Goal: Task Accomplishment & Management: Manage account settings

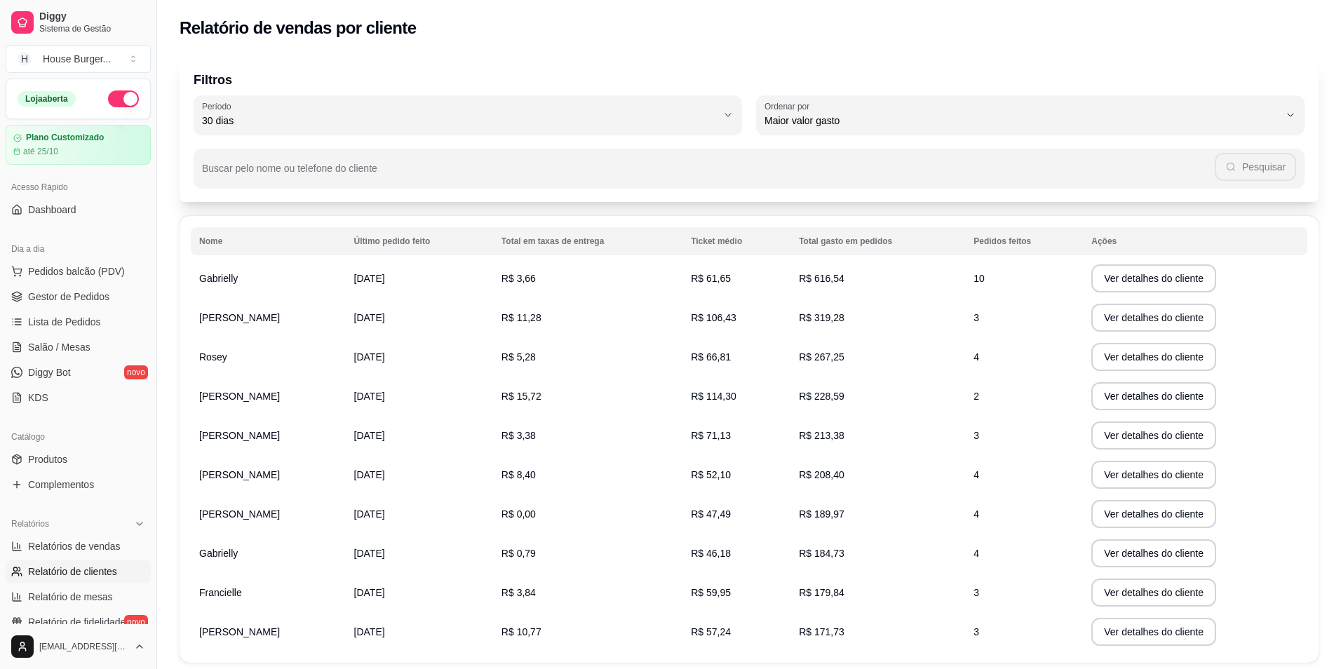
select select "30"
select select "HIGHEST_TOTAL_SPENT_WITH_ORDERS"
click at [97, 269] on span "Pedidos balcão (PDV)" at bounding box center [76, 271] width 97 height 14
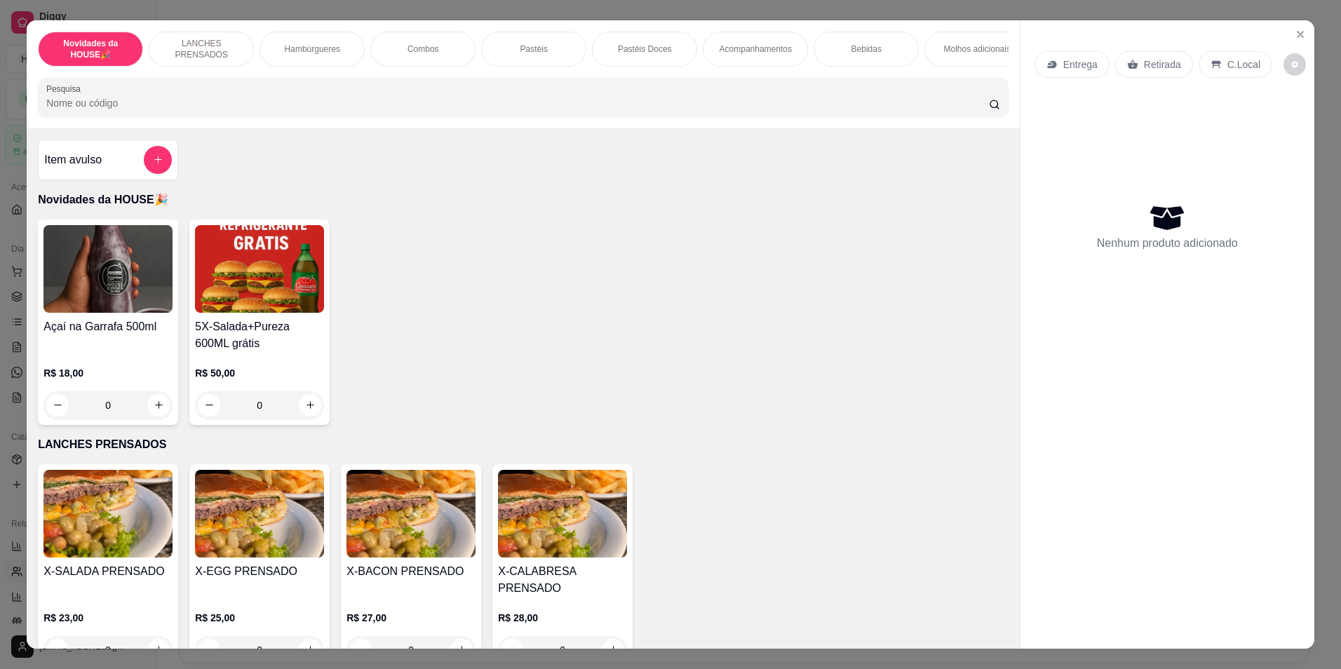
click at [640, 51] on p "Pastéis Doces" at bounding box center [645, 48] width 54 height 11
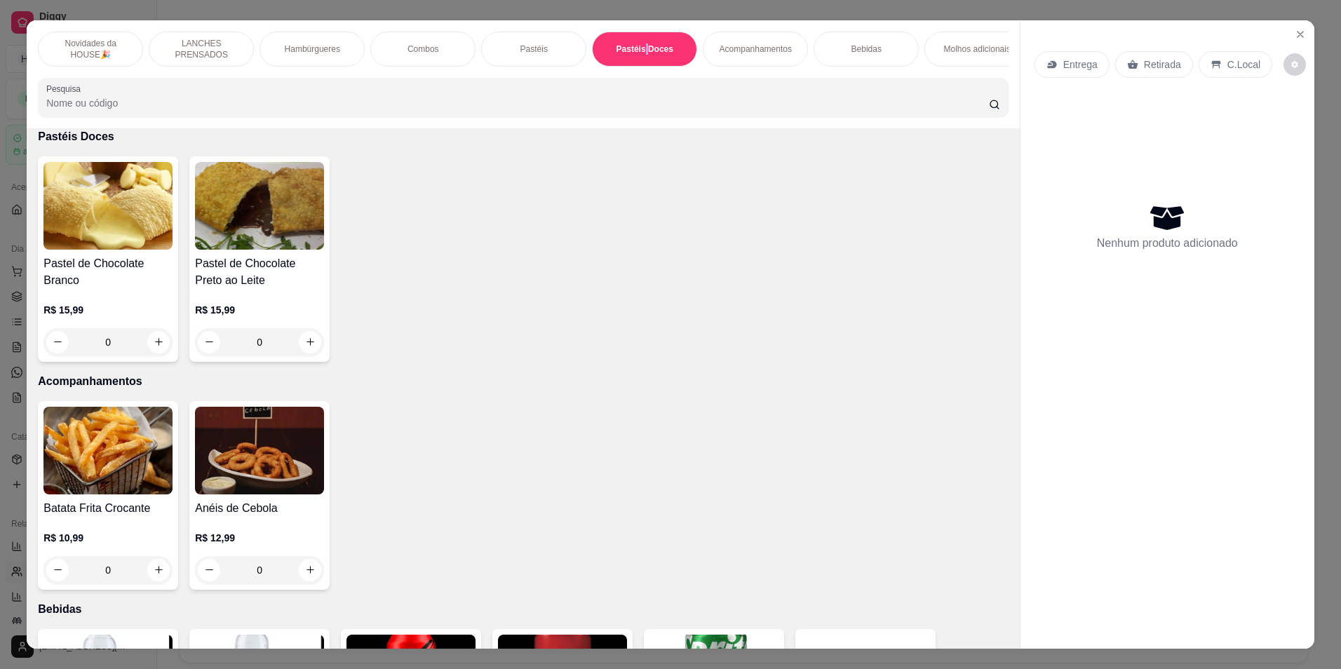
scroll to position [25, 0]
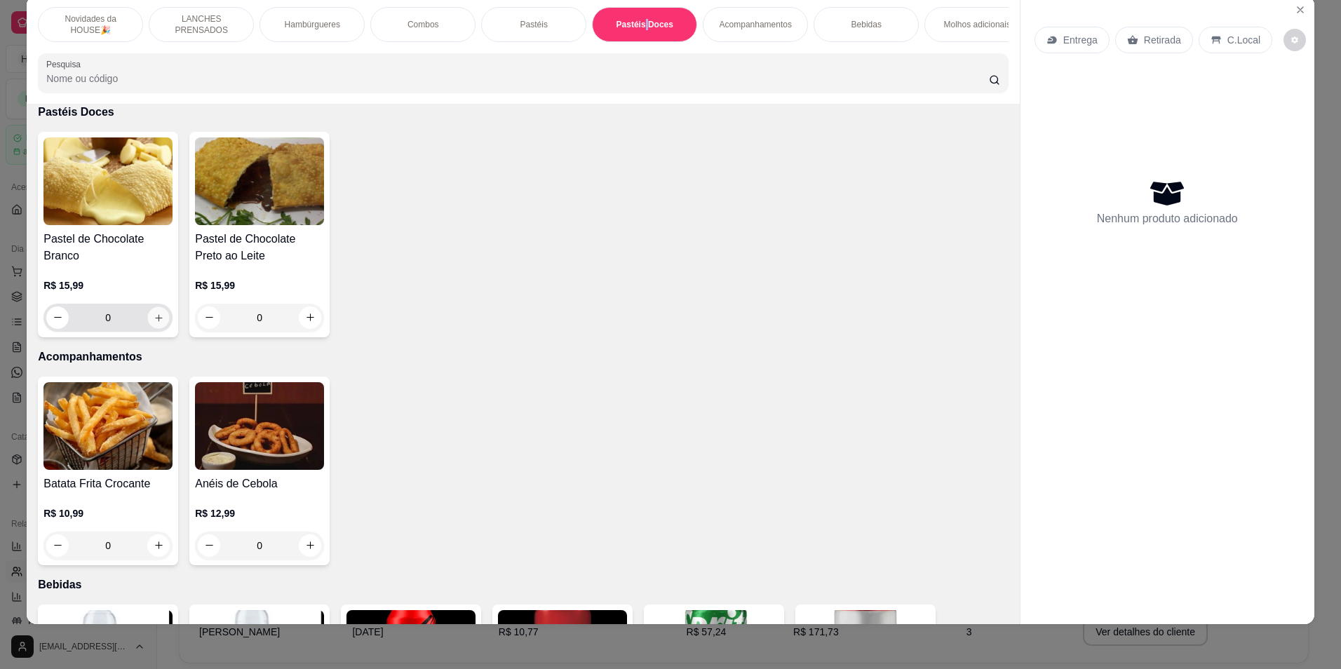
click at [154, 323] on icon "increase-product-quantity" at bounding box center [159, 317] width 11 height 11
type input "1"
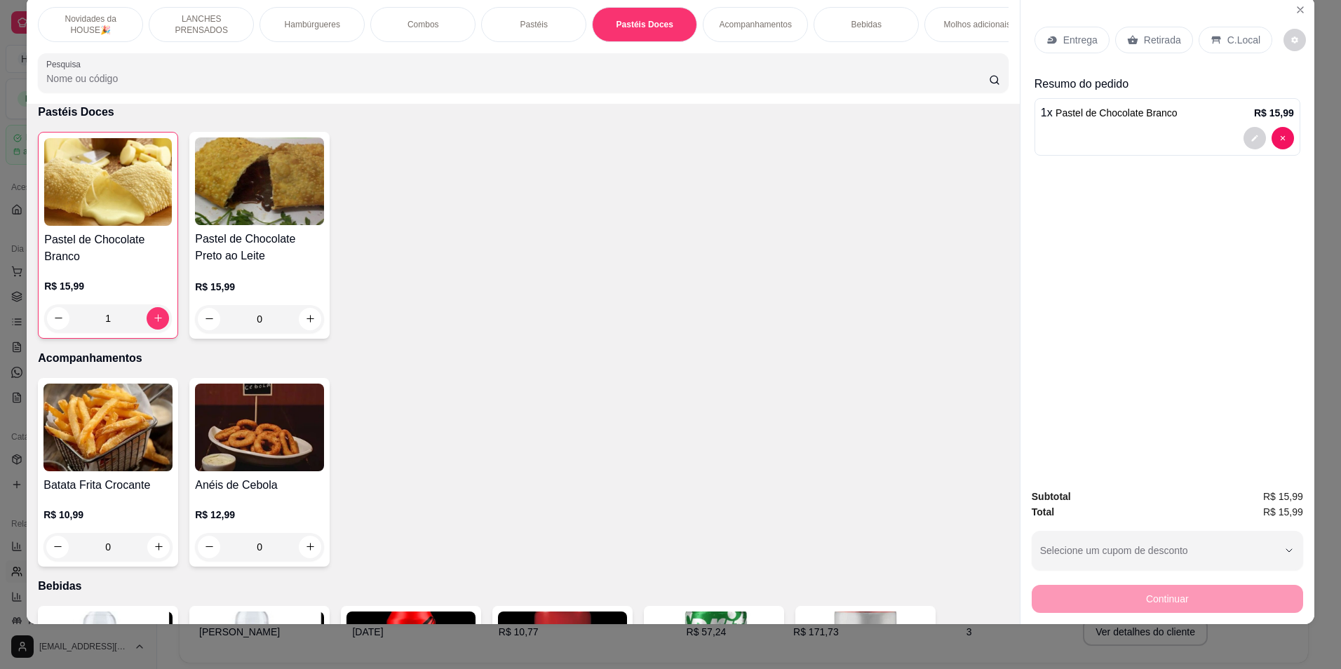
click at [1151, 46] on p "Retirada" at bounding box center [1162, 40] width 37 height 14
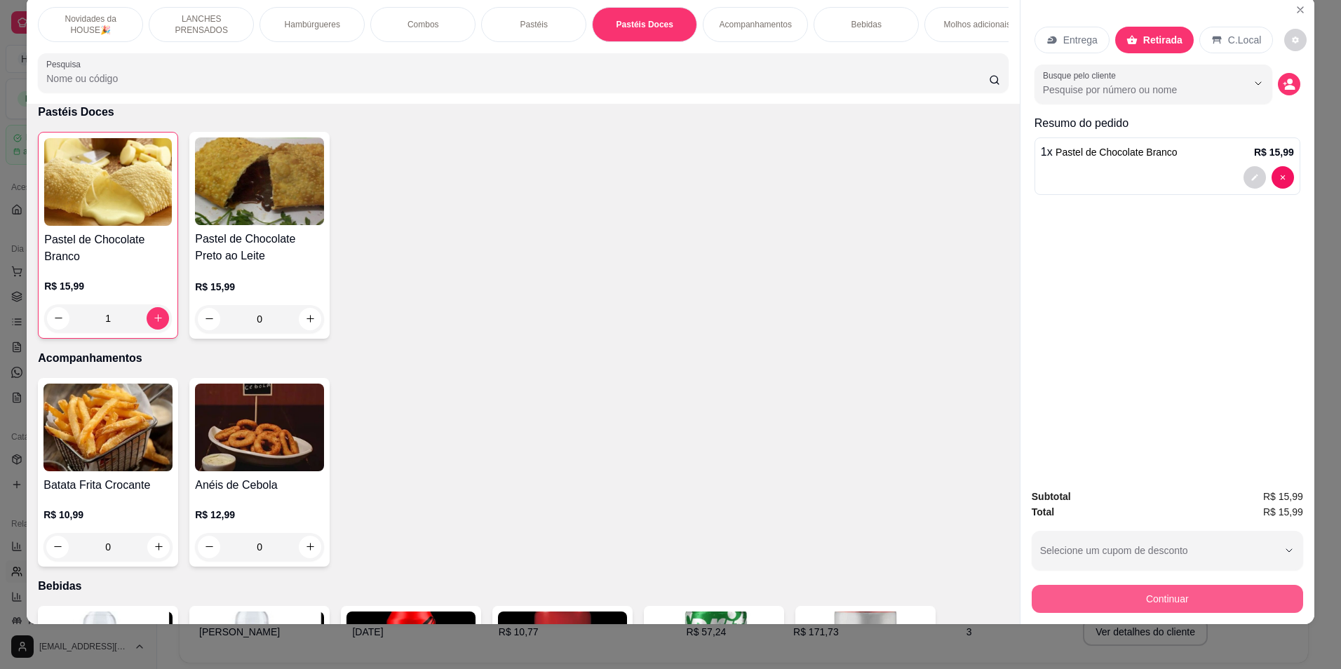
click at [1069, 600] on button "Continuar" at bounding box center [1167, 599] width 271 height 28
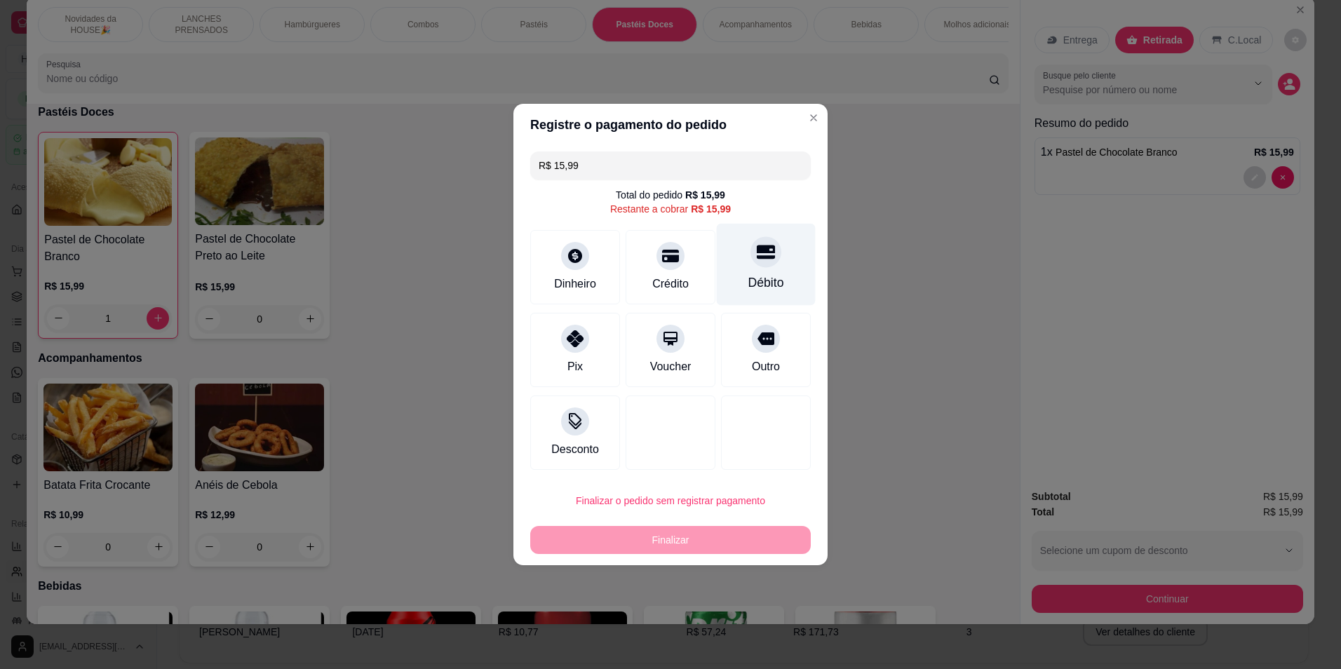
click at [776, 245] on div "Débito" at bounding box center [766, 265] width 99 height 82
type input "R$ 0,00"
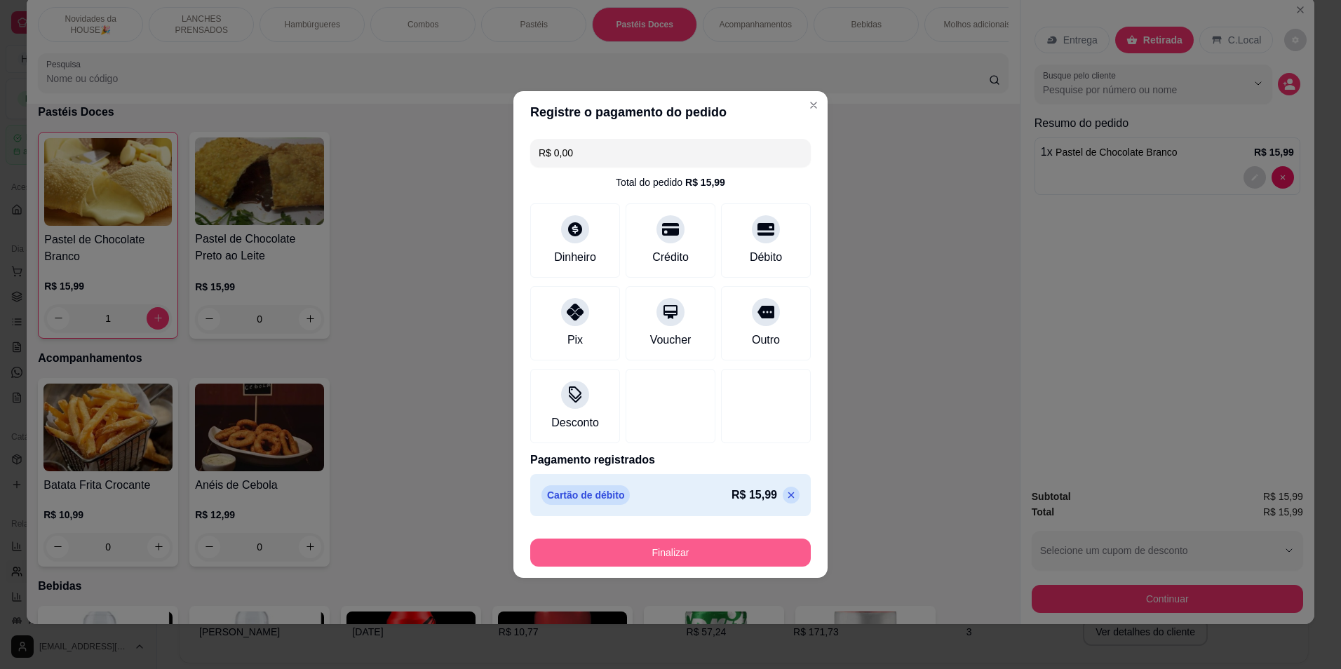
click at [737, 546] on button "Finalizar" at bounding box center [670, 553] width 281 height 28
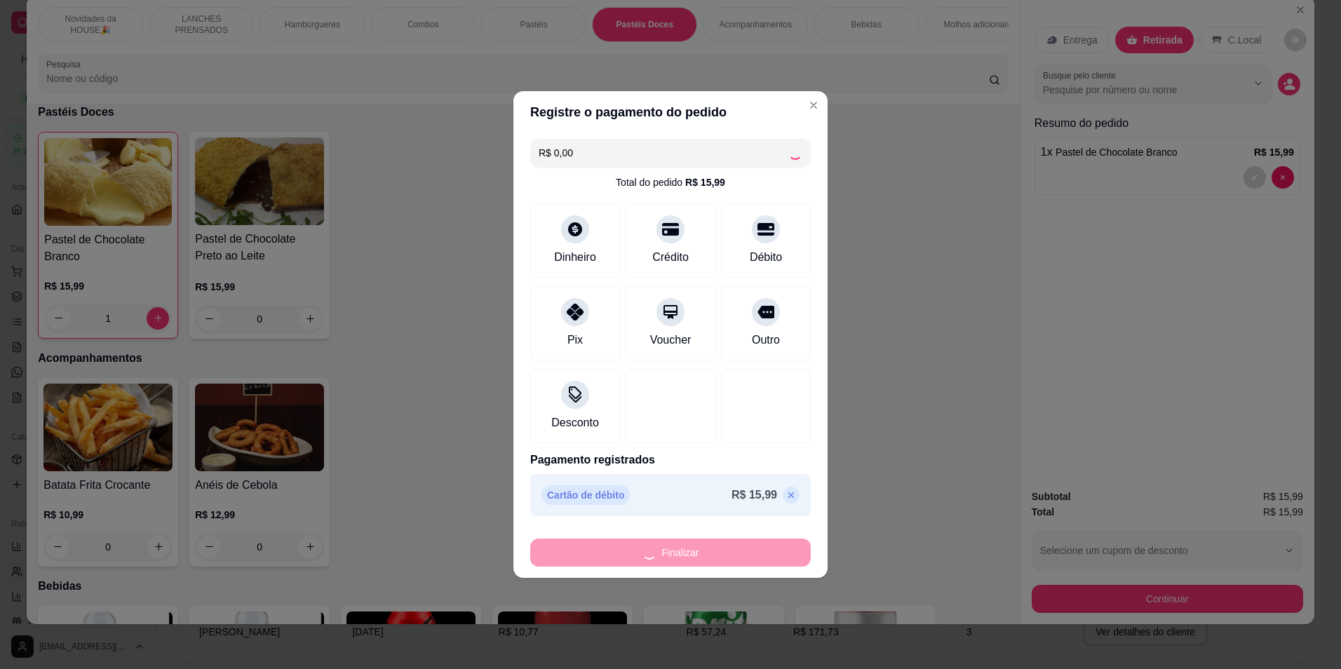
type input "0"
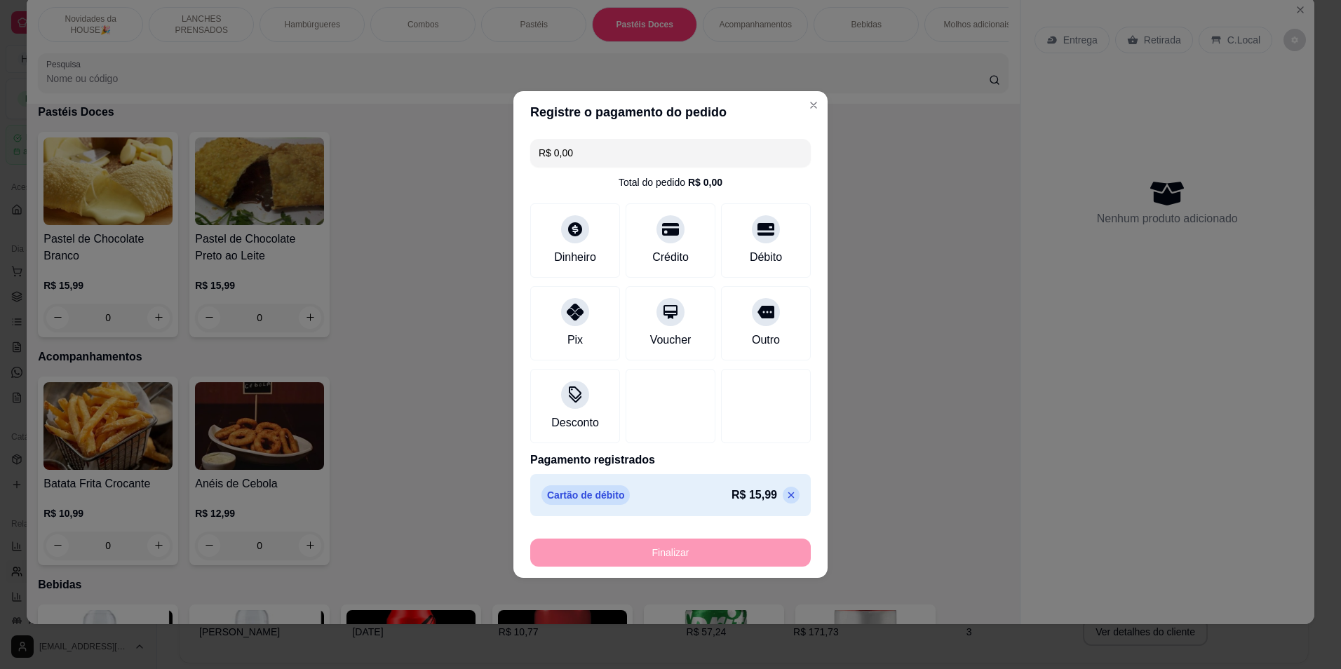
type input "-R$ 15,99"
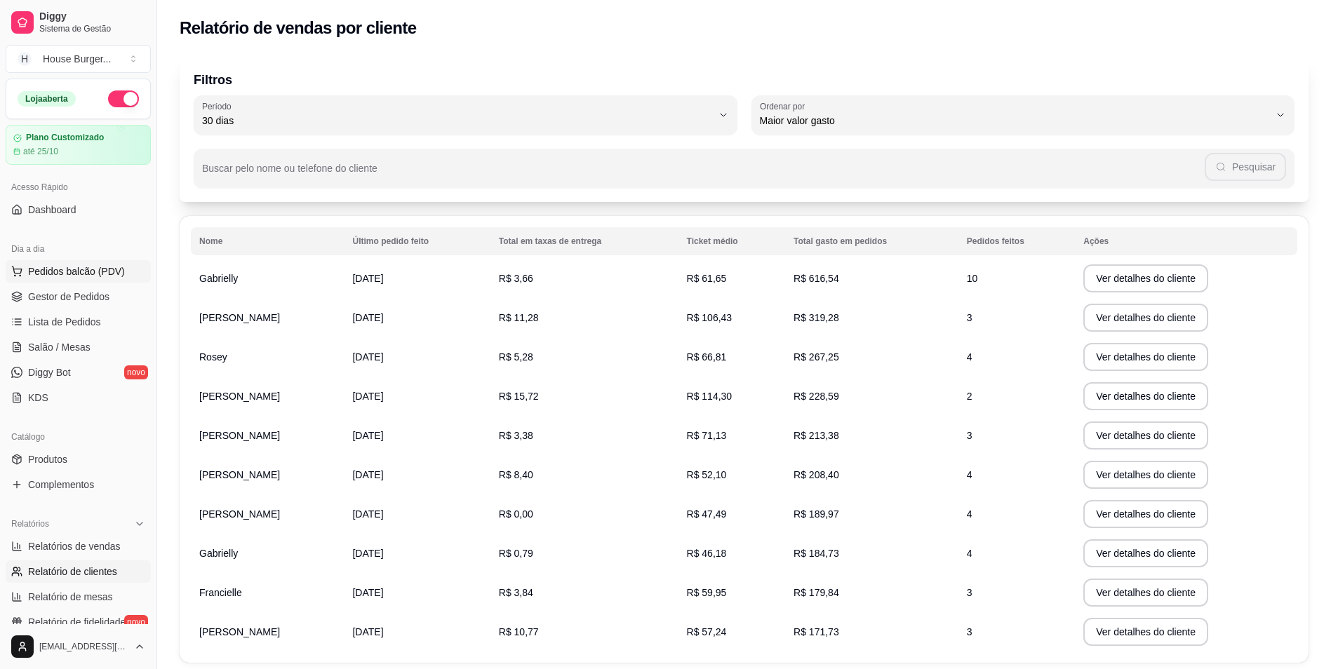
click at [78, 267] on span "Pedidos balcão (PDV)" at bounding box center [76, 271] width 97 height 14
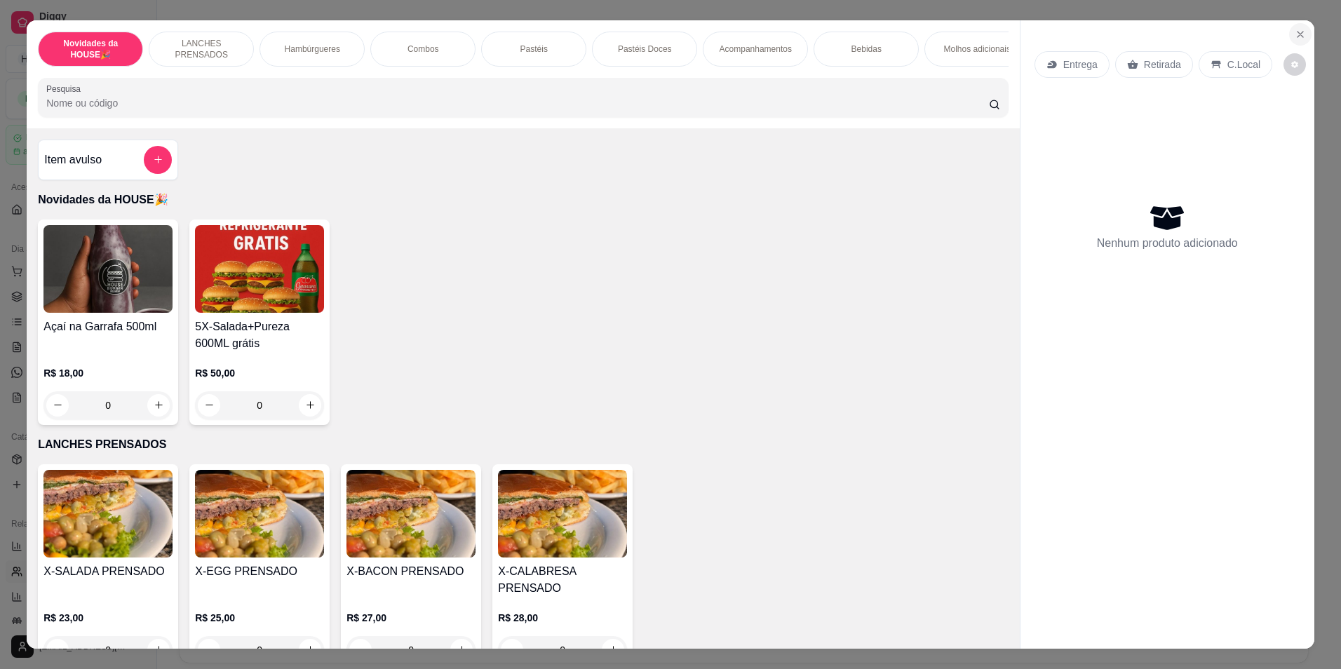
click at [1298, 32] on icon "Close" at bounding box center [1301, 35] width 6 height 6
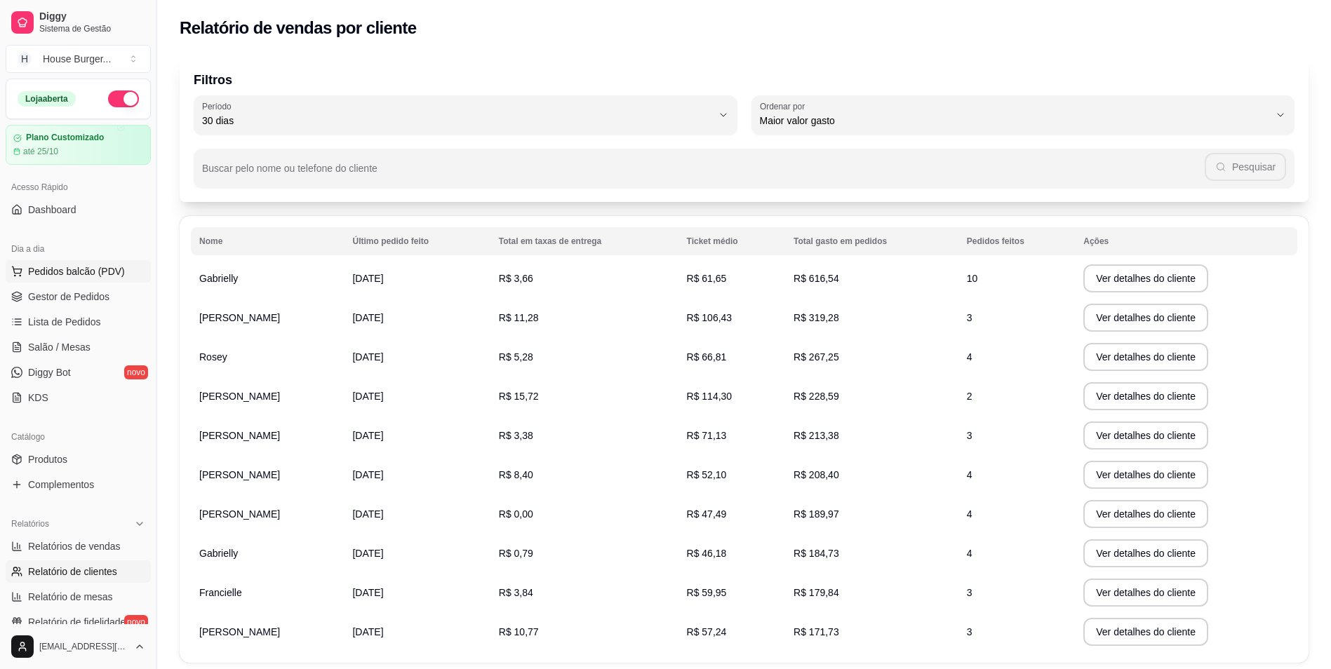
click at [103, 277] on span "Pedidos balcão (PDV)" at bounding box center [76, 271] width 97 height 14
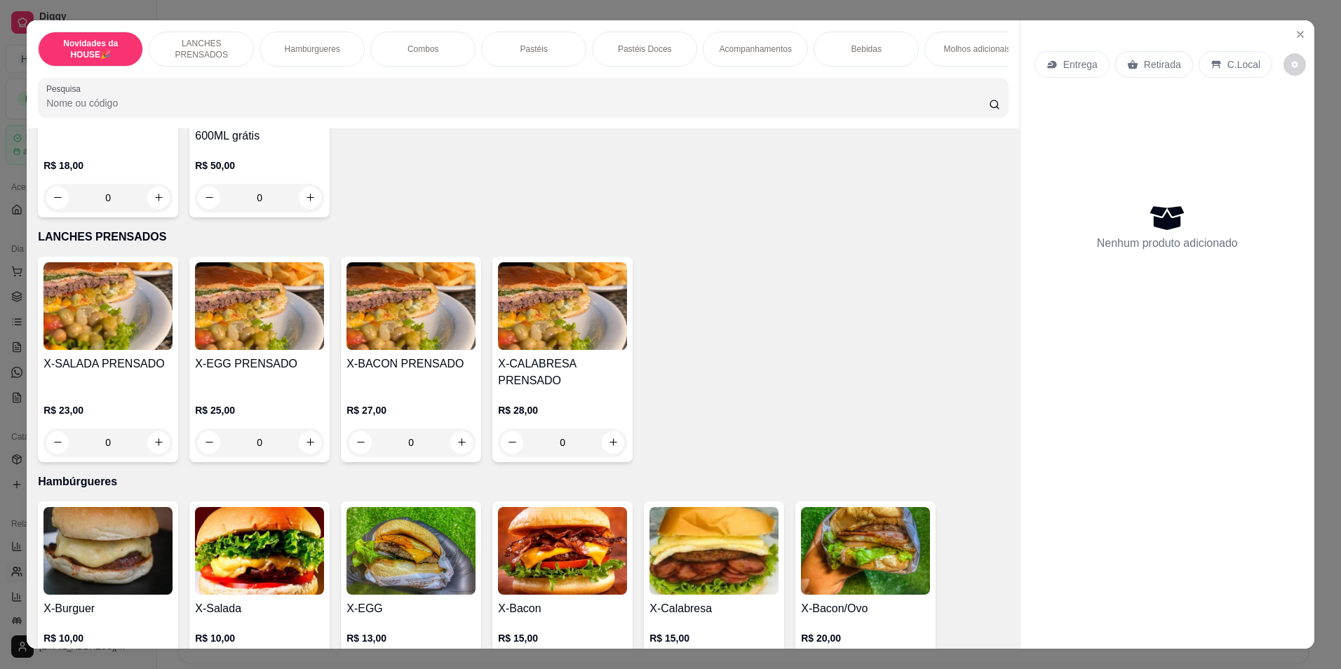
scroll to position [210, 0]
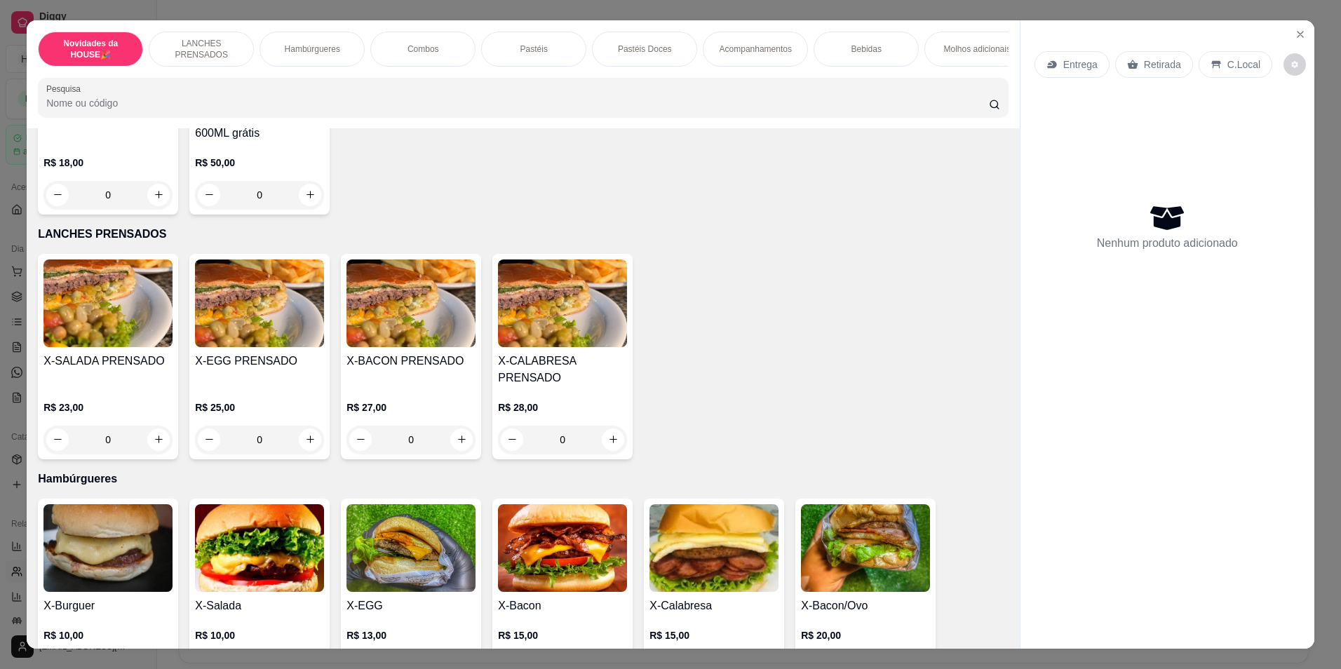
click at [0, 330] on html "Diggy Sistema de Gestão H House Burger ... Loja aberta Plano Customizado até 25…" at bounding box center [670, 334] width 1341 height 669
click at [1300, 33] on icon "Close" at bounding box center [1300, 34] width 11 height 11
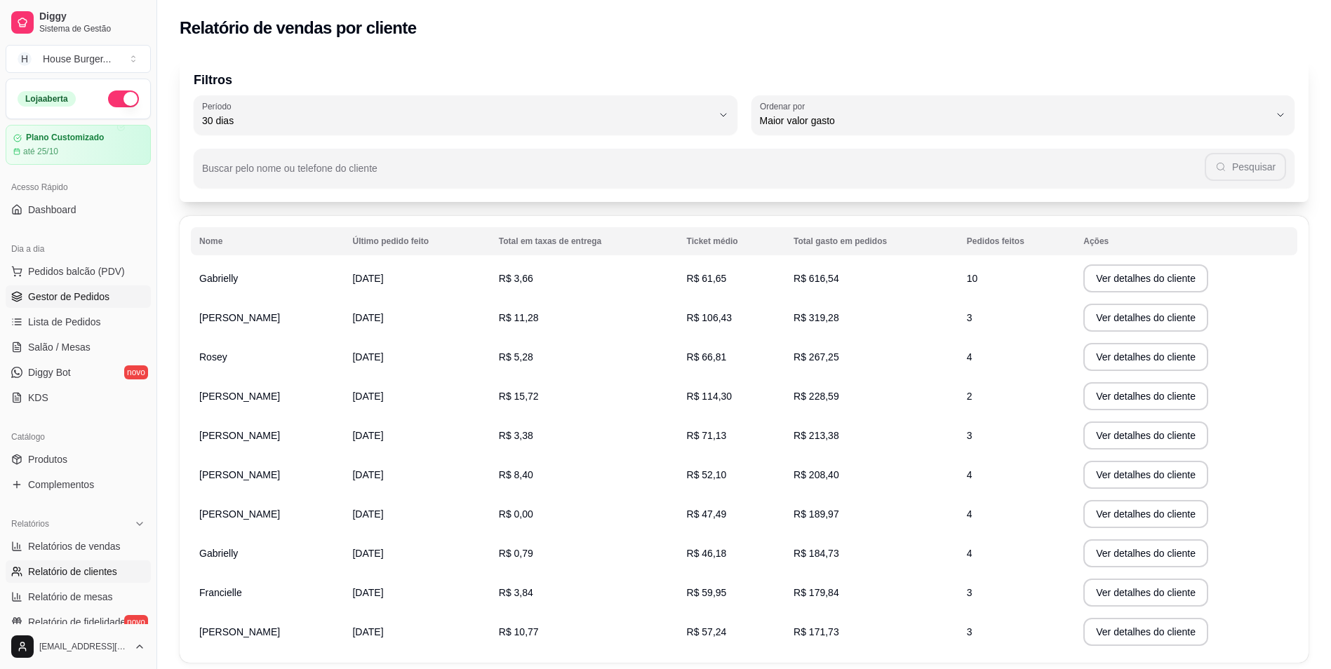
click at [71, 292] on span "Gestor de Pedidos" at bounding box center [68, 297] width 81 height 14
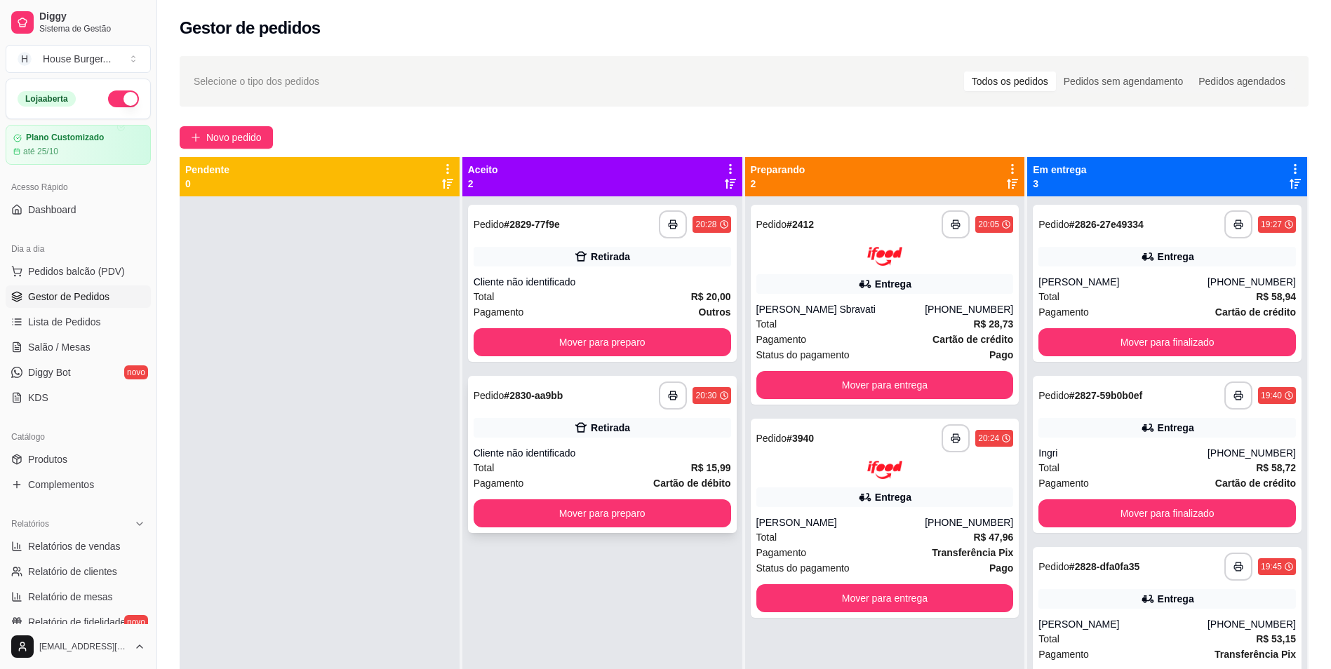
click at [602, 422] on div "Retirada" at bounding box center [610, 428] width 39 height 14
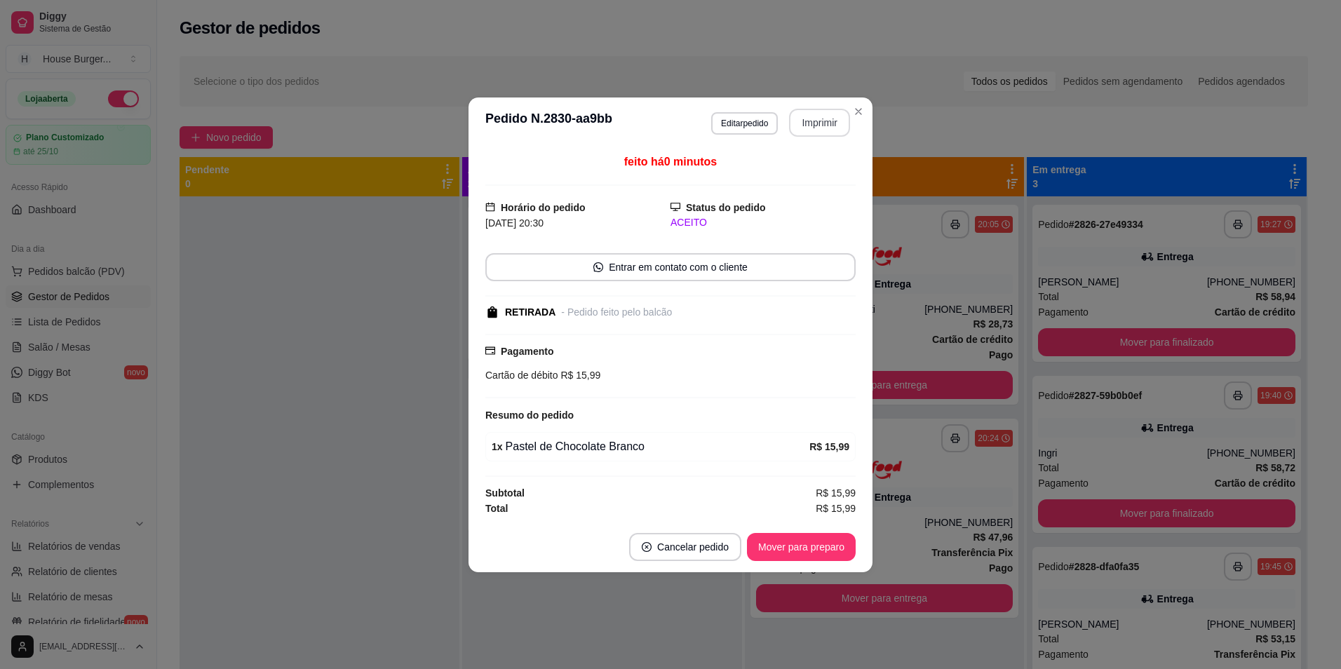
click at [810, 119] on button "Imprimir" at bounding box center [819, 123] width 61 height 28
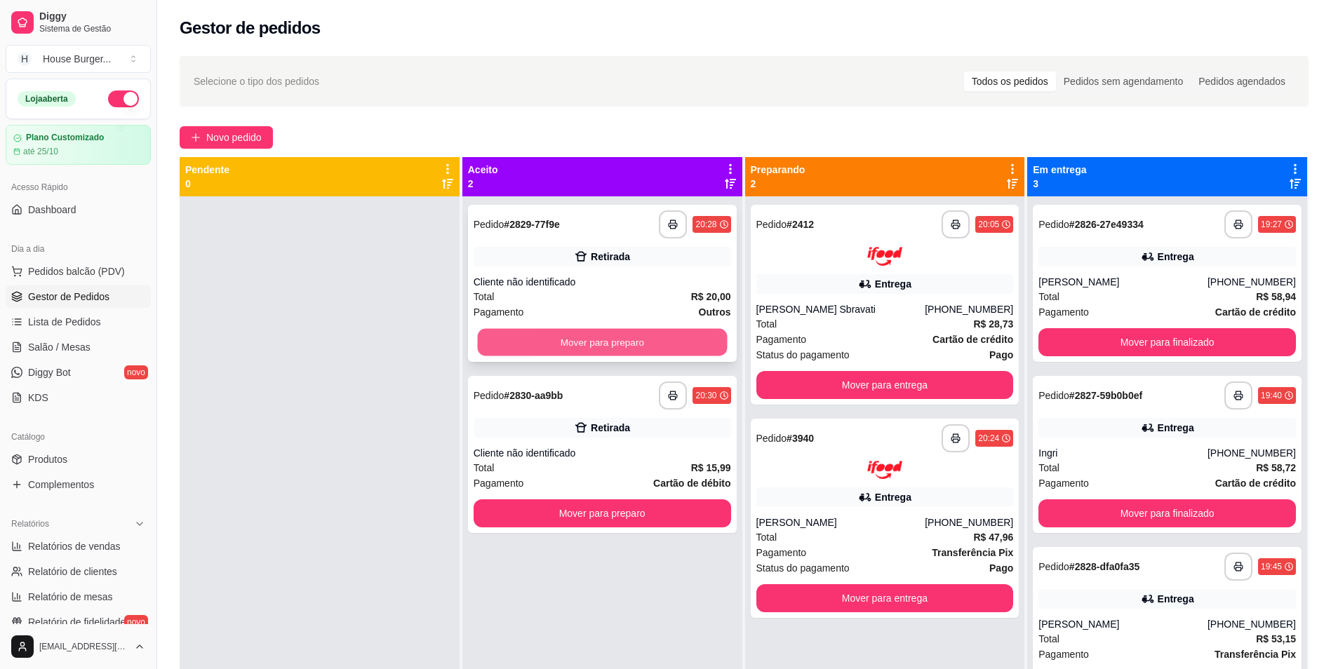
click at [664, 347] on button "Mover para preparo" at bounding box center [602, 342] width 250 height 27
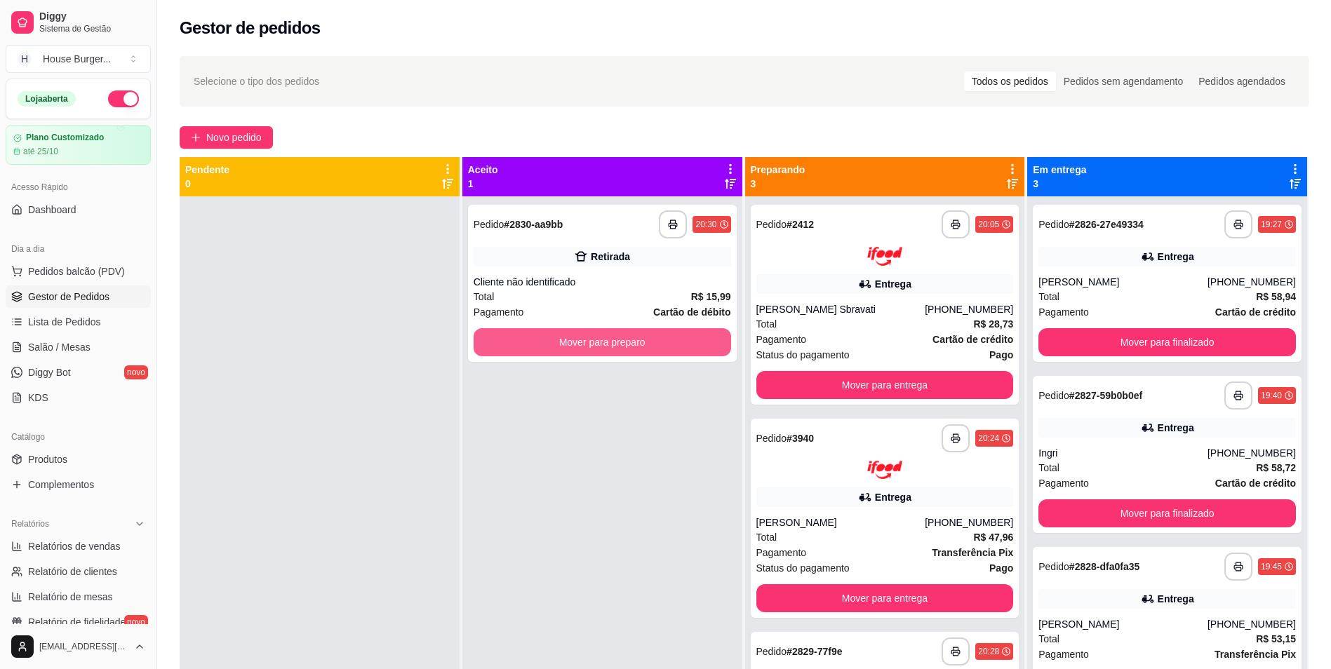
click at [664, 347] on button "Mover para preparo" at bounding box center [601, 342] width 257 height 28
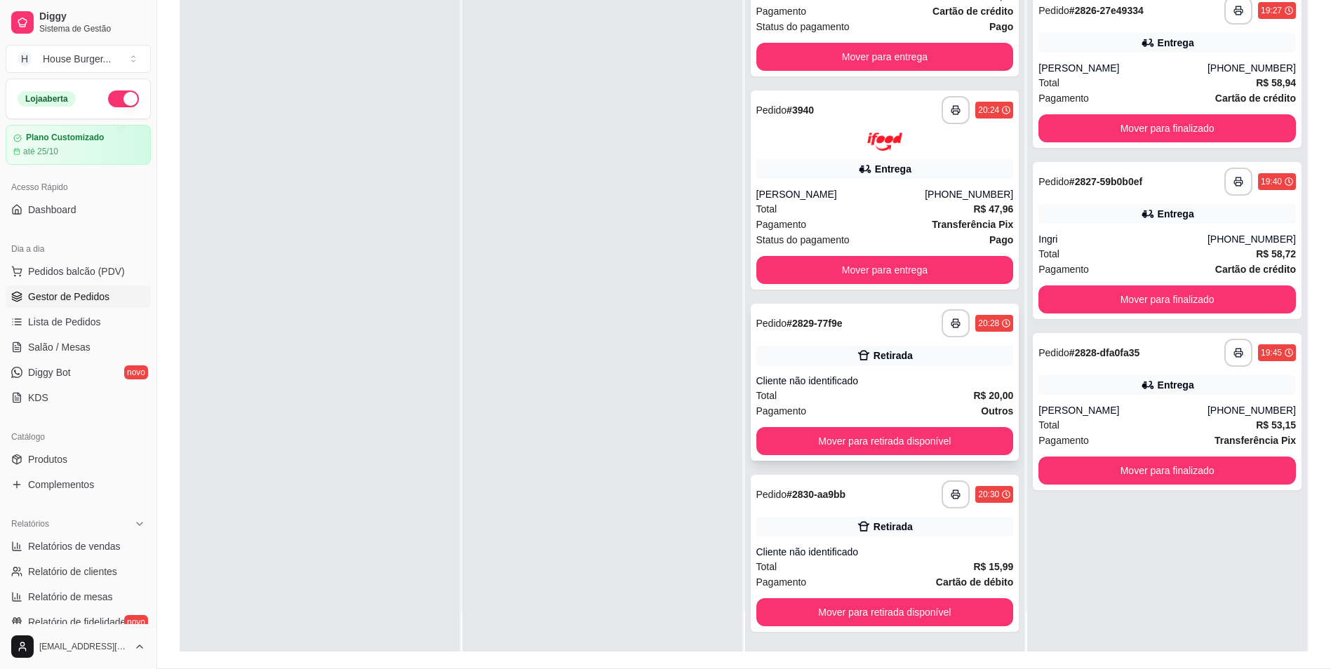
scroll to position [210, 0]
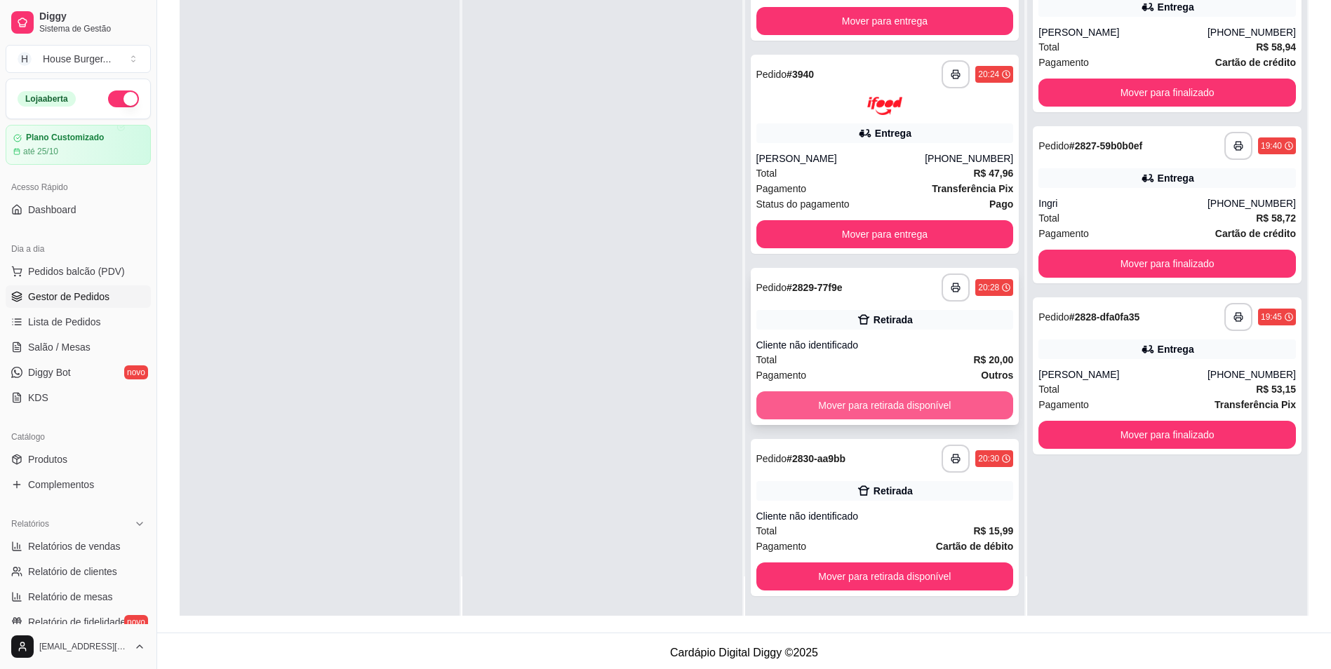
click at [904, 405] on button "Mover para retirada disponível" at bounding box center [884, 405] width 257 height 28
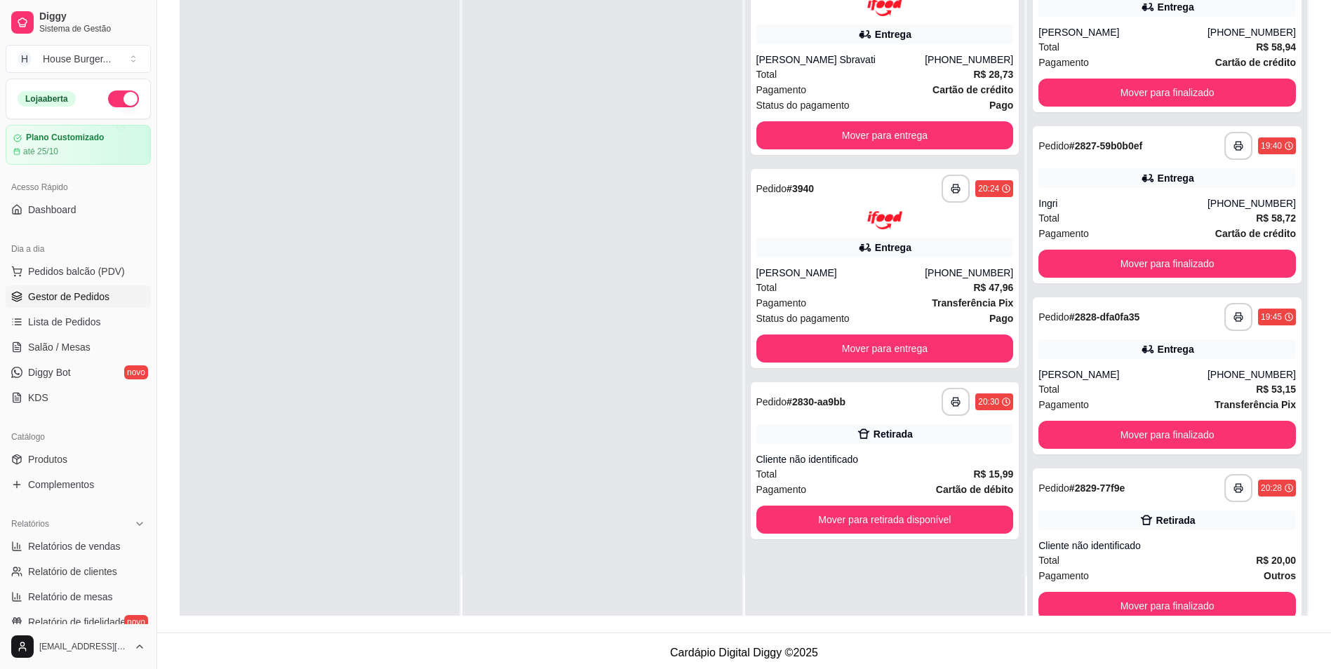
scroll to position [0, 0]
click at [901, 518] on button "Mover para retirada disponível" at bounding box center [884, 520] width 257 height 28
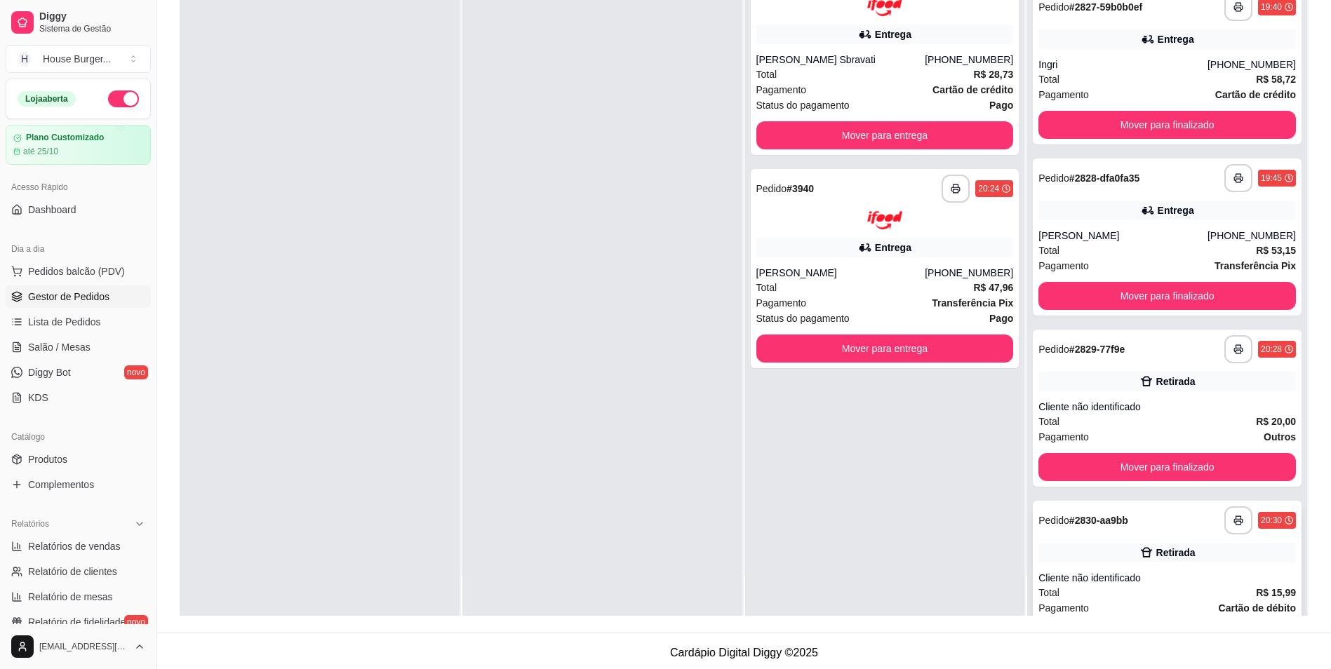
scroll to position [201, 0]
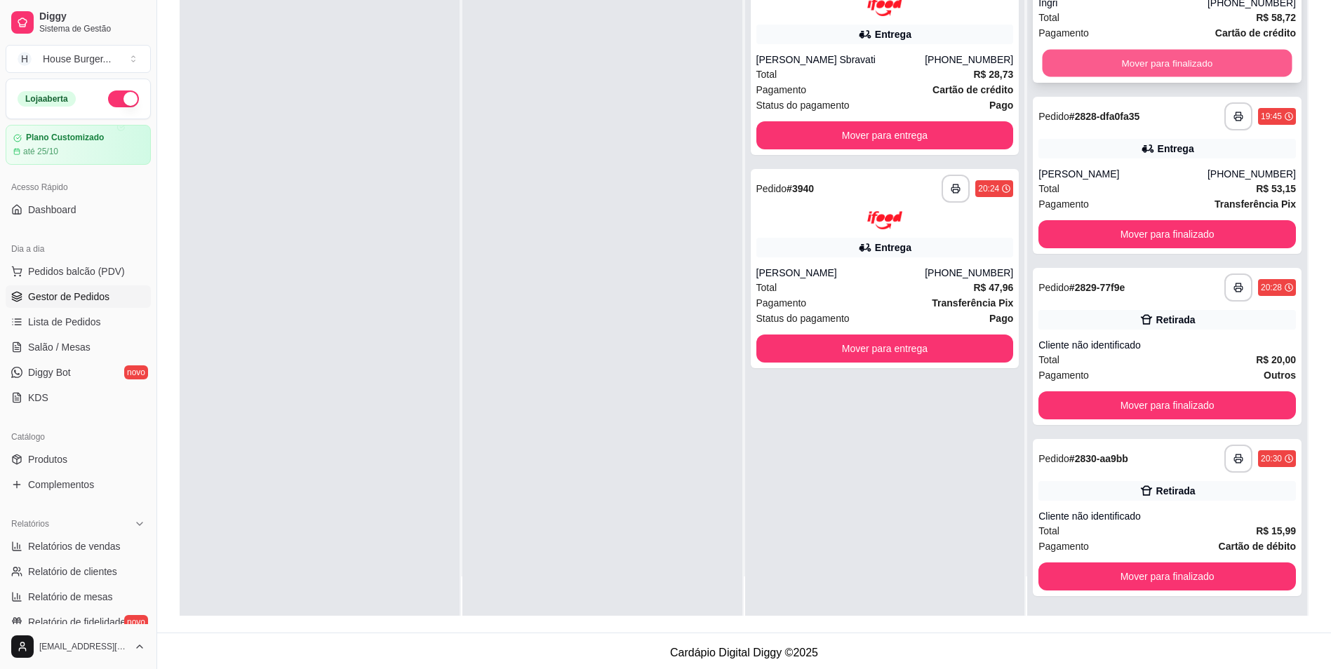
click at [1064, 61] on button "Mover para finalizado" at bounding box center [1167, 63] width 250 height 27
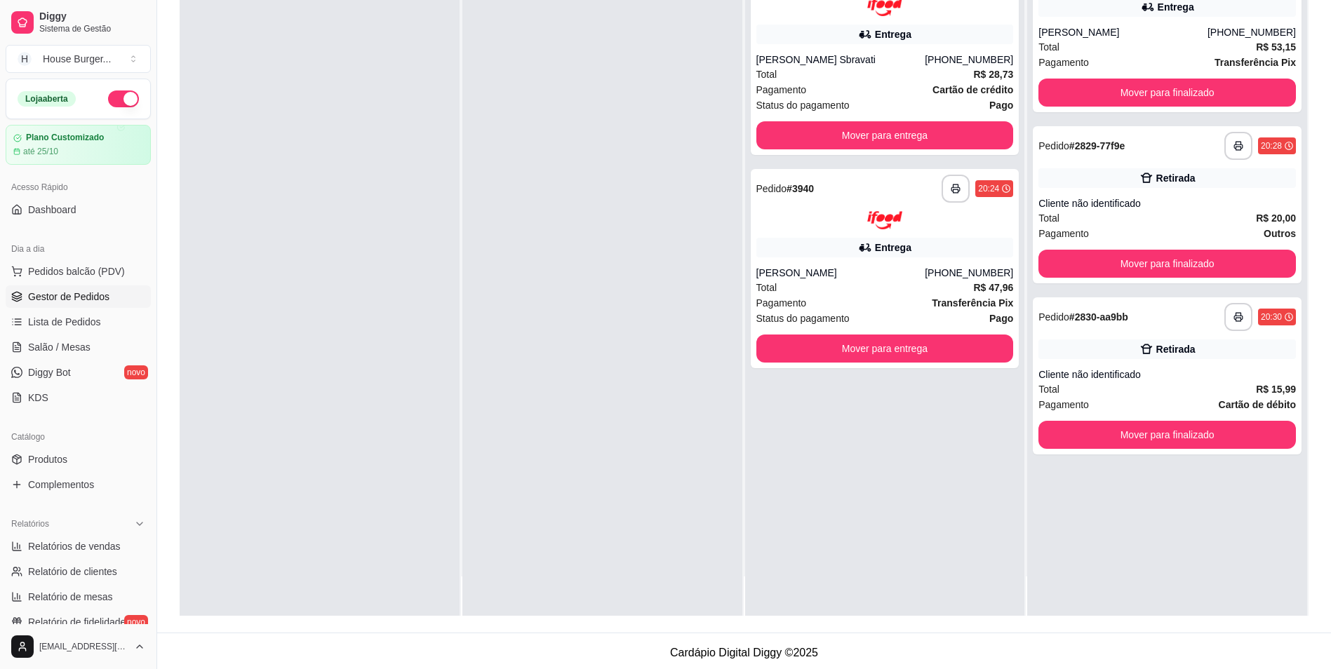
scroll to position [0, 0]
click at [1064, 61] on span "Pagamento" at bounding box center [1063, 62] width 51 height 15
click at [1093, 87] on button "Mover para finalizado" at bounding box center [1166, 93] width 257 height 28
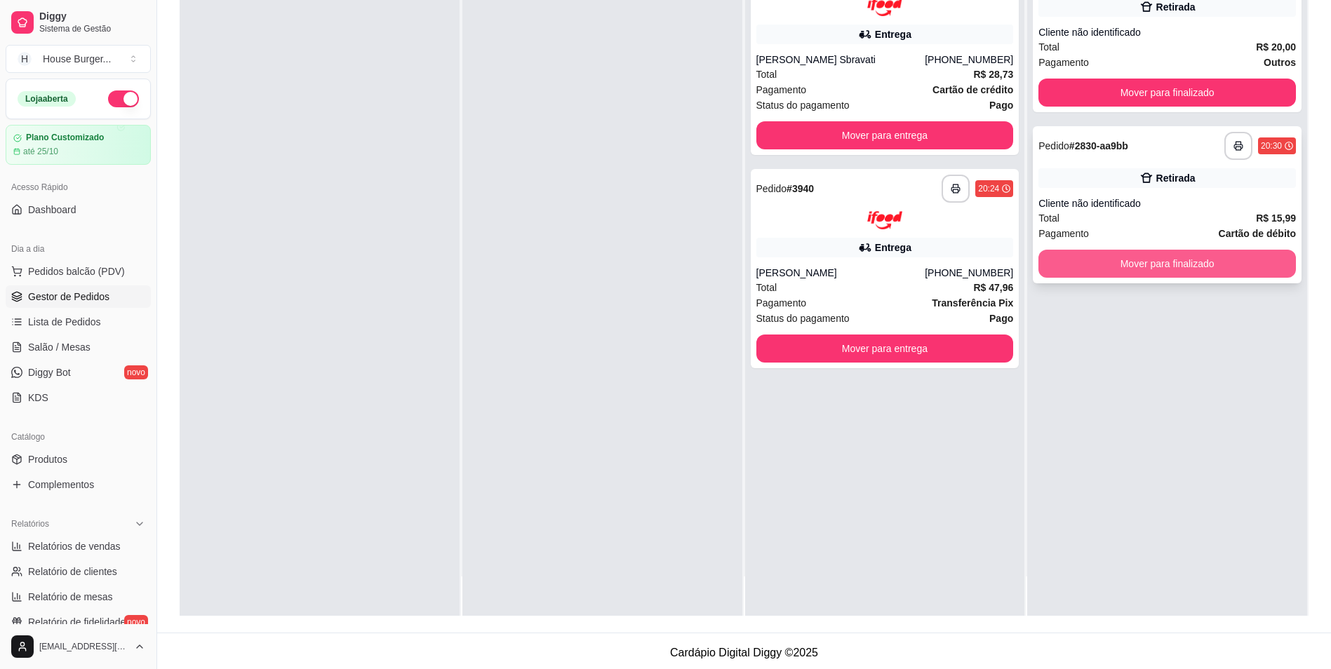
click at [1072, 264] on button "Mover para finalizado" at bounding box center [1166, 264] width 257 height 28
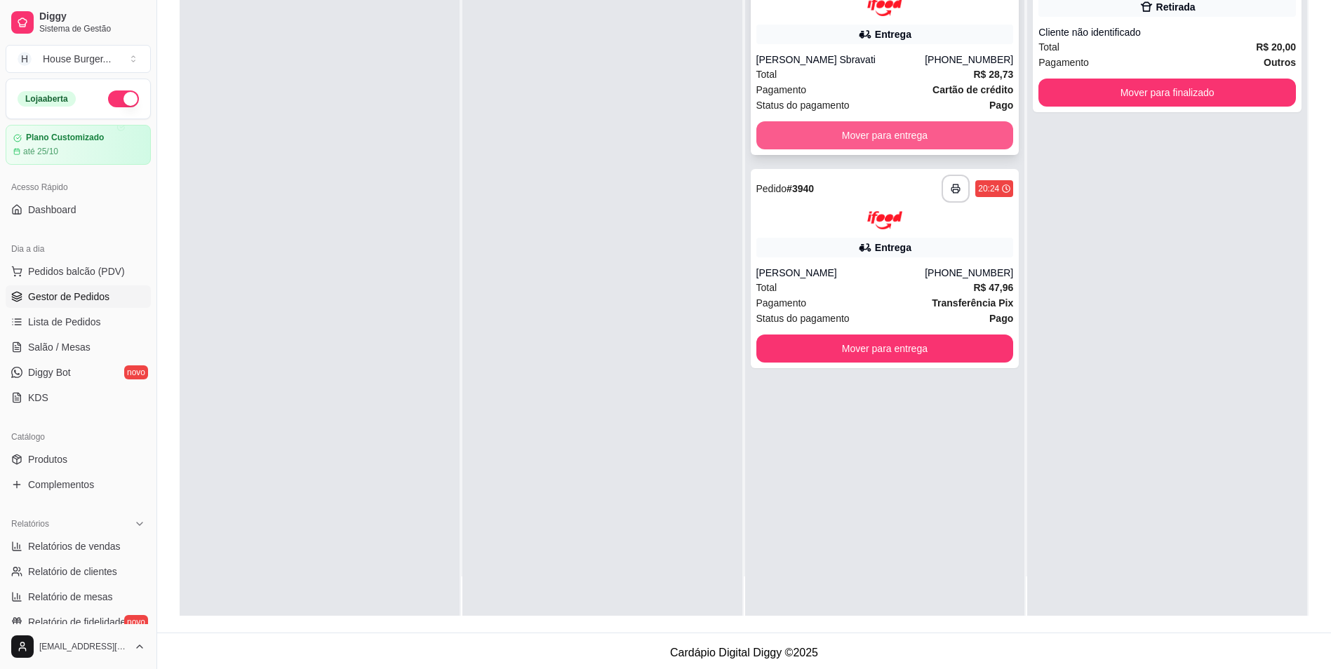
click at [941, 130] on button "Mover para entrega" at bounding box center [884, 135] width 257 height 28
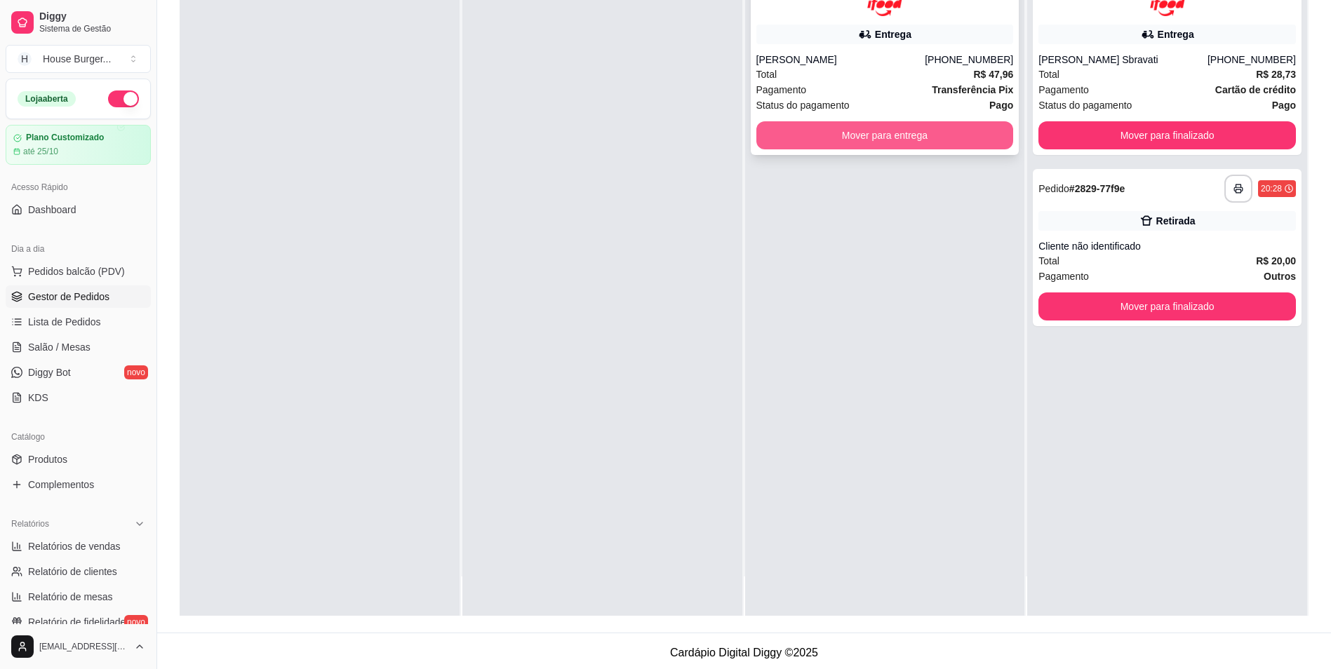
click at [938, 139] on button "Mover para entrega" at bounding box center [884, 135] width 257 height 28
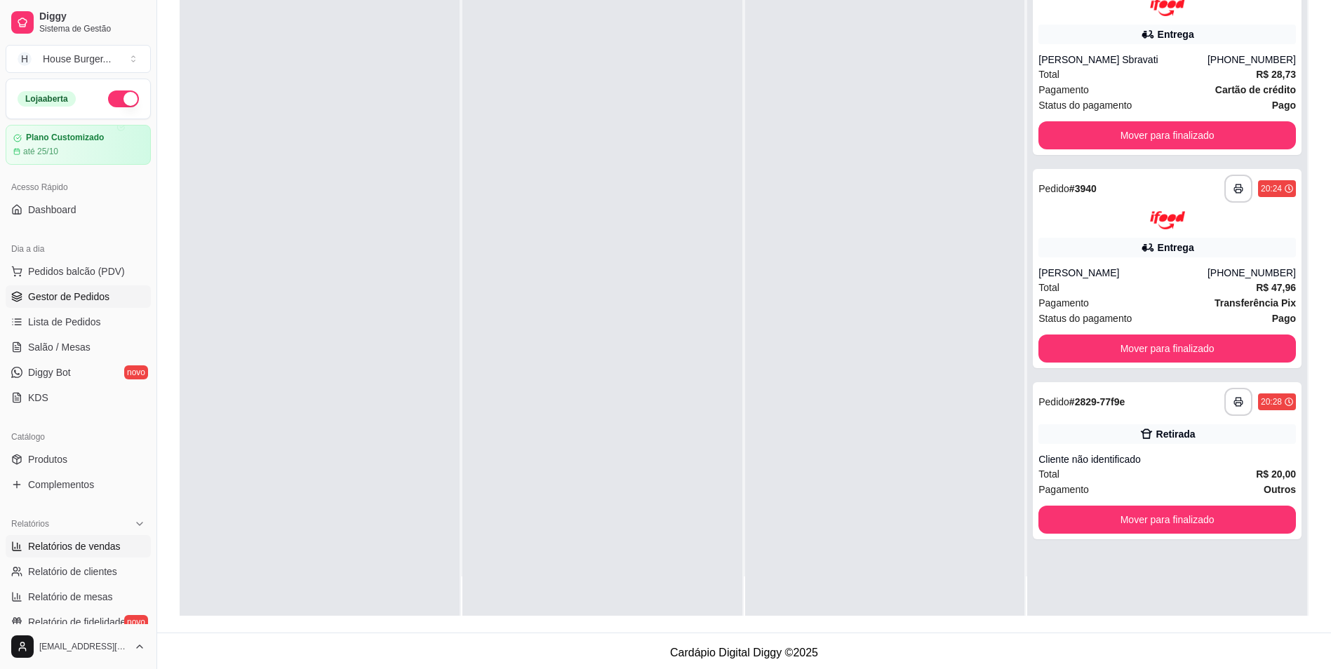
click at [111, 544] on span "Relatórios de vendas" at bounding box center [74, 546] width 93 height 14
select select "ALL"
select select "0"
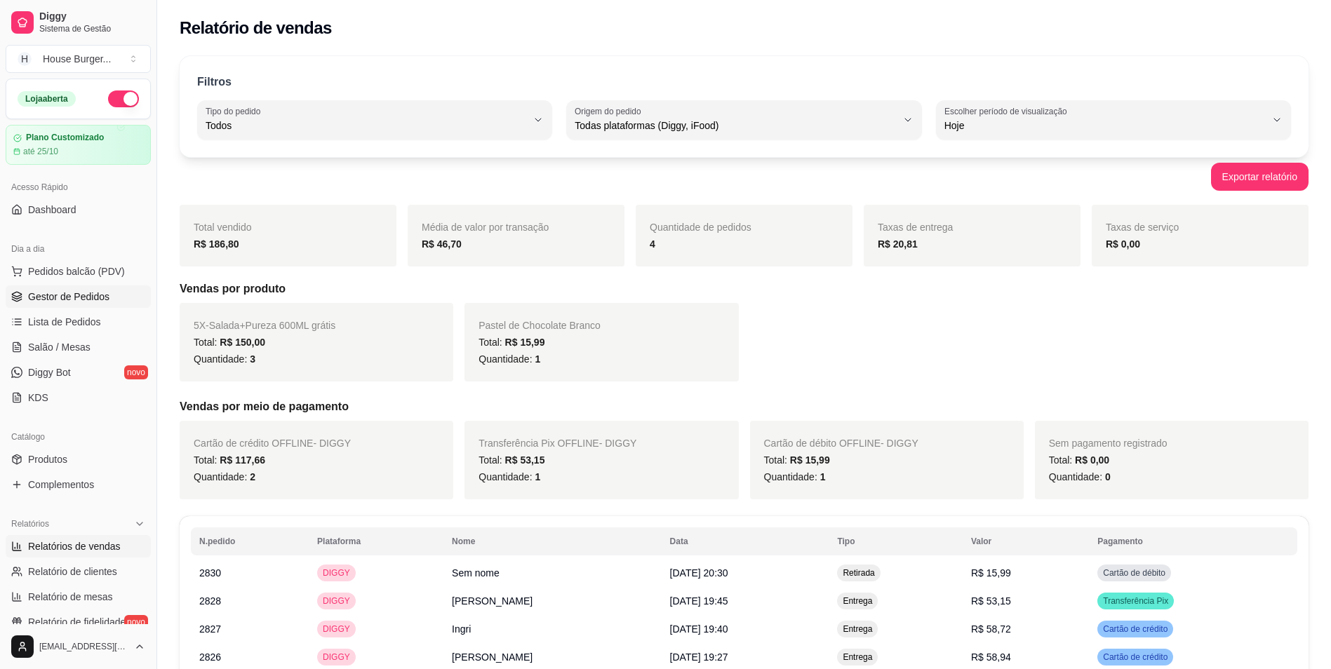
click at [68, 300] on span "Gestor de Pedidos" at bounding box center [68, 297] width 81 height 14
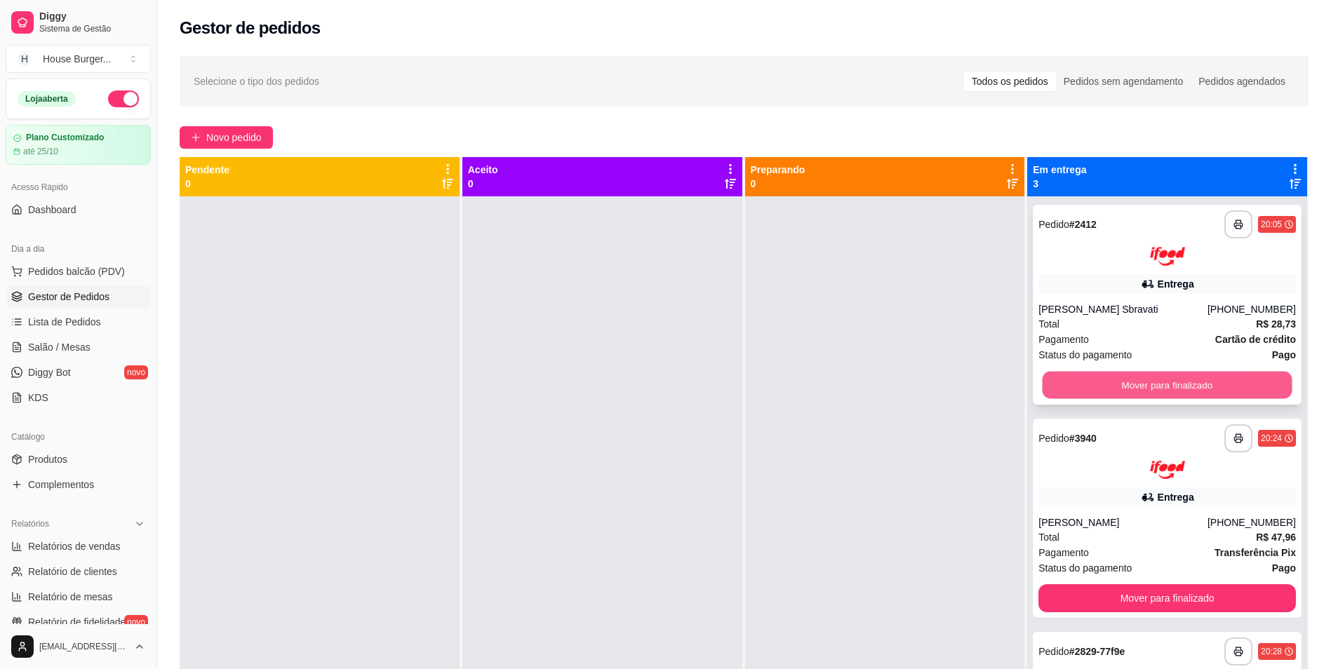
click at [1146, 391] on button "Mover para finalizado" at bounding box center [1167, 384] width 250 height 27
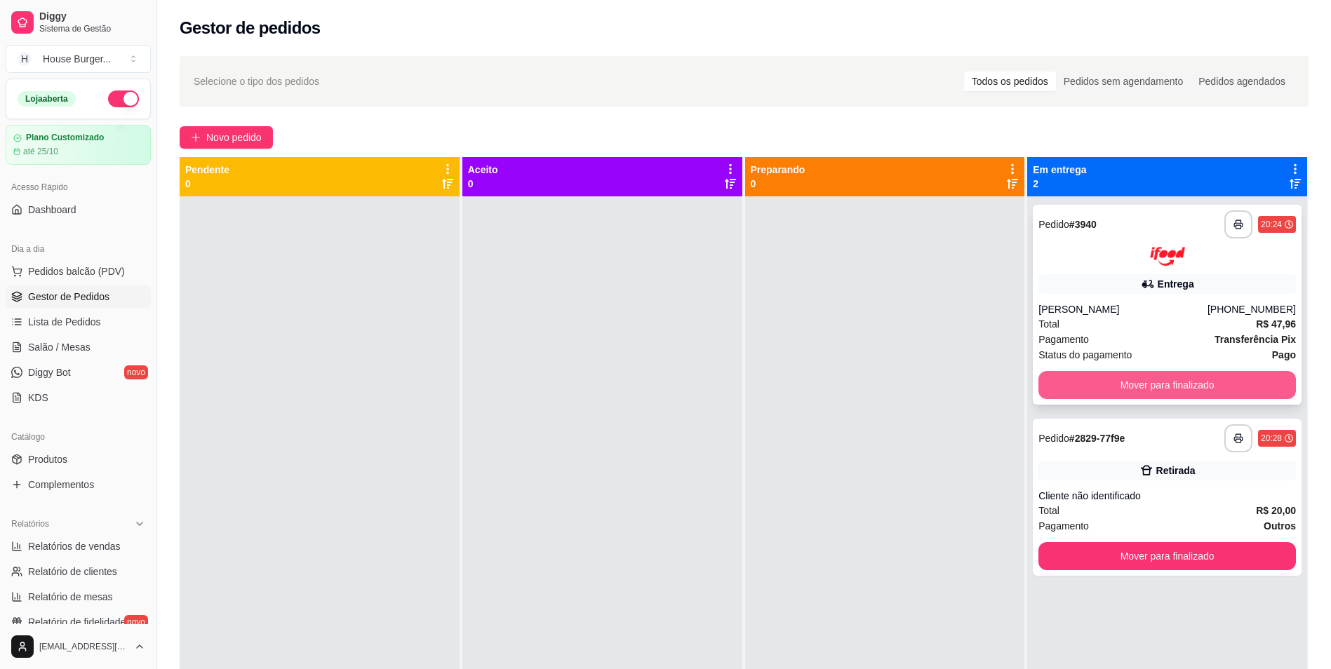
click at [1146, 389] on button "Mover para finalizado" at bounding box center [1166, 385] width 257 height 28
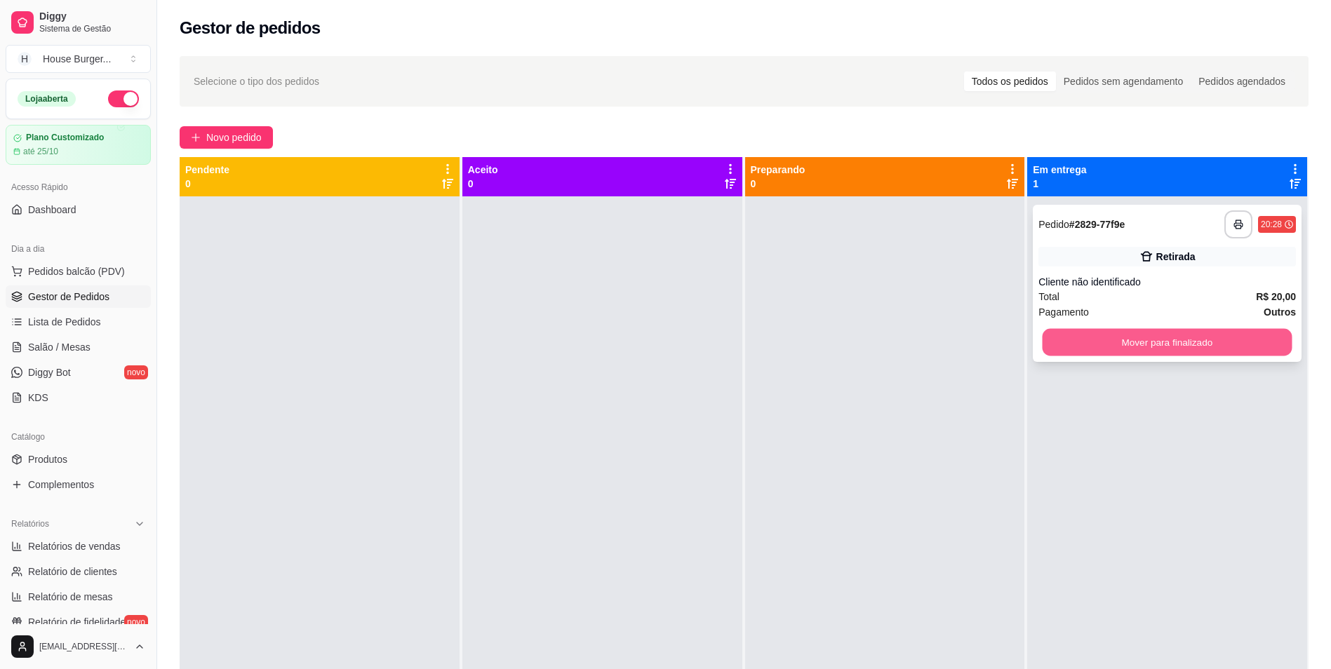
click at [1141, 345] on button "Mover para finalizado" at bounding box center [1167, 342] width 250 height 27
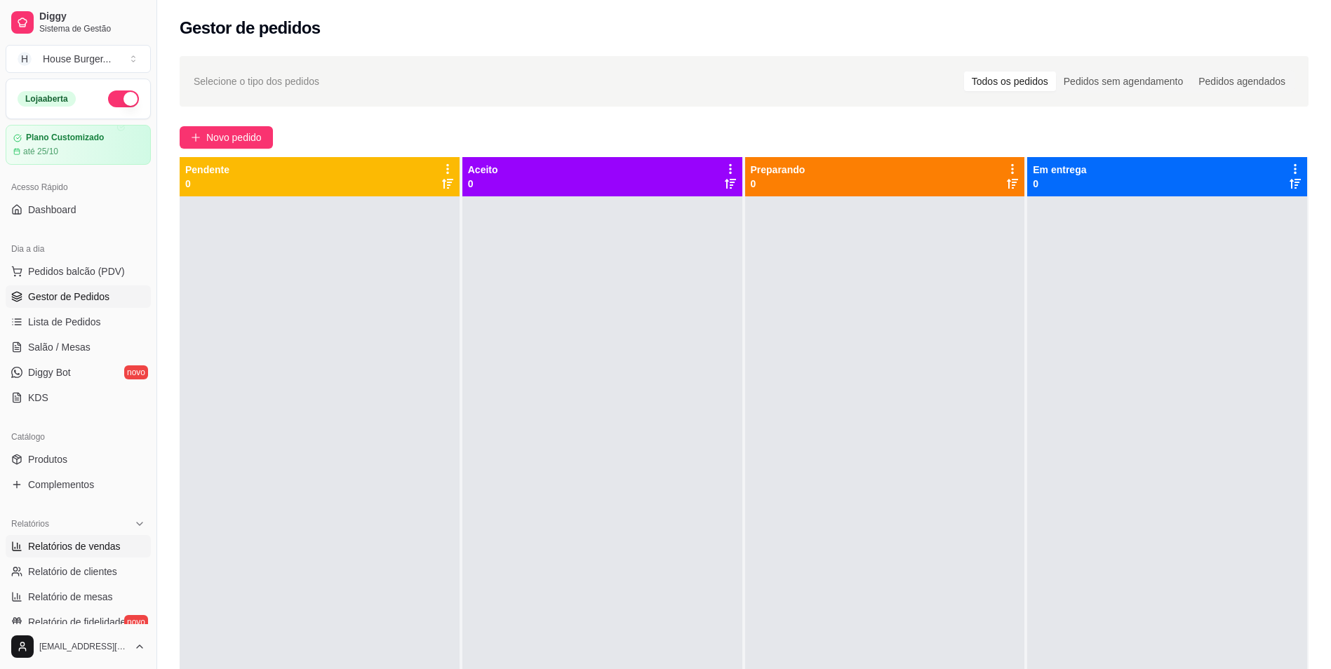
drag, startPoint x: 96, startPoint y: 544, endPoint x: 105, endPoint y: 544, distance: 9.1
click at [97, 544] on span "Relatórios de vendas" at bounding box center [74, 546] width 93 height 14
select select "ALL"
select select "0"
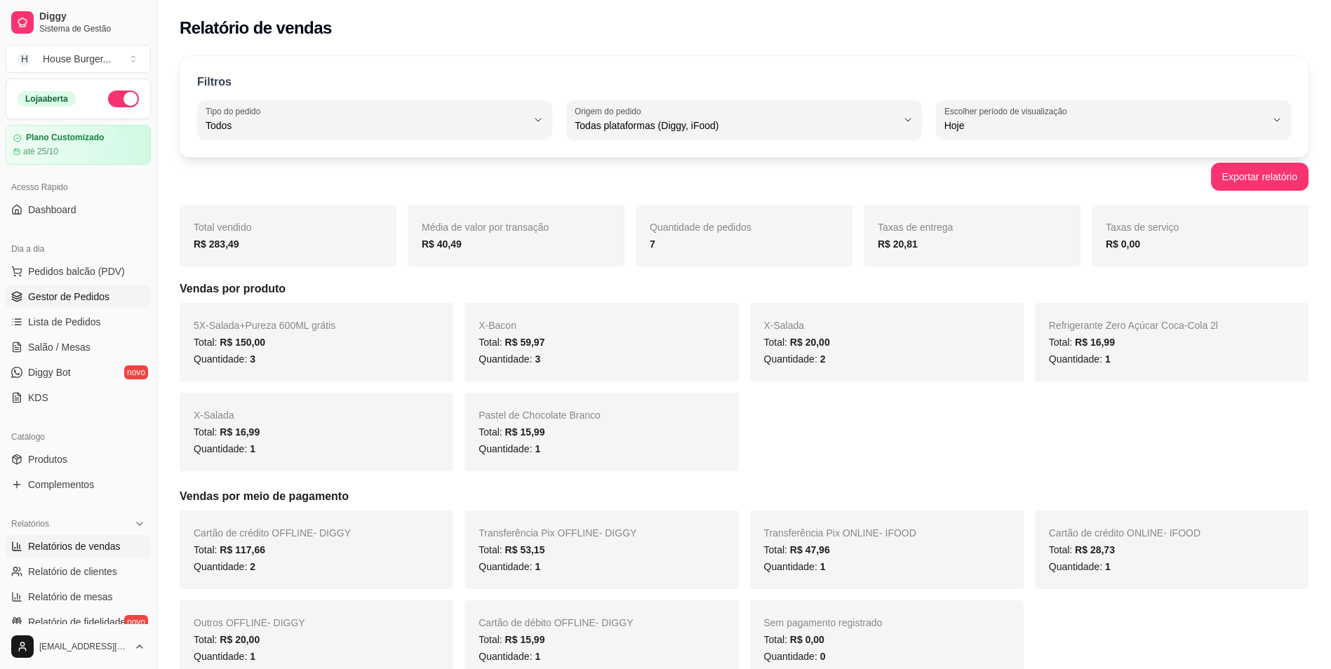
click at [76, 294] on span "Gestor de Pedidos" at bounding box center [68, 297] width 81 height 14
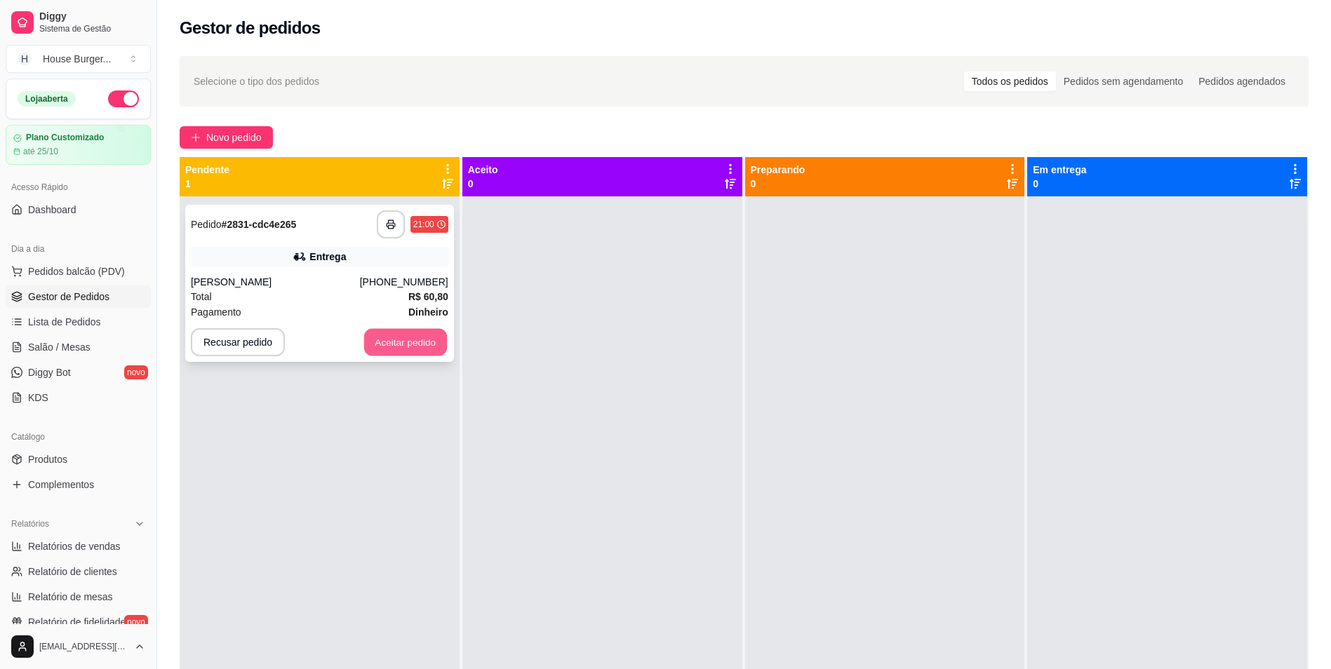
click at [415, 342] on button "Aceitar pedido" at bounding box center [405, 342] width 83 height 27
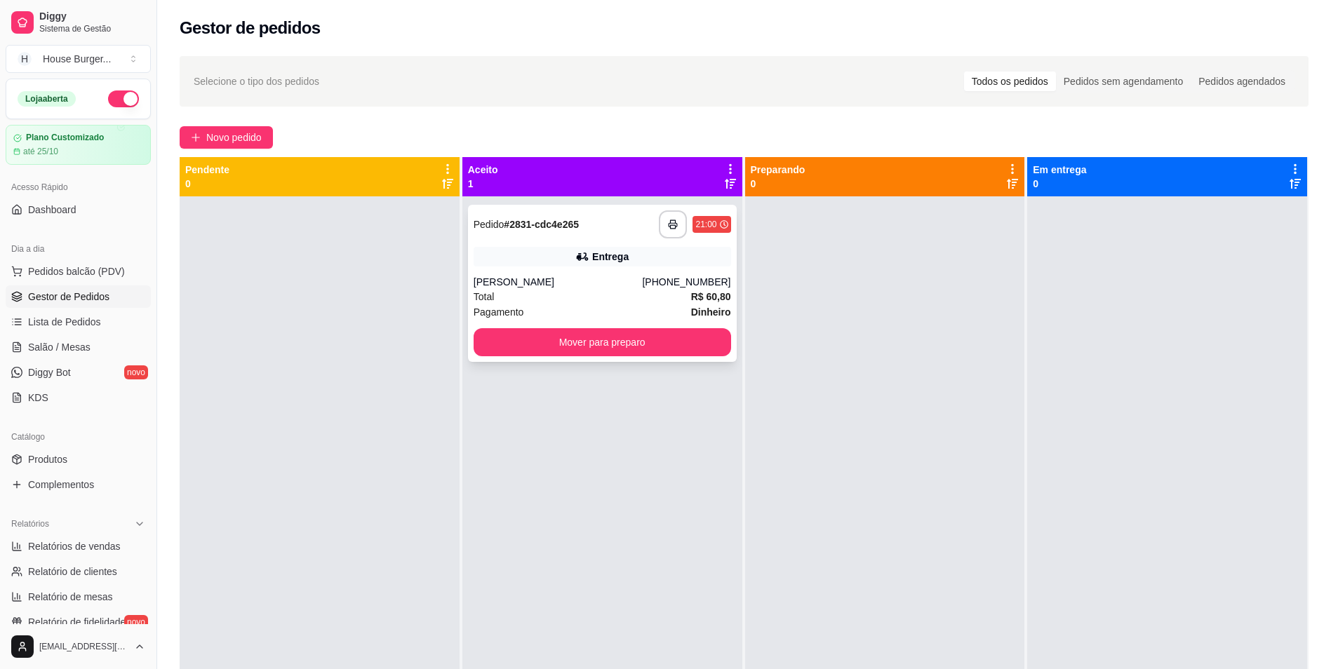
click at [650, 295] on div "Total R$ 60,80" at bounding box center [601, 296] width 257 height 15
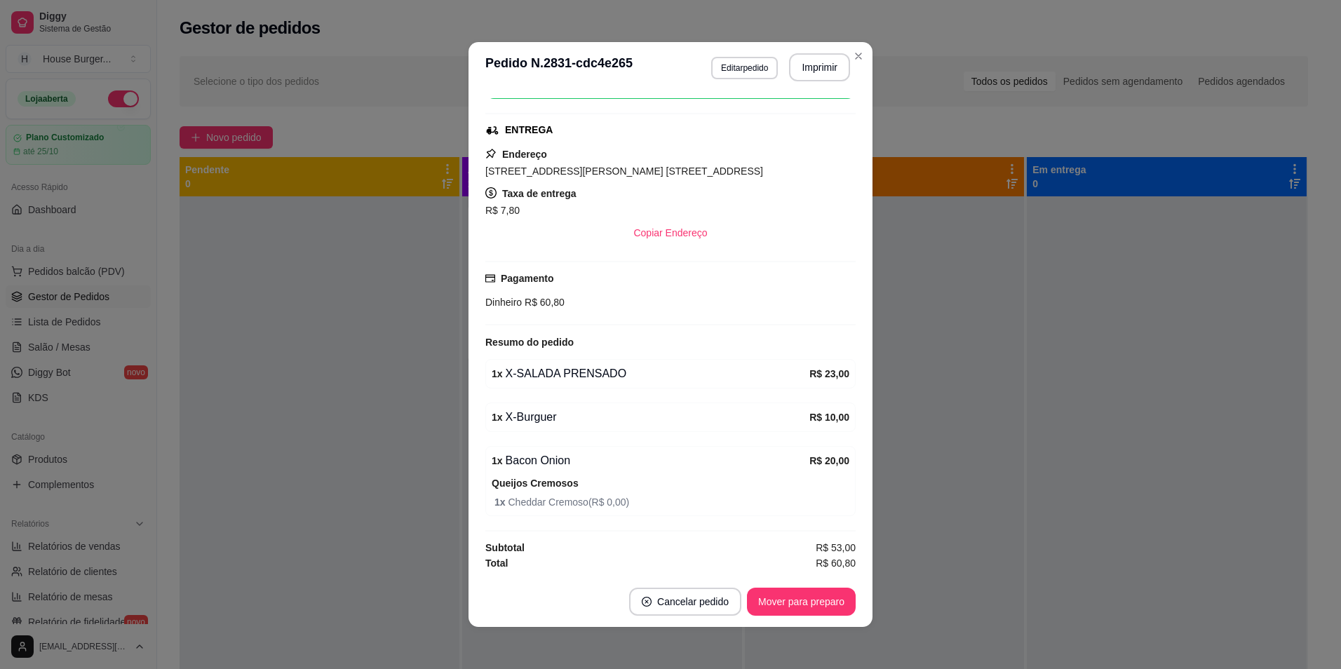
scroll to position [3, 0]
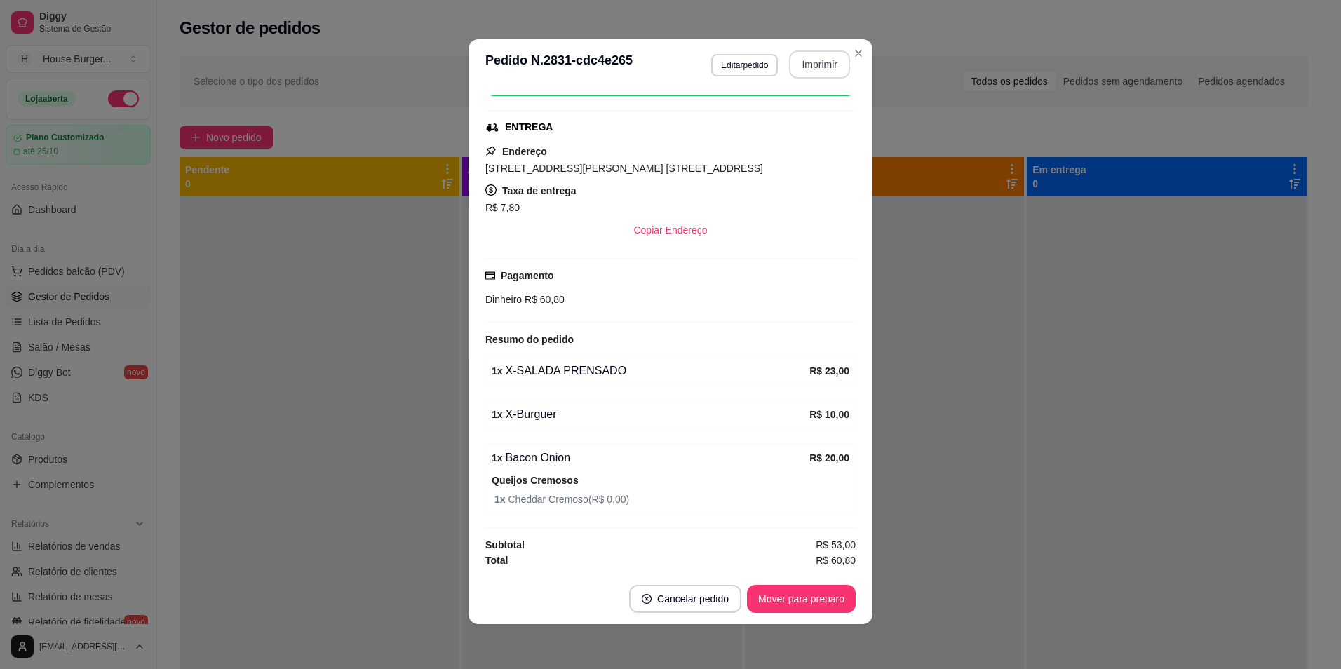
click at [814, 63] on button "Imprimir" at bounding box center [819, 65] width 61 height 28
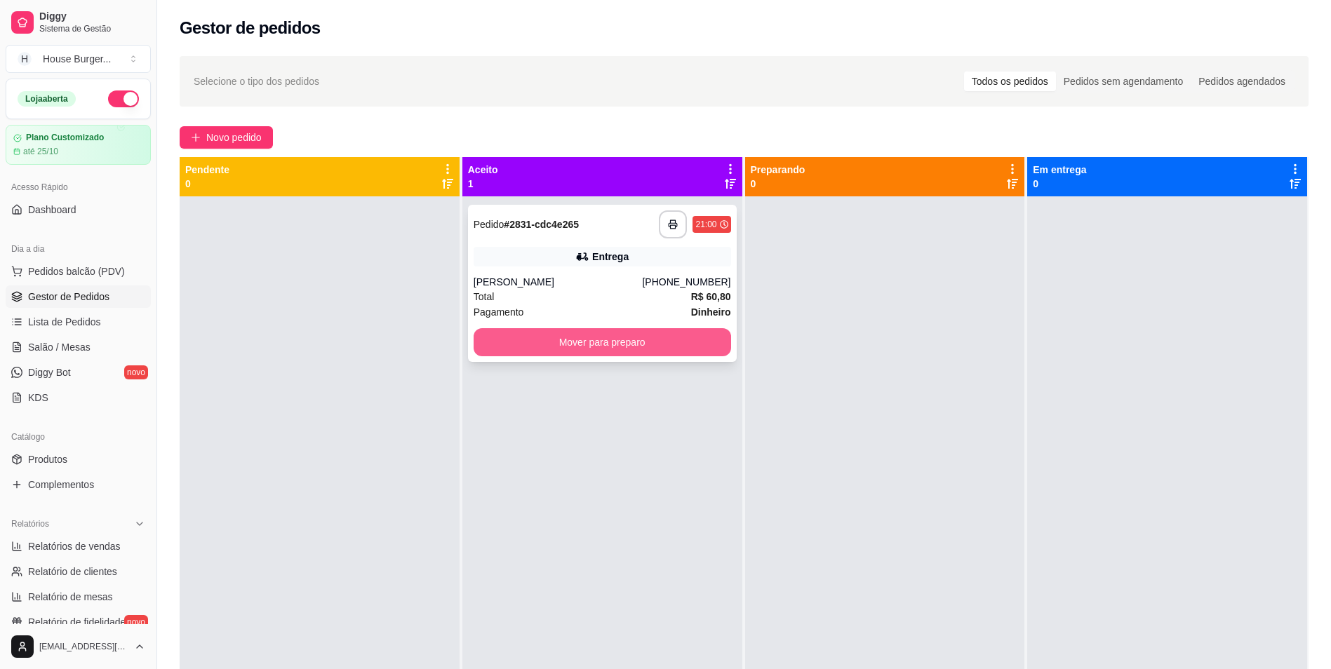
click at [657, 348] on button "Mover para preparo" at bounding box center [601, 342] width 257 height 28
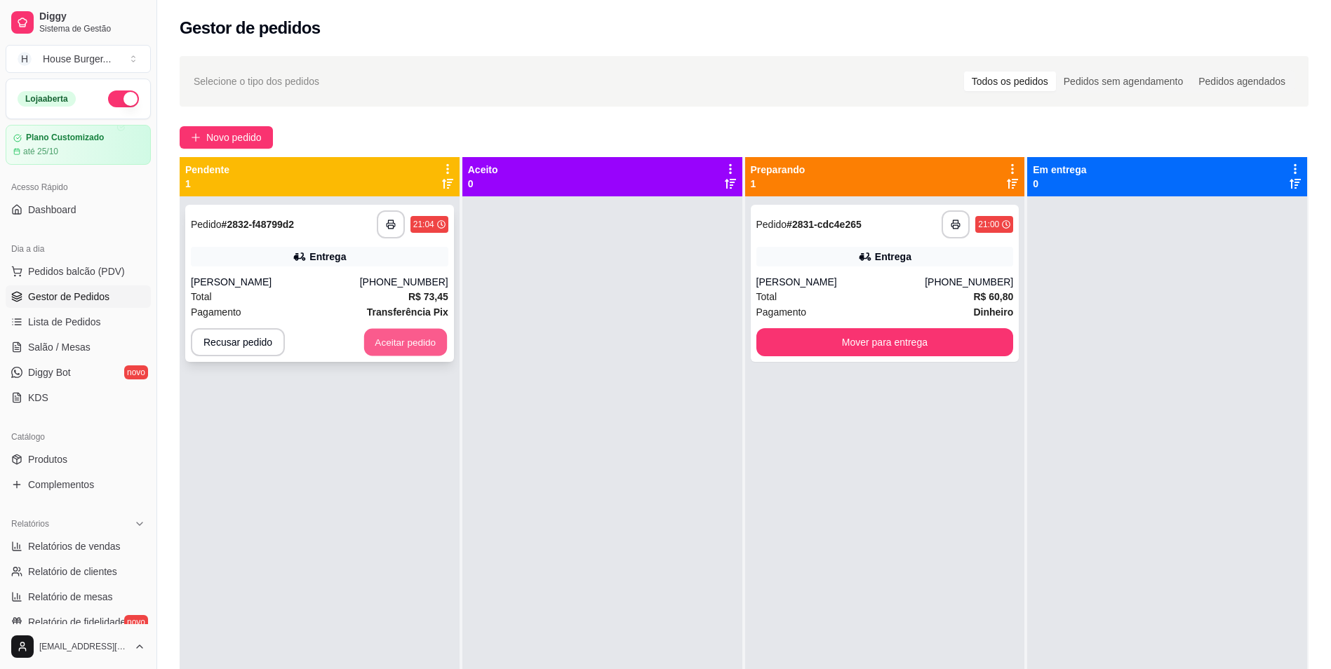
click at [401, 342] on button "Aceitar pedido" at bounding box center [405, 342] width 83 height 27
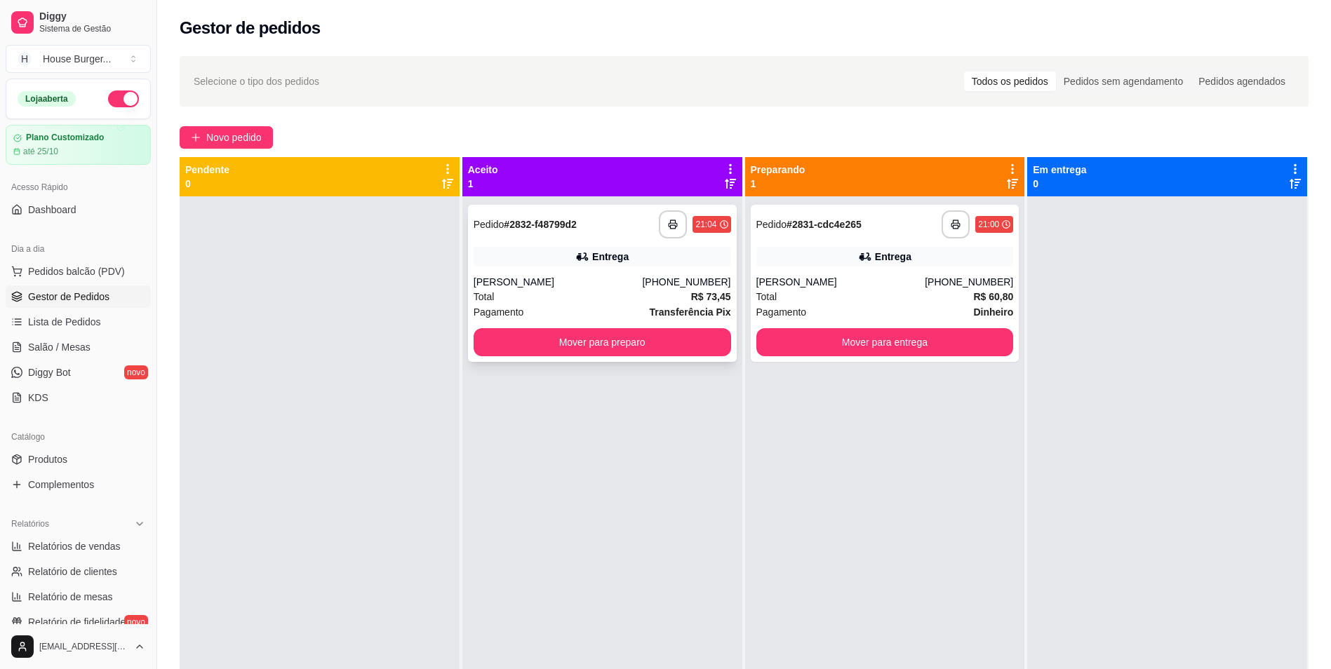
click at [587, 270] on div "**********" at bounding box center [602, 283] width 269 height 157
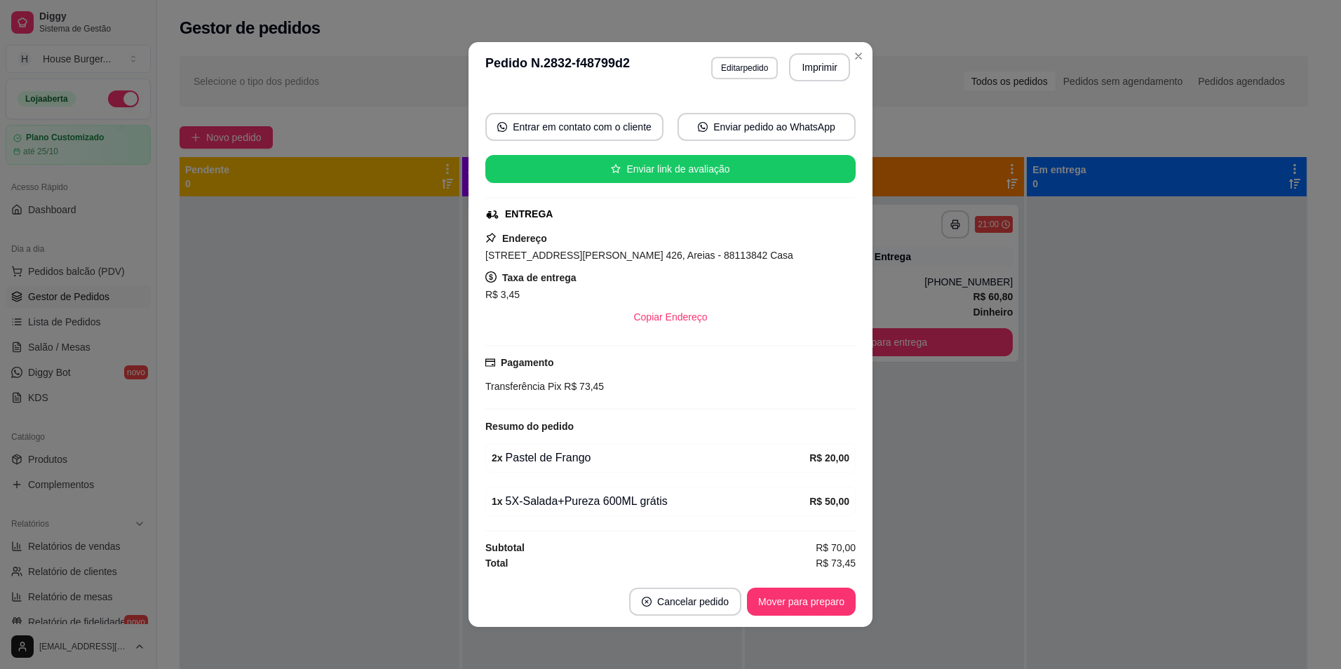
scroll to position [3, 0]
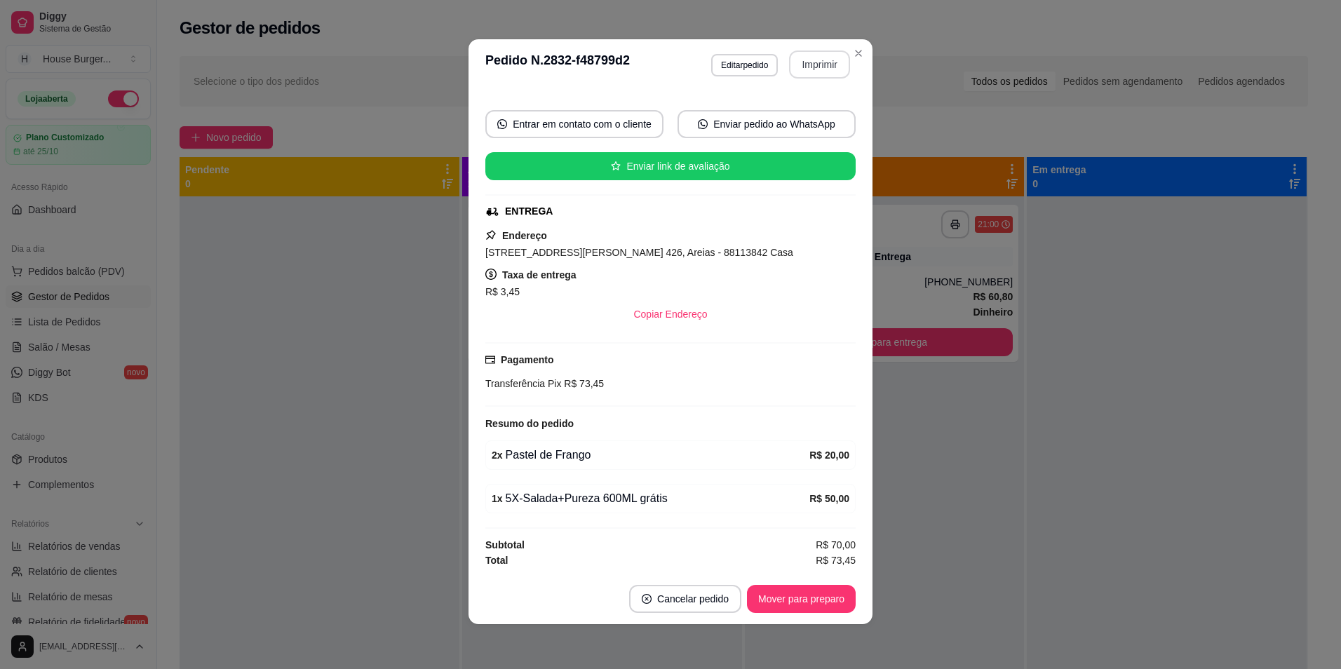
click at [809, 63] on button "Imprimir" at bounding box center [819, 65] width 61 height 28
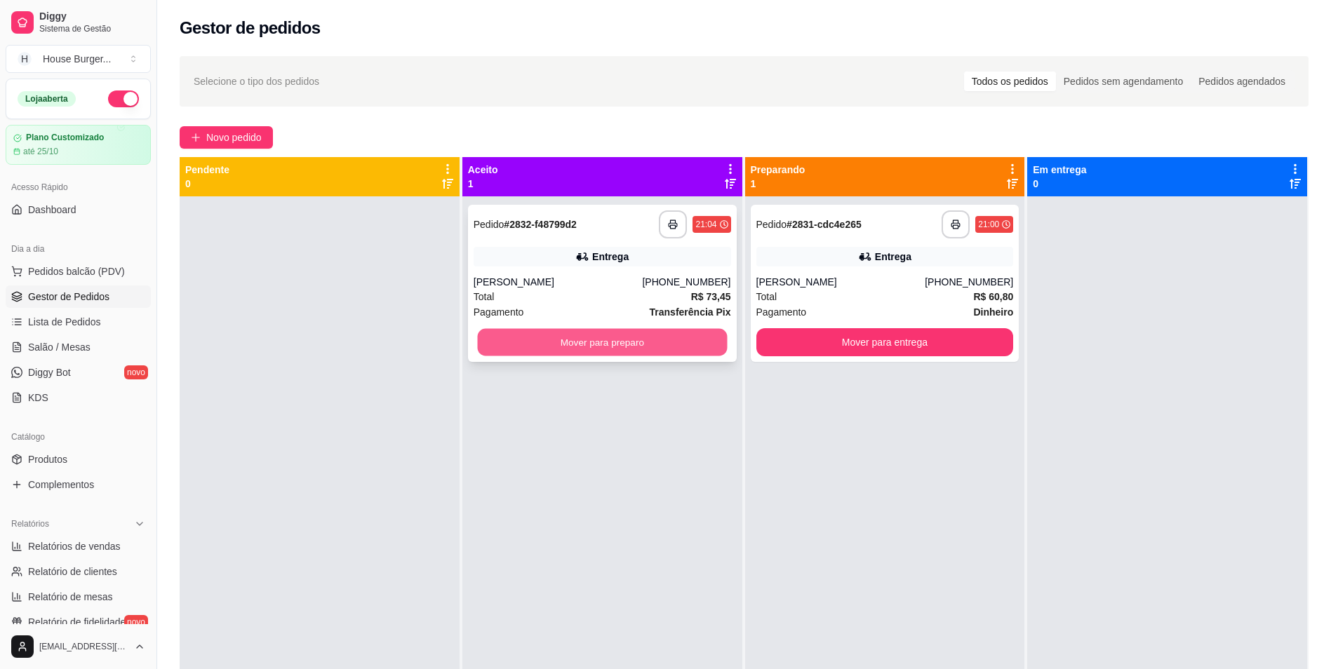
click at [527, 338] on button "Mover para preparo" at bounding box center [602, 342] width 250 height 27
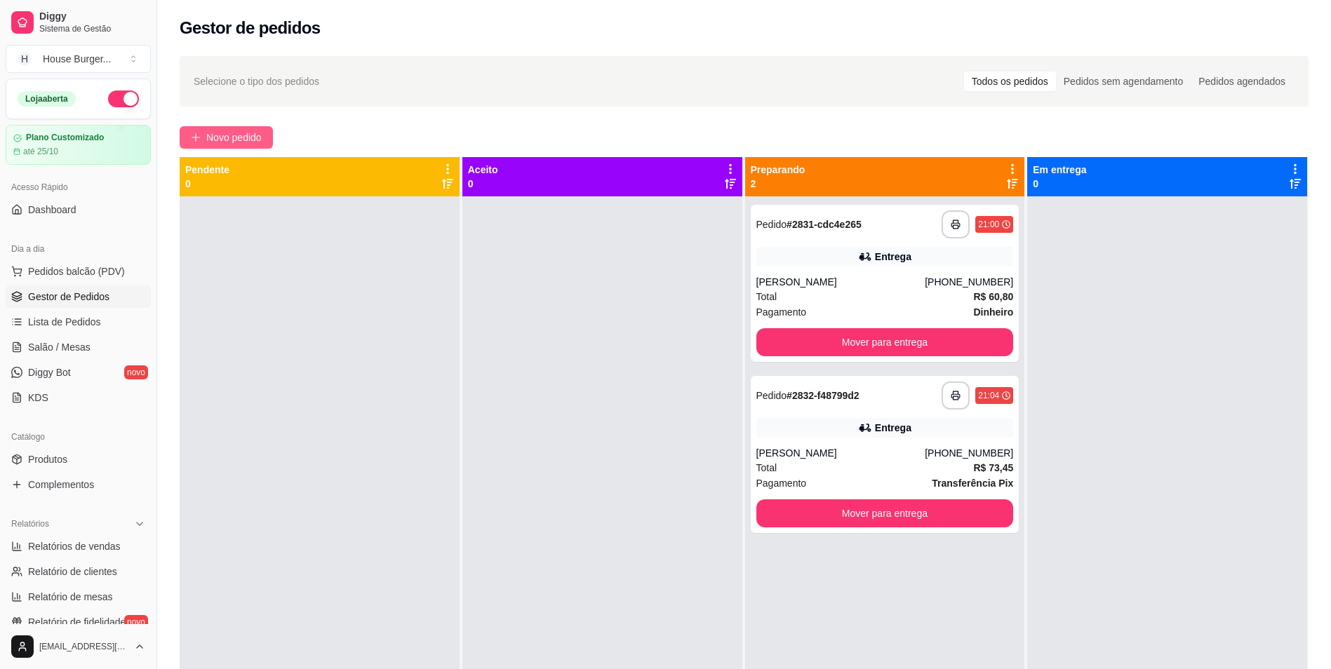
click at [194, 137] on icon "plus" at bounding box center [195, 137] width 8 height 1
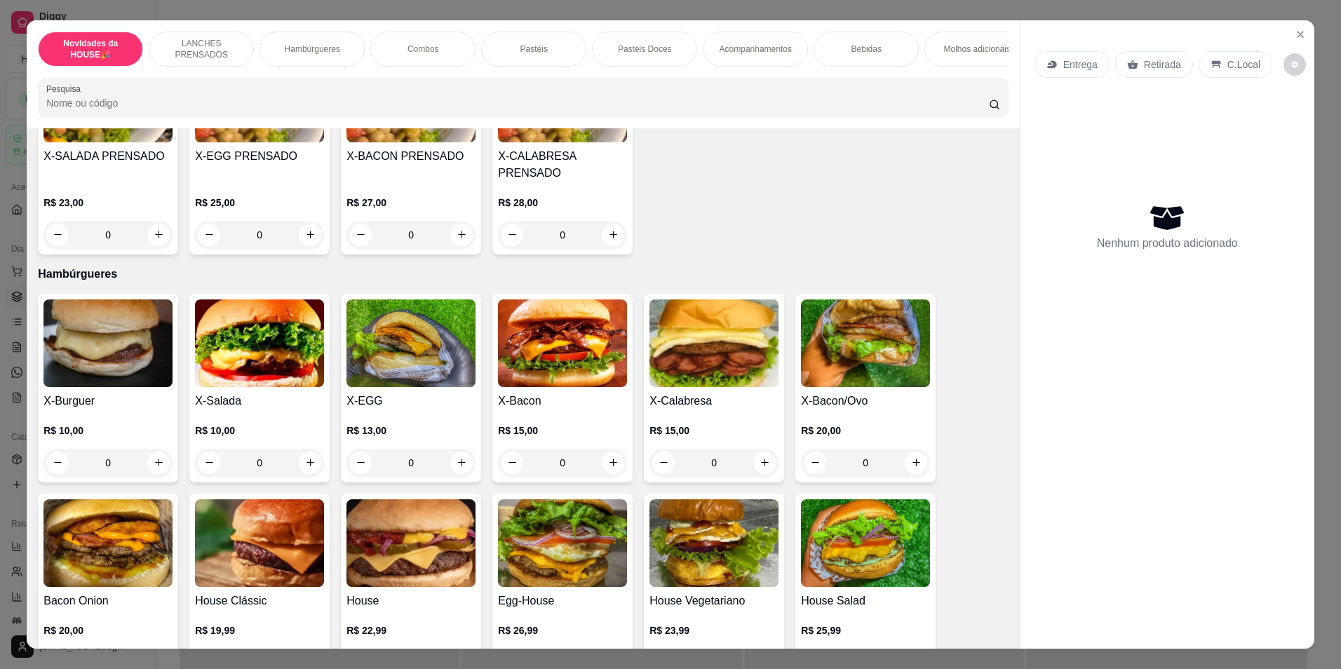
scroll to position [421, 0]
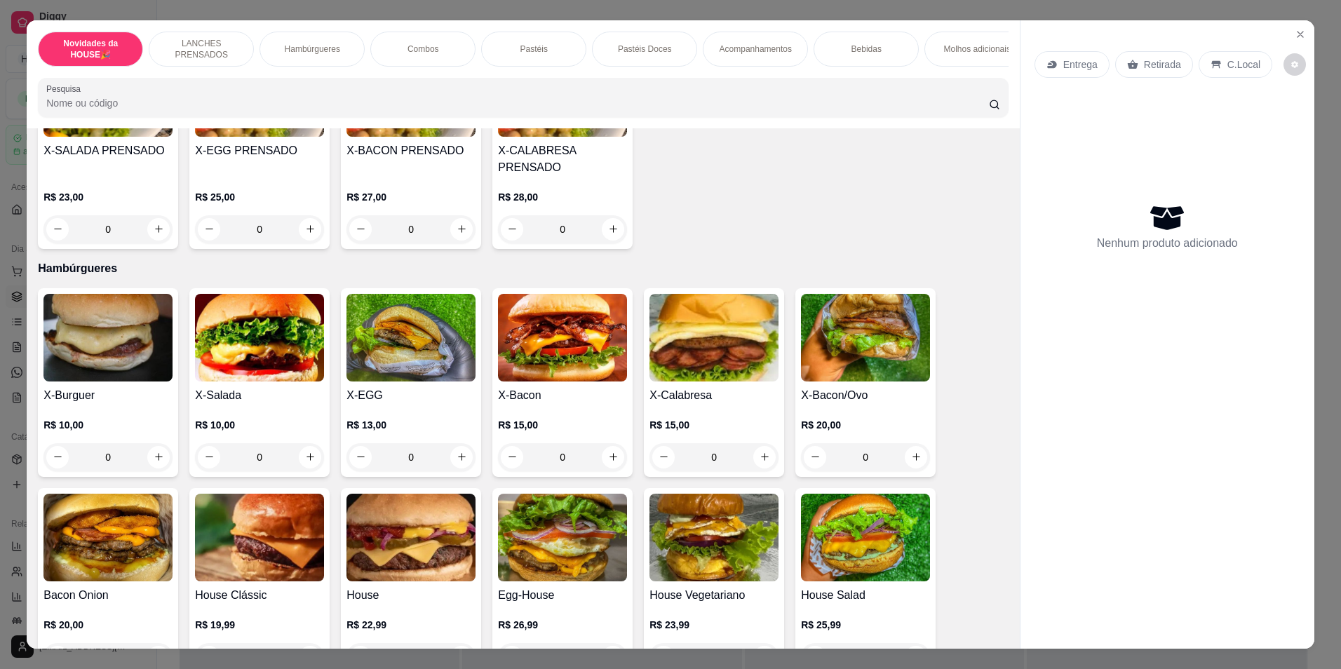
click at [309, 464] on div "0" at bounding box center [259, 457] width 129 height 28
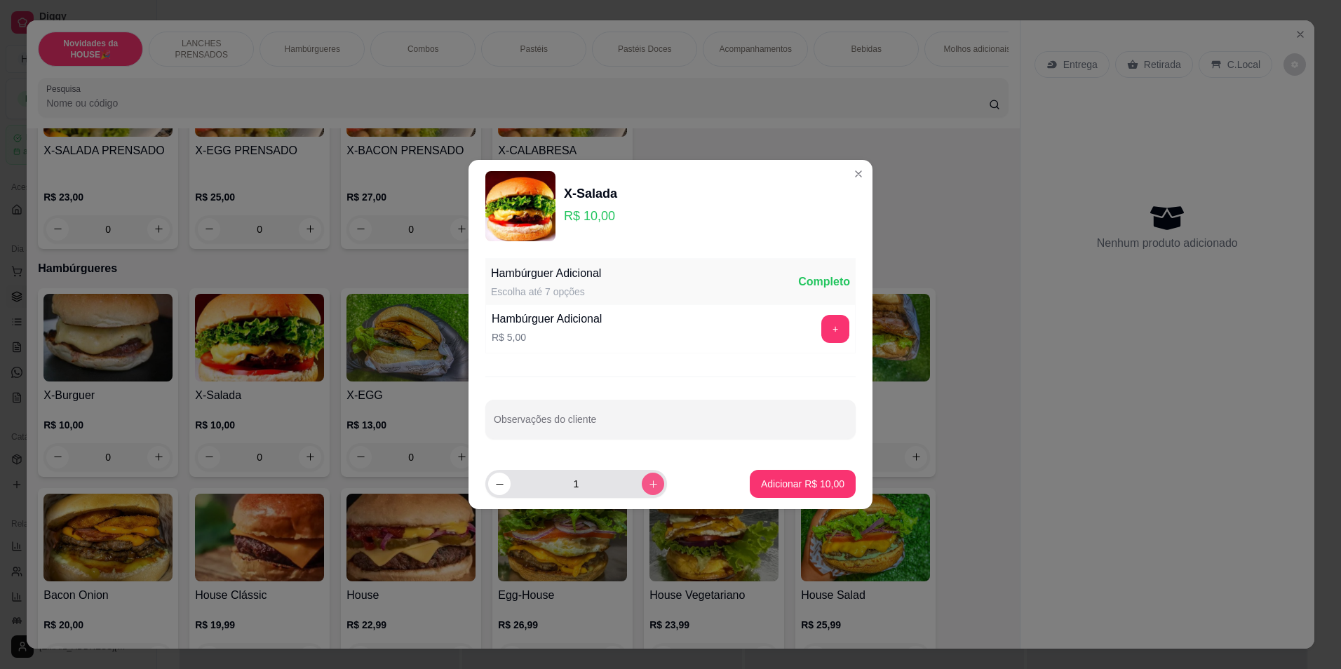
click at [648, 485] on icon "increase-product-quantity" at bounding box center [653, 484] width 11 height 11
type input "2"
click at [792, 490] on p "Adicionar R$ 20,00" at bounding box center [802, 483] width 81 height 13
type input "2"
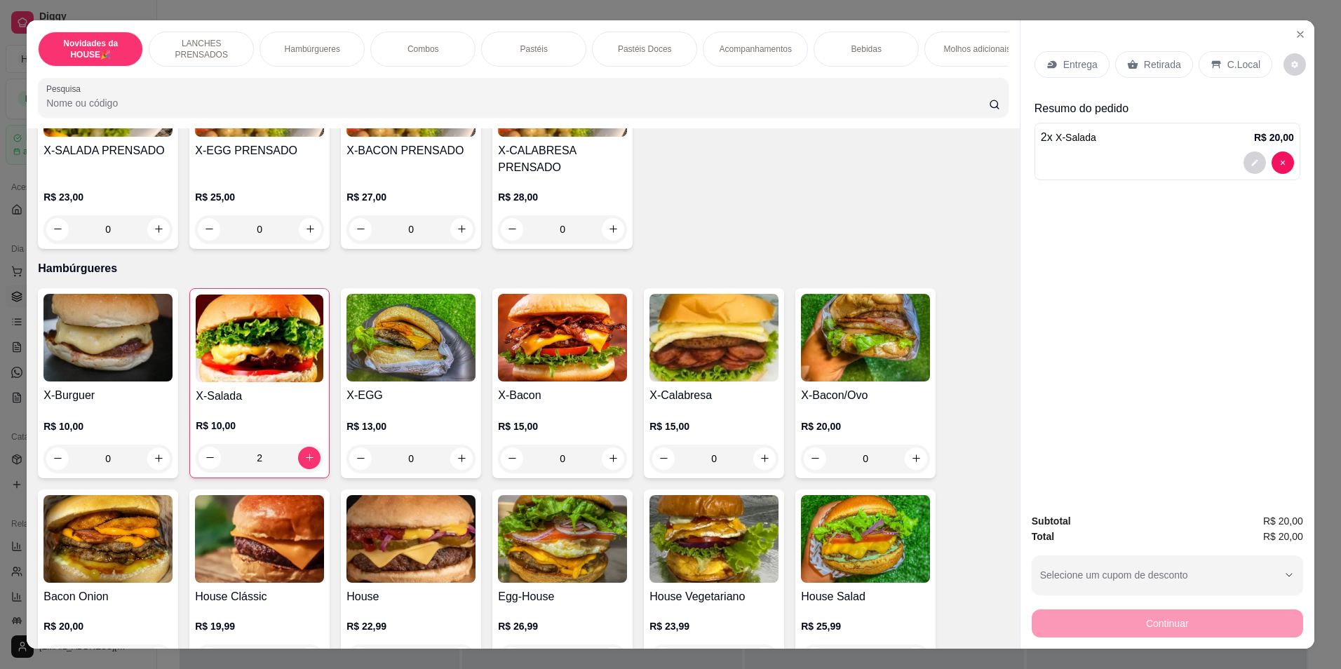
click at [1145, 60] on p "Retirada" at bounding box center [1162, 65] width 37 height 14
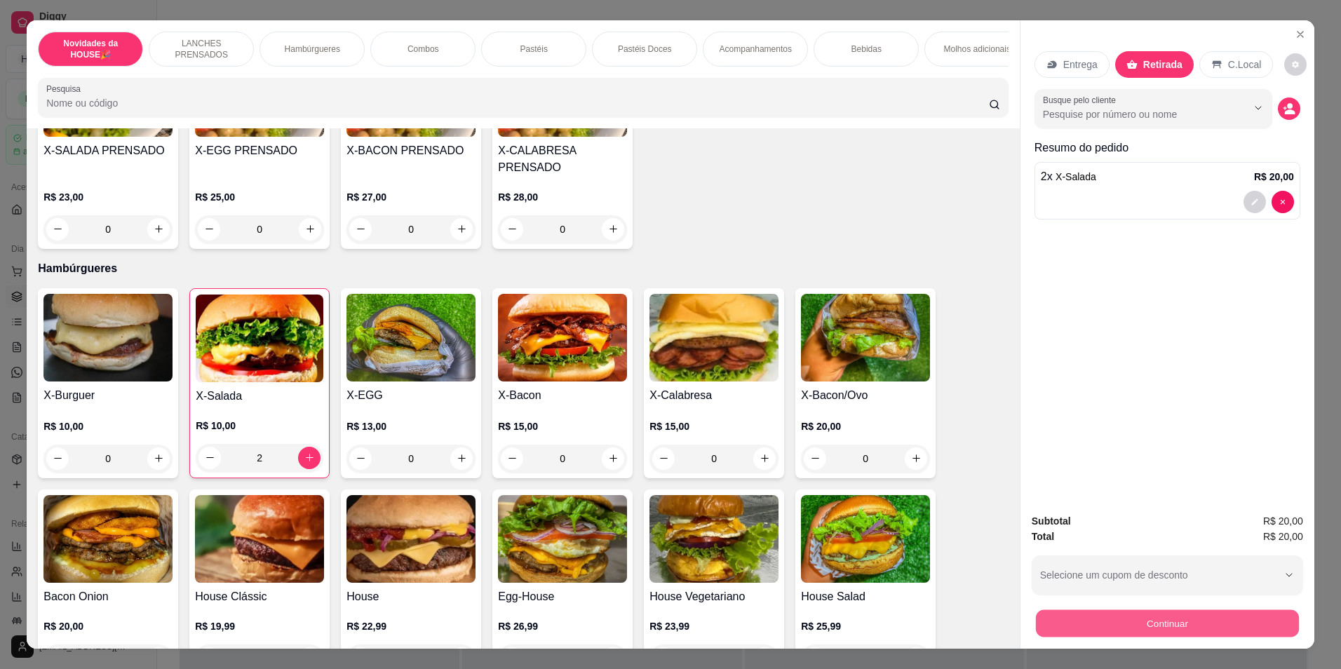
click at [1084, 610] on button "Continuar" at bounding box center [1167, 623] width 263 height 27
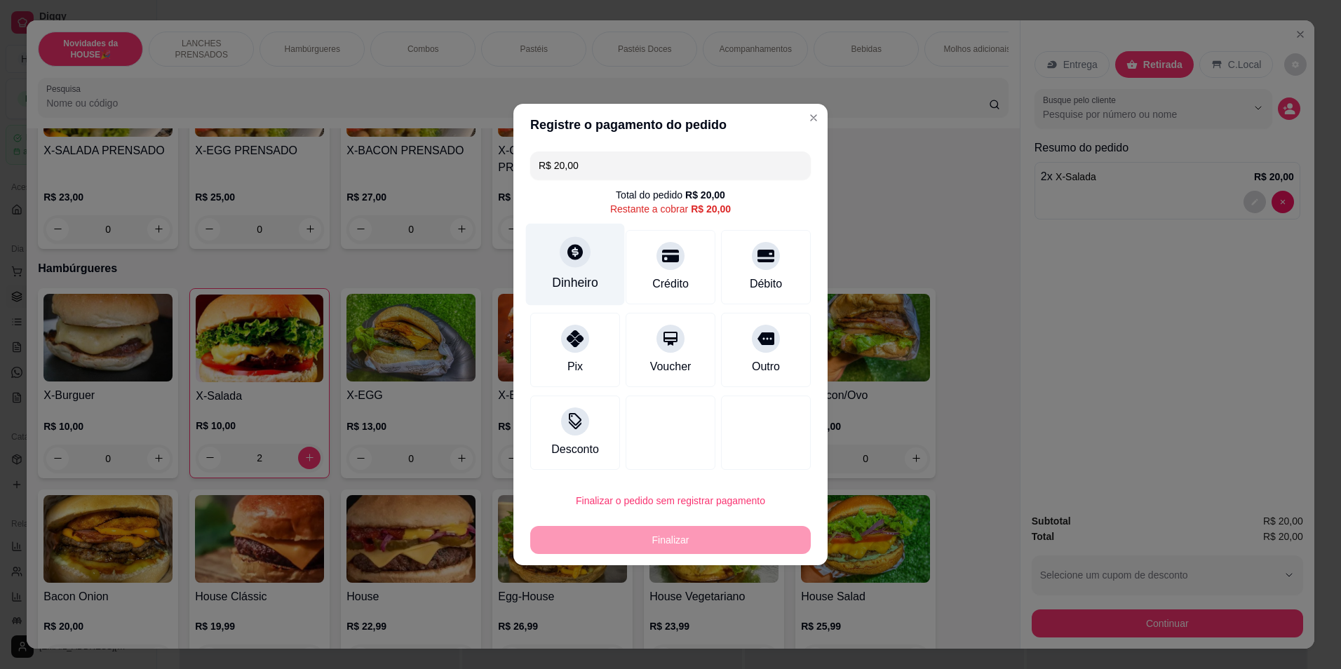
click at [581, 276] on div "Dinheiro" at bounding box center [575, 283] width 46 height 18
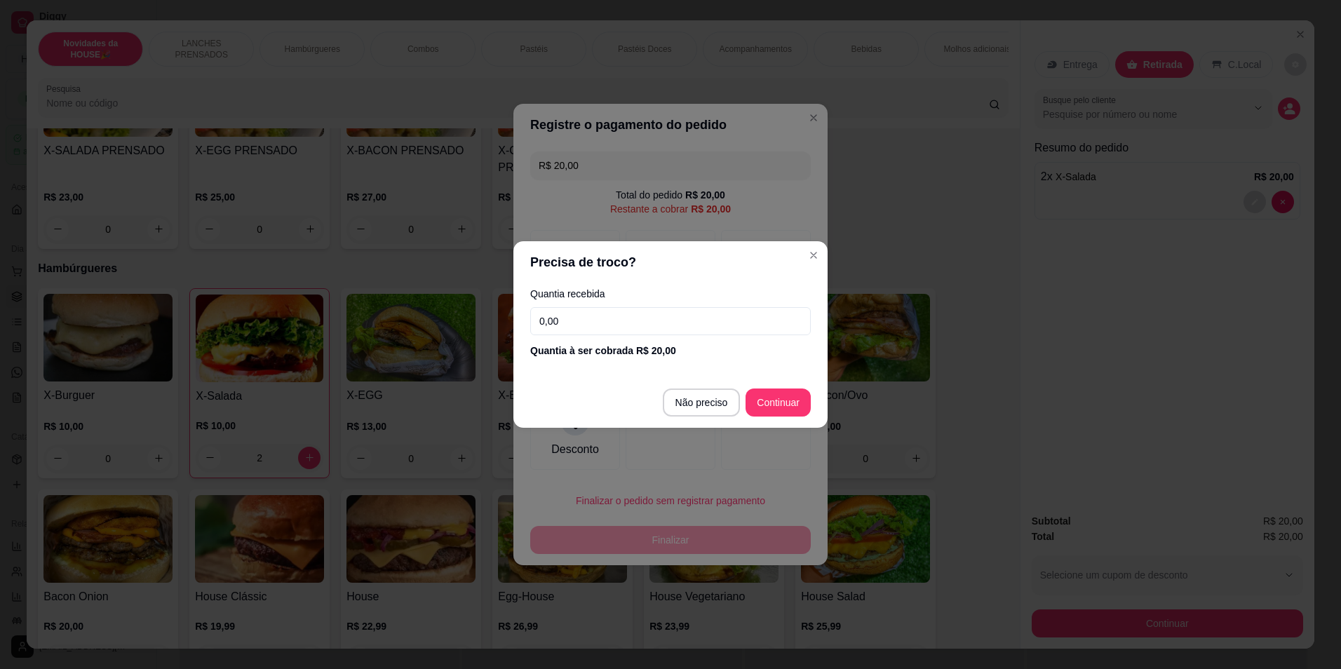
click at [584, 318] on input "0,00" at bounding box center [670, 321] width 281 height 28
type input "R$ 0,00"
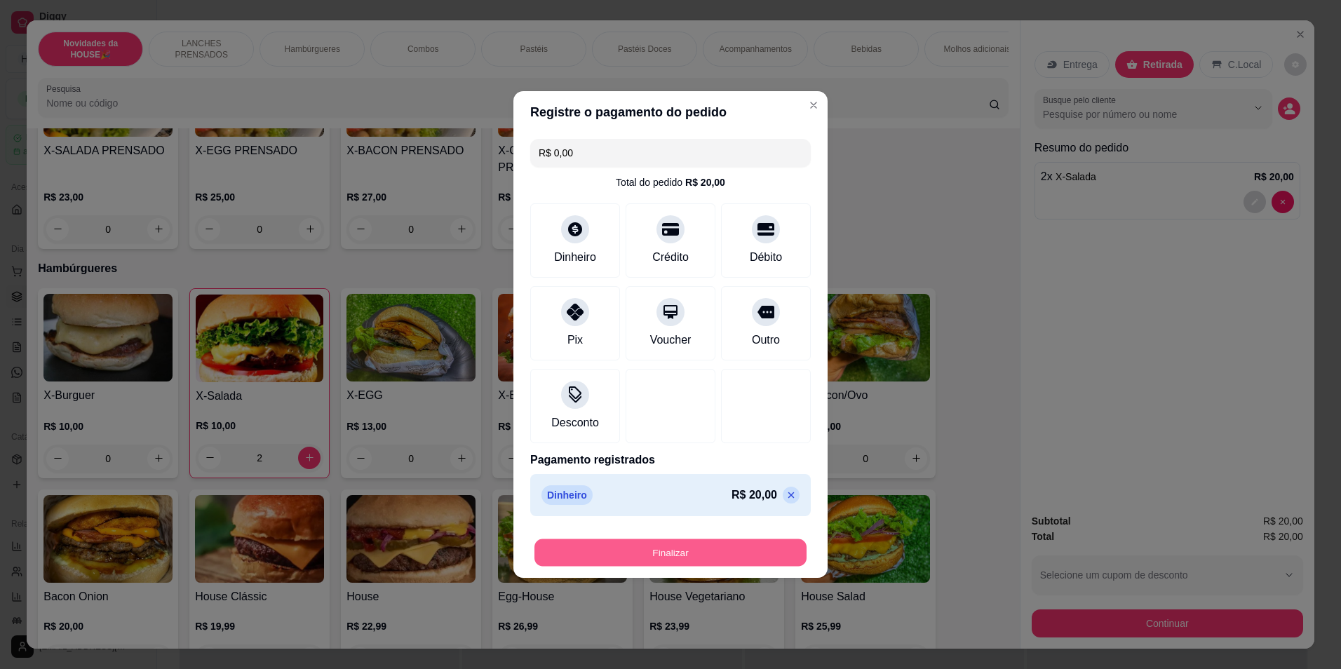
click at [645, 553] on button "Finalizar" at bounding box center [670, 552] width 272 height 27
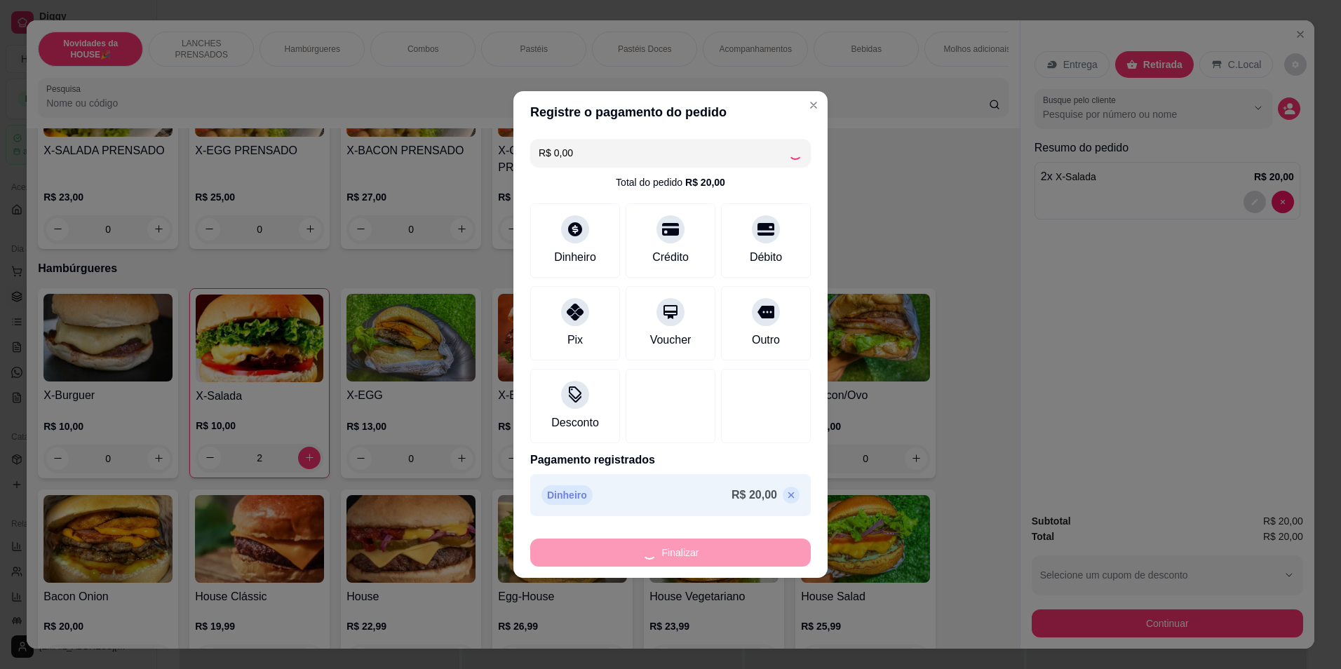
type input "0"
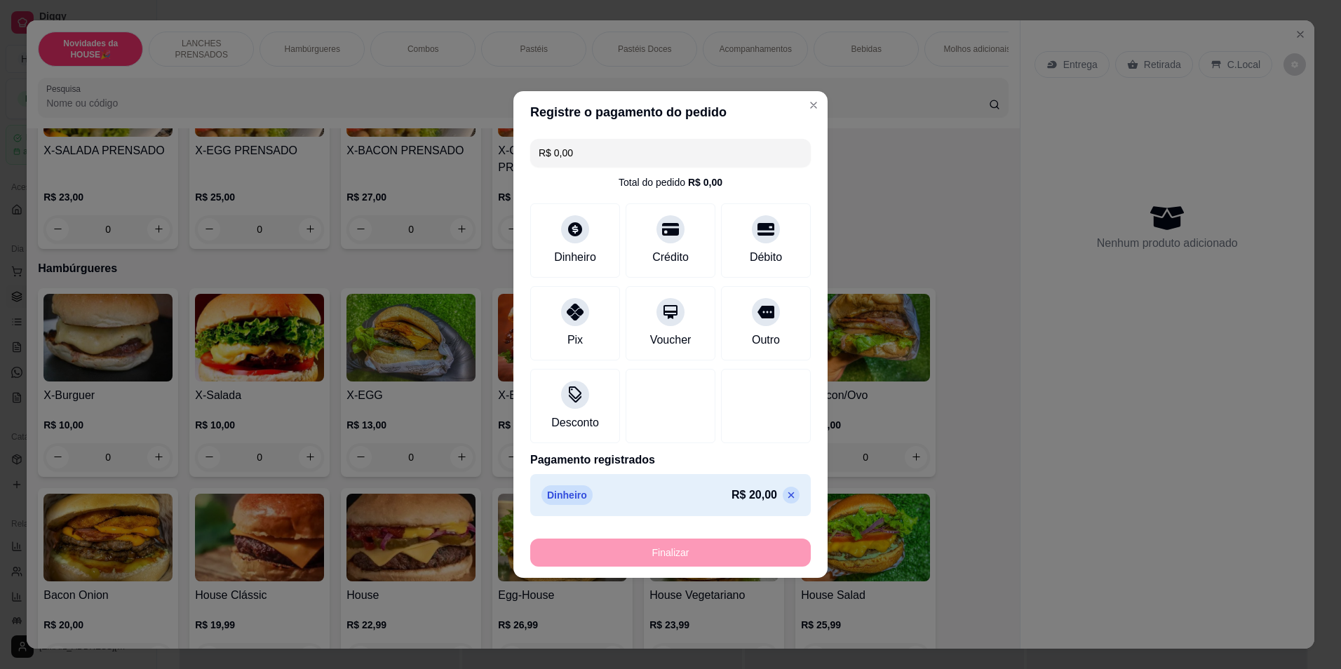
type input "-R$ 20,00"
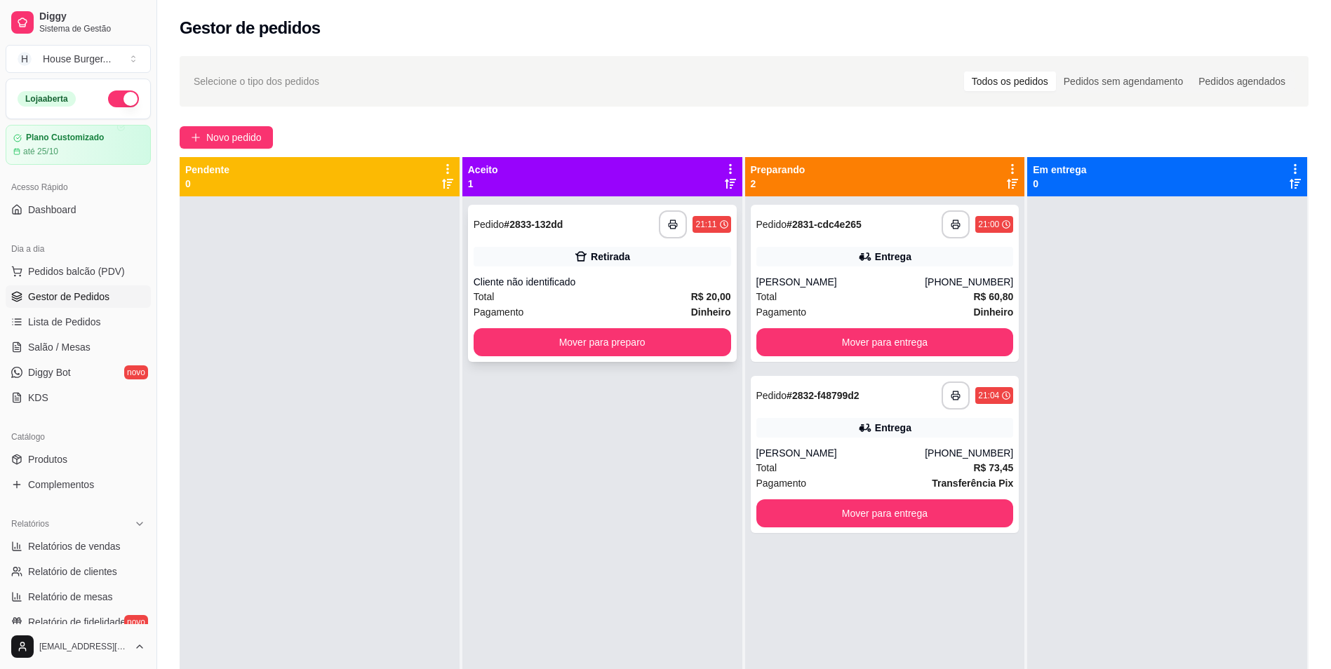
click at [513, 232] on div "Pedido # 2833-132dd" at bounding box center [518, 224] width 90 height 17
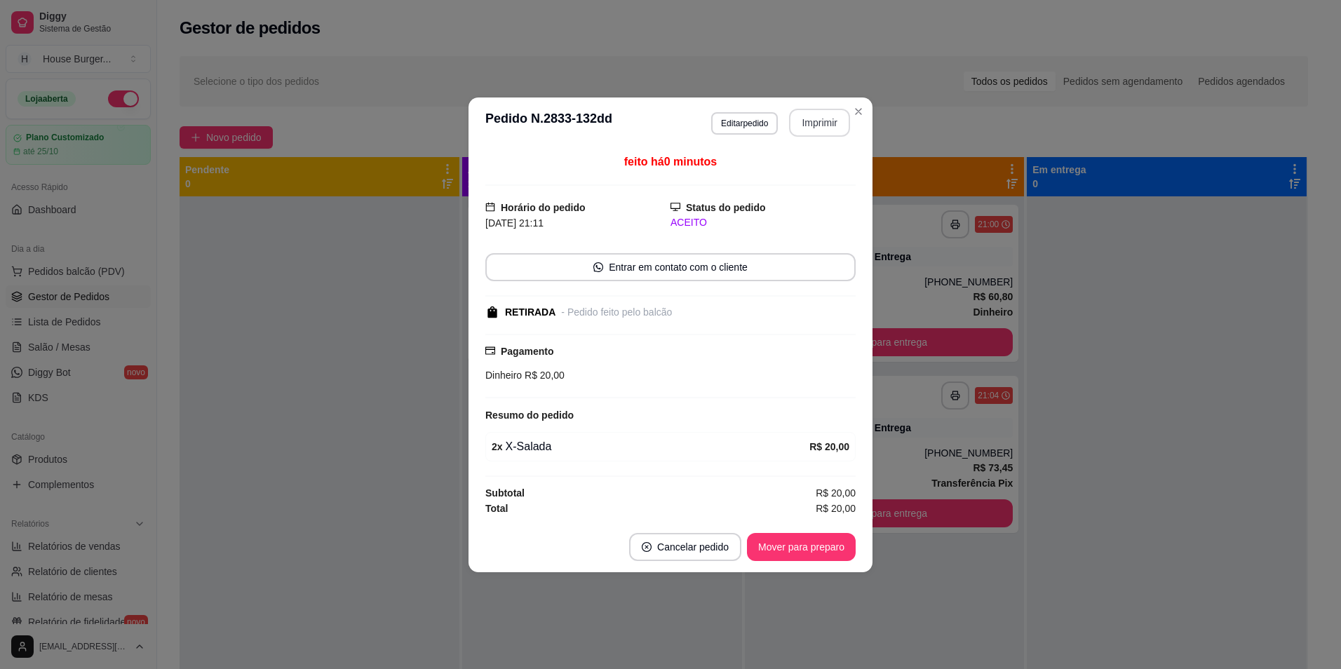
click at [808, 116] on button "Imprimir" at bounding box center [819, 123] width 61 height 28
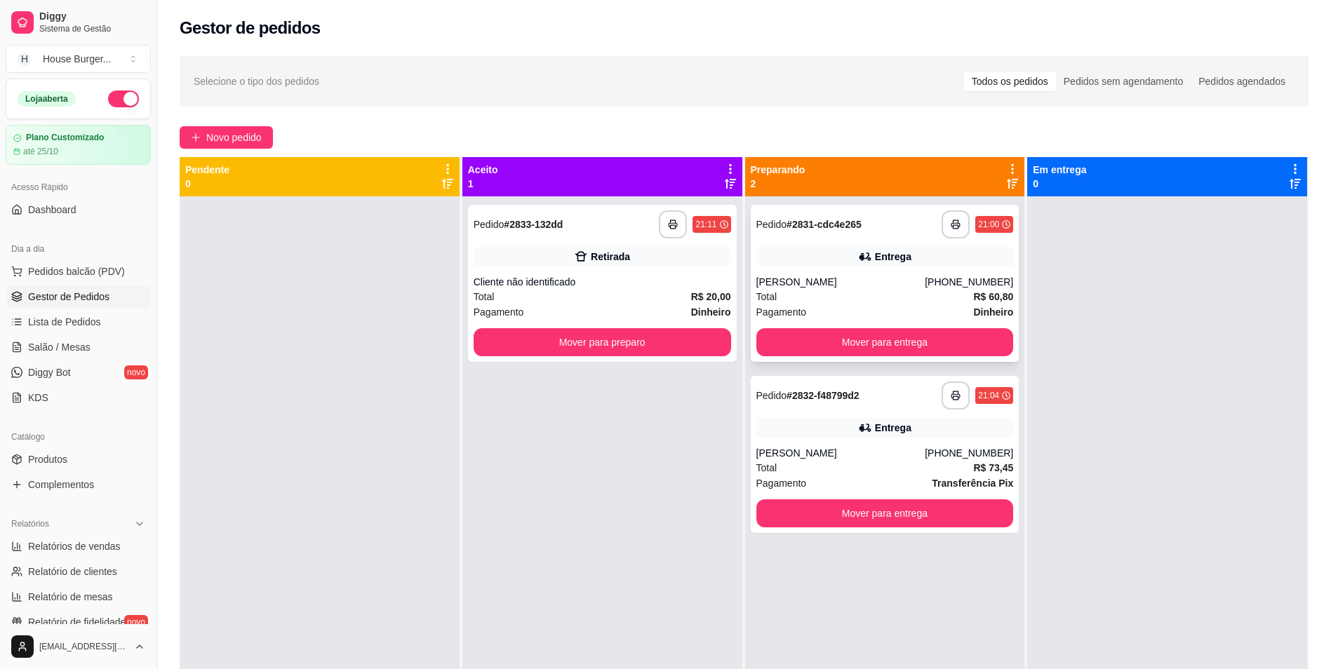
click at [790, 292] on div "Total R$ 60,80" at bounding box center [884, 296] width 257 height 15
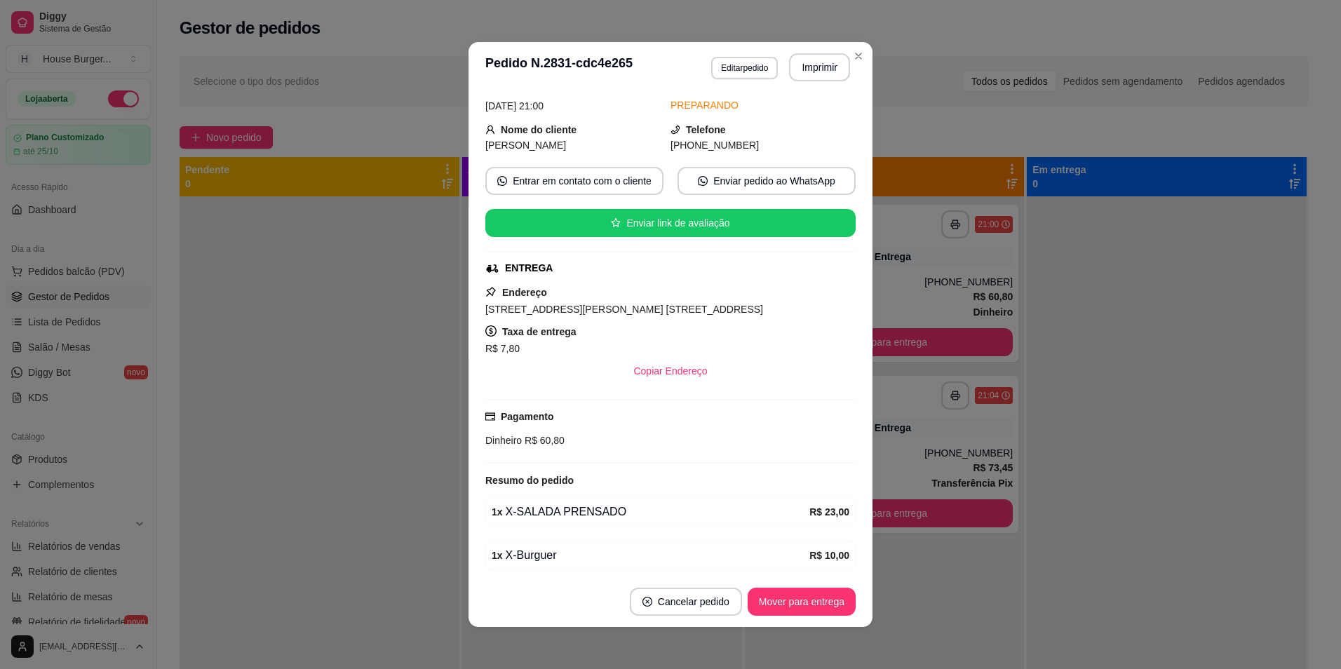
scroll to position [140, 0]
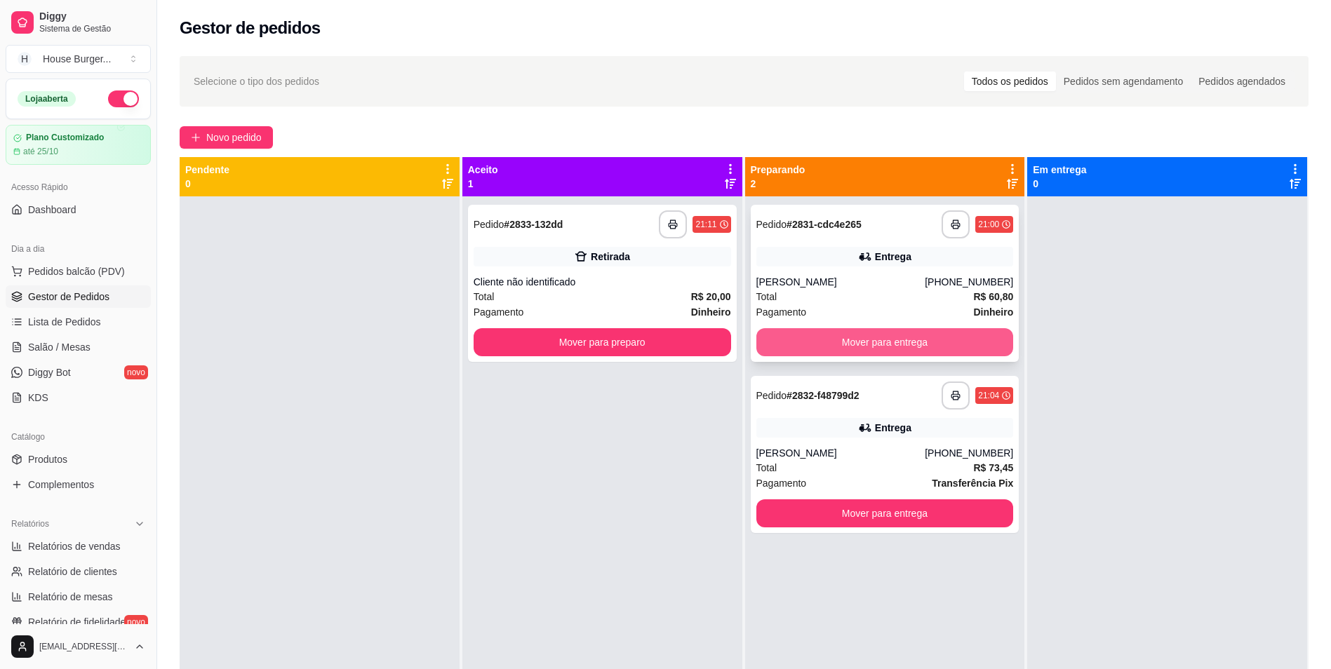
click at [802, 332] on button "Mover para entrega" at bounding box center [884, 342] width 257 height 28
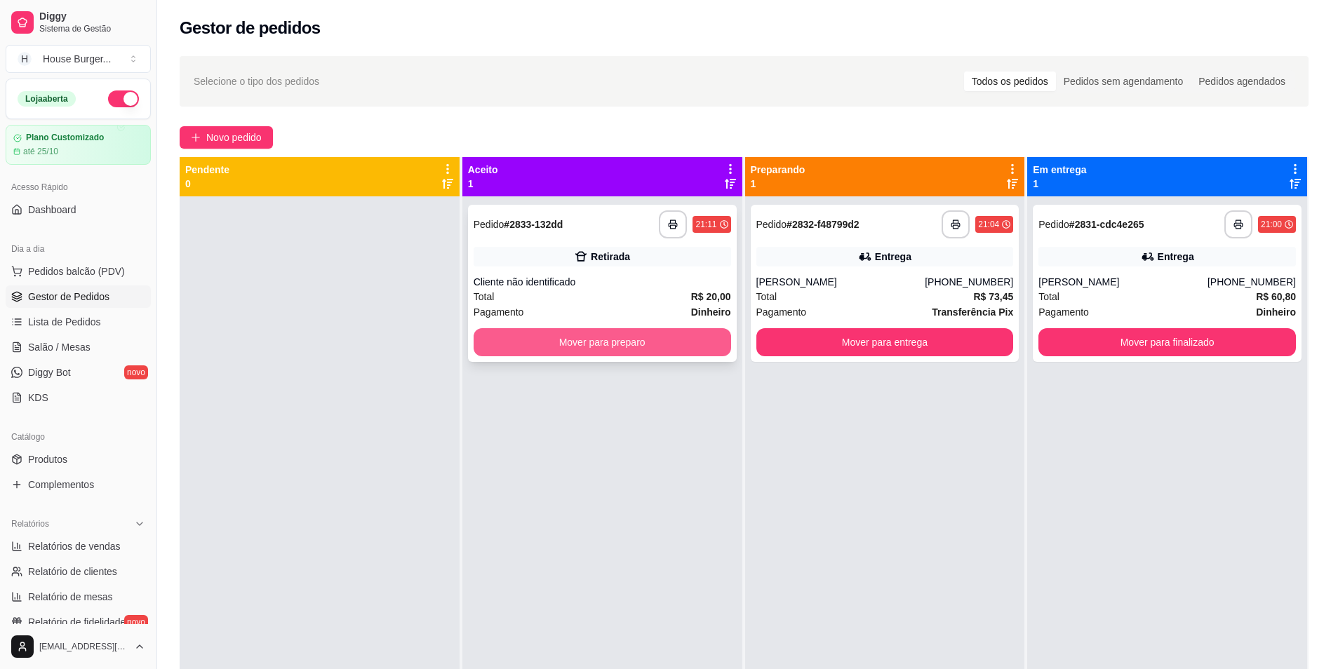
click at [630, 337] on button "Mover para preparo" at bounding box center [601, 342] width 257 height 28
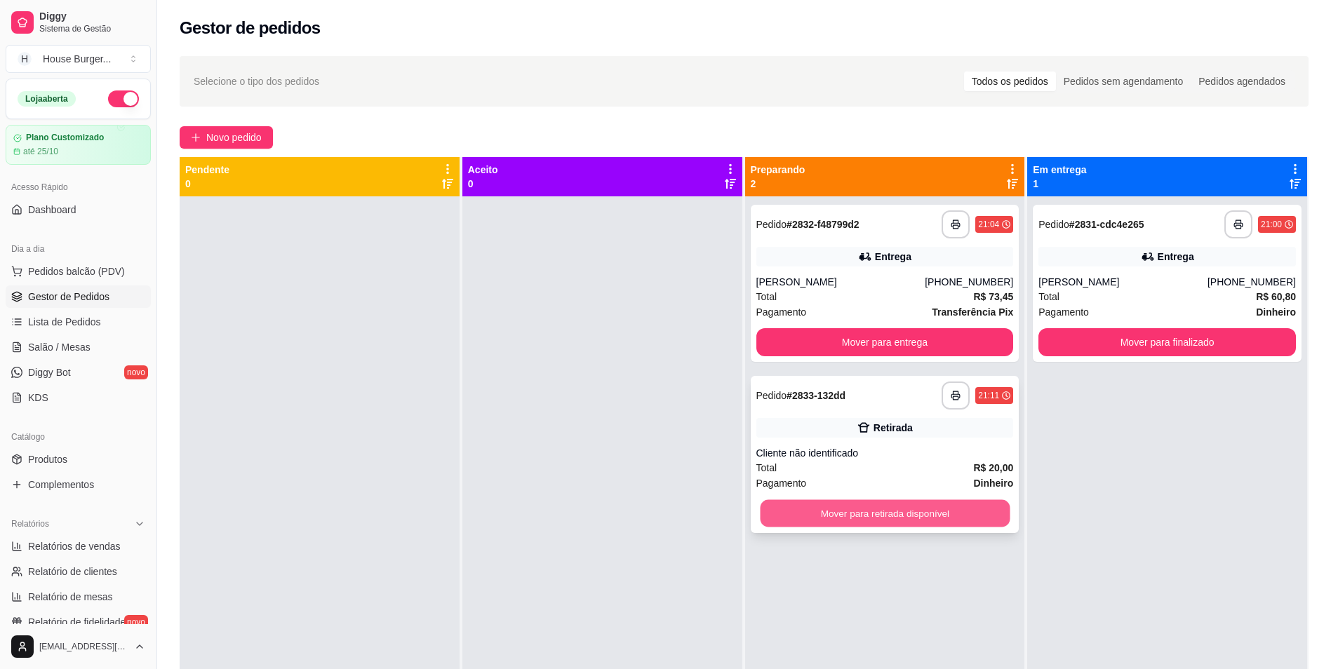
click at [865, 507] on button "Mover para retirada disponível" at bounding box center [885, 513] width 250 height 27
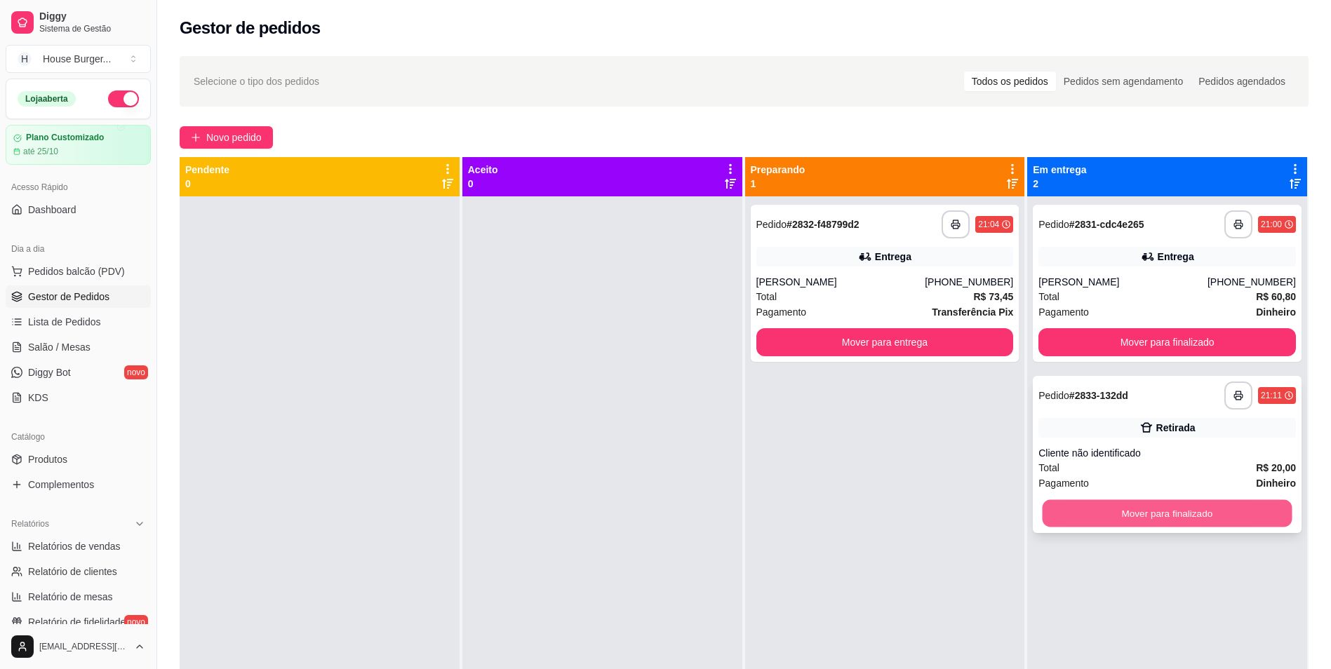
click at [1084, 506] on button "Mover para finalizado" at bounding box center [1167, 513] width 250 height 27
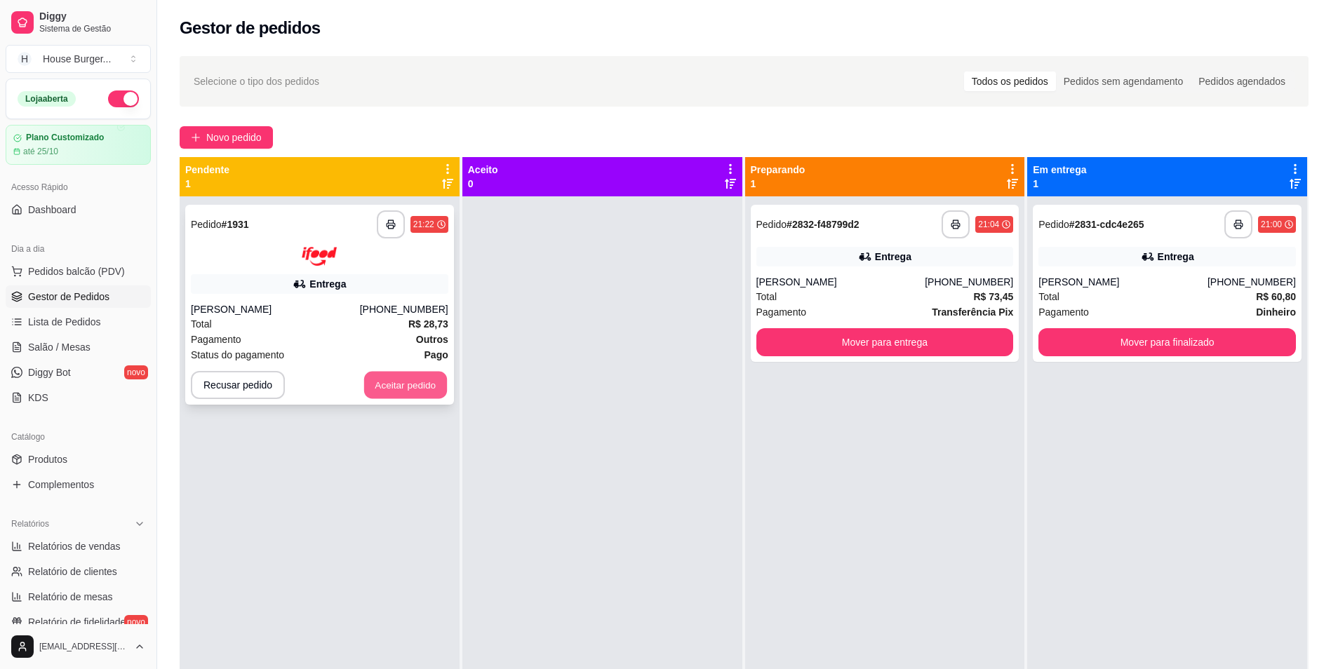
click at [388, 378] on button "Aceitar pedido" at bounding box center [405, 384] width 83 height 27
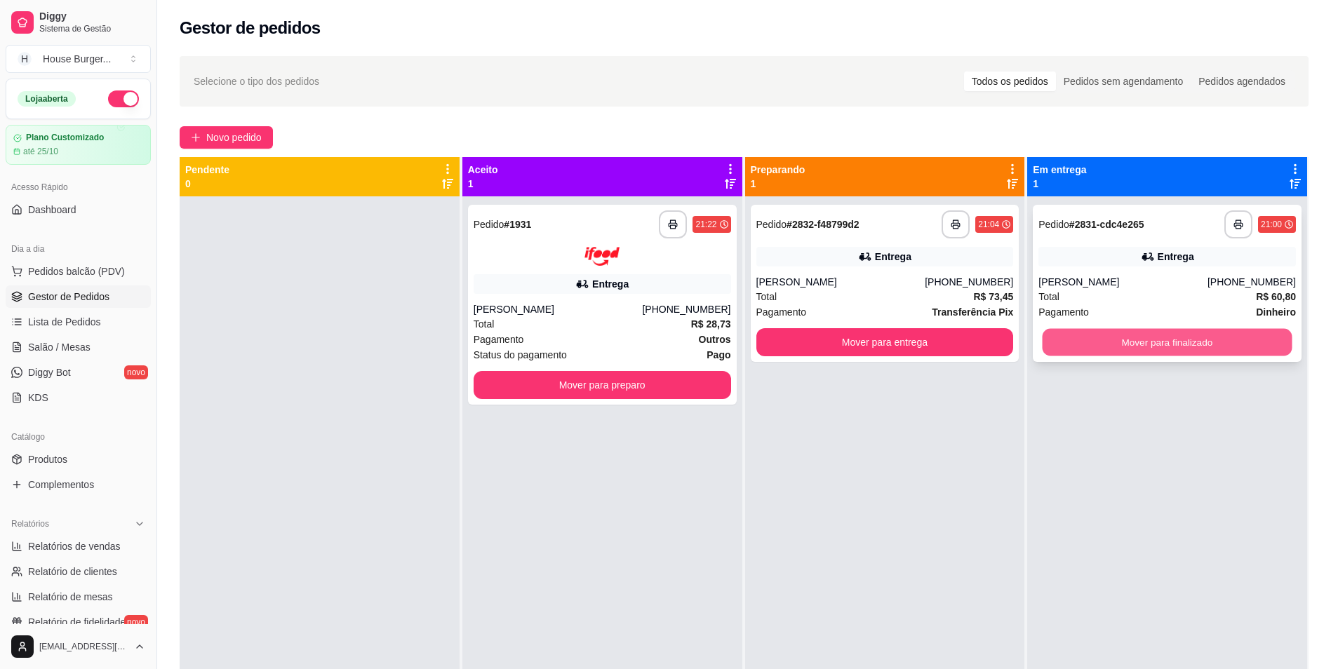
click at [1194, 336] on button "Mover para finalizado" at bounding box center [1167, 342] width 250 height 27
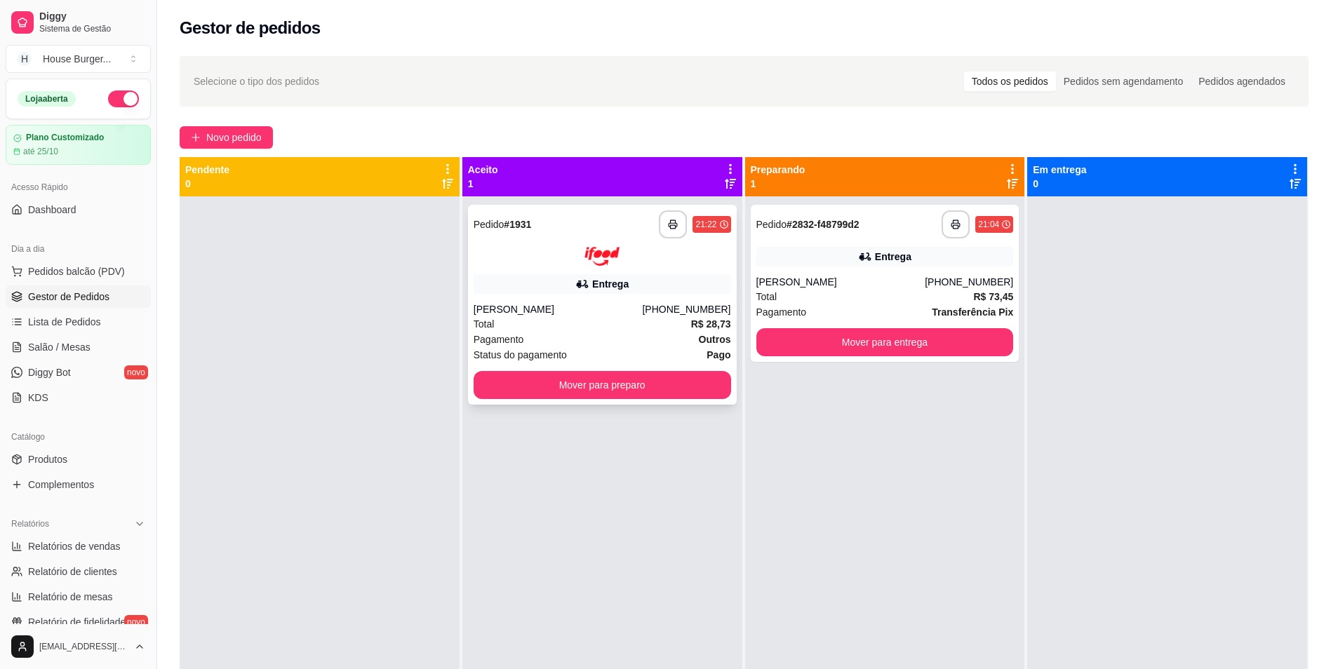
click at [614, 308] on div "[PERSON_NAME]" at bounding box center [557, 309] width 169 height 14
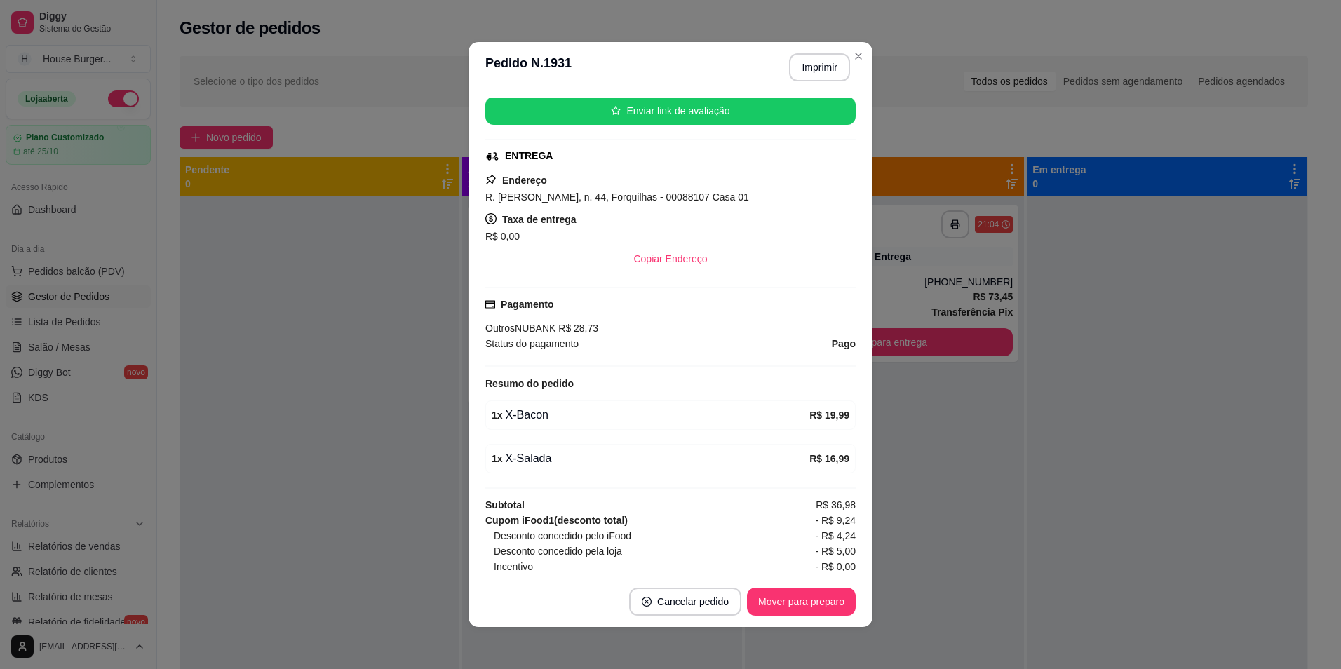
scroll to position [260, 0]
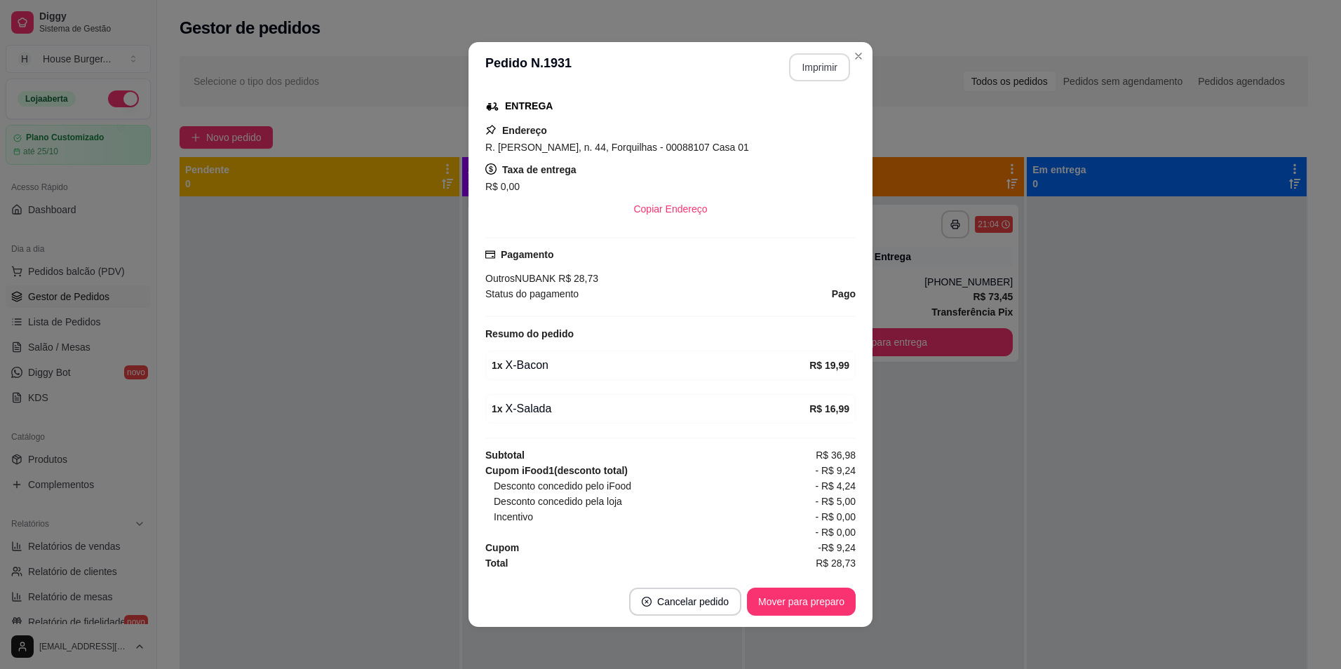
click at [804, 70] on button "Imprimir" at bounding box center [819, 67] width 61 height 28
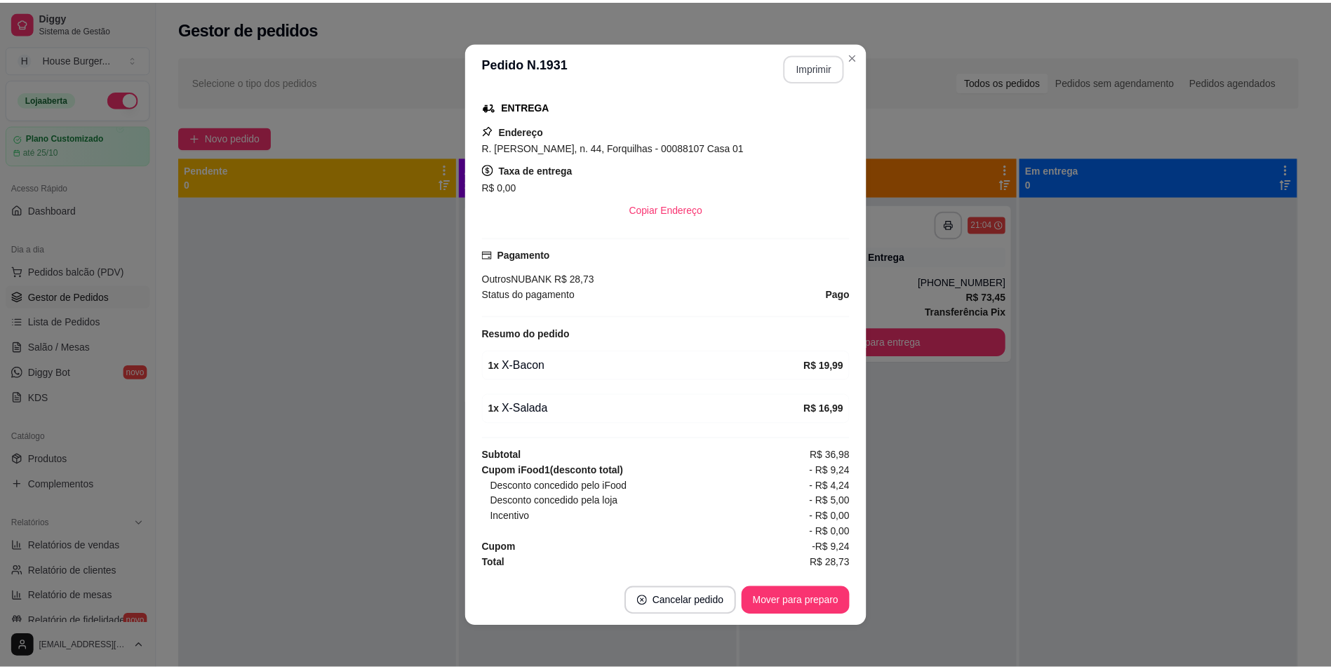
scroll to position [0, 0]
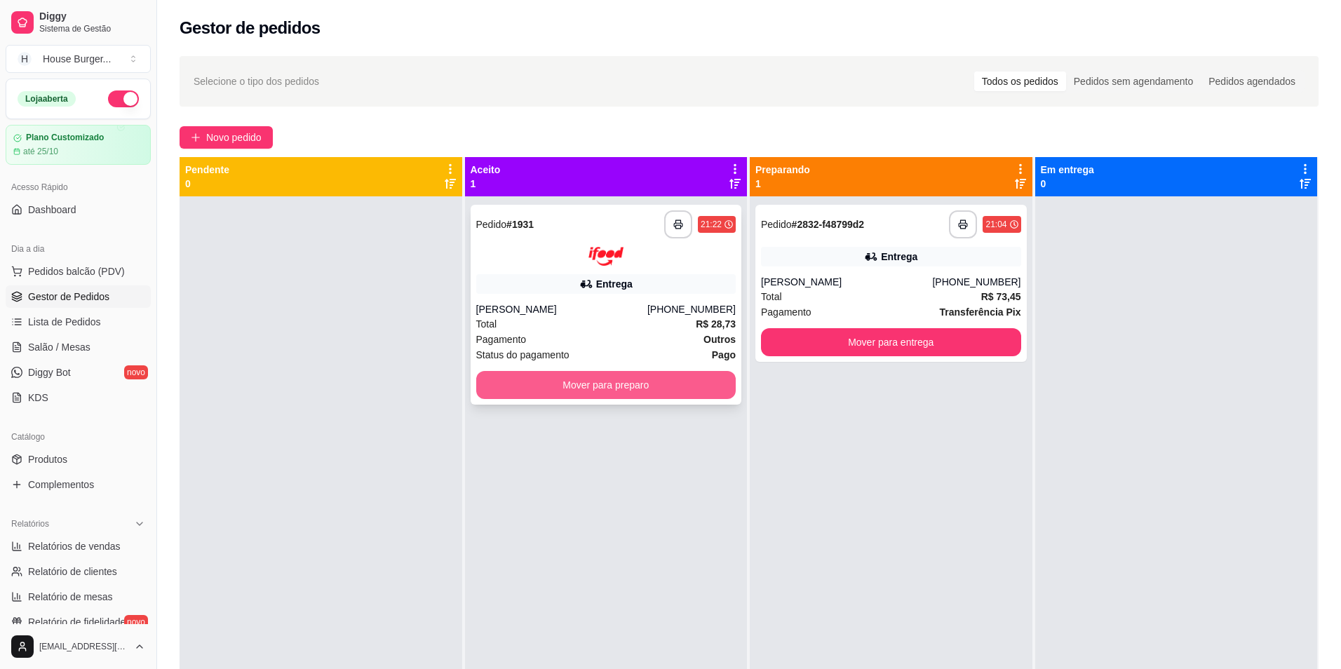
click at [557, 388] on button "Mover para preparo" at bounding box center [606, 385] width 260 height 28
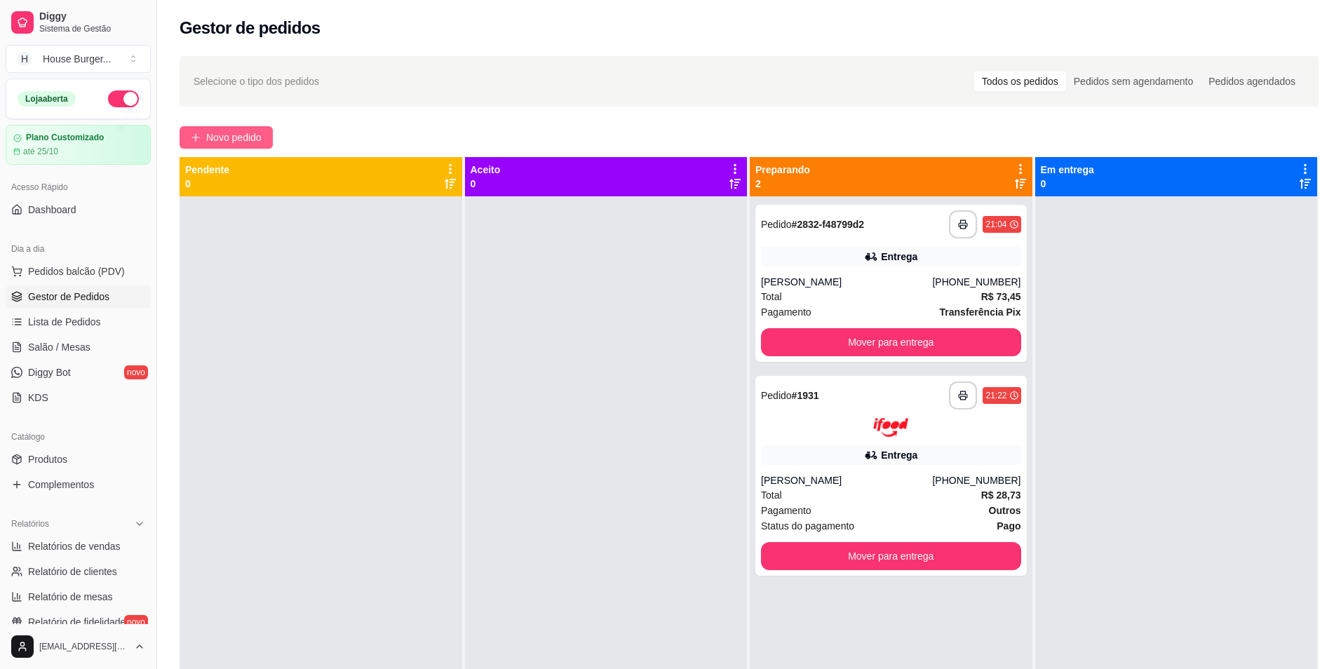
click at [216, 136] on span "Novo pedido" at bounding box center [233, 137] width 55 height 15
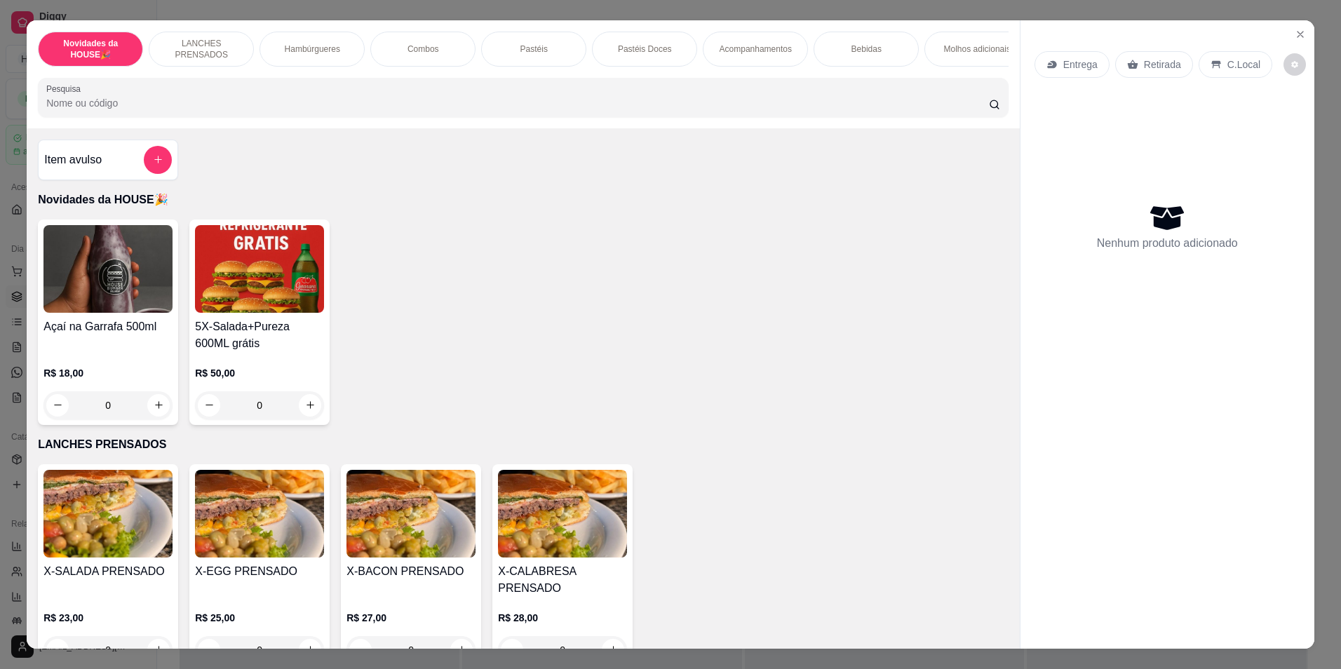
click at [316, 49] on p "Hambúrgueres" at bounding box center [312, 48] width 55 height 11
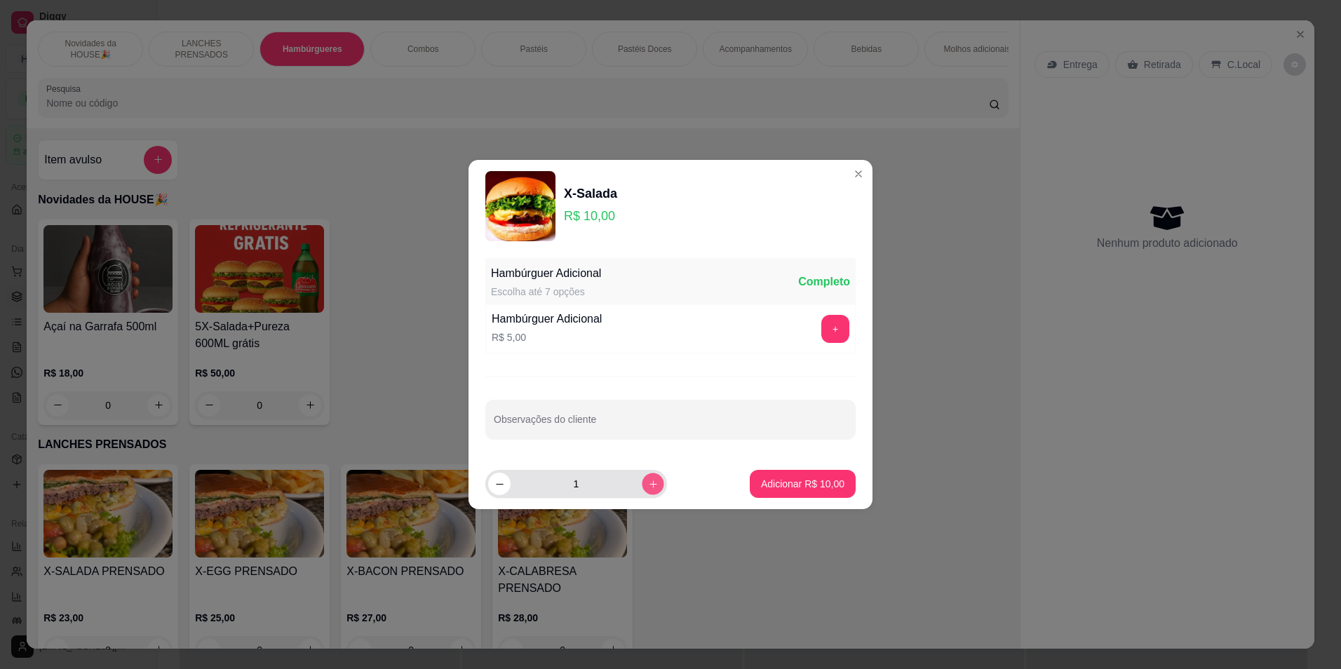
click at [648, 489] on icon "increase-product-quantity" at bounding box center [653, 484] width 11 height 11
click at [648, 488] on icon "increase-product-quantity" at bounding box center [653, 484] width 11 height 11
click at [821, 485] on p "Adicionar R$ 50,00" at bounding box center [802, 484] width 83 height 14
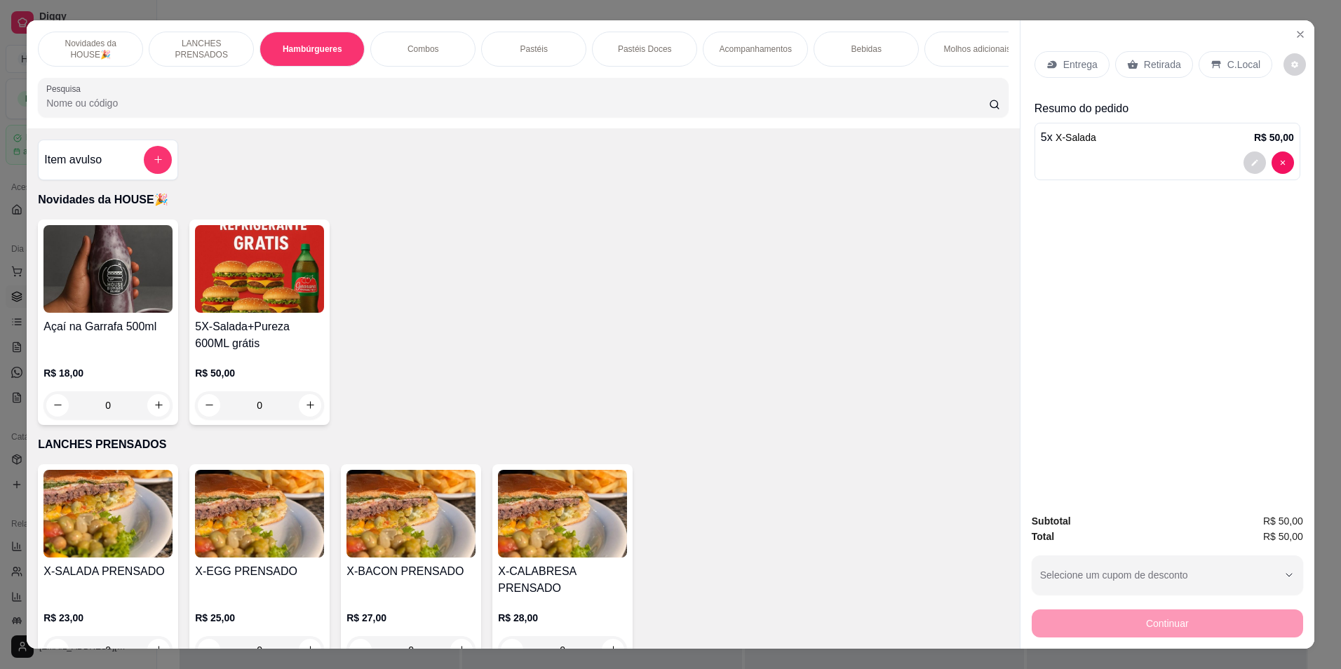
click at [1144, 58] on p "Retirada" at bounding box center [1162, 65] width 37 height 14
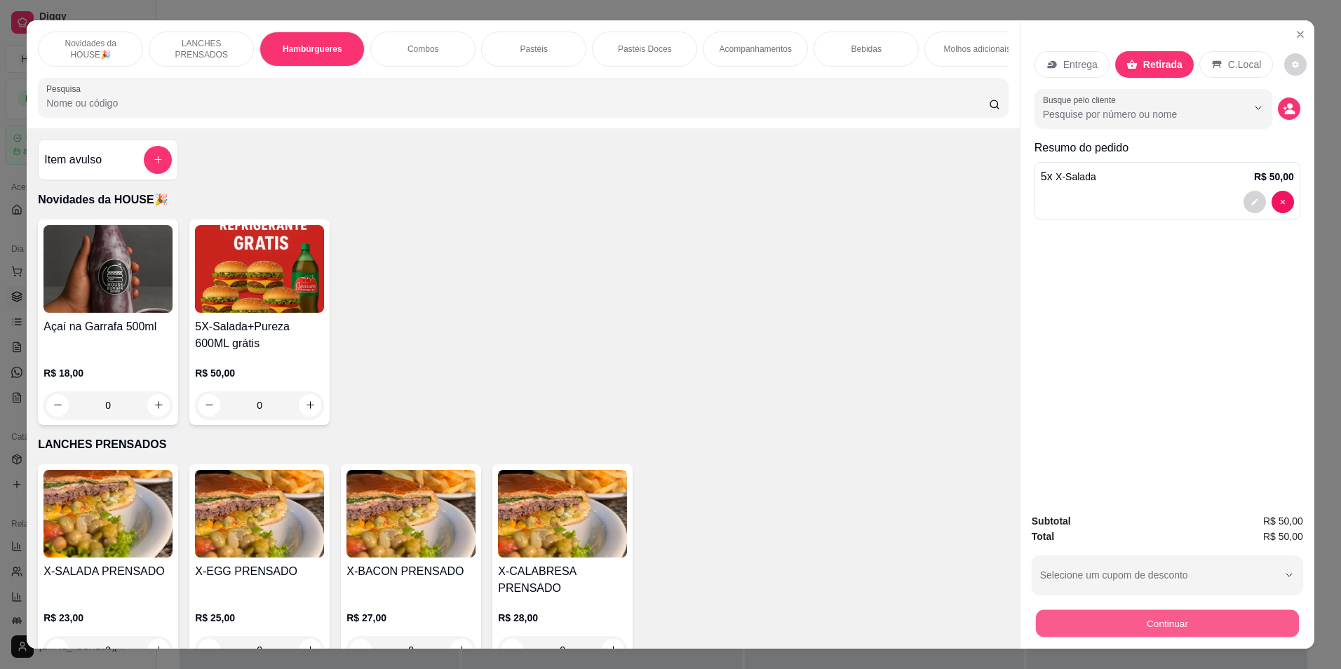
click at [1144, 611] on button "Continuar" at bounding box center [1167, 623] width 263 height 27
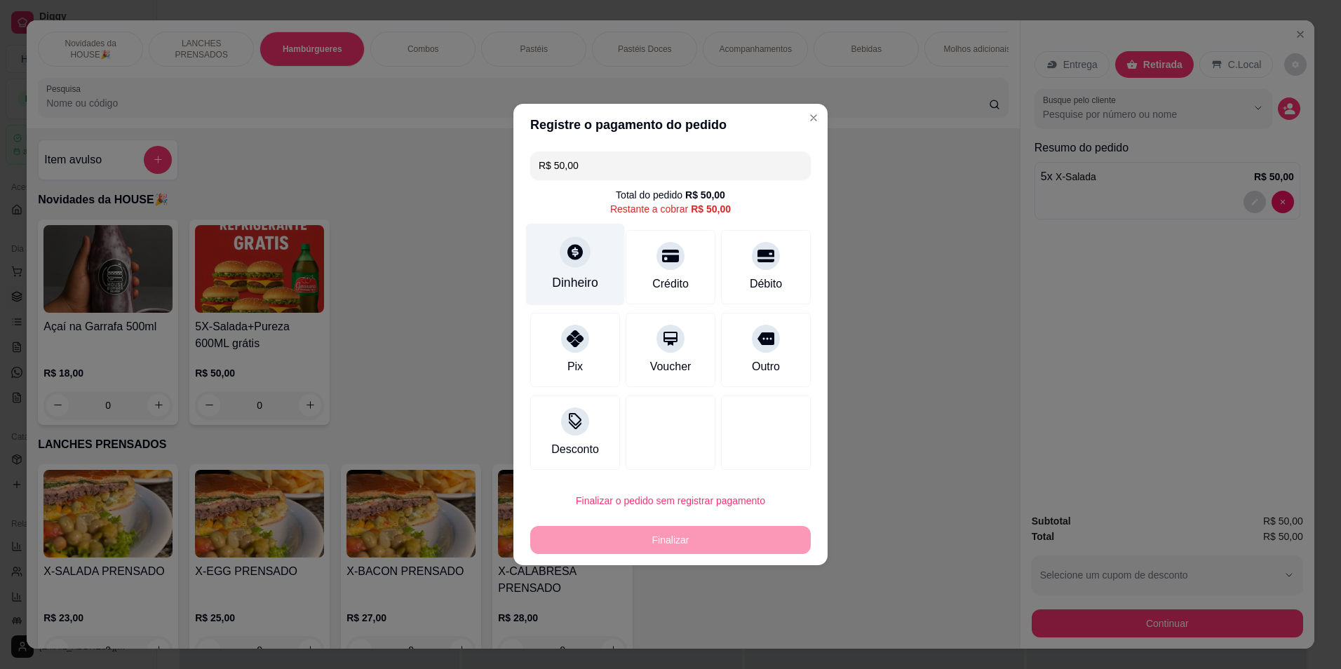
click at [572, 261] on icon at bounding box center [575, 252] width 18 height 18
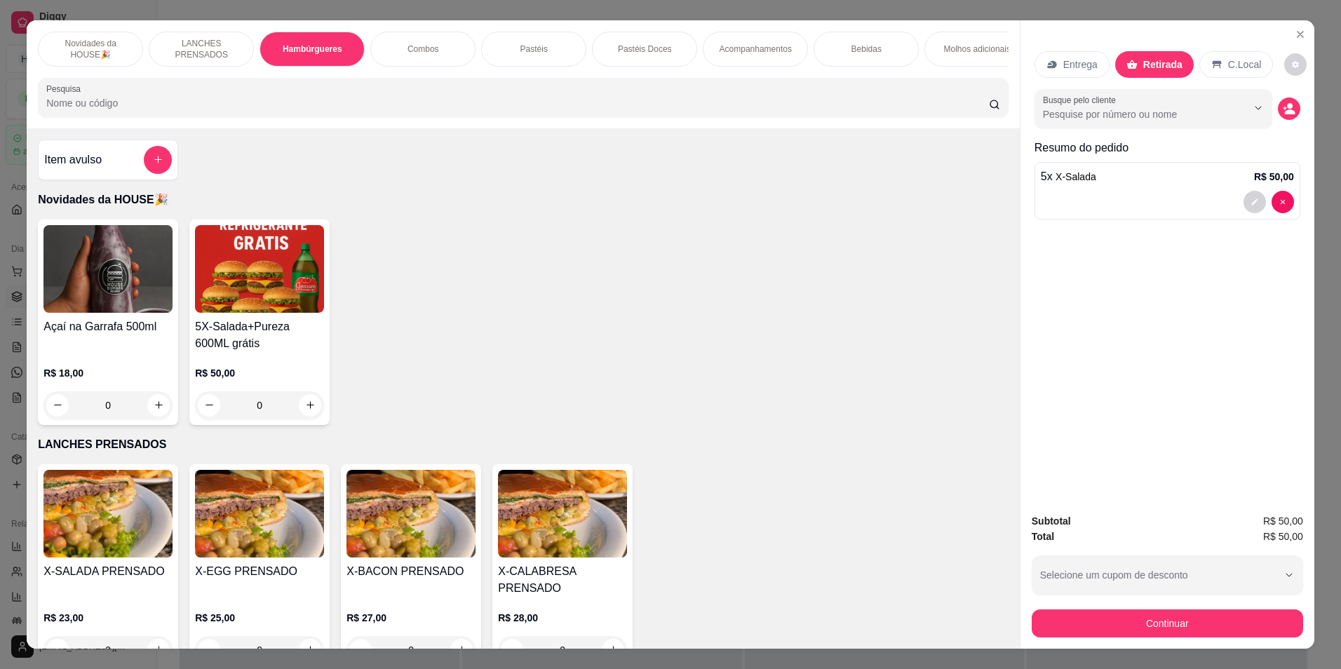
type input "0"
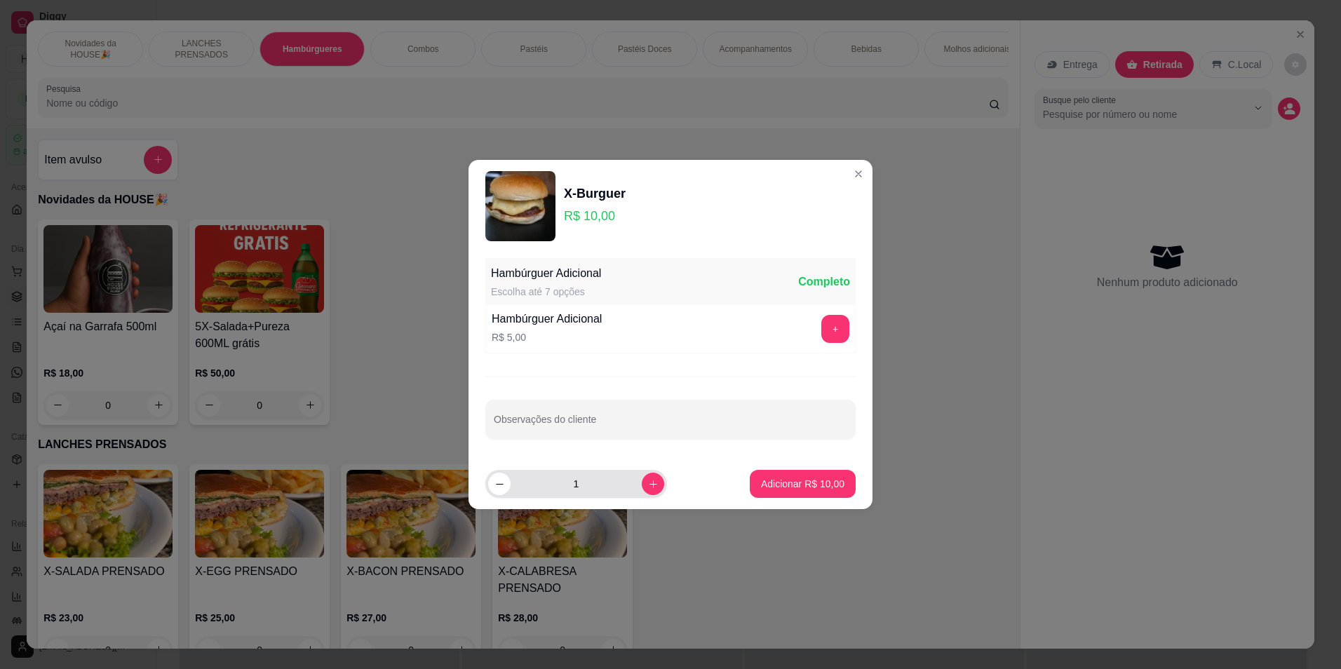
click at [634, 493] on div "1" at bounding box center [576, 484] width 176 height 28
click at [648, 487] on icon "increase-product-quantity" at bounding box center [653, 484] width 11 height 11
click at [802, 490] on p "Adicionar R$ 20,00" at bounding box center [802, 483] width 81 height 13
type input "2"
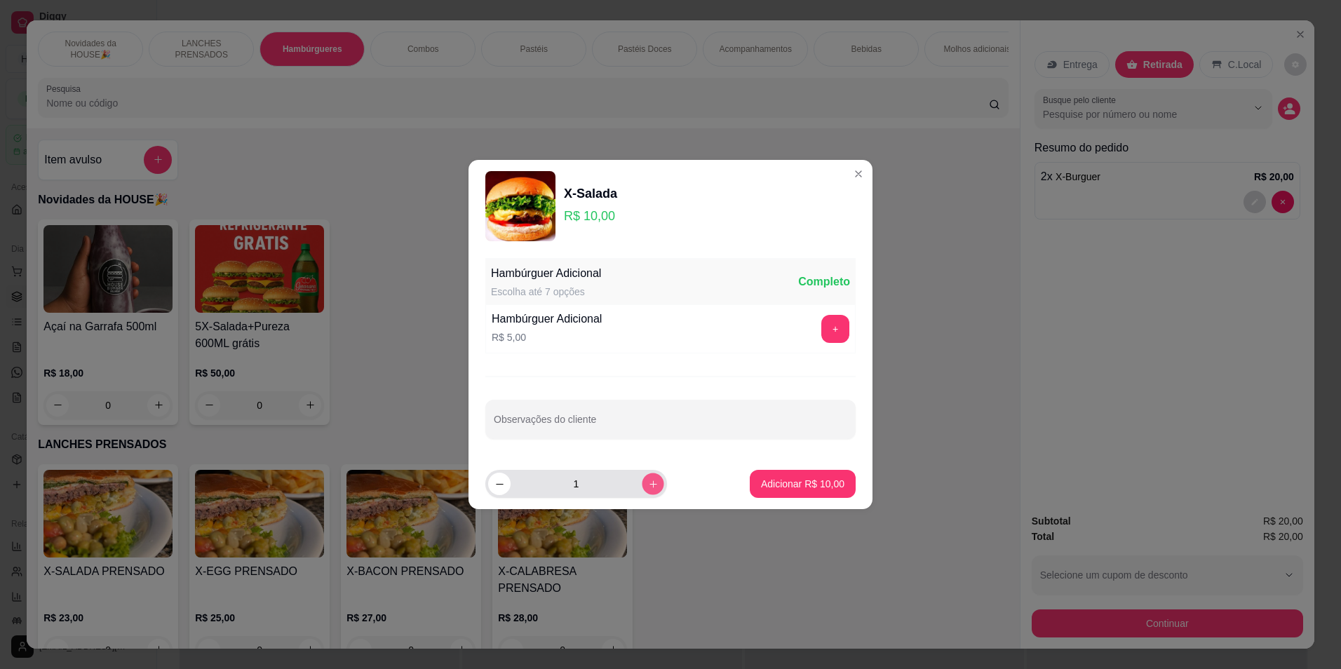
click at [642, 476] on button "increase-product-quantity" at bounding box center [653, 484] width 22 height 22
click at [497, 478] on button "decrease-product-quantity" at bounding box center [499, 484] width 22 height 22
click at [769, 478] on p "Adicionar R$ 30,00" at bounding box center [802, 483] width 81 height 13
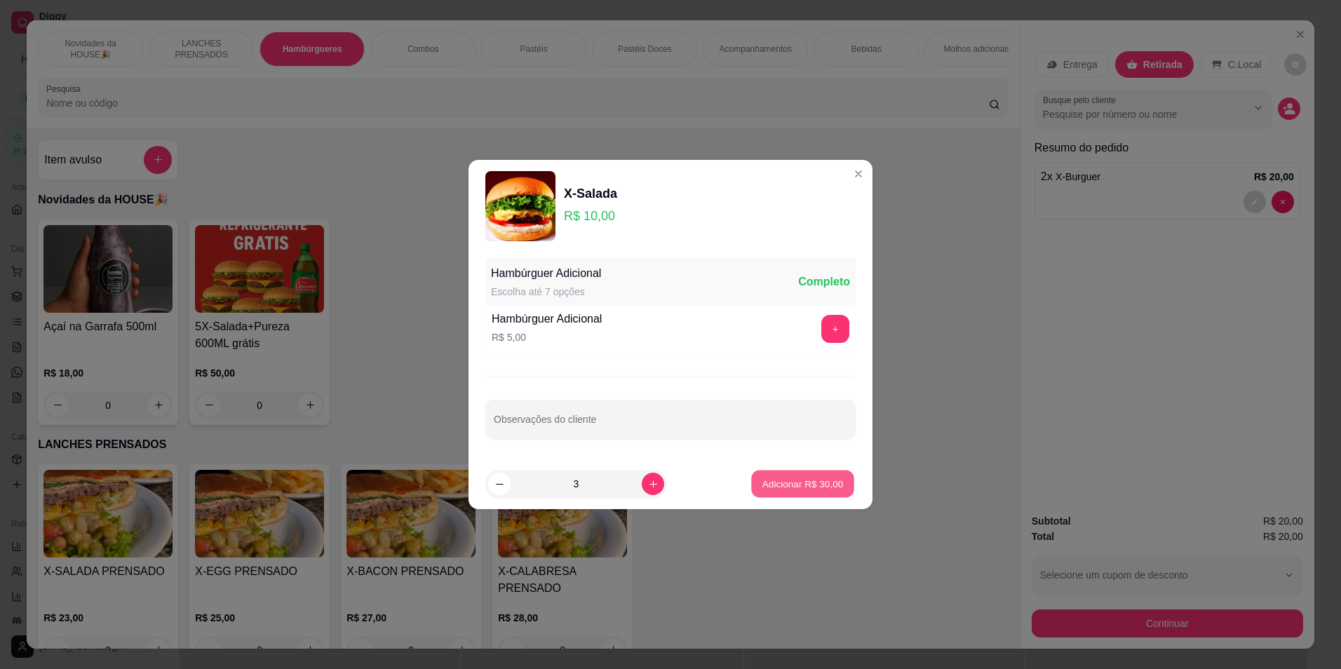
type input "3"
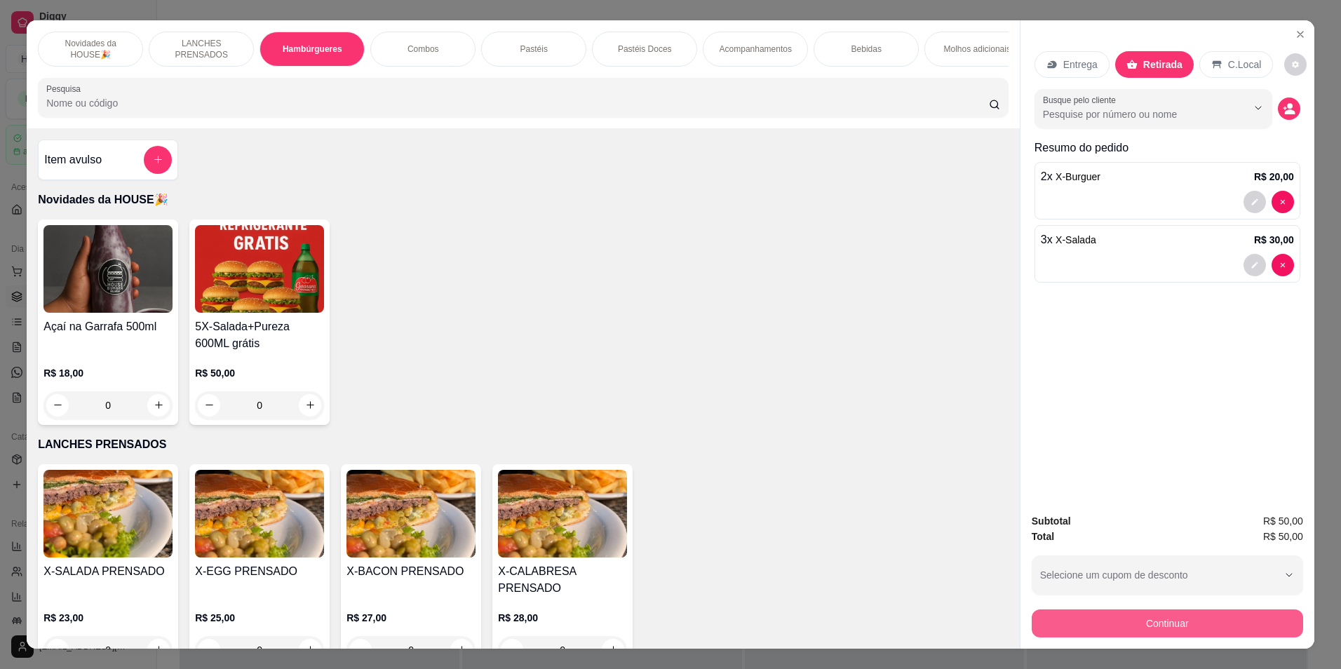
click at [1152, 610] on button "Continuar" at bounding box center [1167, 624] width 271 height 28
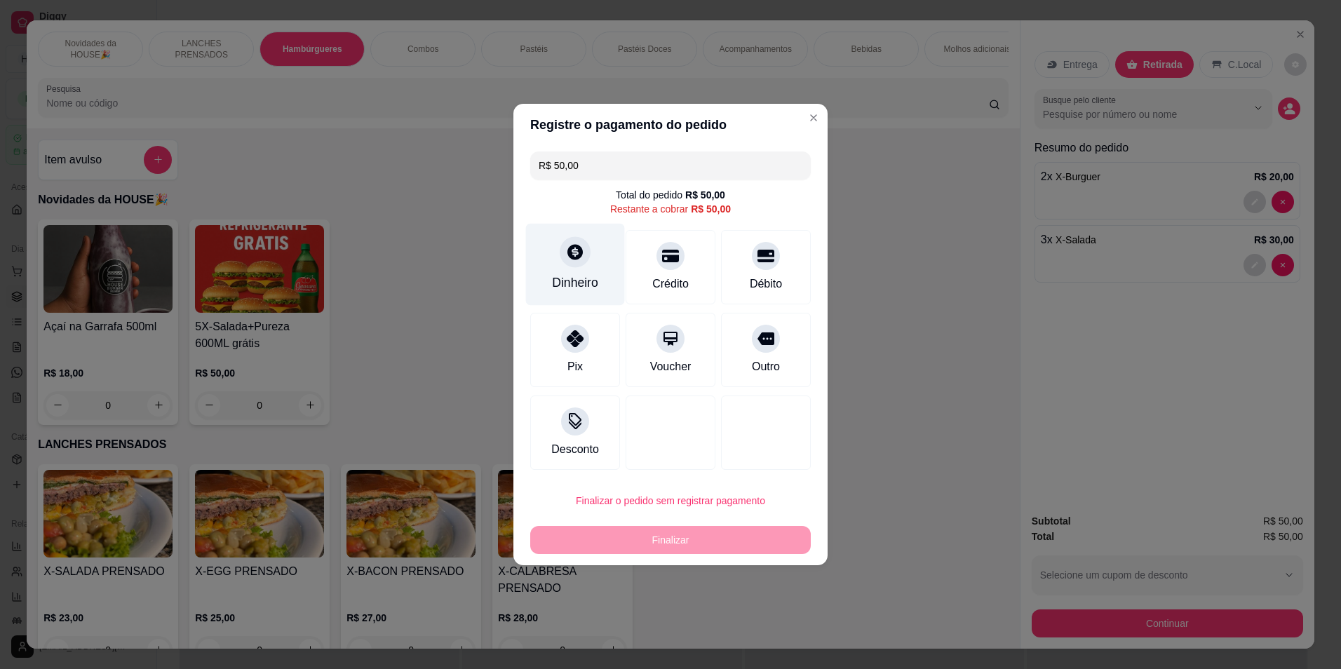
click at [545, 257] on div "Dinheiro" at bounding box center [575, 265] width 99 height 82
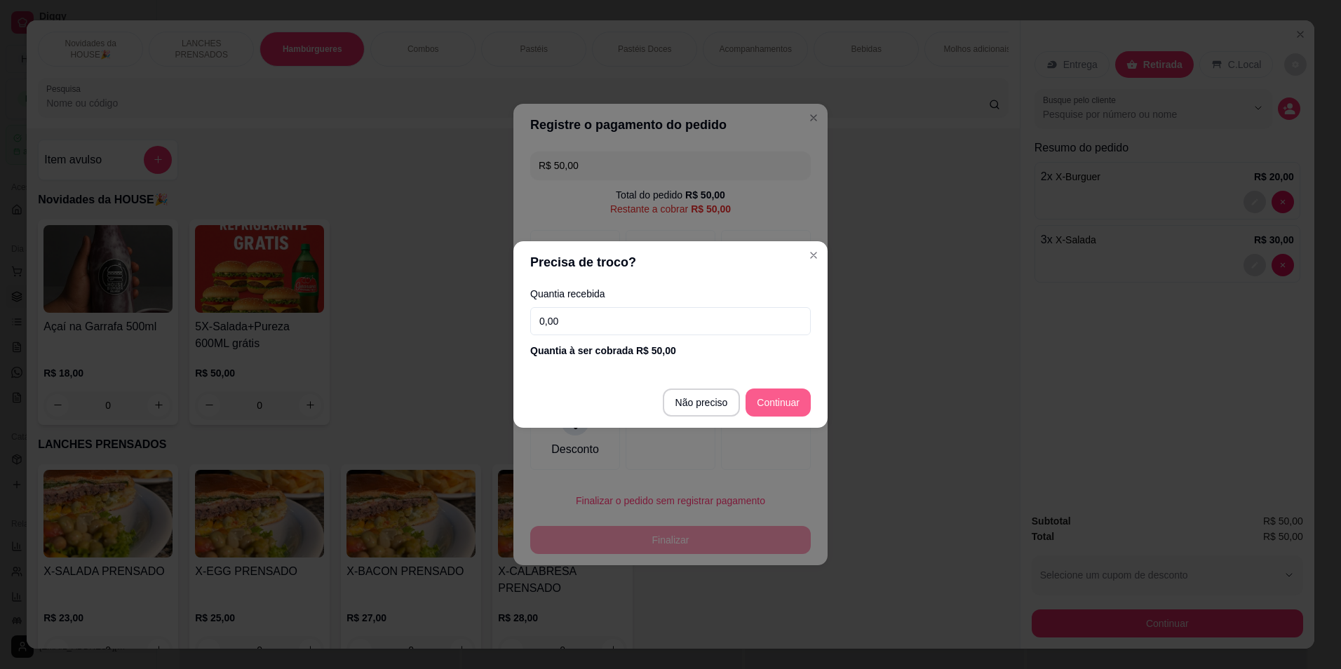
type input "R$ 0,00"
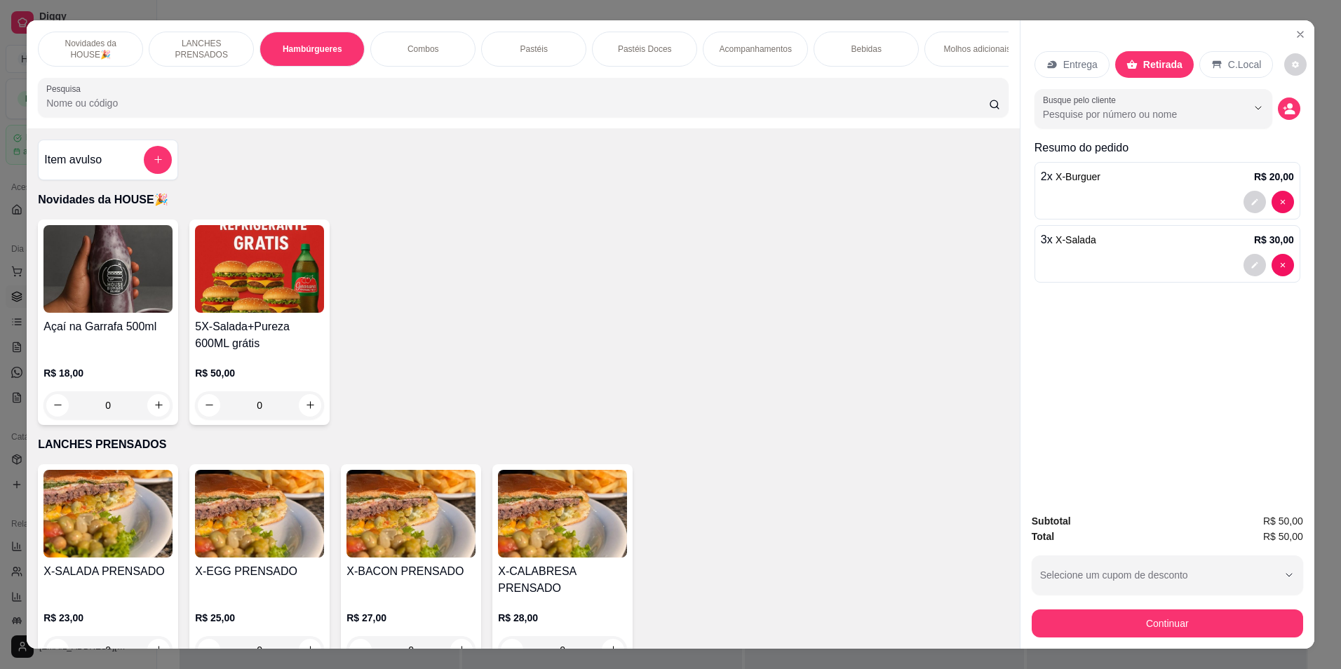
click at [835, 32] on div "Bebidas" at bounding box center [866, 49] width 105 height 35
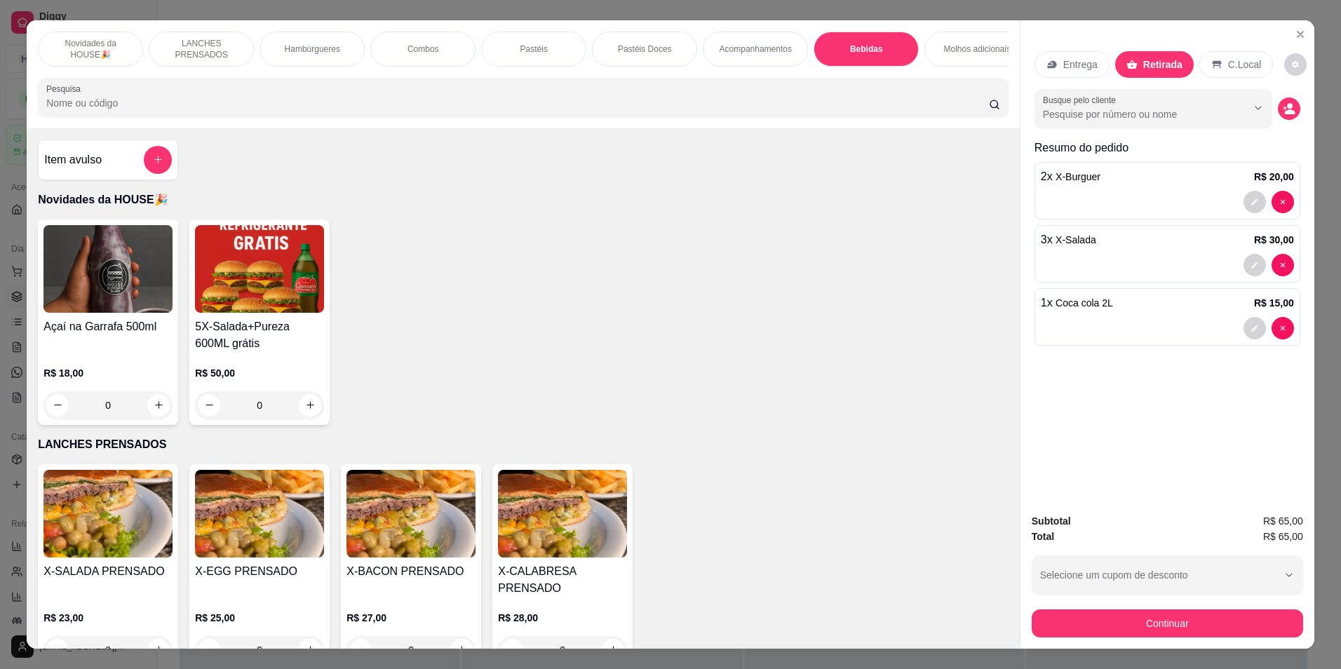
type input "1"
click at [1121, 610] on button "Continuar" at bounding box center [1167, 623] width 263 height 27
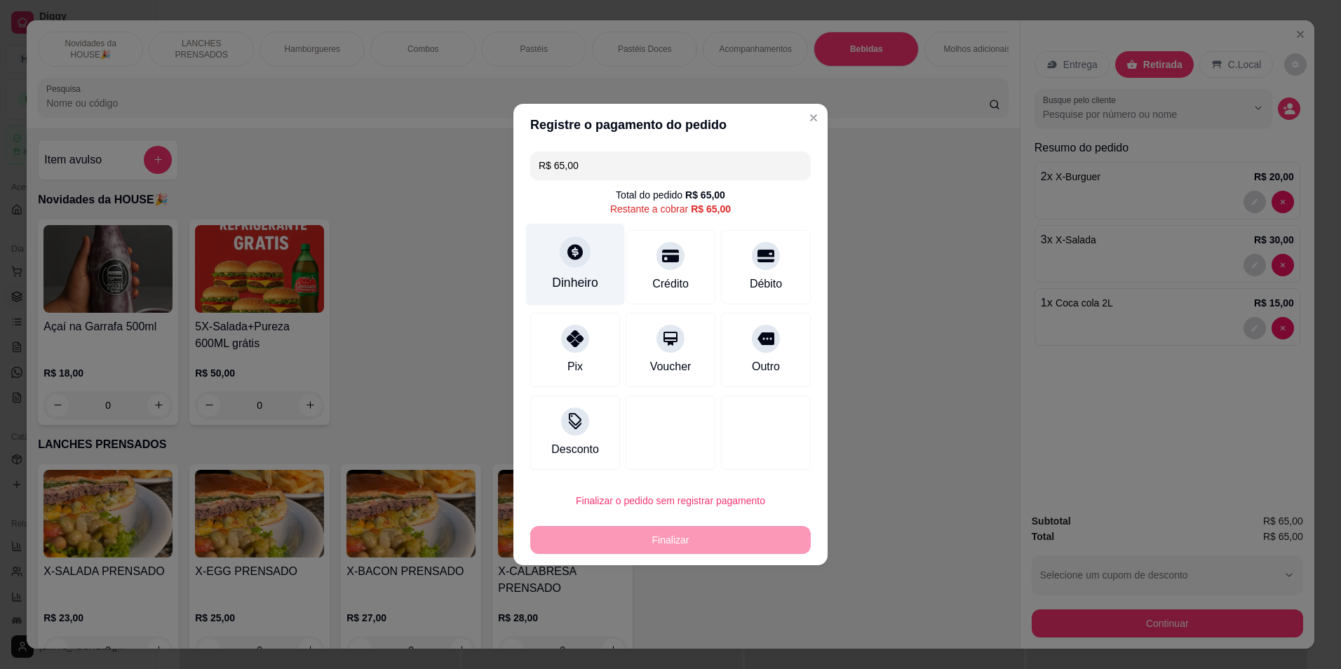
click at [587, 292] on div "Dinheiro" at bounding box center [575, 265] width 99 height 82
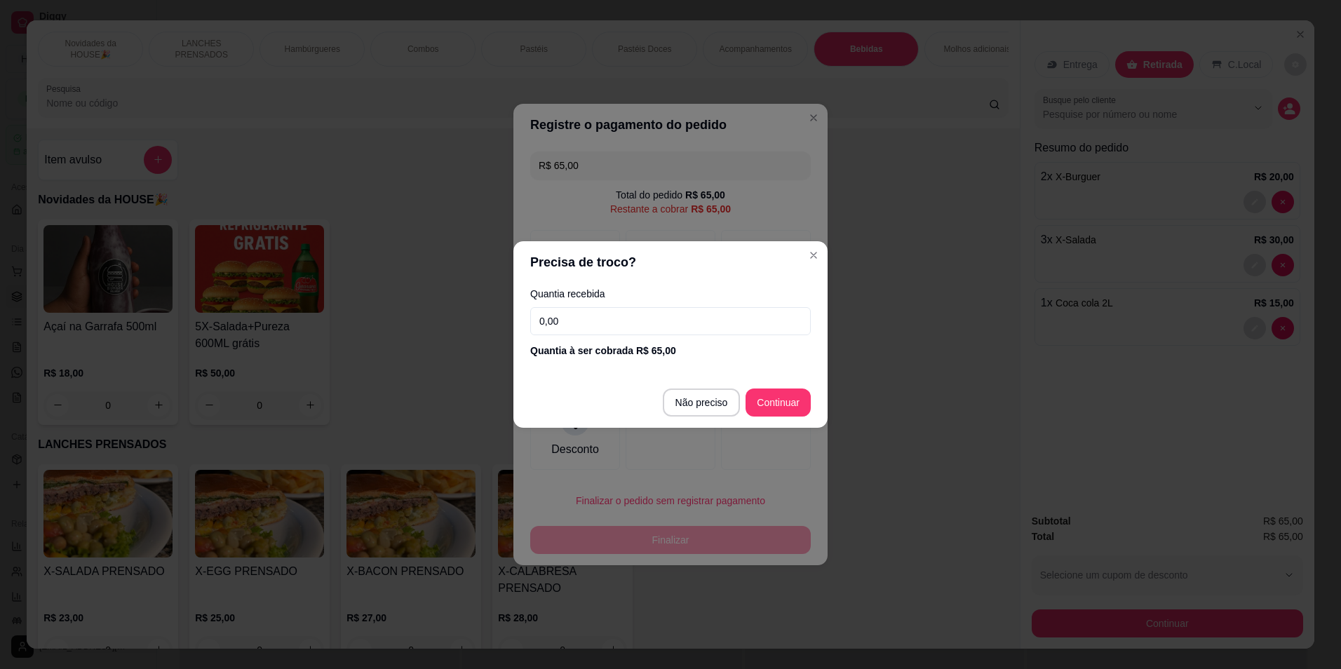
click at [577, 323] on input "0,00" at bounding box center [670, 321] width 281 height 28
type input "105,00"
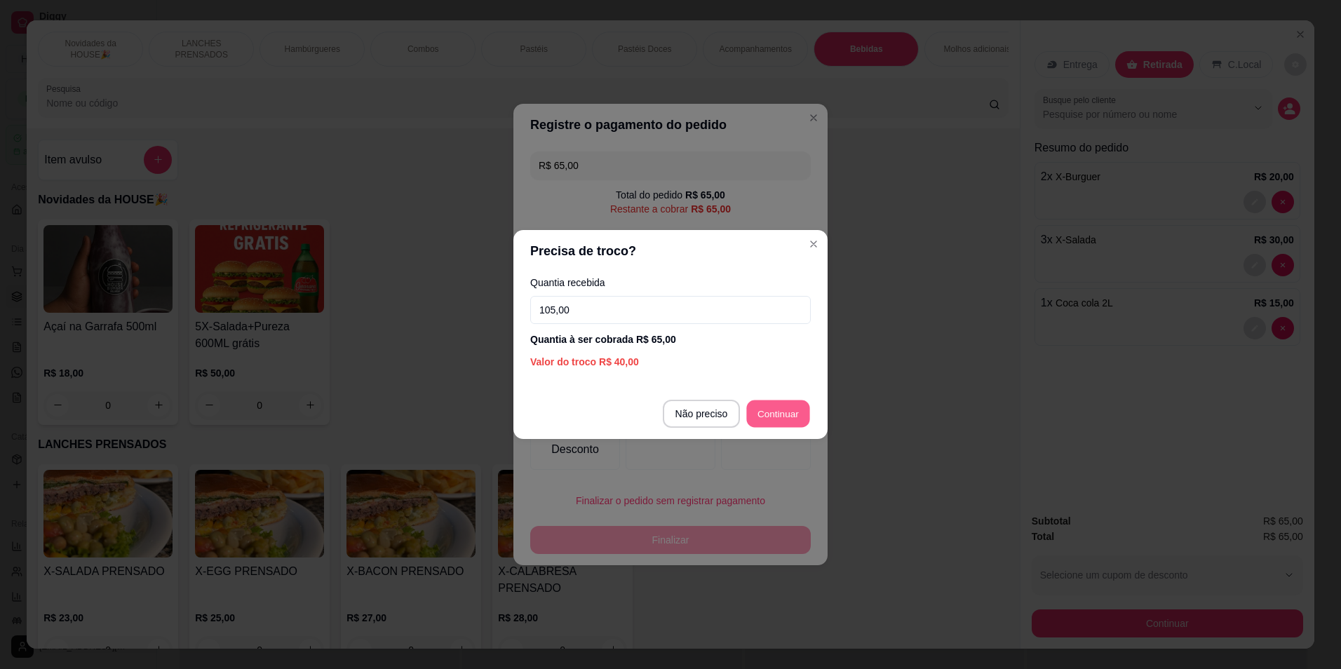
type input "R$ 0,00"
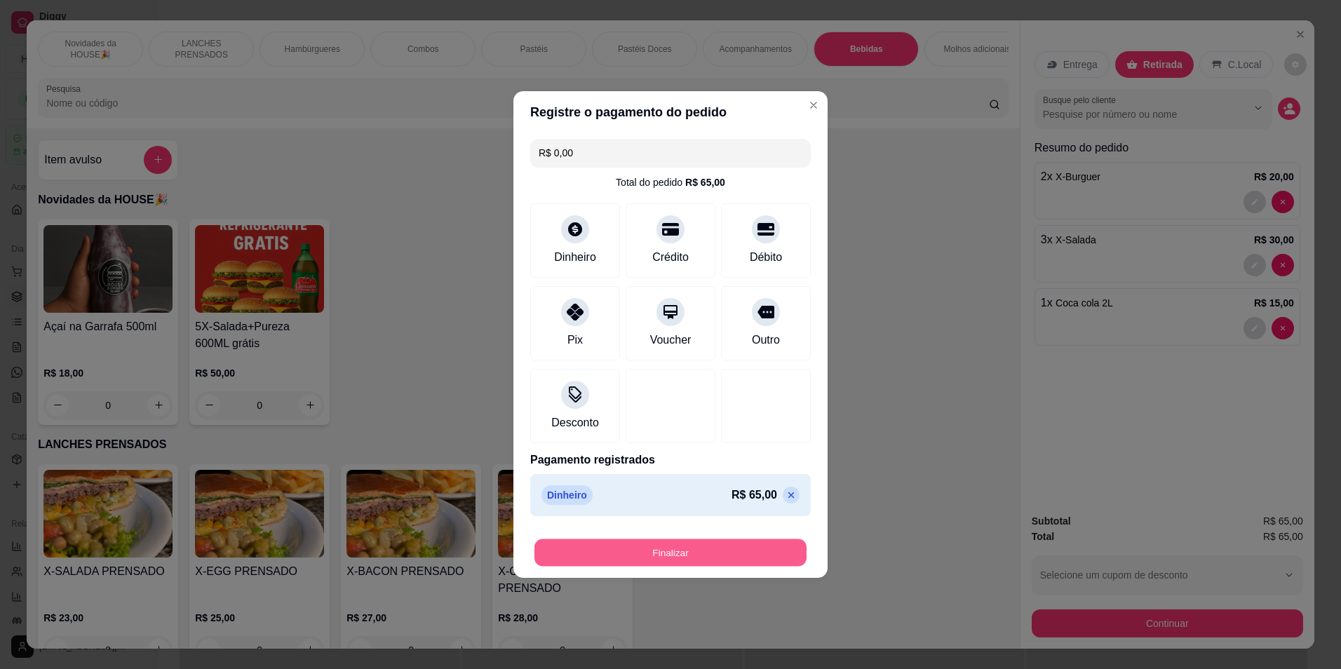
click at [657, 556] on button "Finalizar" at bounding box center [670, 552] width 272 height 27
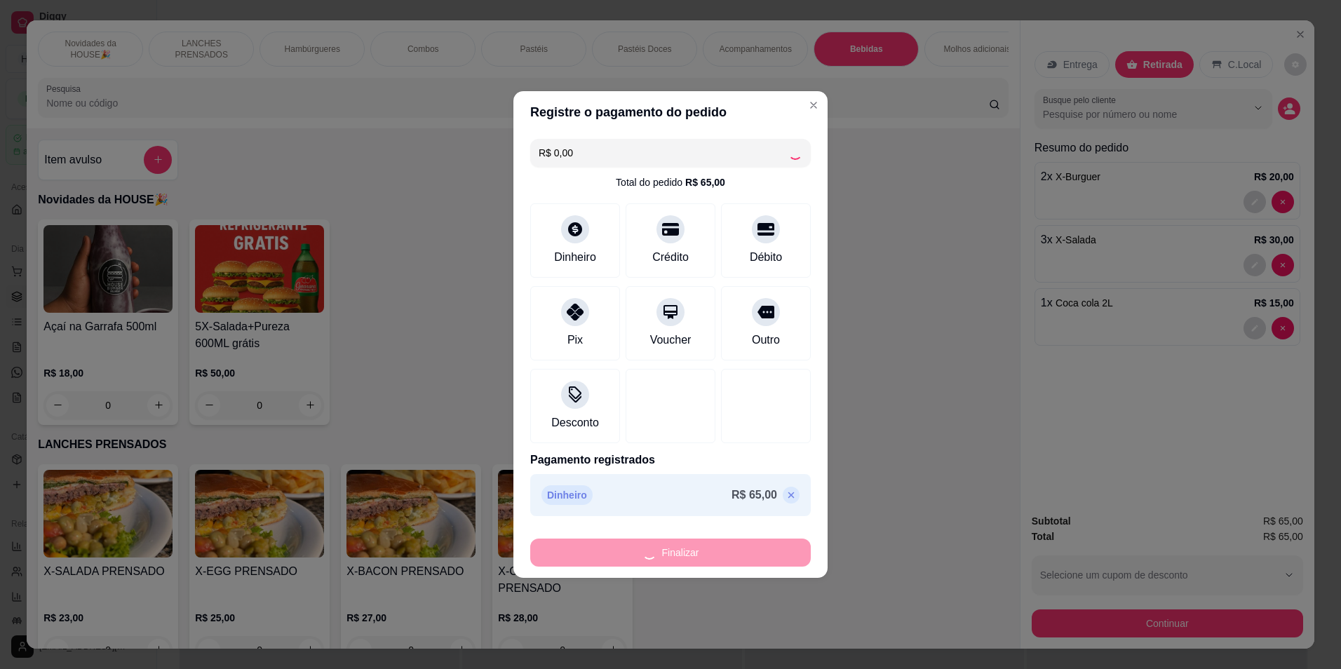
type input "0"
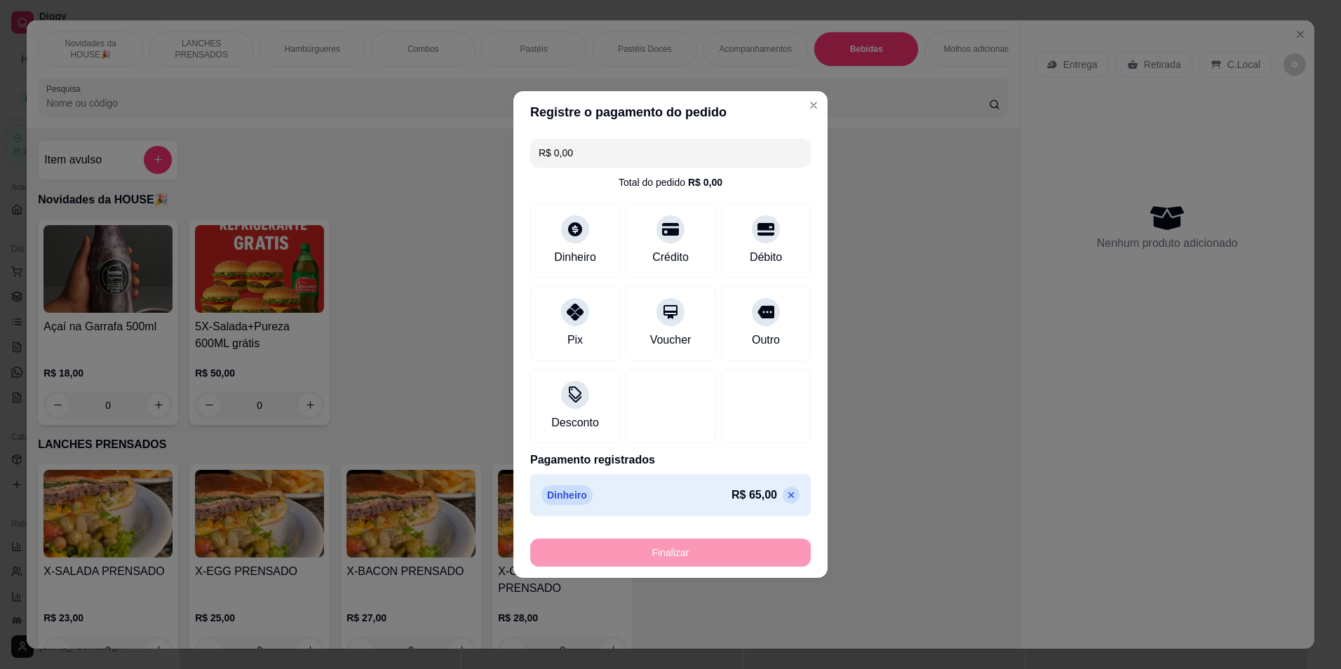
type input "-R$ 65,00"
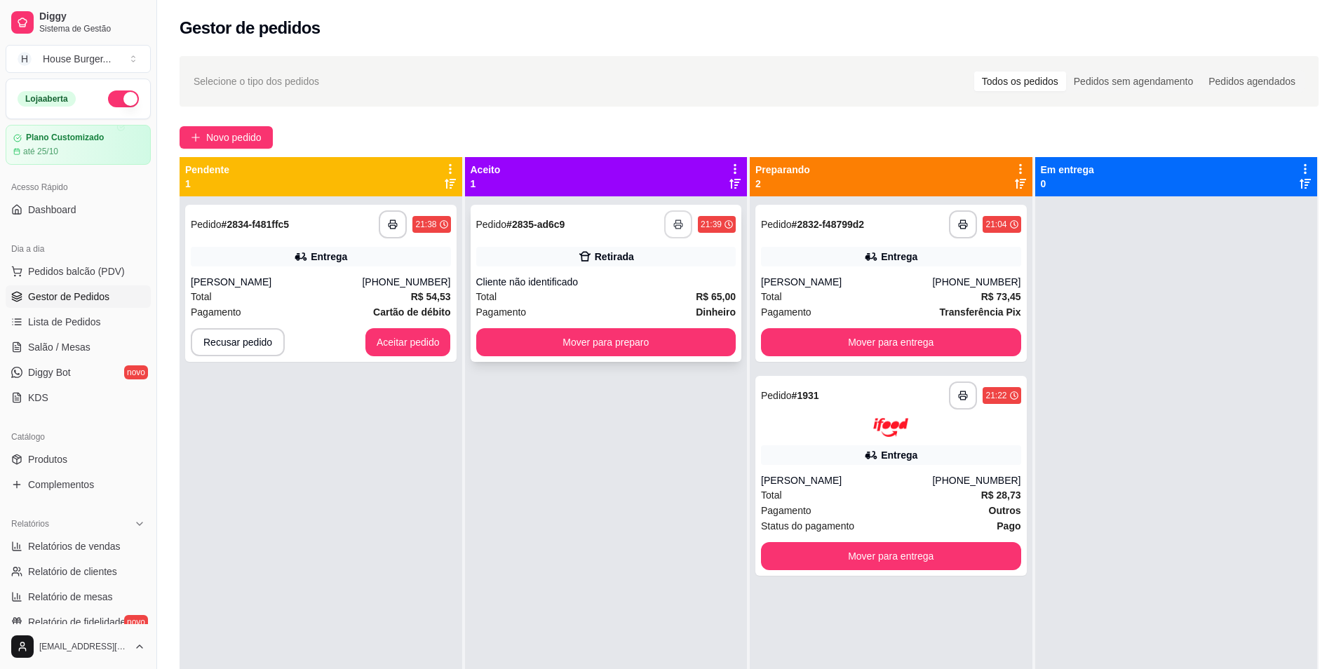
click at [673, 226] on icon "button" at bounding box center [678, 225] width 10 height 10
click at [600, 337] on button "Mover para preparo" at bounding box center [606, 342] width 260 height 28
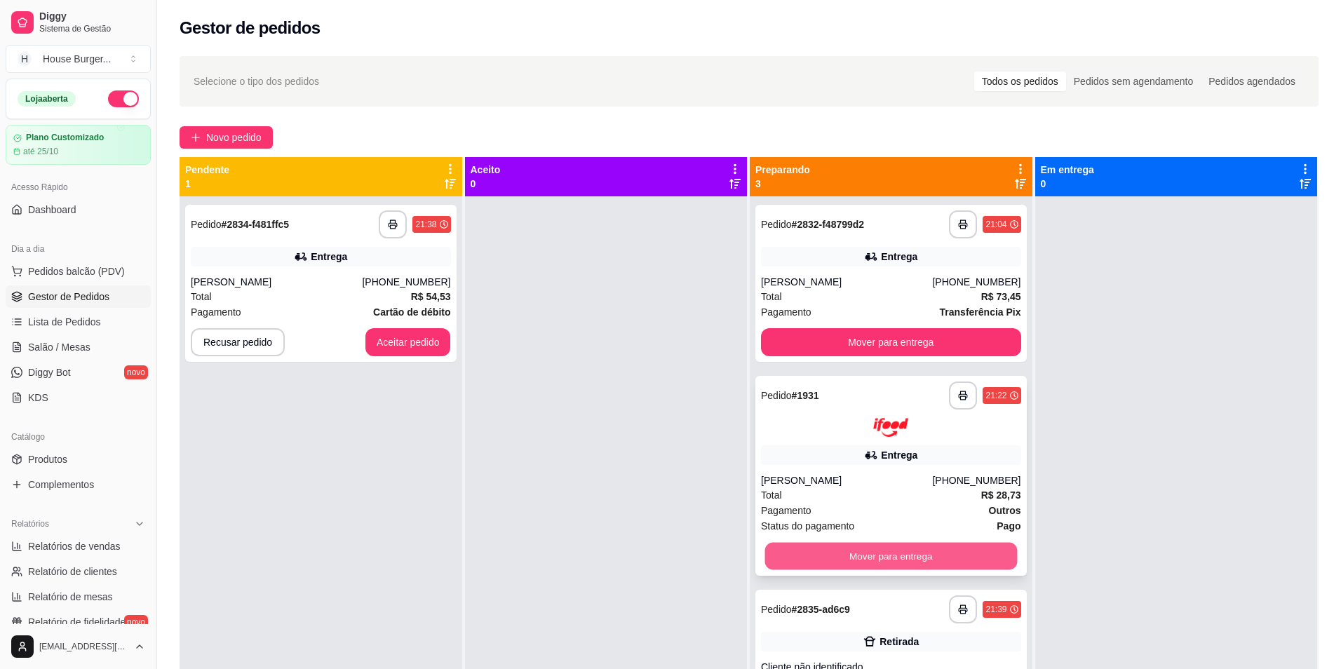
click at [810, 551] on button "Mover para entrega" at bounding box center [891, 555] width 252 height 27
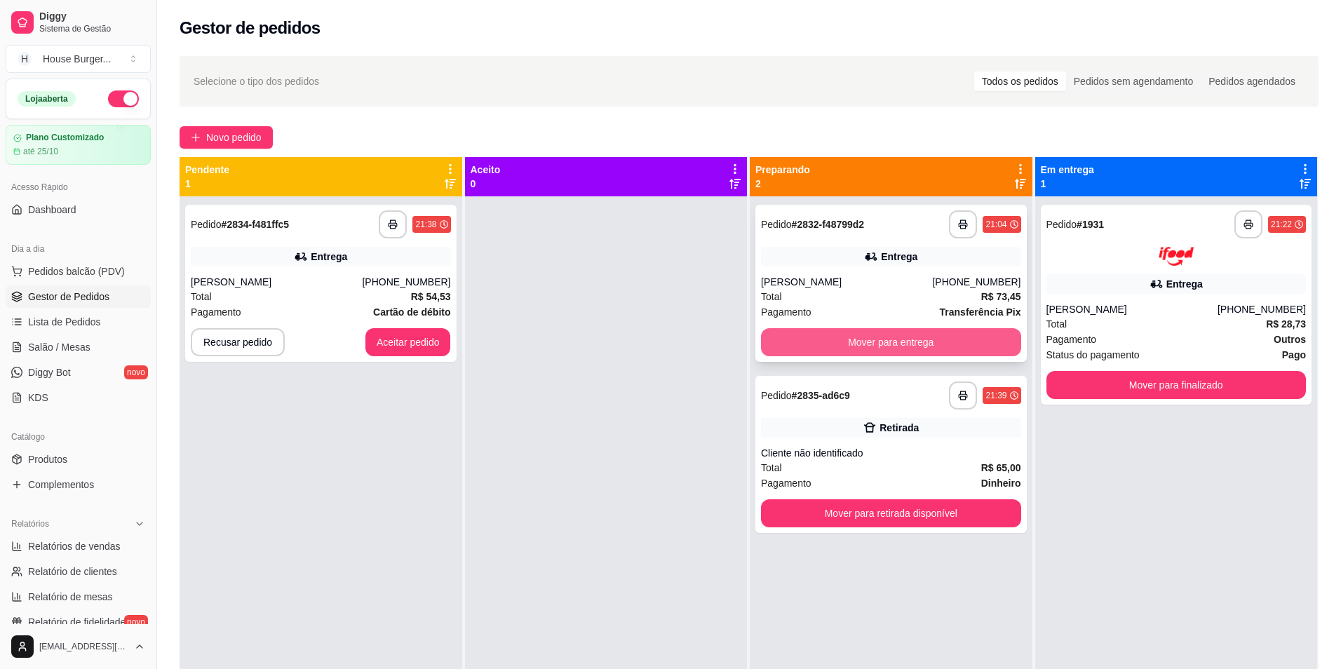
click at [768, 343] on button "Mover para entrega" at bounding box center [891, 342] width 260 height 28
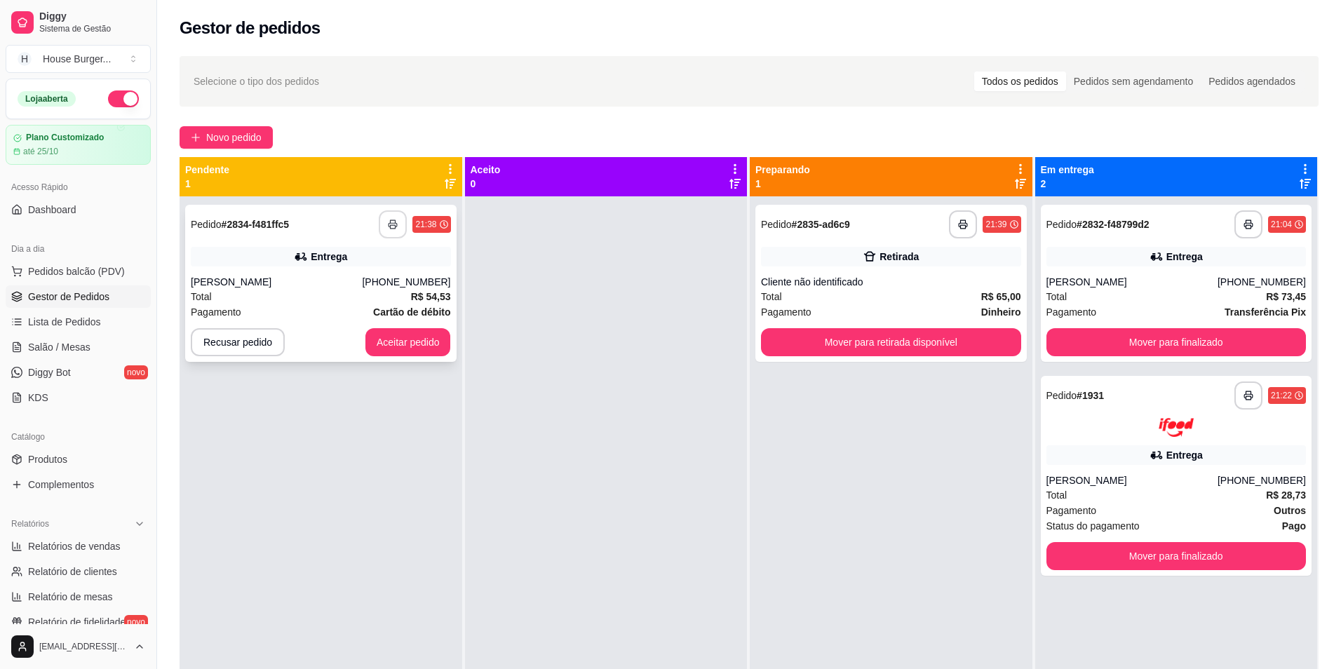
click at [391, 225] on rect "button" at bounding box center [393, 227] width 5 height 4
click at [402, 344] on button "Aceitar pedido" at bounding box center [408, 342] width 83 height 27
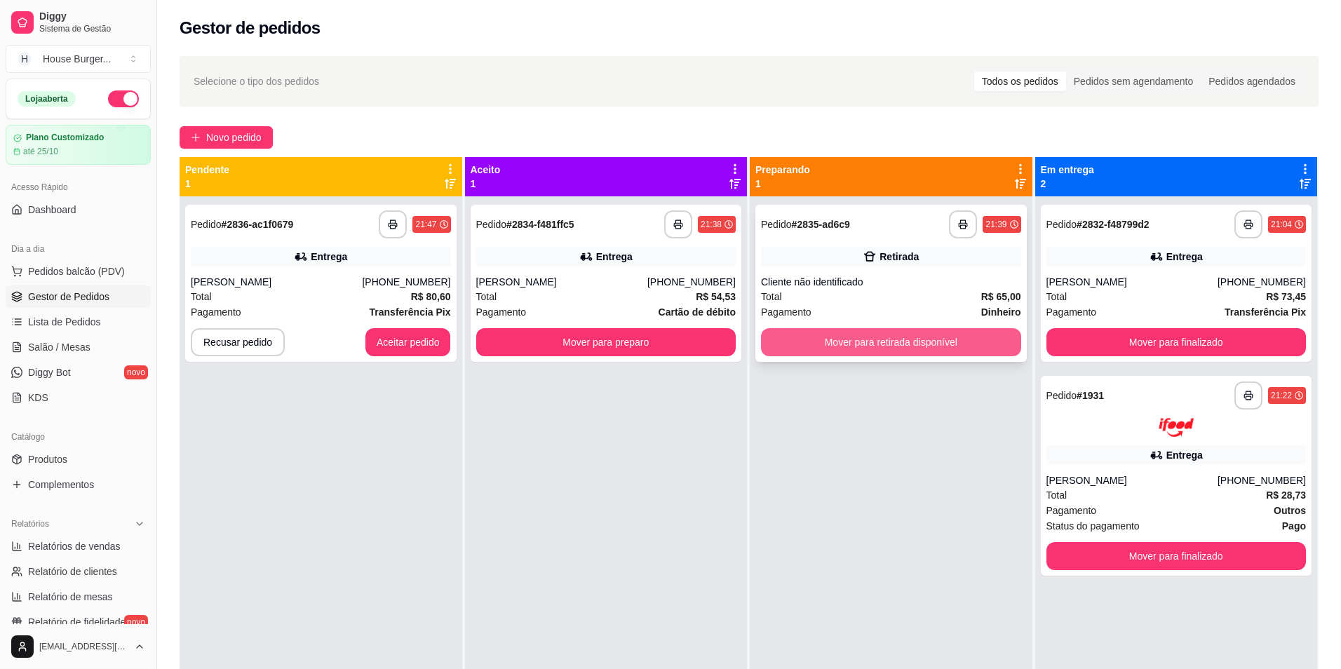
click at [818, 339] on button "Mover para retirada disponível" at bounding box center [891, 342] width 260 height 28
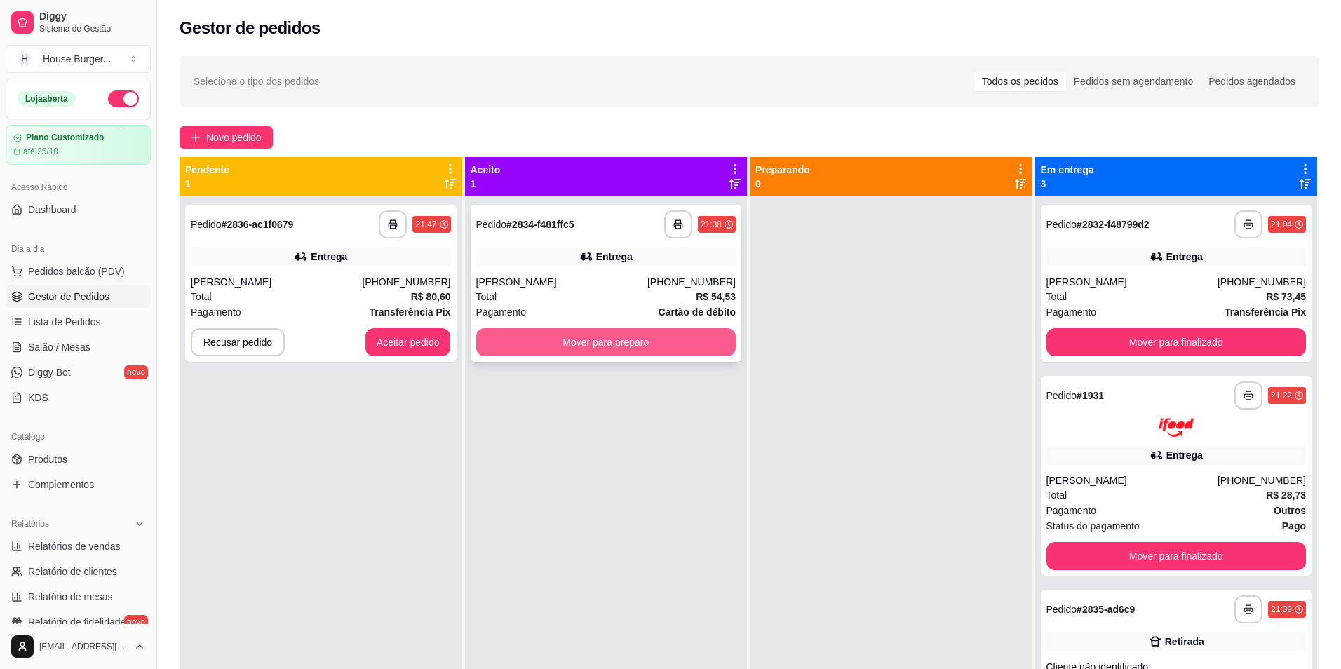
click at [662, 340] on button "Mover para preparo" at bounding box center [606, 342] width 260 height 28
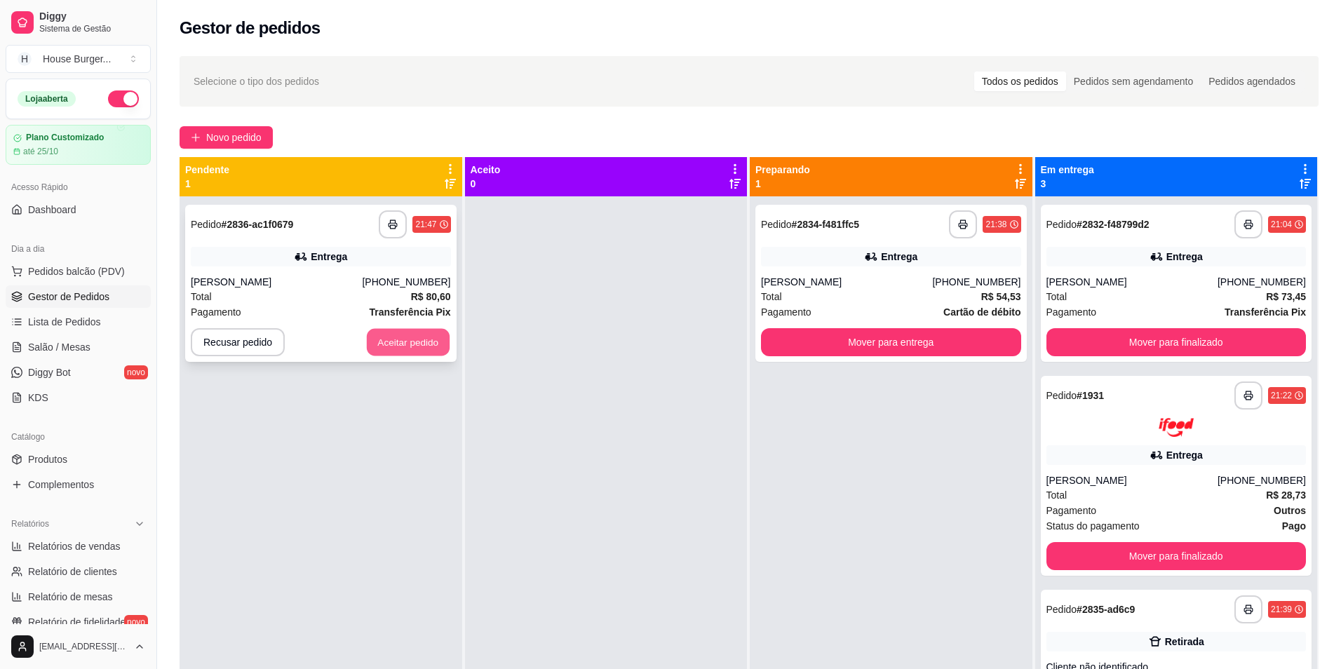
click at [410, 341] on button "Aceitar pedido" at bounding box center [408, 342] width 83 height 27
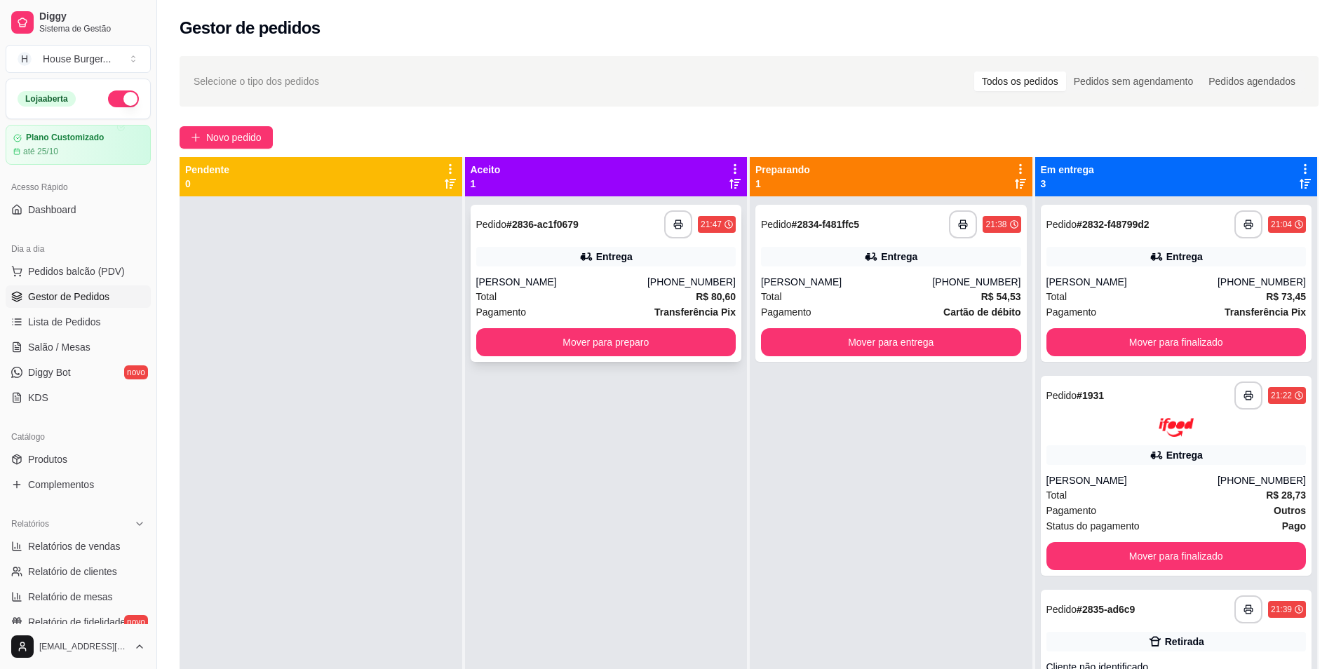
click at [650, 264] on div "Entrega" at bounding box center [606, 257] width 260 height 20
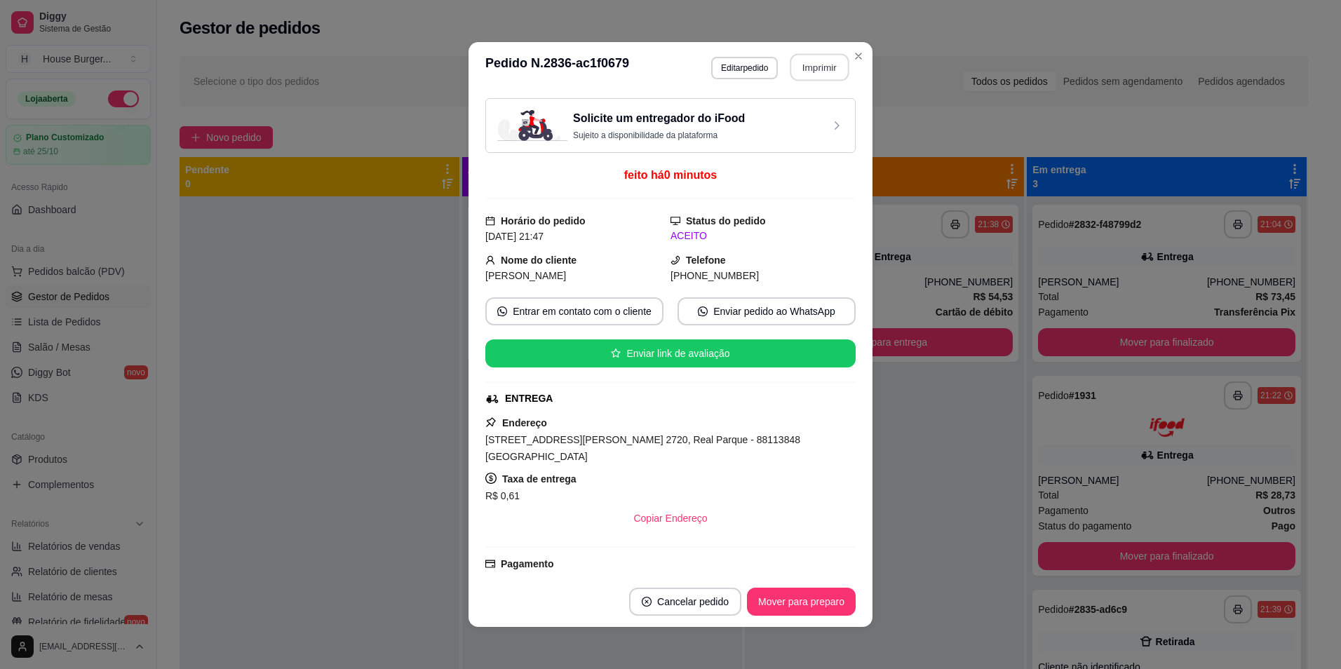
click at [801, 66] on button "Imprimir" at bounding box center [819, 67] width 59 height 27
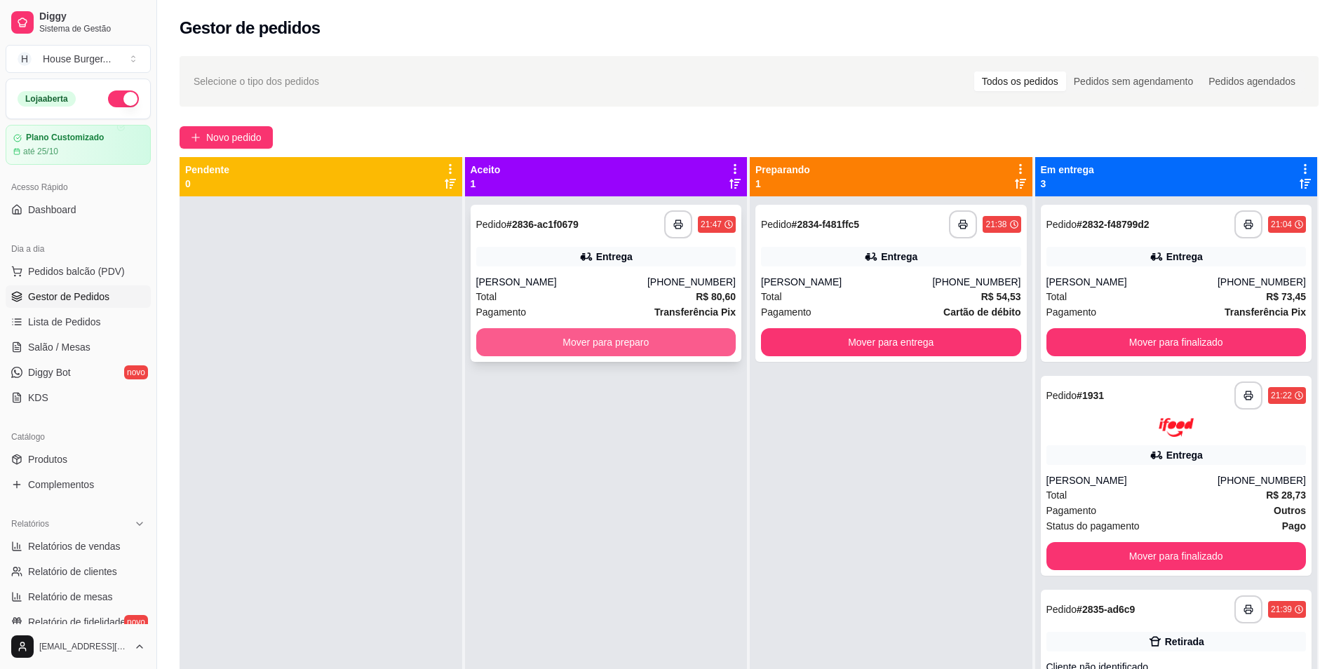
click at [631, 340] on button "Mover para preparo" at bounding box center [606, 342] width 260 height 28
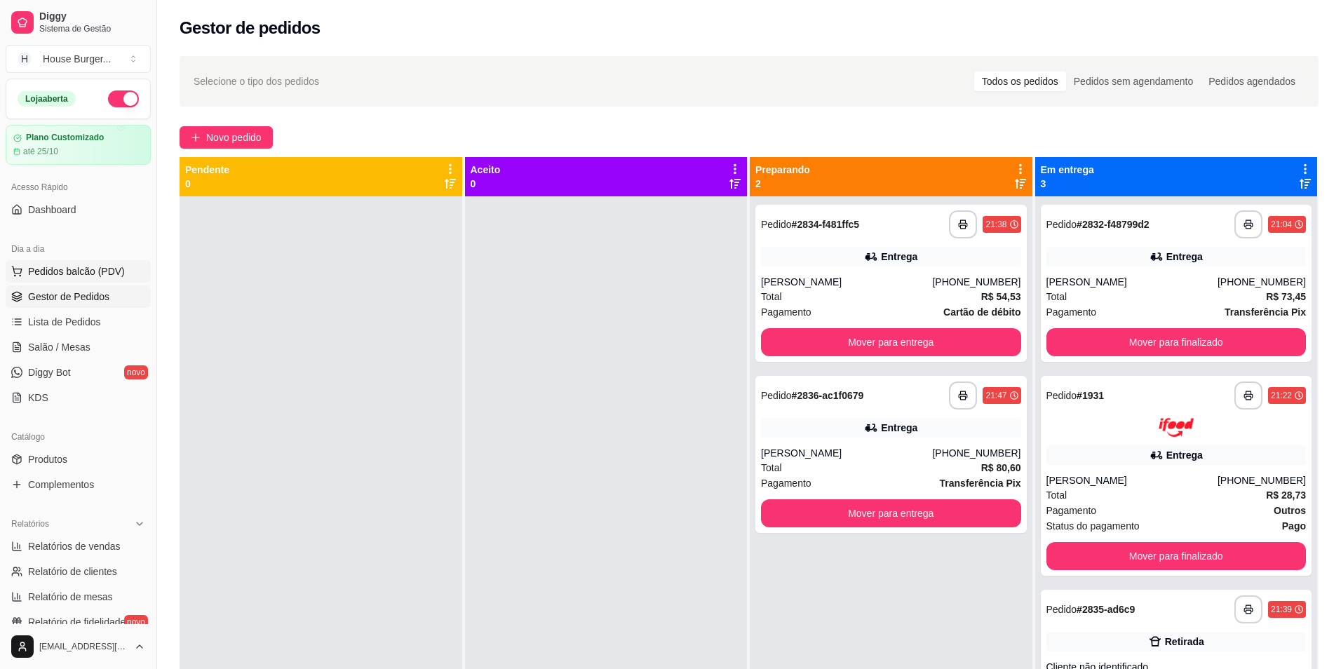
click at [97, 269] on span "Pedidos balcão (PDV)" at bounding box center [76, 271] width 97 height 14
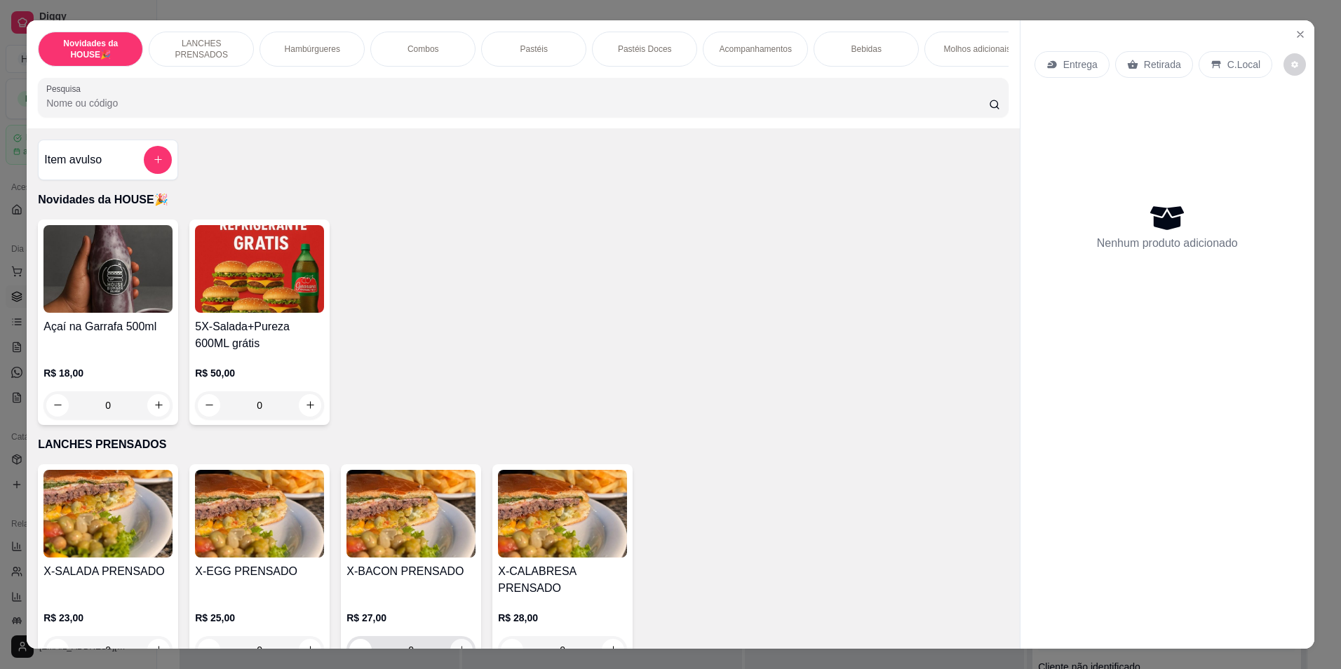
click at [457, 645] on icon "increase-product-quantity" at bounding box center [462, 650] width 11 height 11
type input "1"
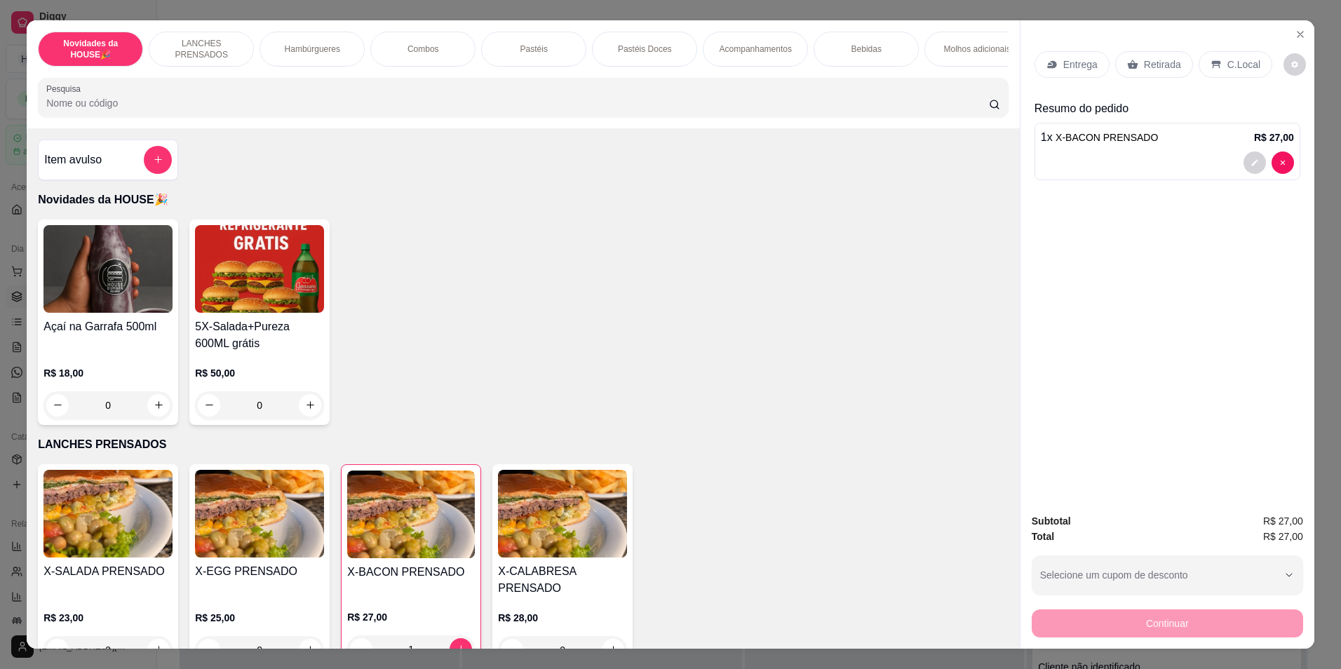
click at [1136, 62] on div "Retirada" at bounding box center [1154, 64] width 78 height 27
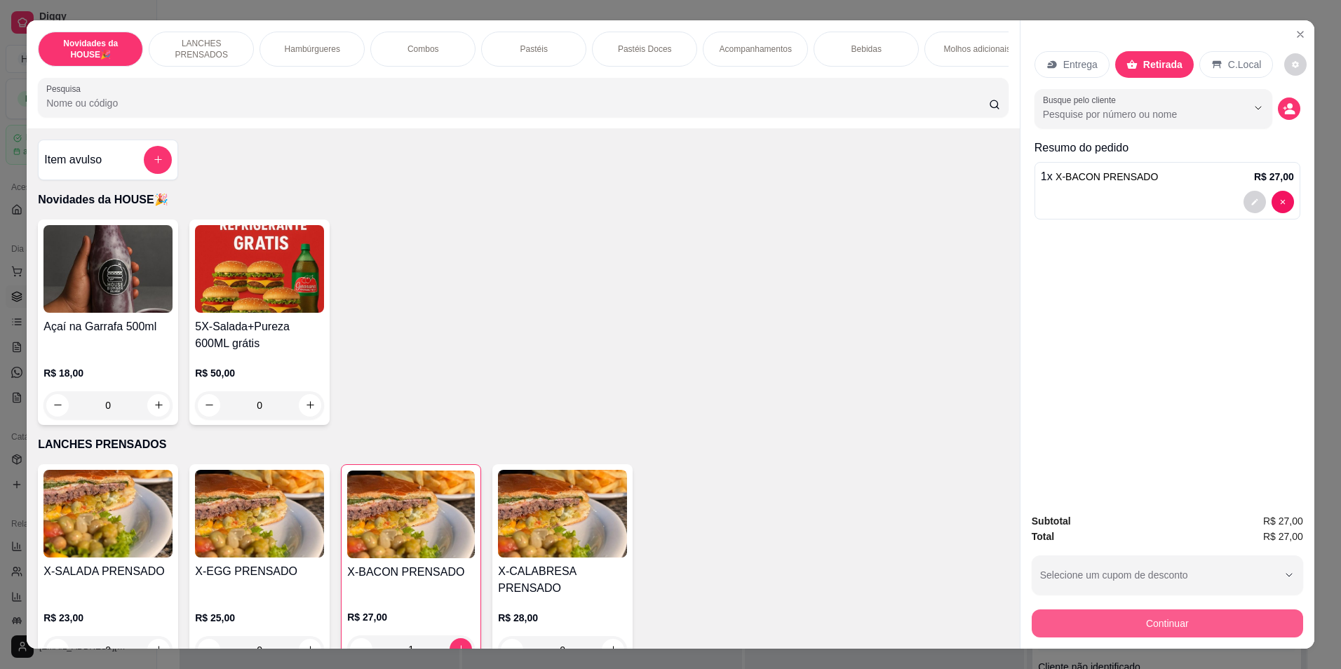
click at [1129, 628] on button "Continuar" at bounding box center [1167, 624] width 271 height 28
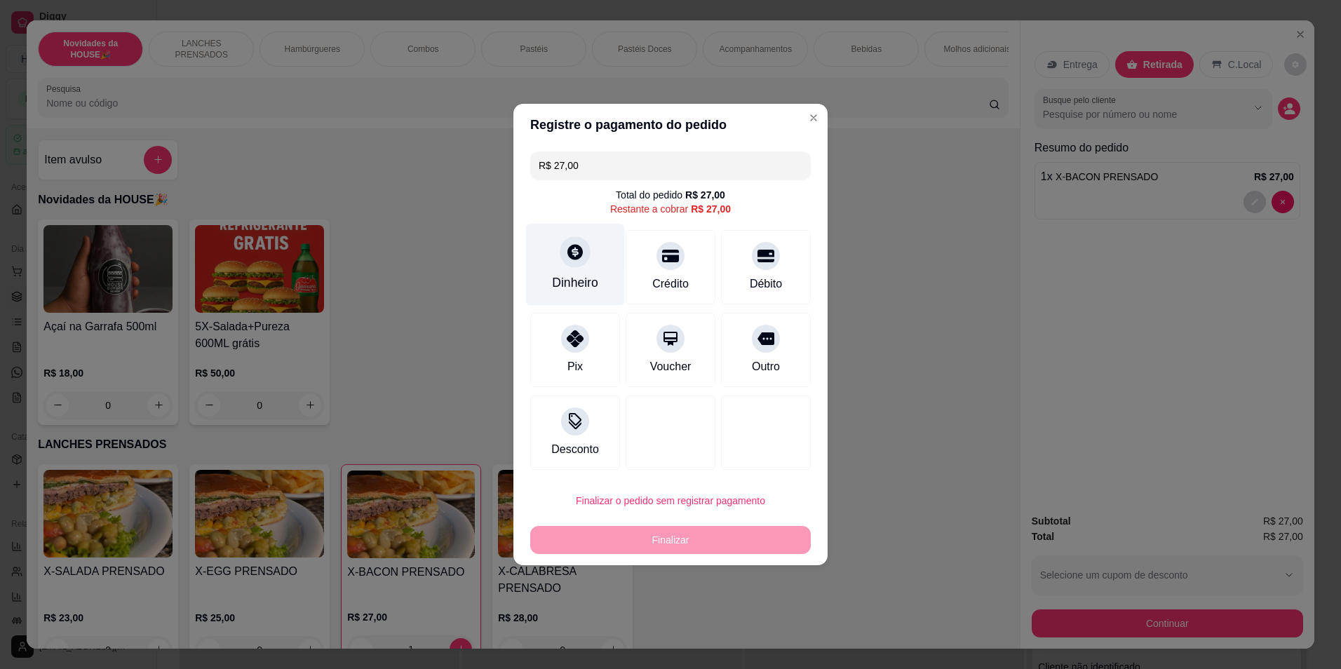
click at [586, 281] on div "Dinheiro" at bounding box center [575, 283] width 46 height 18
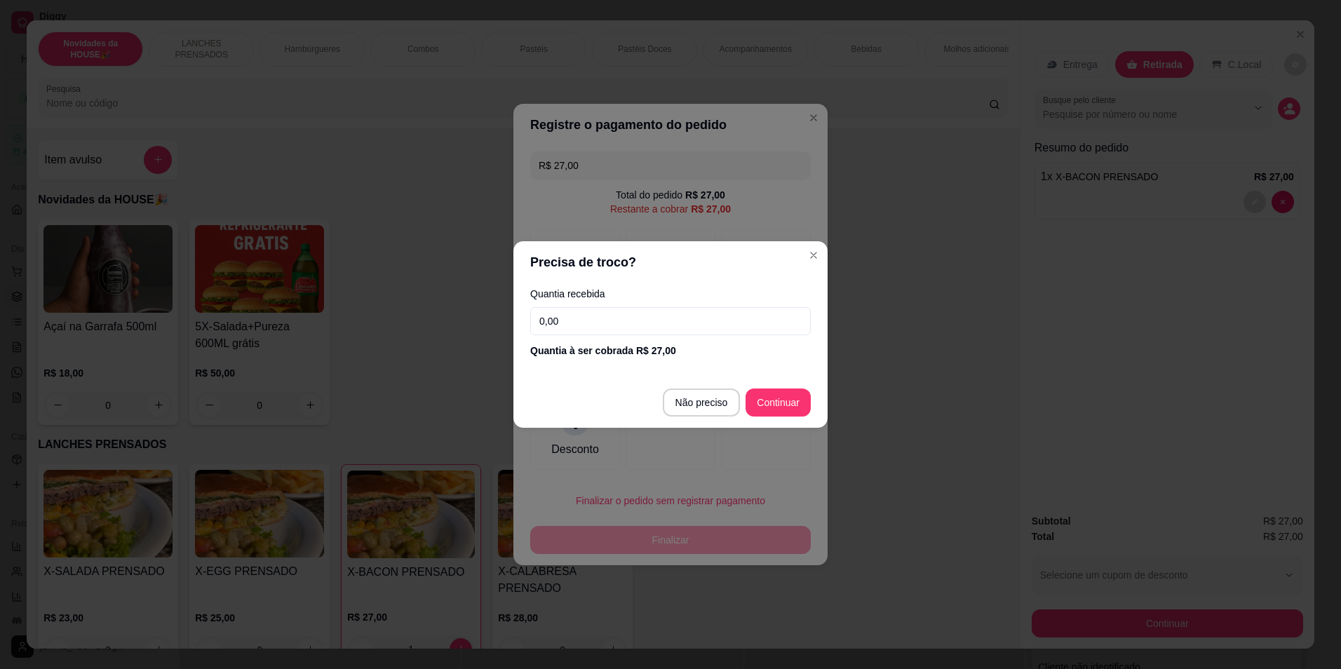
click at [659, 332] on input "0,00" at bounding box center [670, 321] width 281 height 28
type input "0,50"
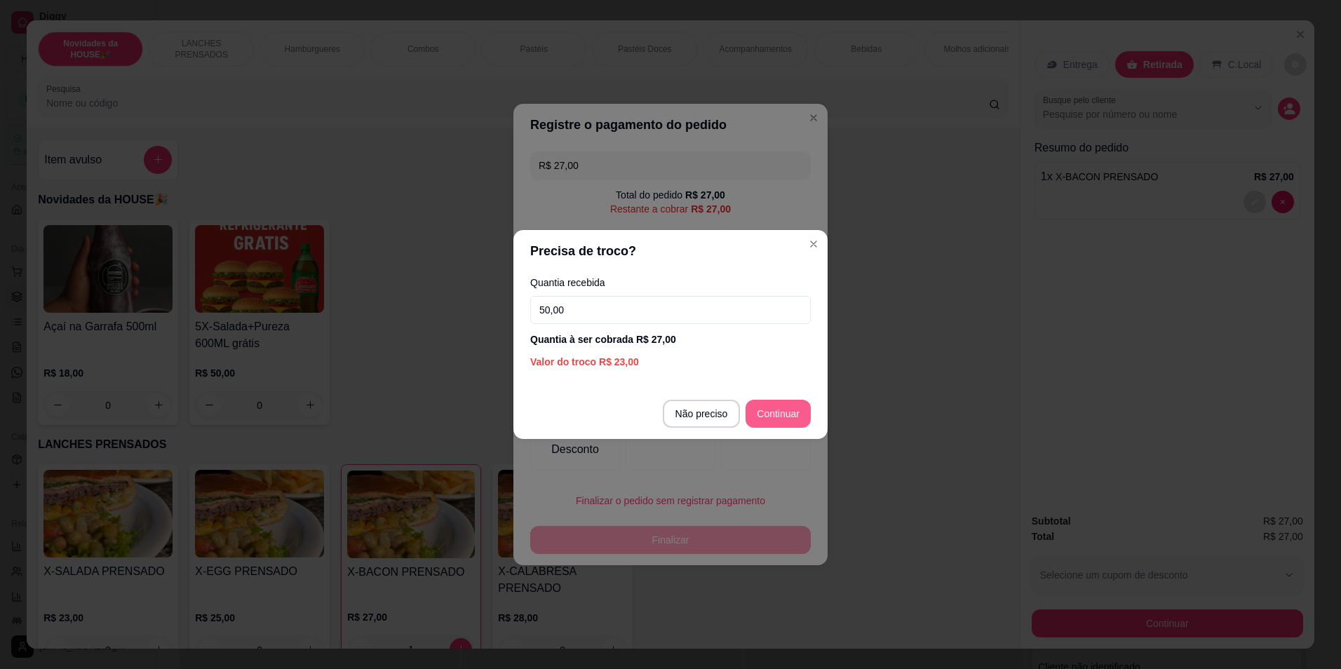
type input "R$ 0,00"
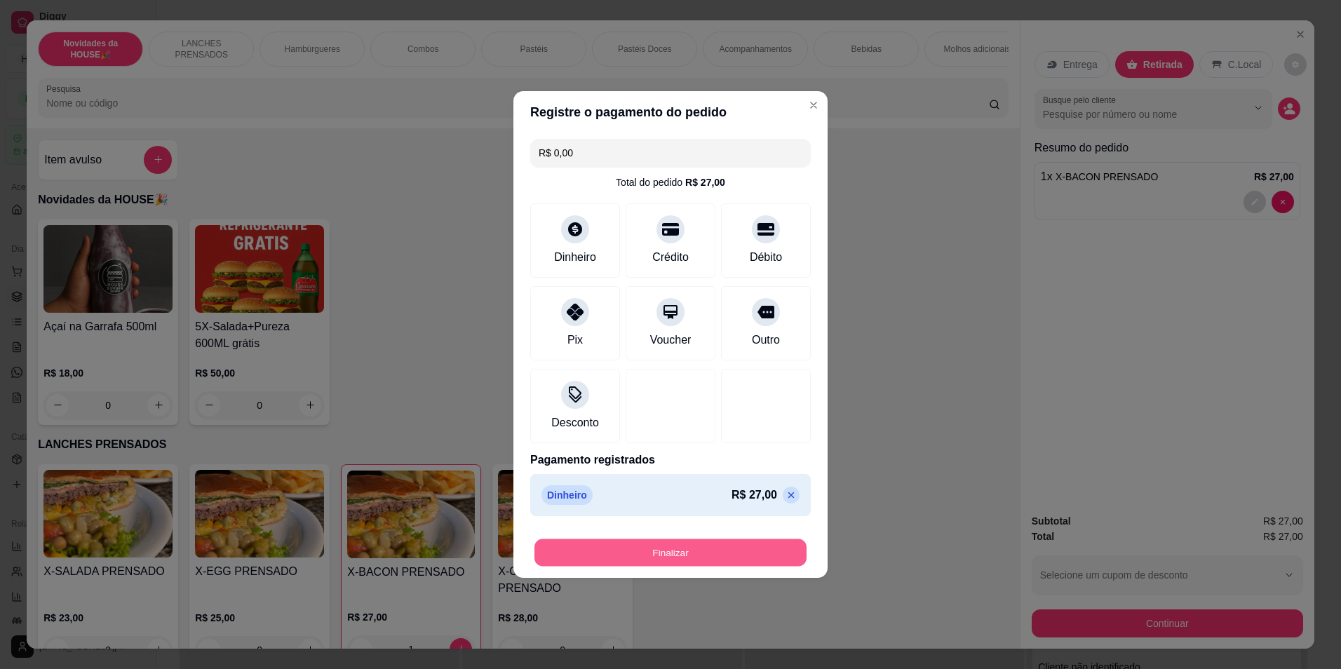
click at [670, 548] on button "Finalizar" at bounding box center [670, 552] width 272 height 27
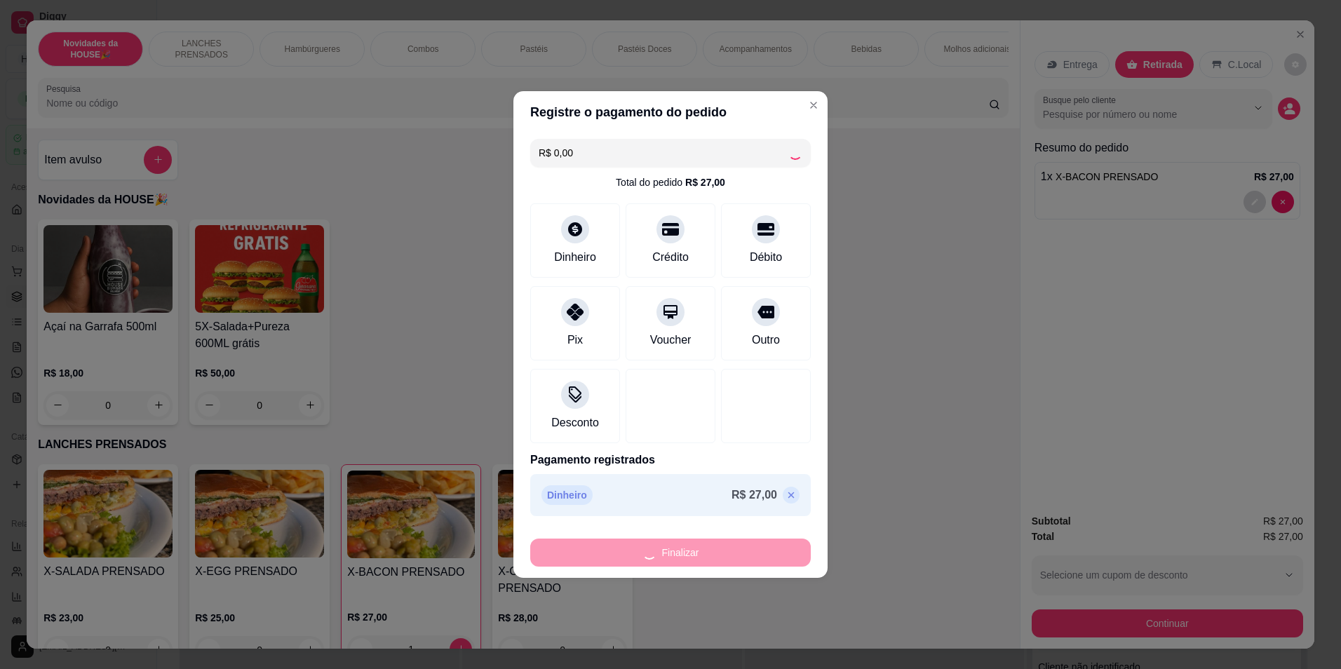
type input "0"
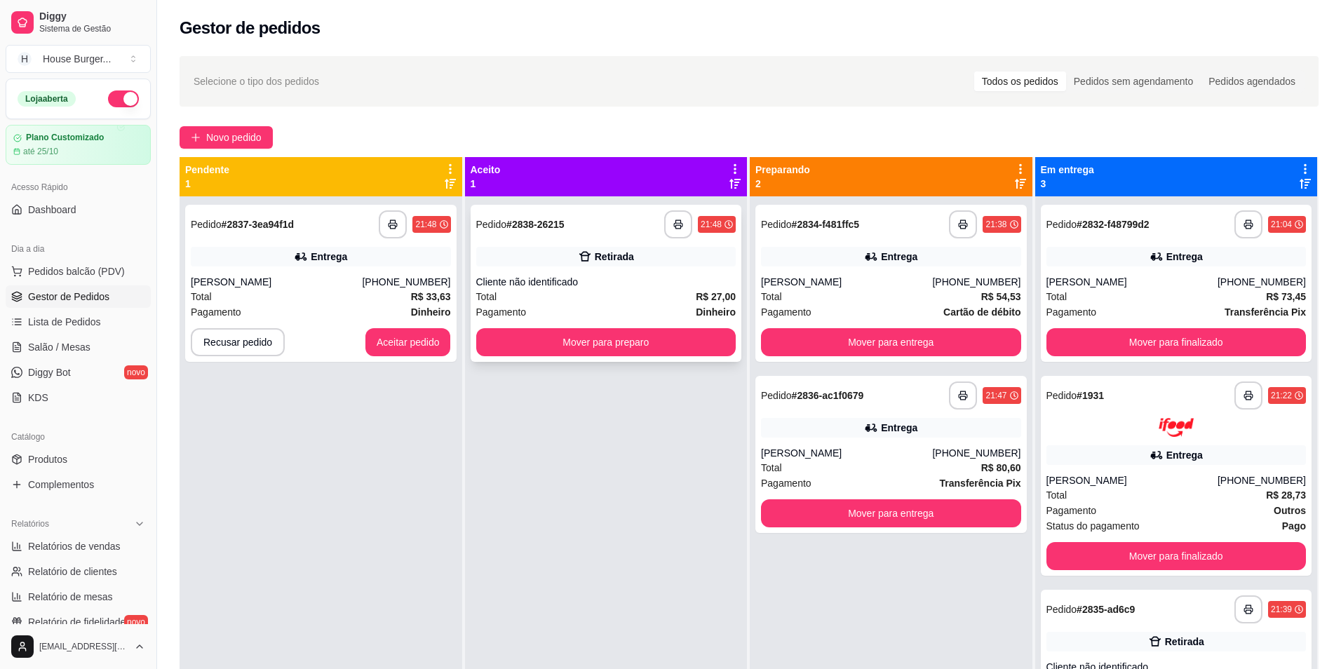
click at [610, 279] on div "Cliente não identificado" at bounding box center [606, 282] width 260 height 14
click at [524, 342] on button "Mover para preparo" at bounding box center [606, 342] width 260 height 28
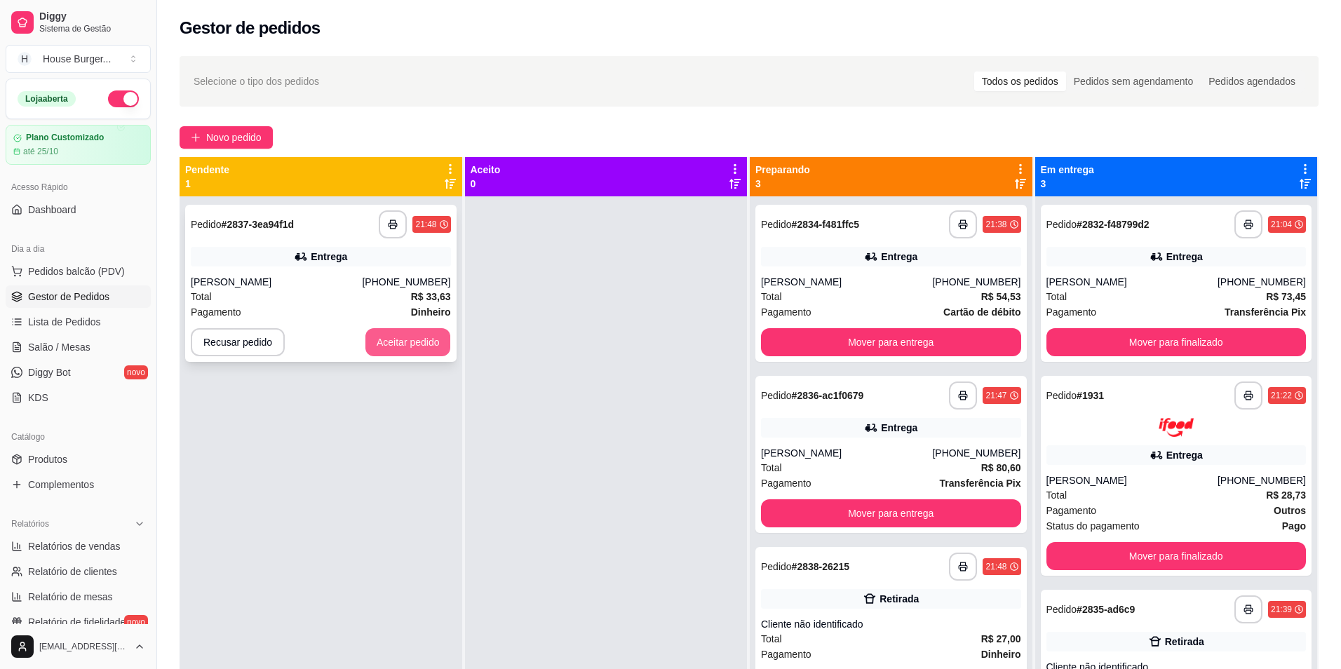
click at [397, 344] on button "Aceitar pedido" at bounding box center [408, 342] width 86 height 28
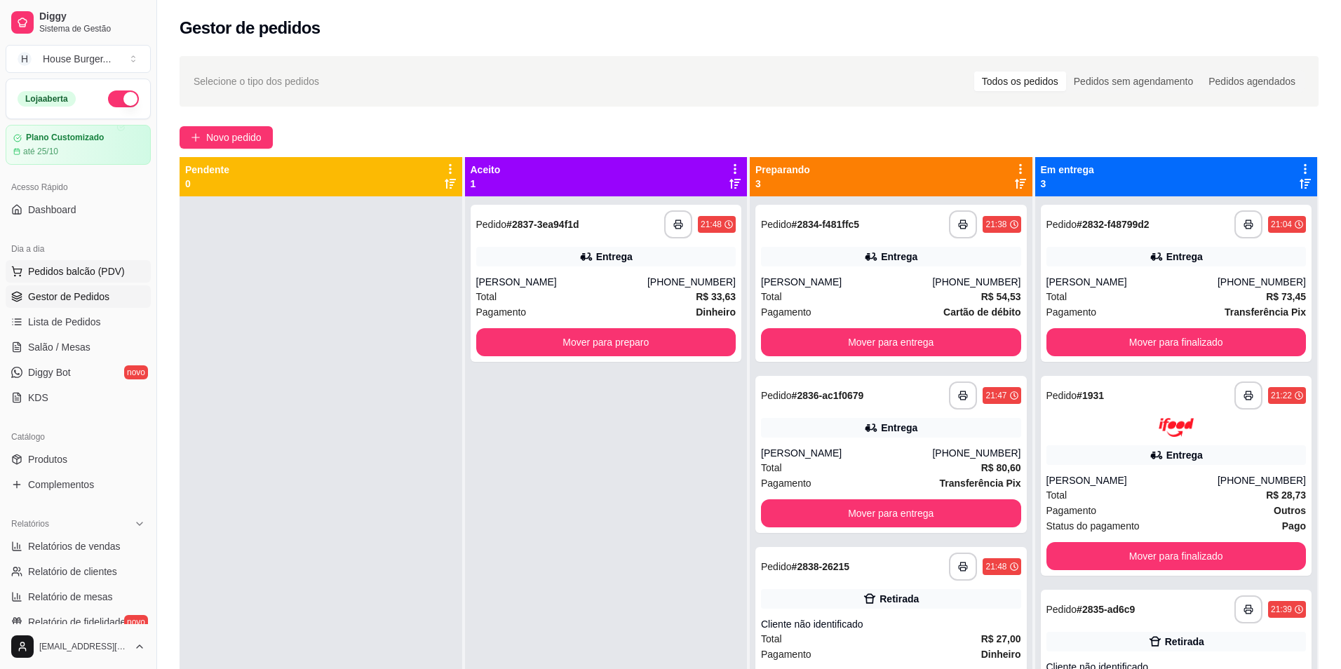
click at [95, 274] on span "Pedidos balcão (PDV)" at bounding box center [76, 271] width 97 height 14
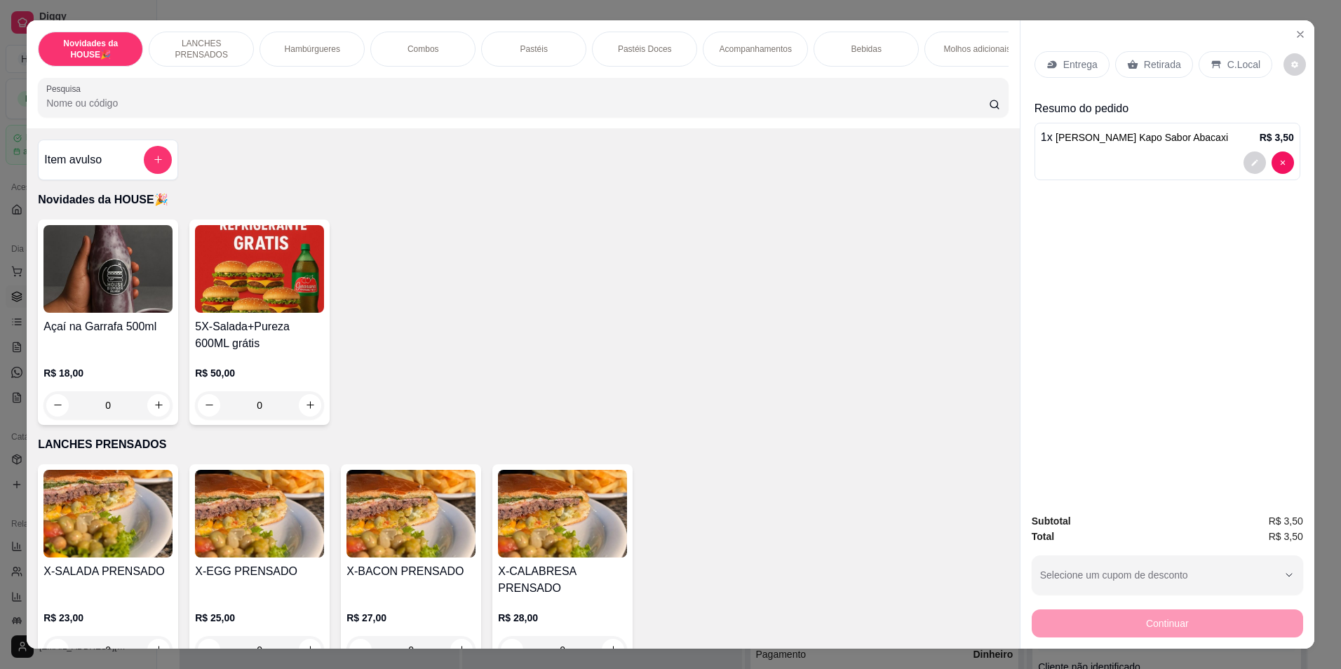
type input "1"
click at [1162, 58] on p "Retirada" at bounding box center [1162, 65] width 37 height 14
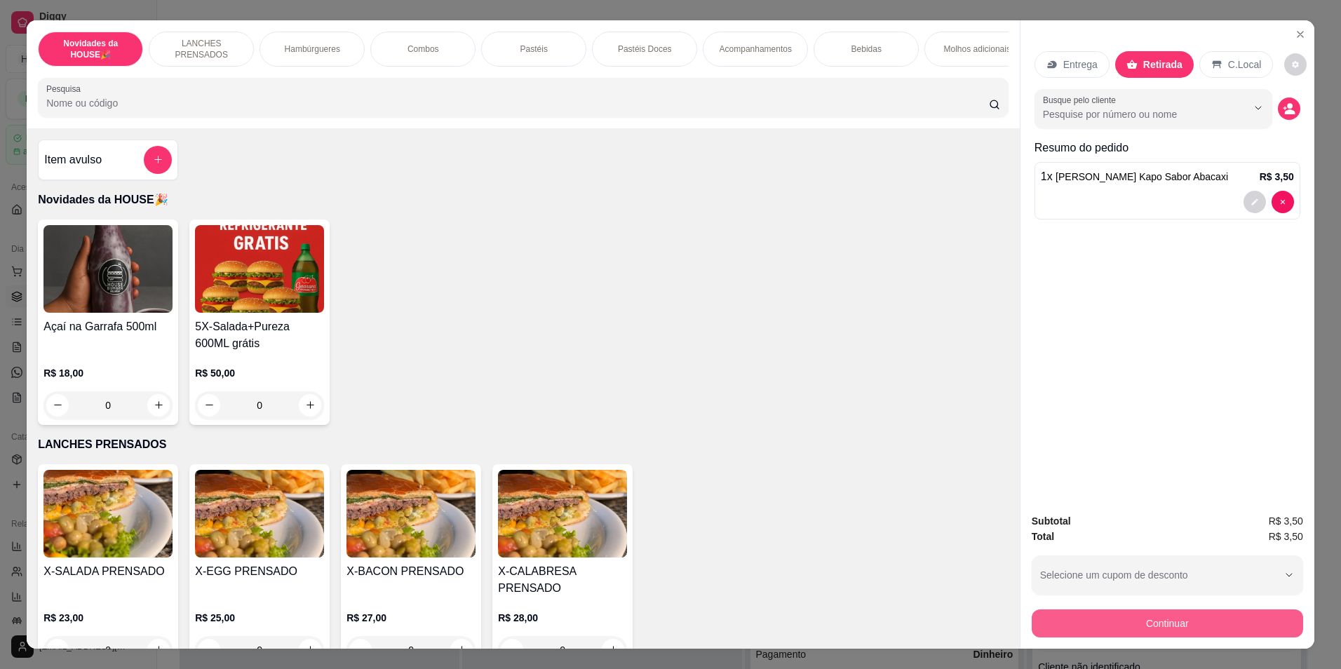
click at [1136, 616] on button "Continuar" at bounding box center [1167, 624] width 271 height 28
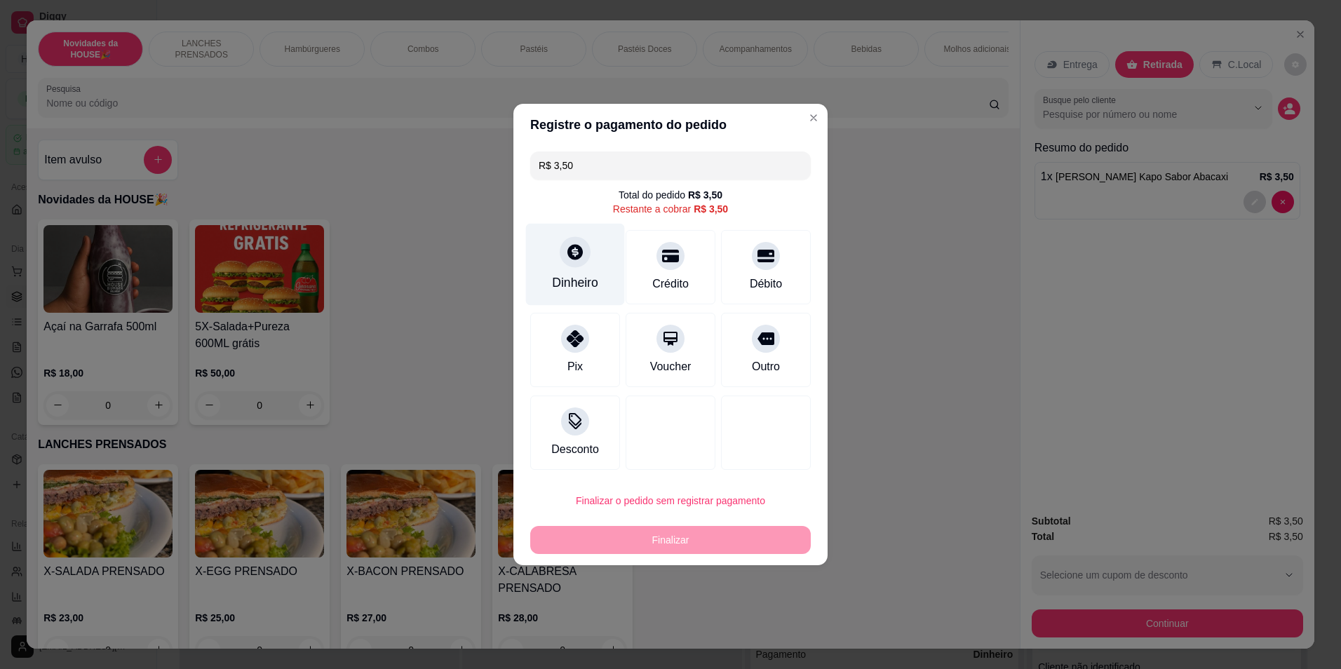
click at [575, 285] on div "Dinheiro" at bounding box center [575, 283] width 46 height 18
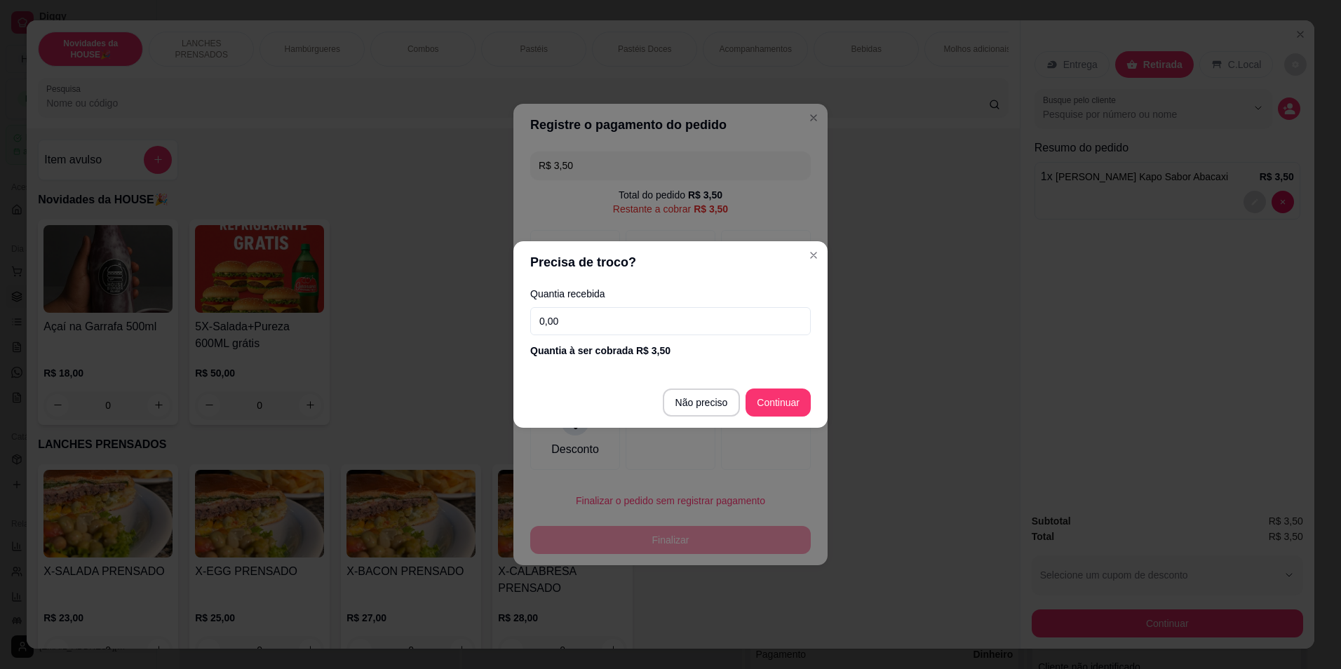
click at [582, 321] on input "0,00" at bounding box center [670, 321] width 281 height 28
type input "20,00"
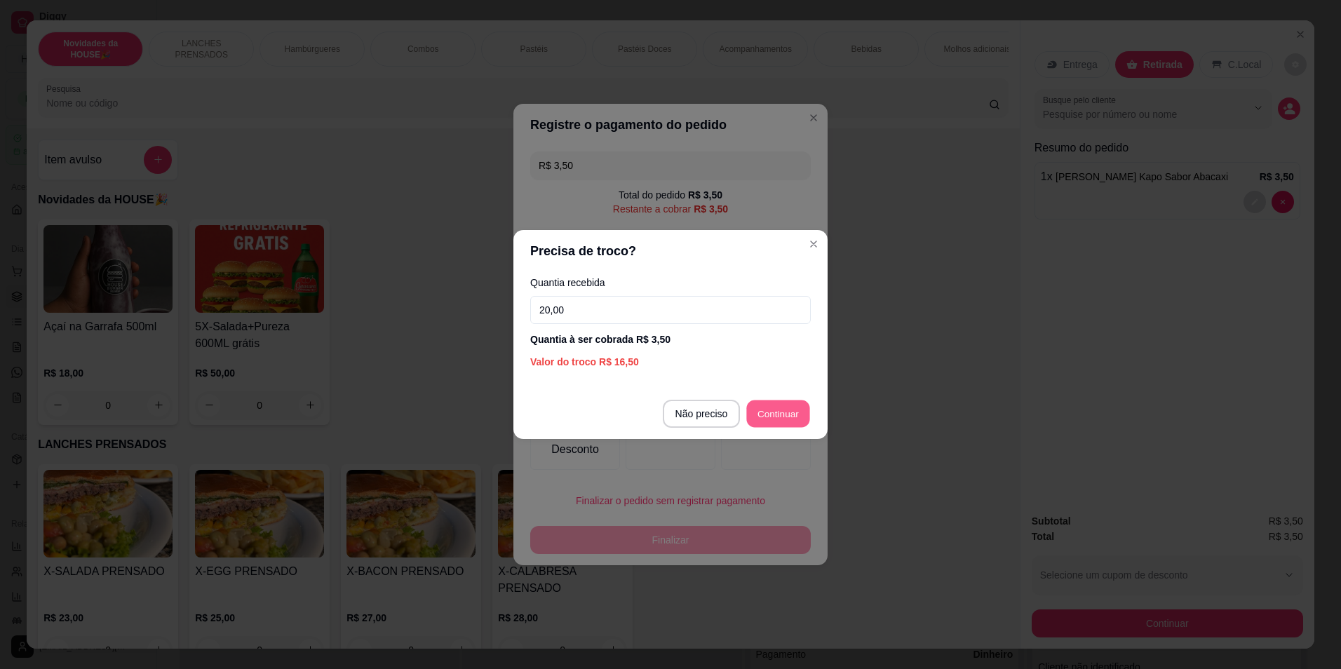
type input "R$ 0,00"
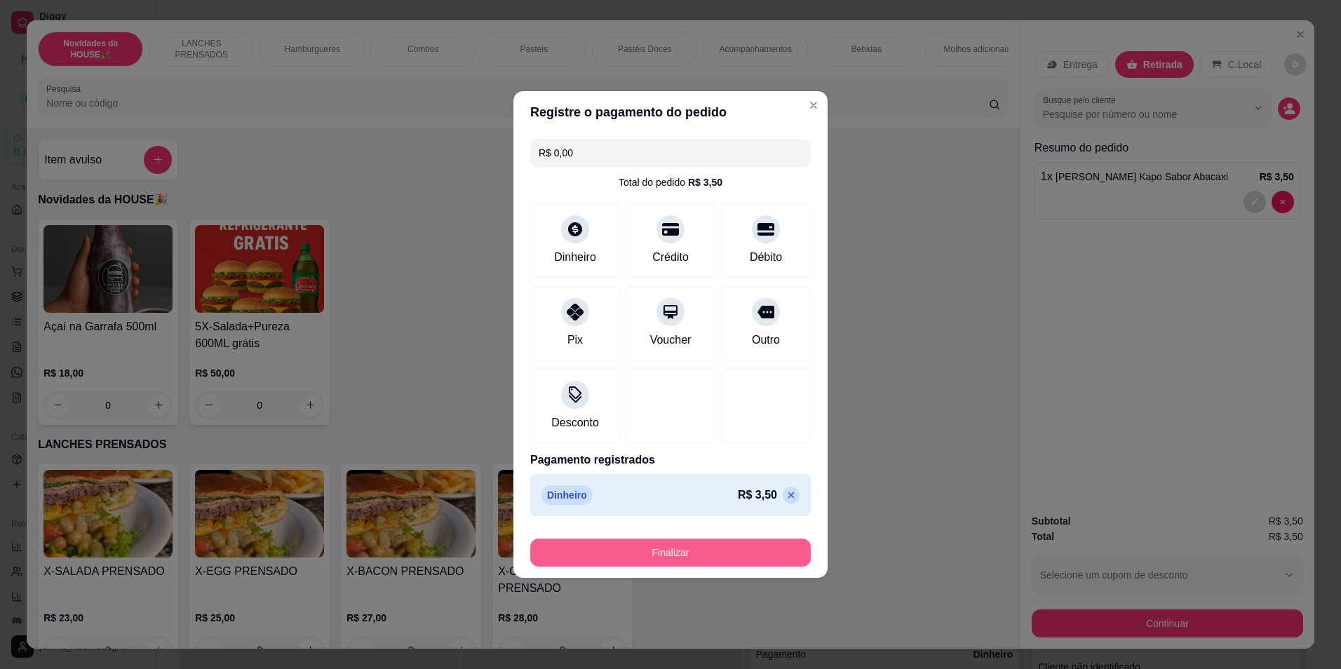
click at [704, 551] on button "Finalizar" at bounding box center [670, 553] width 281 height 28
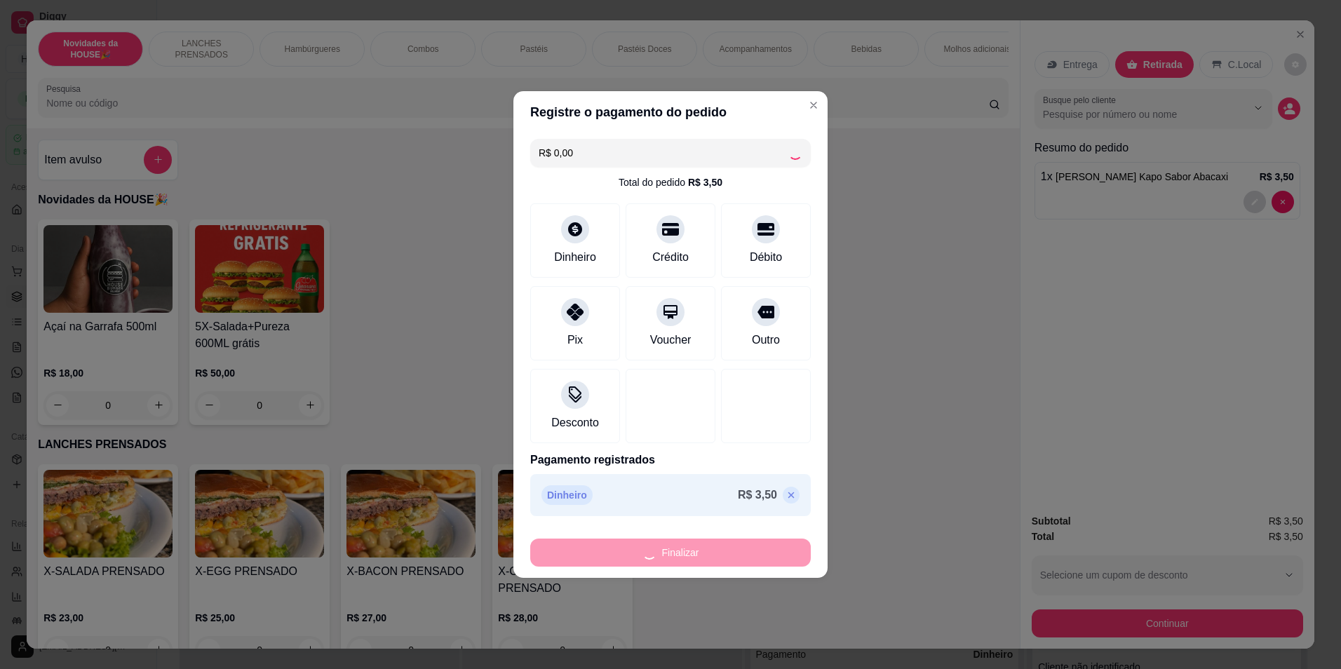
type input "0"
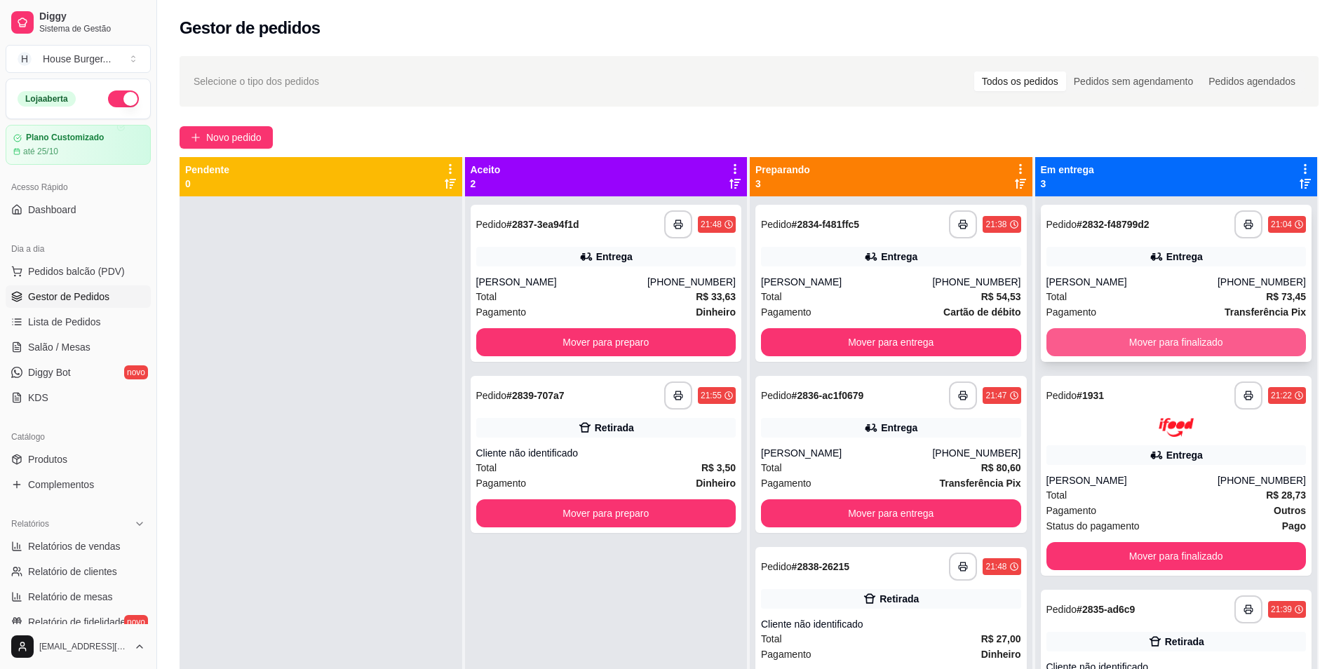
click at [1129, 328] on button "Mover para finalizado" at bounding box center [1177, 342] width 260 height 28
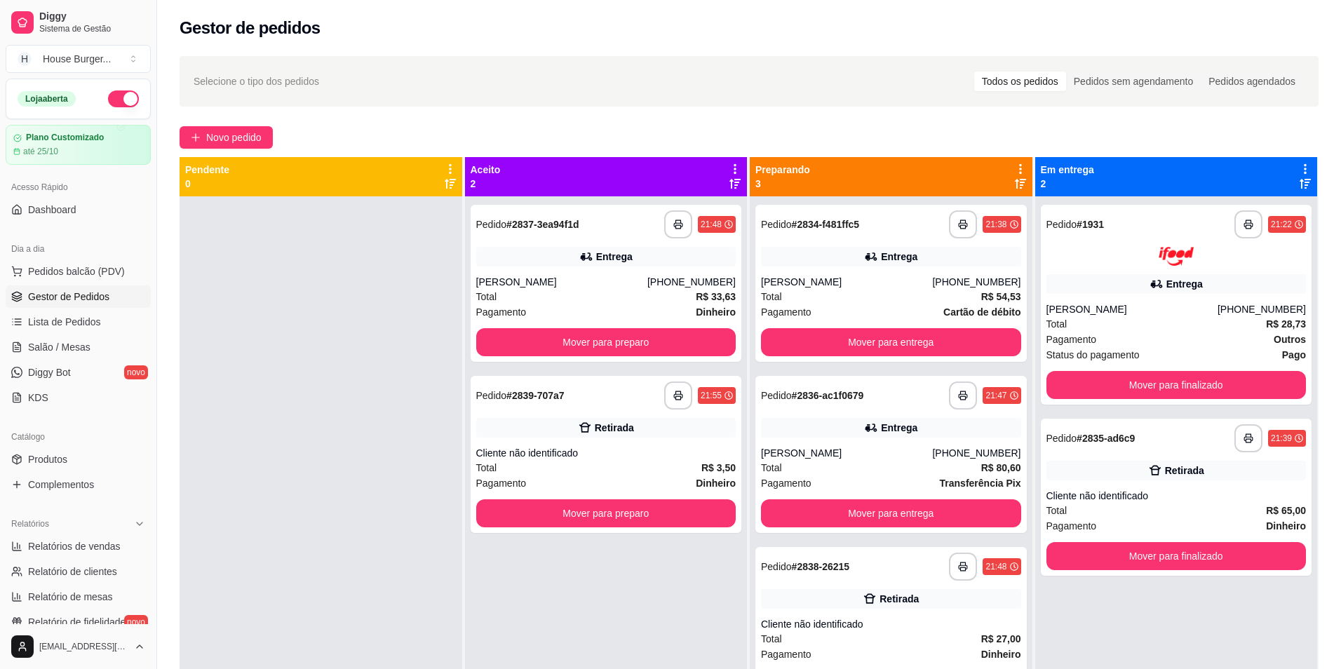
click at [1129, 332] on div "Pagamento Outros" at bounding box center [1177, 339] width 260 height 15
click at [1142, 371] on button "Mover para finalizado" at bounding box center [1176, 384] width 252 height 27
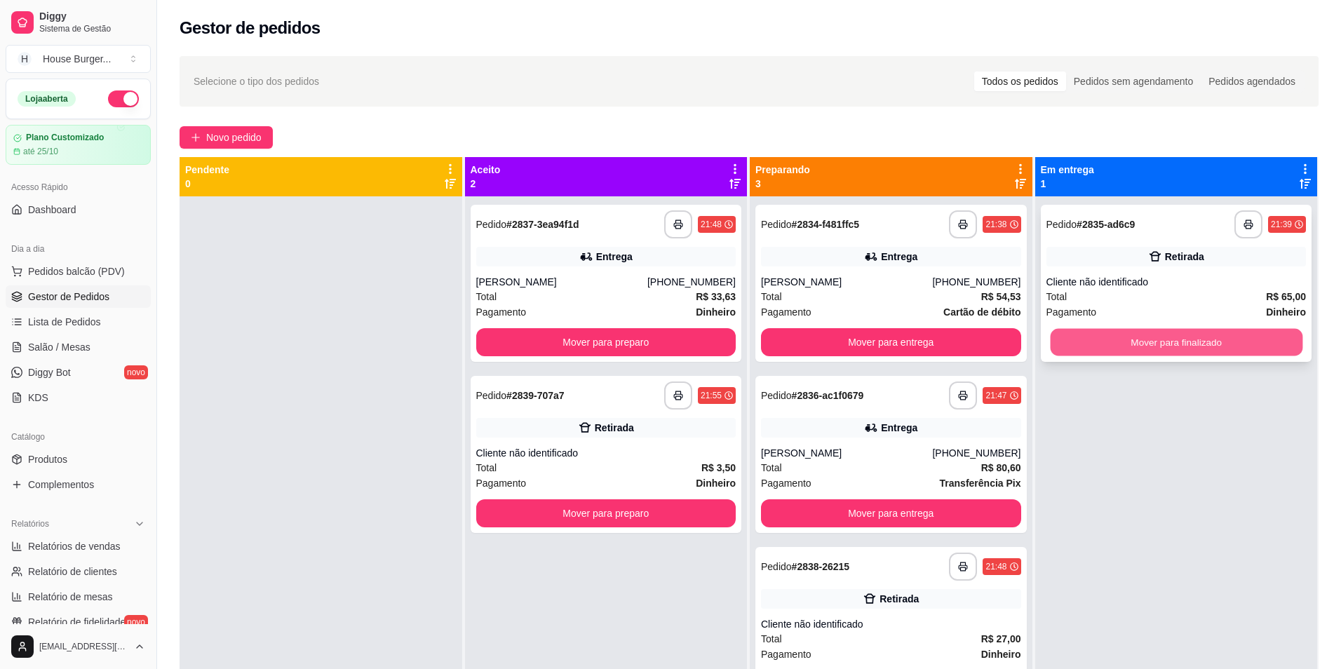
click at [1148, 329] on button "Mover para finalizado" at bounding box center [1176, 342] width 252 height 27
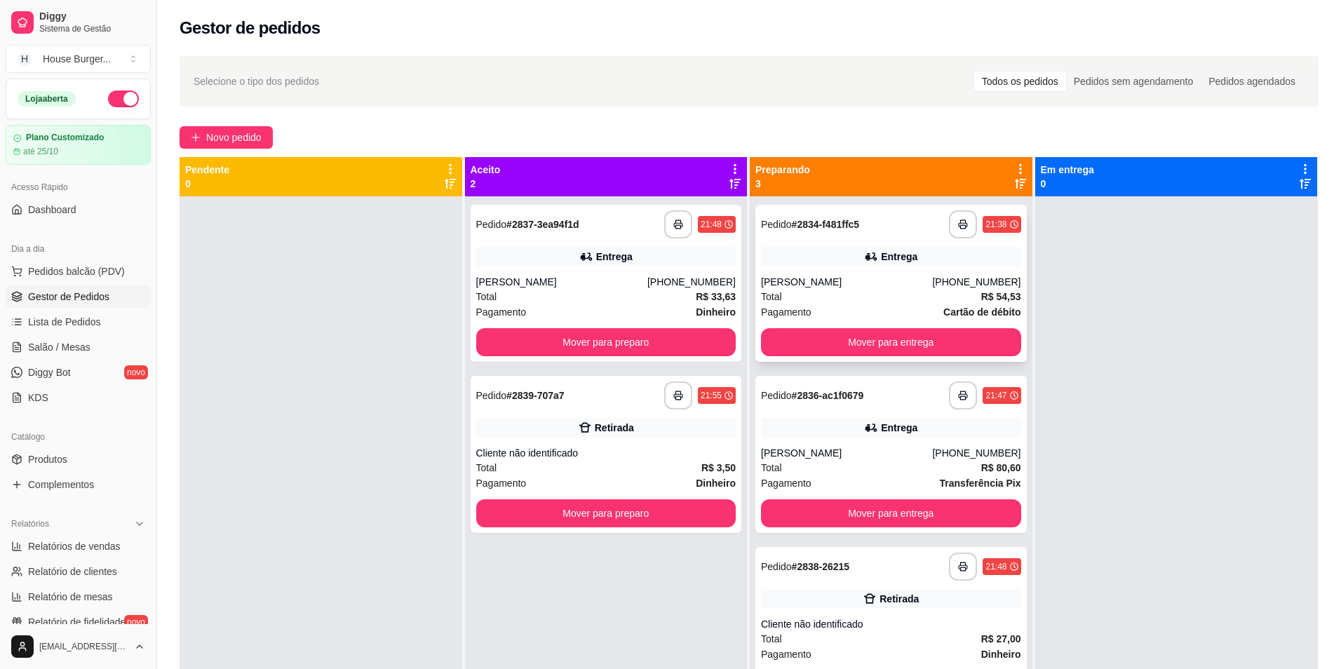
click at [981, 291] on strong "R$ 54,53" at bounding box center [1001, 296] width 40 height 11
click at [943, 328] on button "Mover para entrega" at bounding box center [891, 342] width 260 height 28
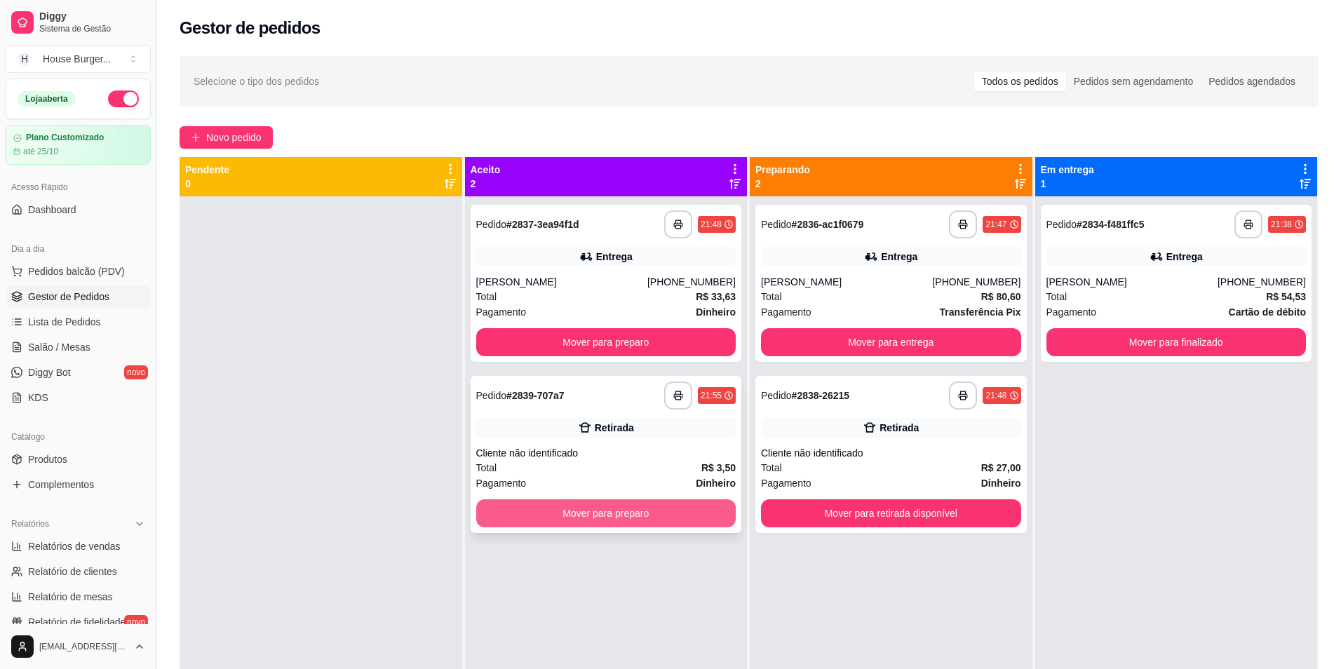
click at [686, 499] on button "Mover para preparo" at bounding box center [606, 513] width 260 height 28
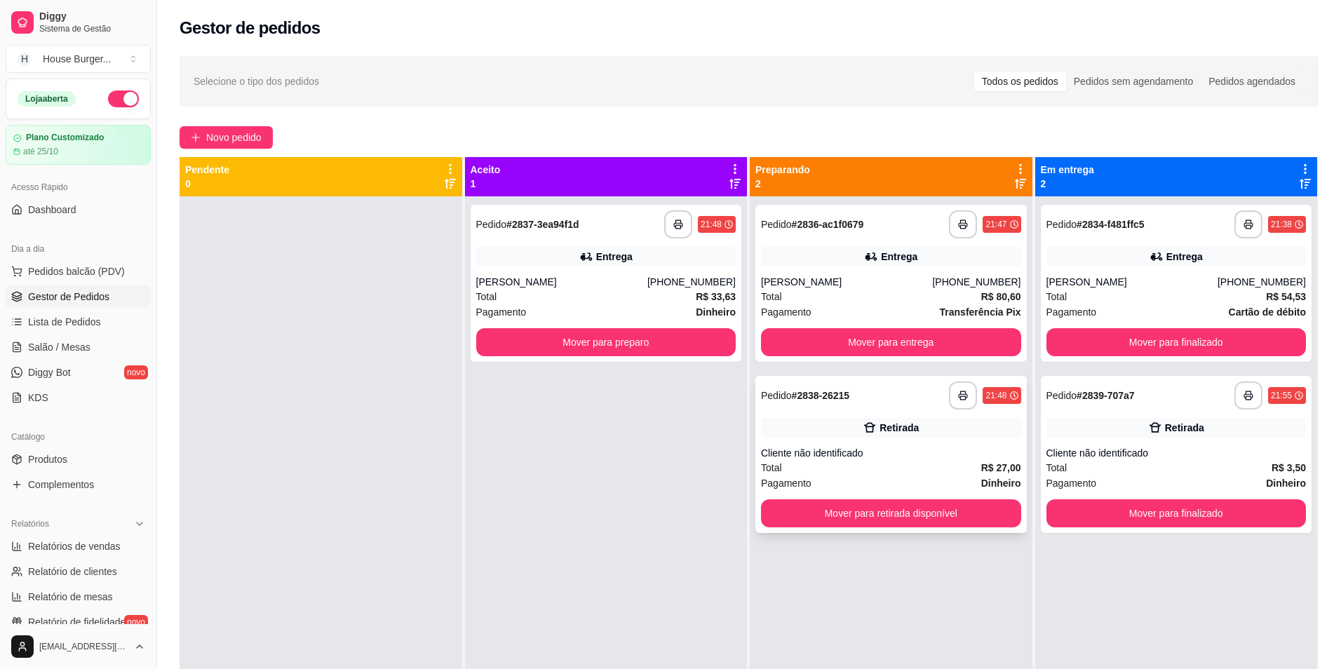
click at [833, 460] on div "Total R$ 27,00" at bounding box center [891, 467] width 260 height 15
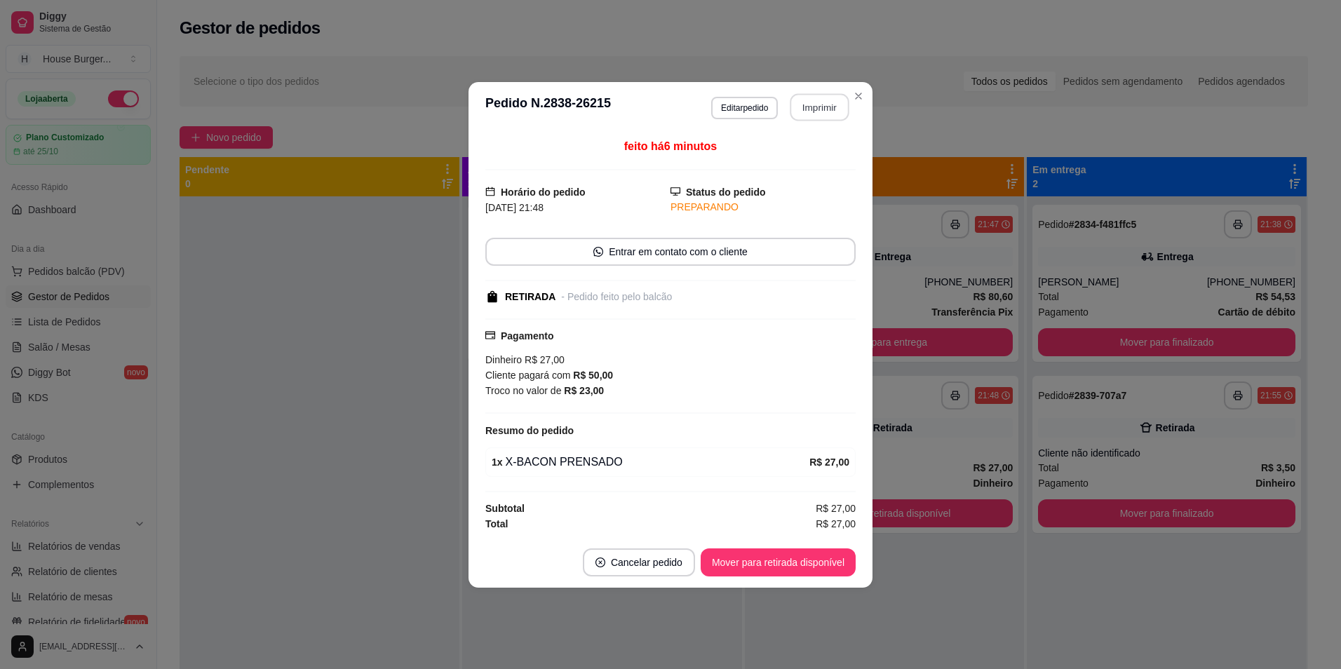
click at [816, 93] on div "**********" at bounding box center [780, 107] width 139 height 28
click at [816, 109] on button "Imprimir" at bounding box center [819, 106] width 59 height 27
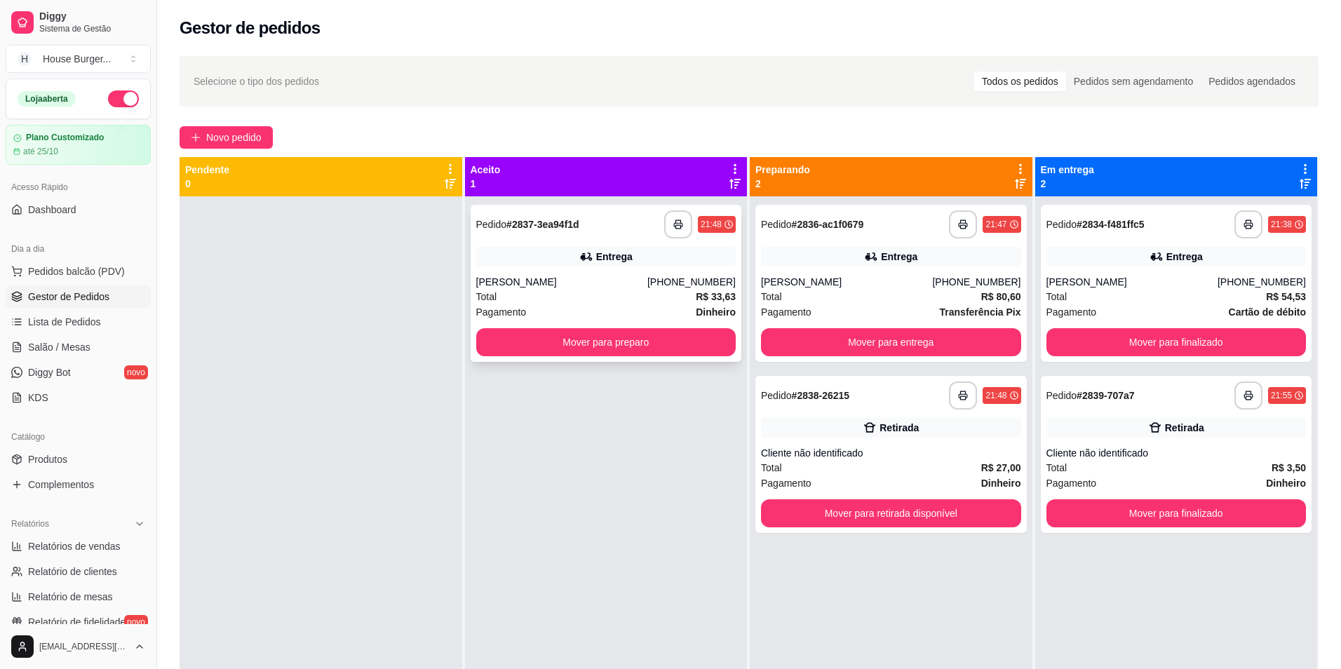
click at [647, 250] on div "Entrega" at bounding box center [606, 257] width 260 height 20
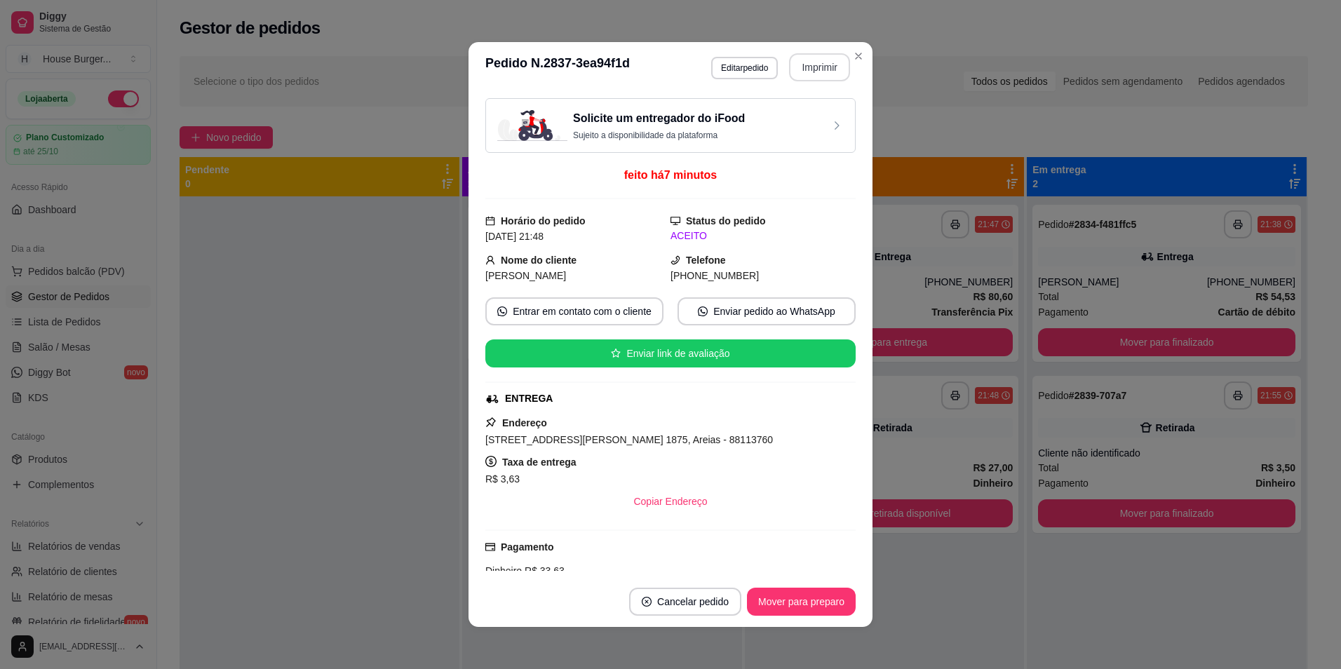
click at [815, 66] on button "Imprimir" at bounding box center [819, 67] width 61 height 28
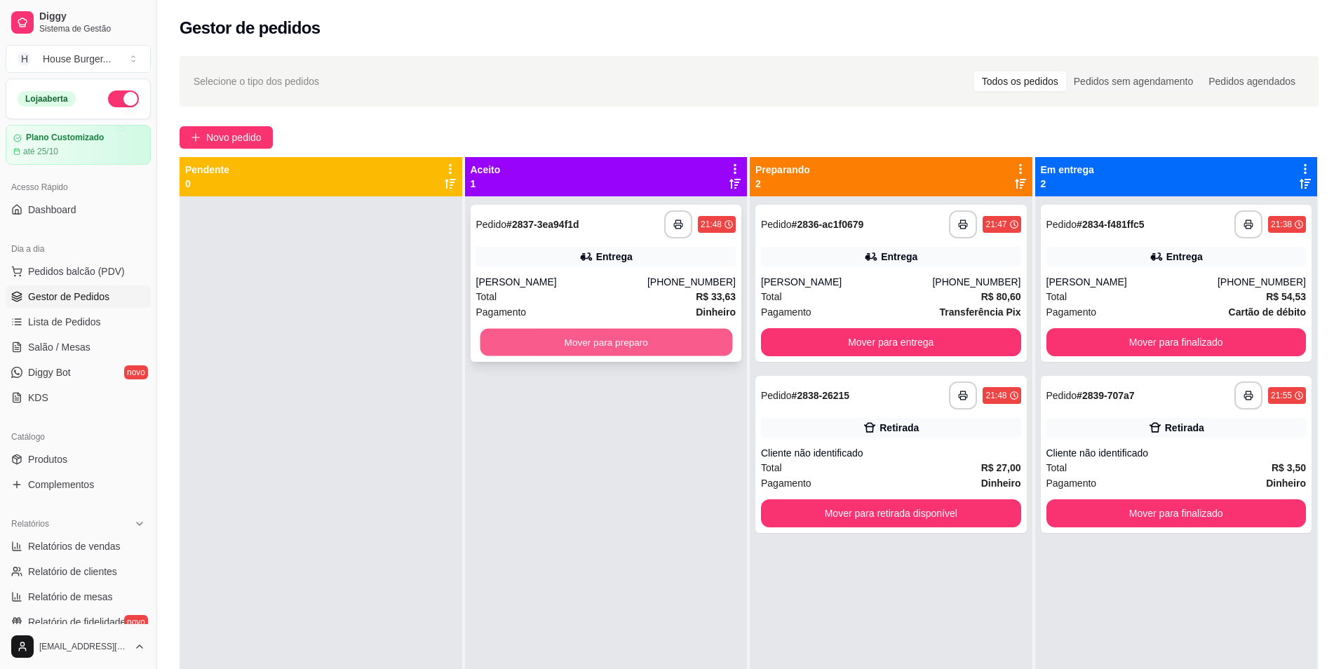
click at [652, 343] on button "Mover para preparo" at bounding box center [606, 342] width 252 height 27
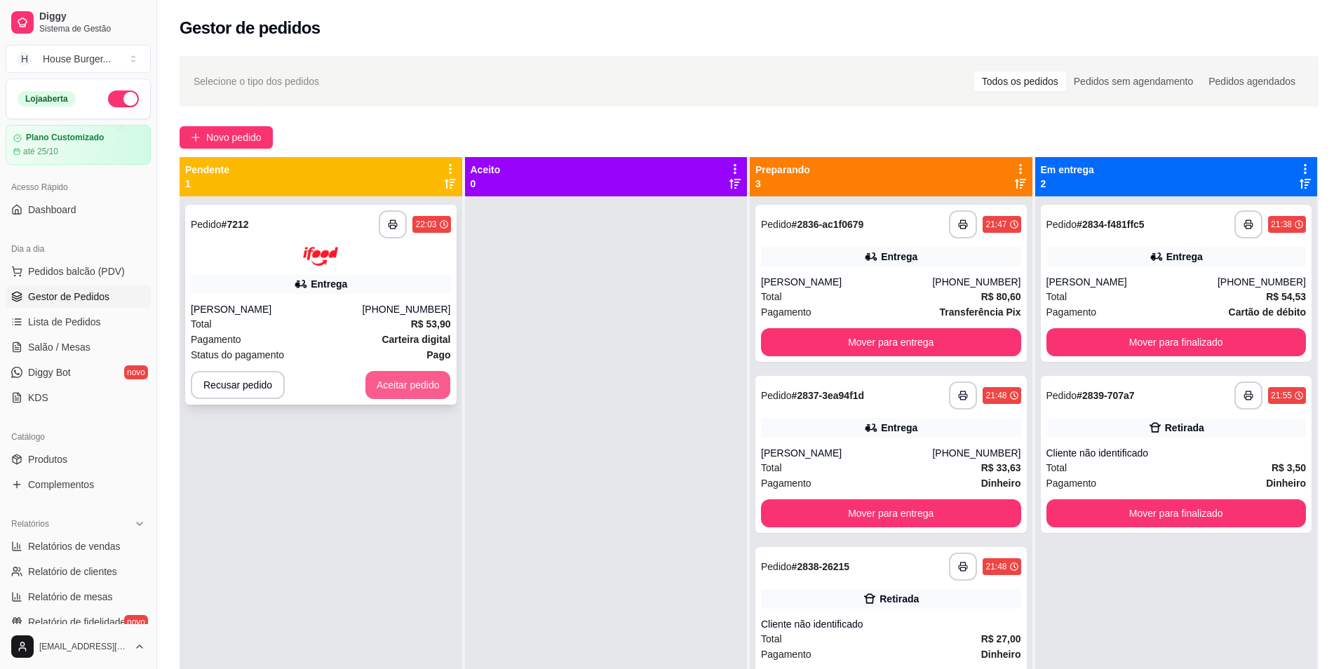
click at [393, 384] on button "Aceitar pedido" at bounding box center [408, 385] width 86 height 28
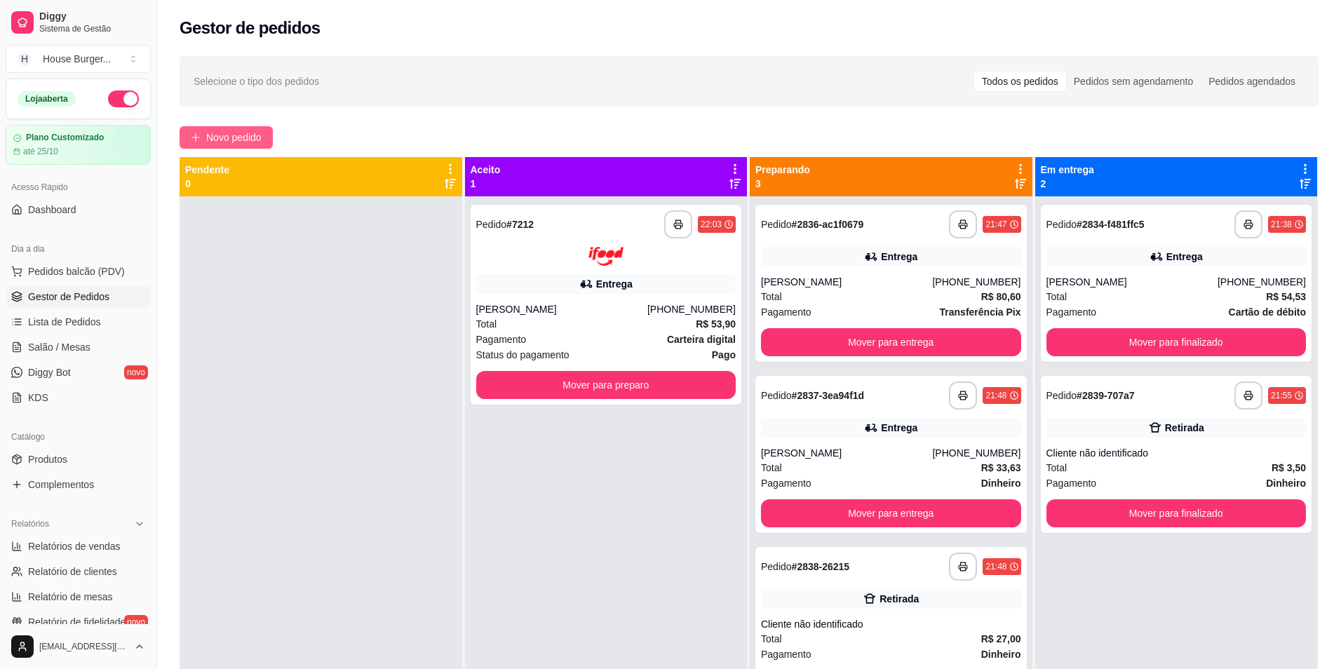
click at [208, 135] on span "Novo pedido" at bounding box center [233, 137] width 55 height 15
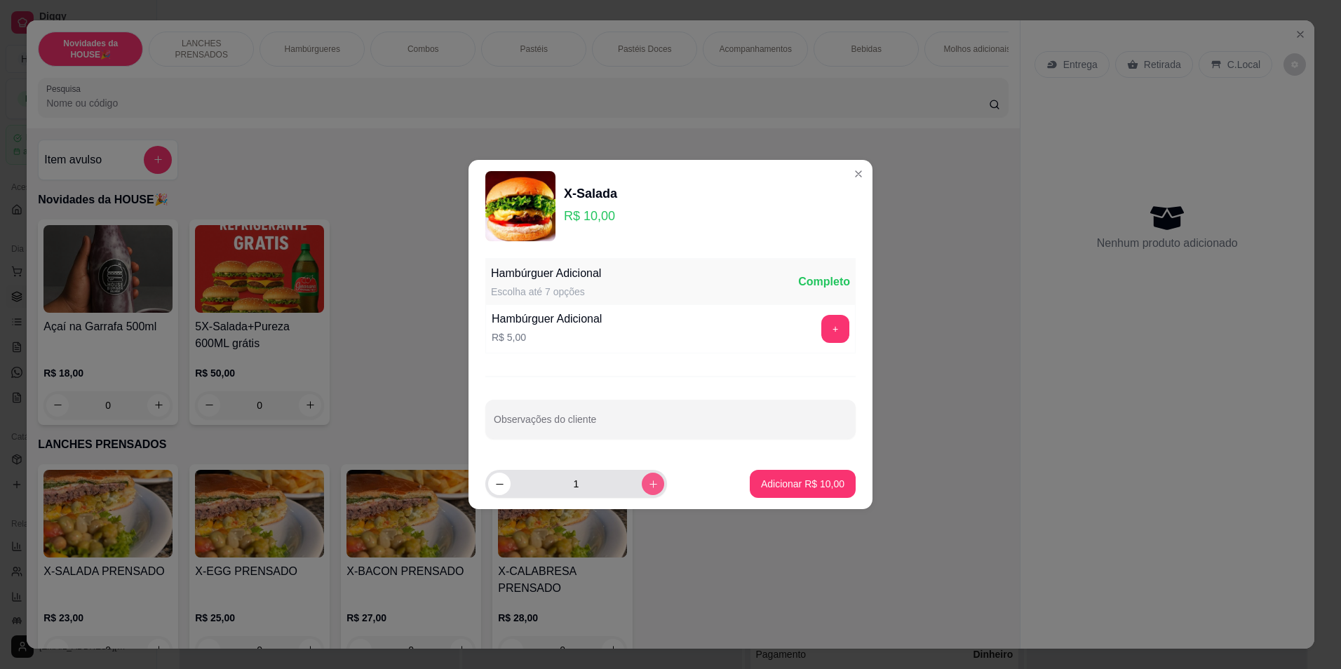
click at [648, 489] on icon "increase-product-quantity" at bounding box center [653, 484] width 11 height 11
click at [802, 485] on p "Adicionar R$ 20,00" at bounding box center [802, 484] width 83 height 14
type input "2"
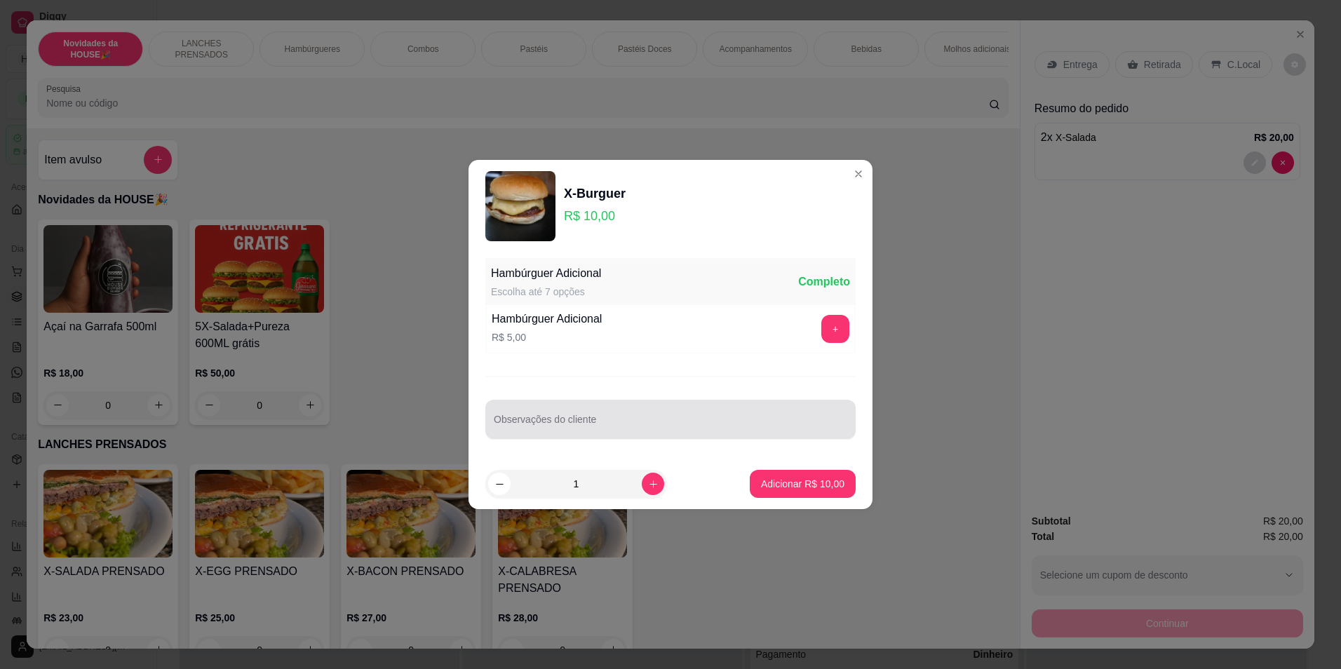
click at [634, 422] on input "Observações do cliente" at bounding box center [671, 425] width 354 height 14
type input "sem mos"
click at [801, 474] on button "Adicionar R$ 10,00" at bounding box center [803, 484] width 106 height 28
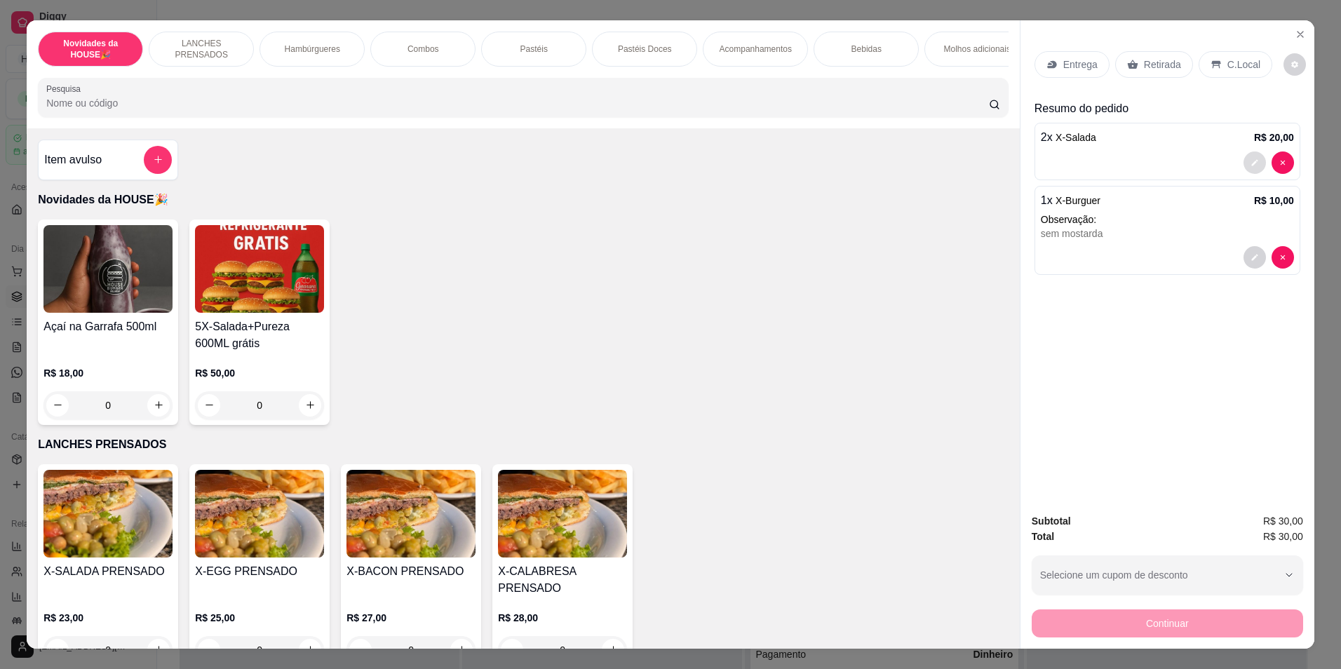
click at [1251, 165] on icon "decrease-product-quantity" at bounding box center [1254, 162] width 6 height 6
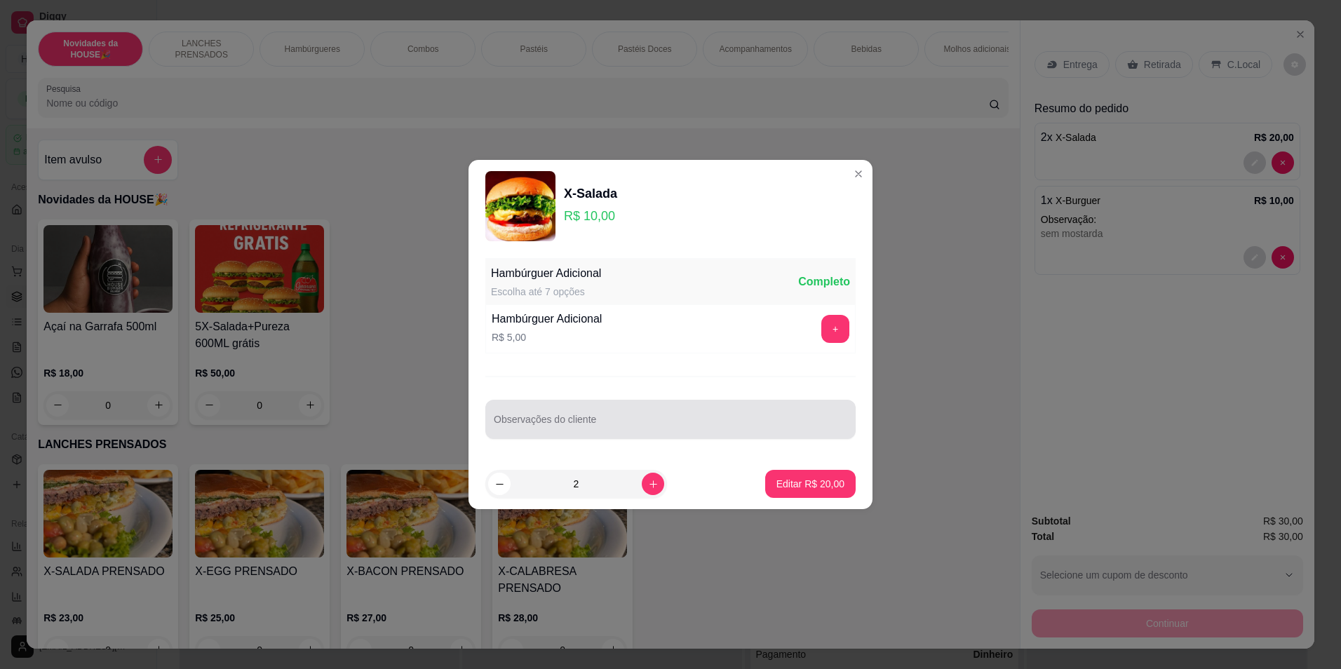
click at [650, 419] on input "Observações do cliente" at bounding box center [671, 425] width 354 height 14
type input "sem"
click at [789, 479] on p "Editar R$ 20,00" at bounding box center [810, 484] width 68 height 14
type input "0"
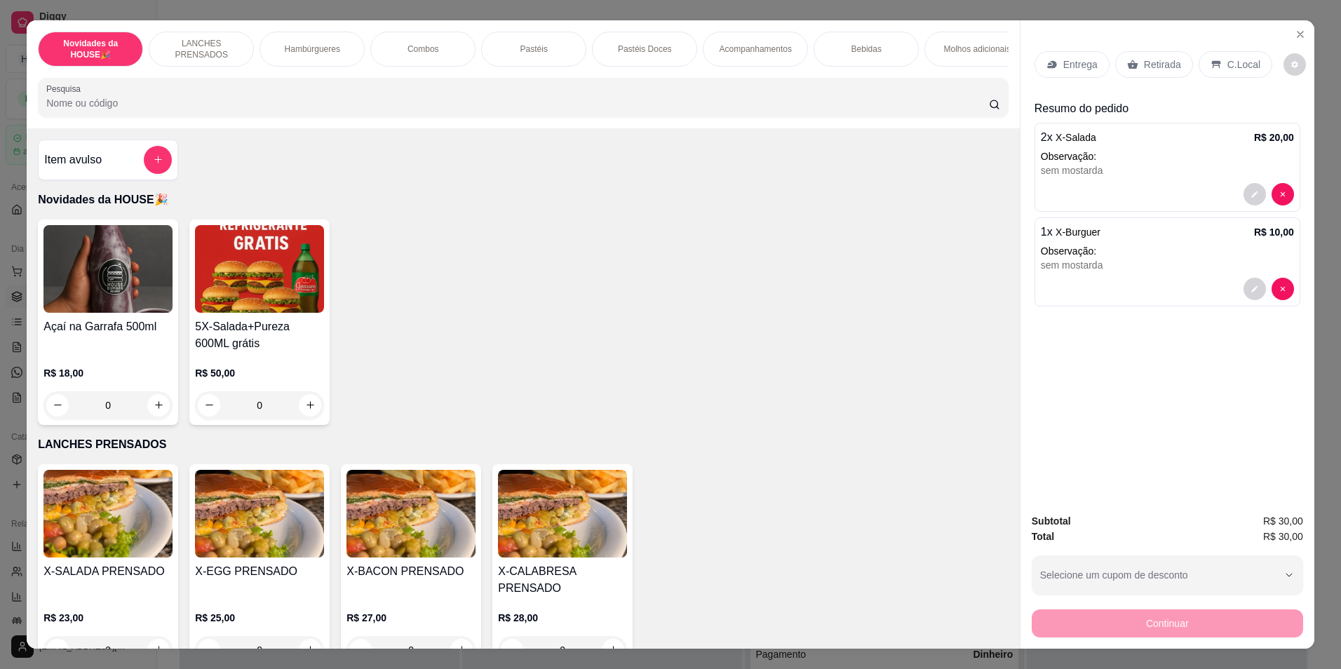
click at [1147, 58] on p "Retirada" at bounding box center [1162, 65] width 37 height 14
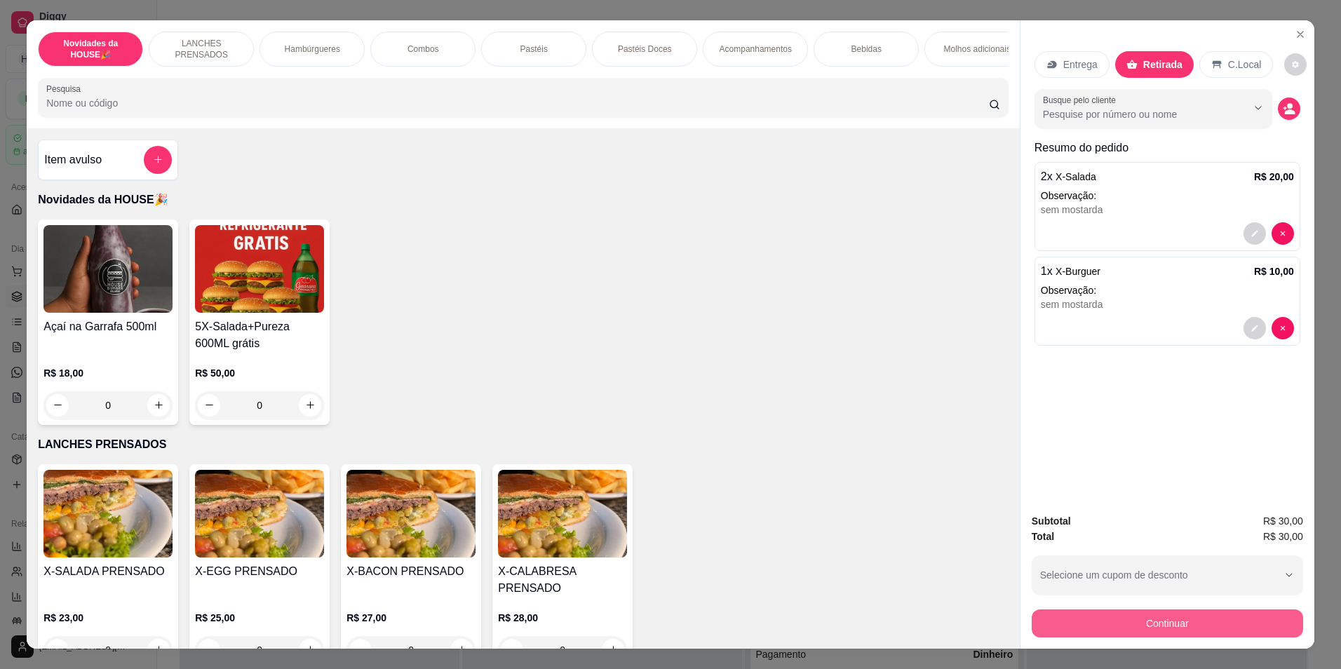
click at [1209, 626] on button "Continuar" at bounding box center [1167, 624] width 271 height 28
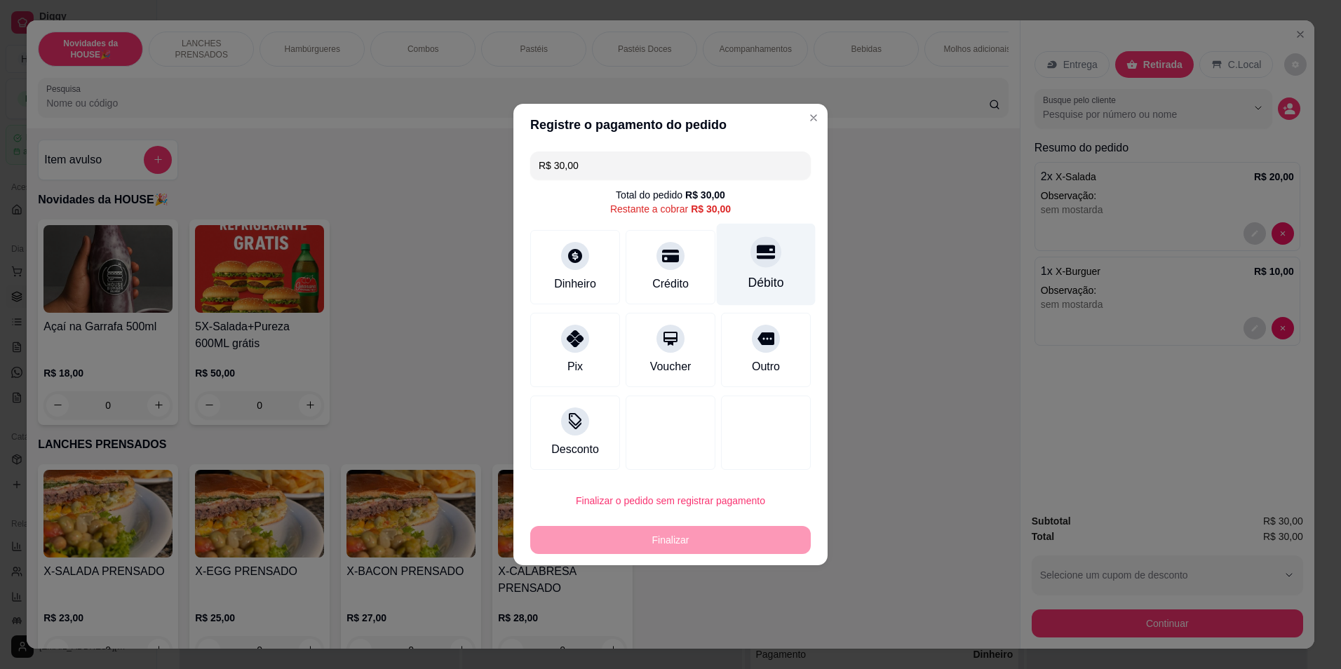
click at [778, 276] on div "Débito" at bounding box center [766, 265] width 99 height 82
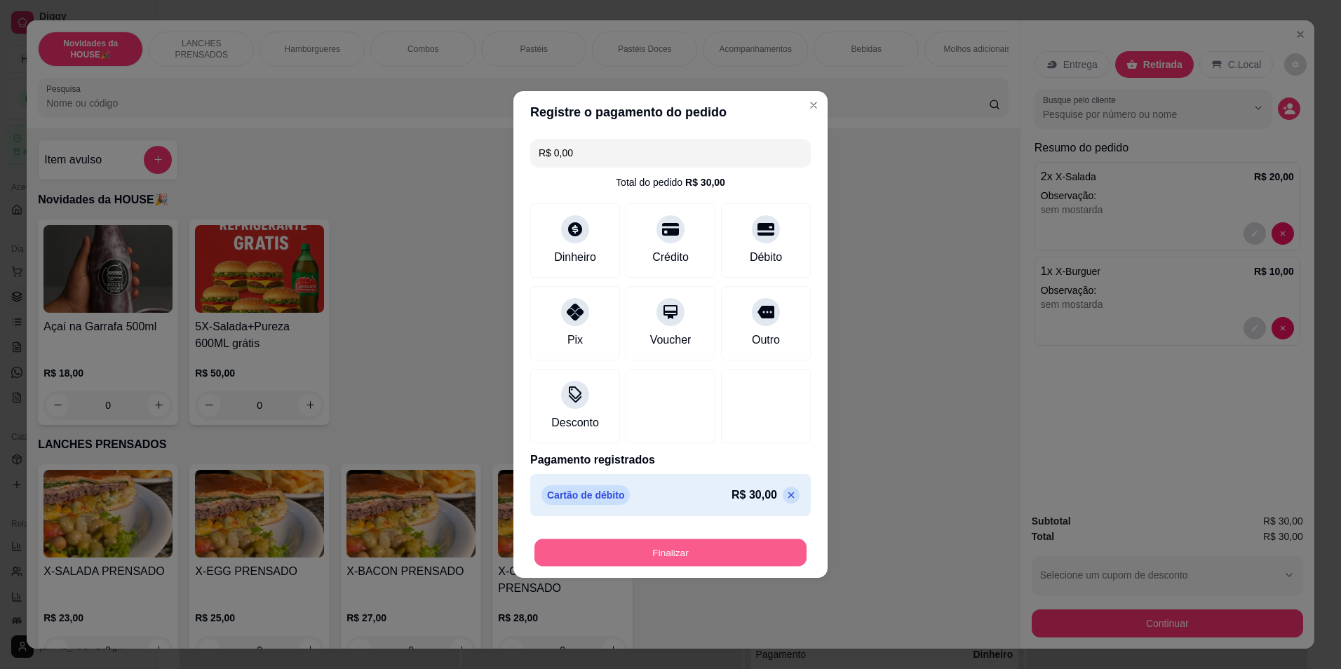
click at [657, 553] on button "Finalizar" at bounding box center [670, 552] width 272 height 27
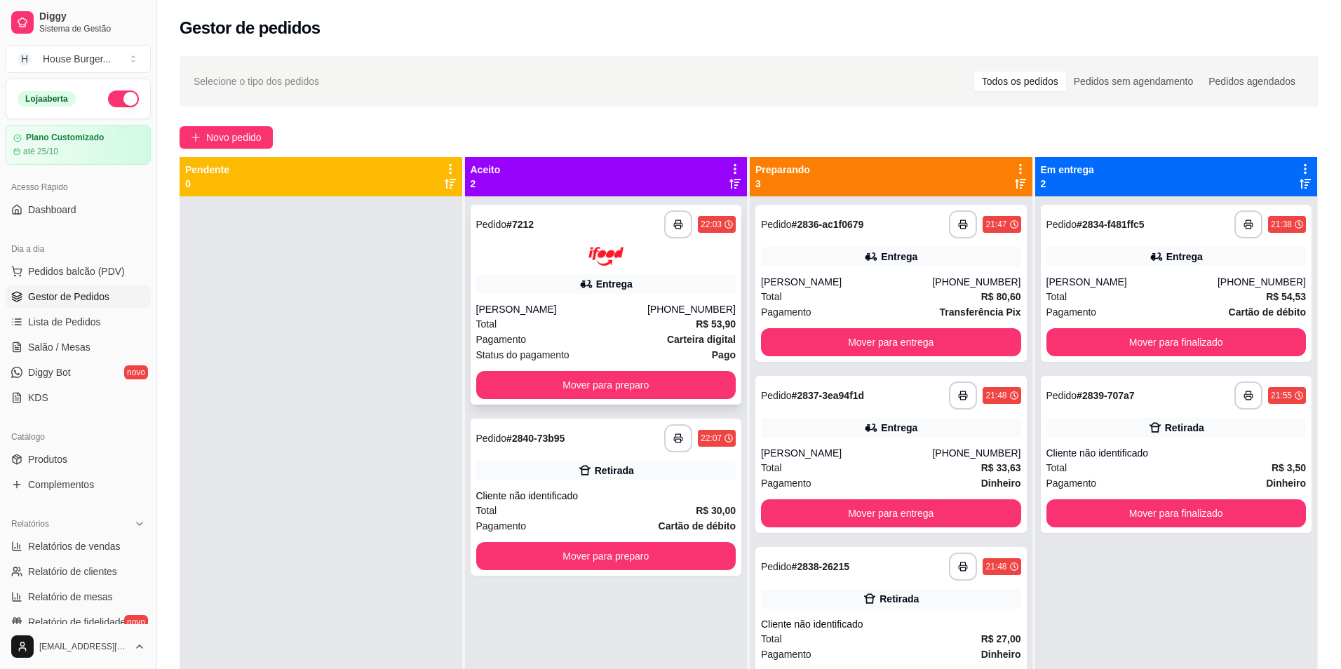
click at [627, 330] on div "Total R$ 53,90" at bounding box center [606, 323] width 260 height 15
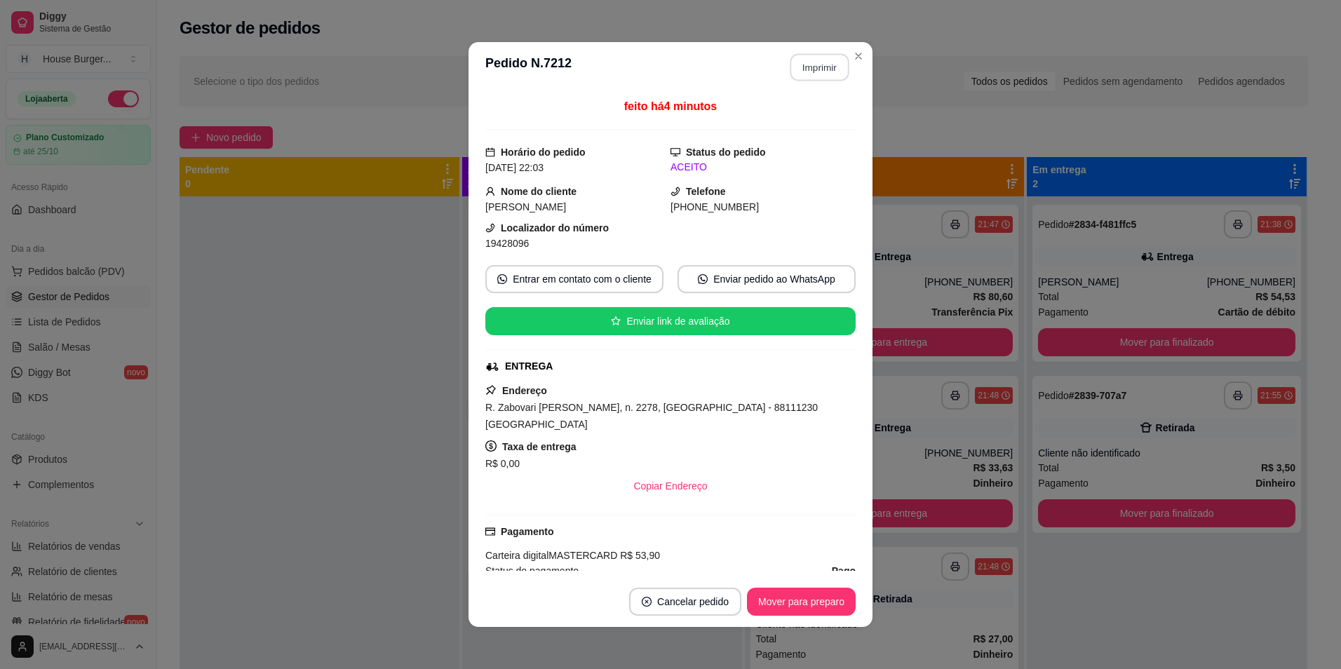
click at [814, 67] on button "Imprimir" at bounding box center [819, 67] width 59 height 27
click at [809, 604] on button "Mover para preparo" at bounding box center [800, 601] width 105 height 27
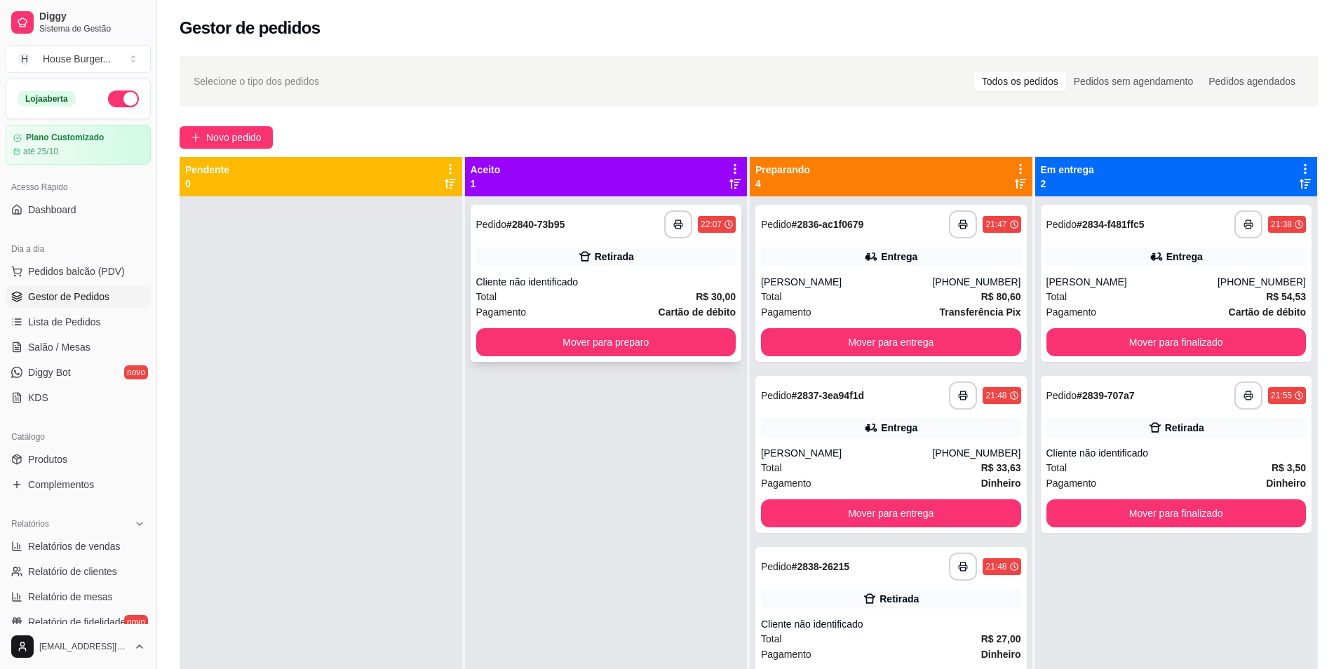
click at [596, 297] on div "Total R$ 30,00" at bounding box center [606, 296] width 260 height 15
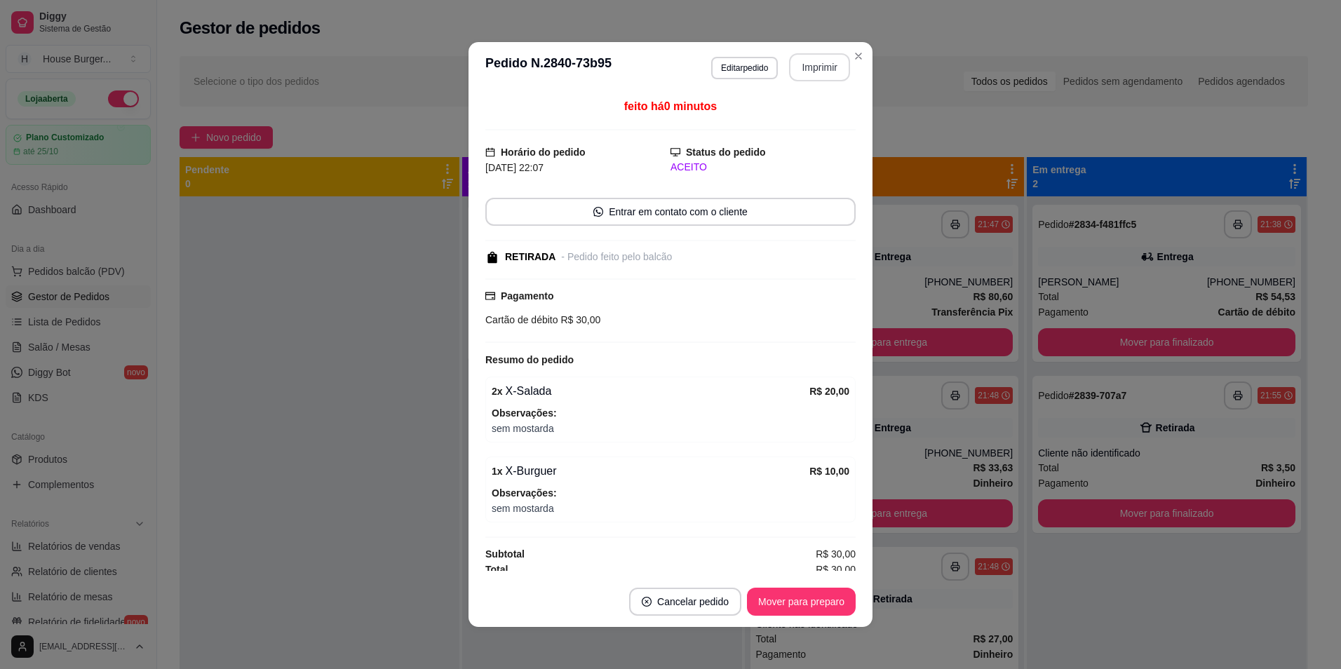
click at [820, 67] on button "Imprimir" at bounding box center [819, 67] width 61 height 28
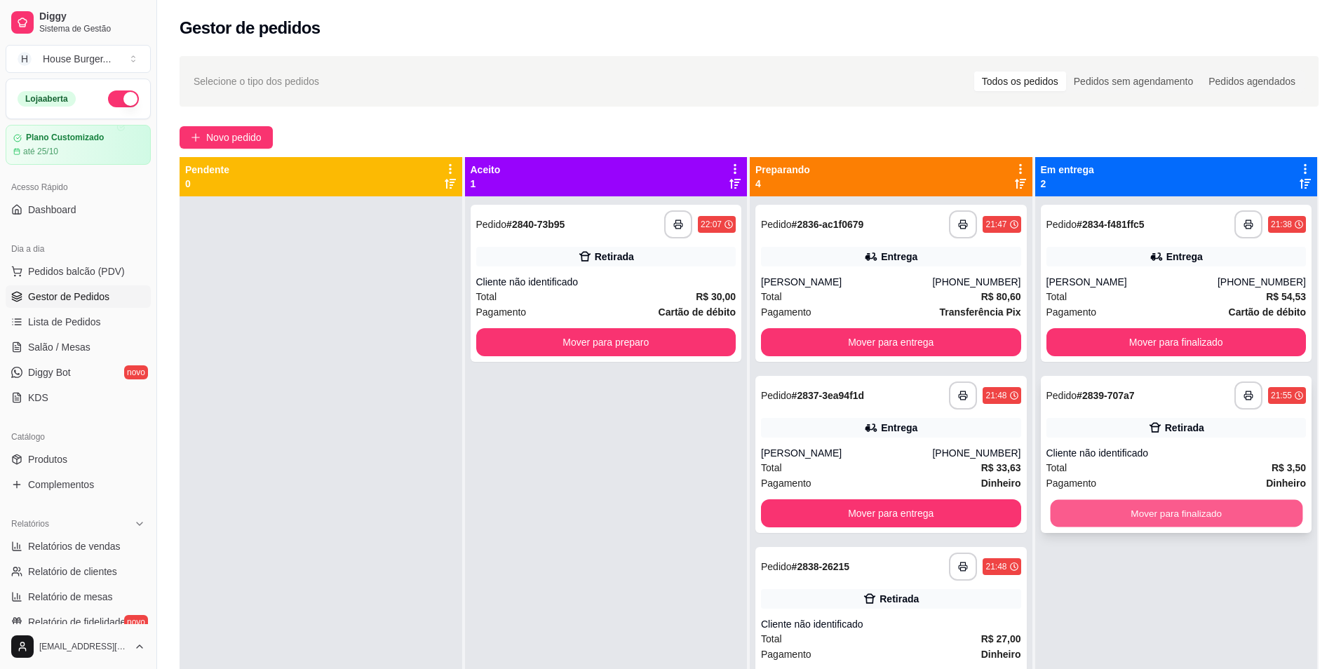
click at [1137, 517] on button "Mover para finalizado" at bounding box center [1176, 513] width 252 height 27
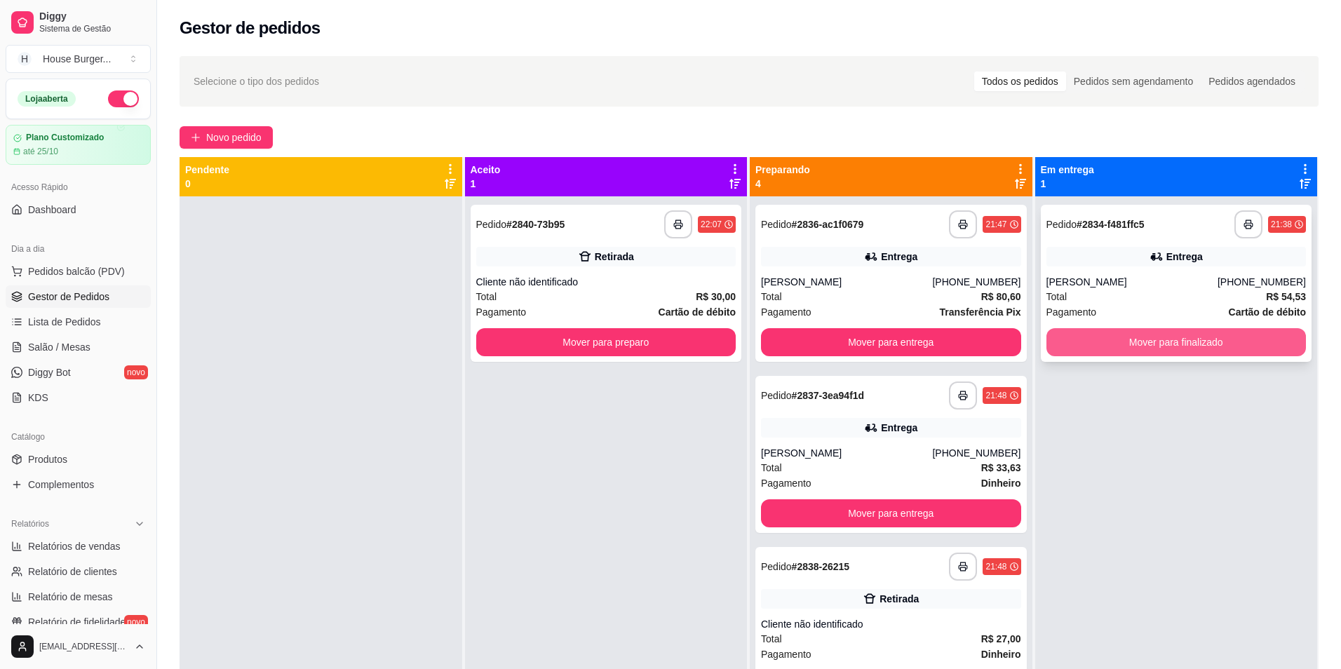
click at [1146, 332] on button "Mover para finalizado" at bounding box center [1177, 342] width 260 height 28
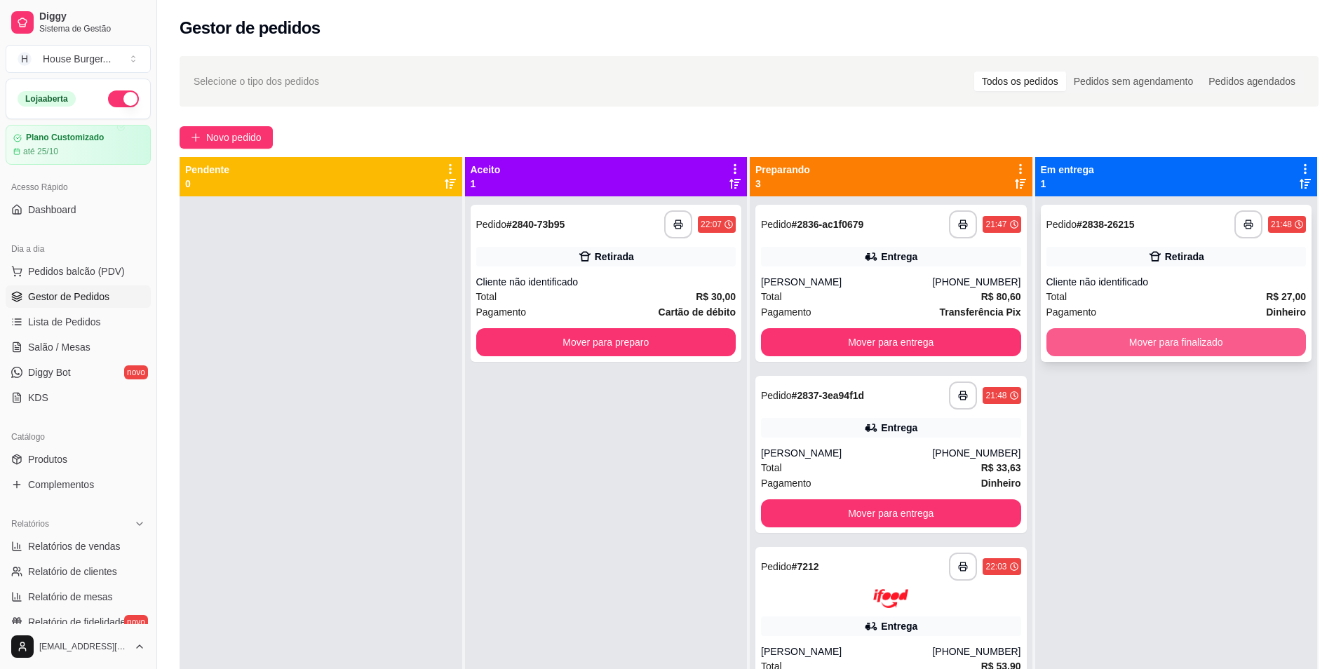
click at [1108, 347] on button "Mover para finalizado" at bounding box center [1177, 342] width 260 height 28
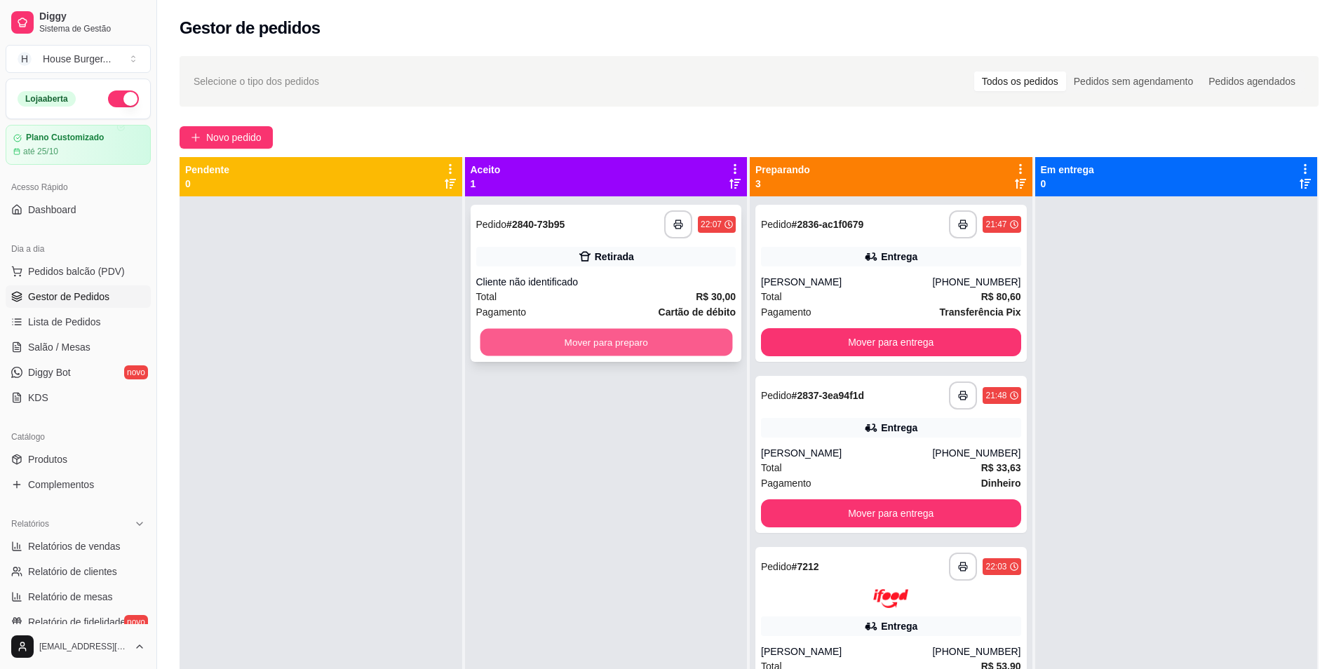
click at [697, 329] on button "Mover para preparo" at bounding box center [606, 342] width 252 height 27
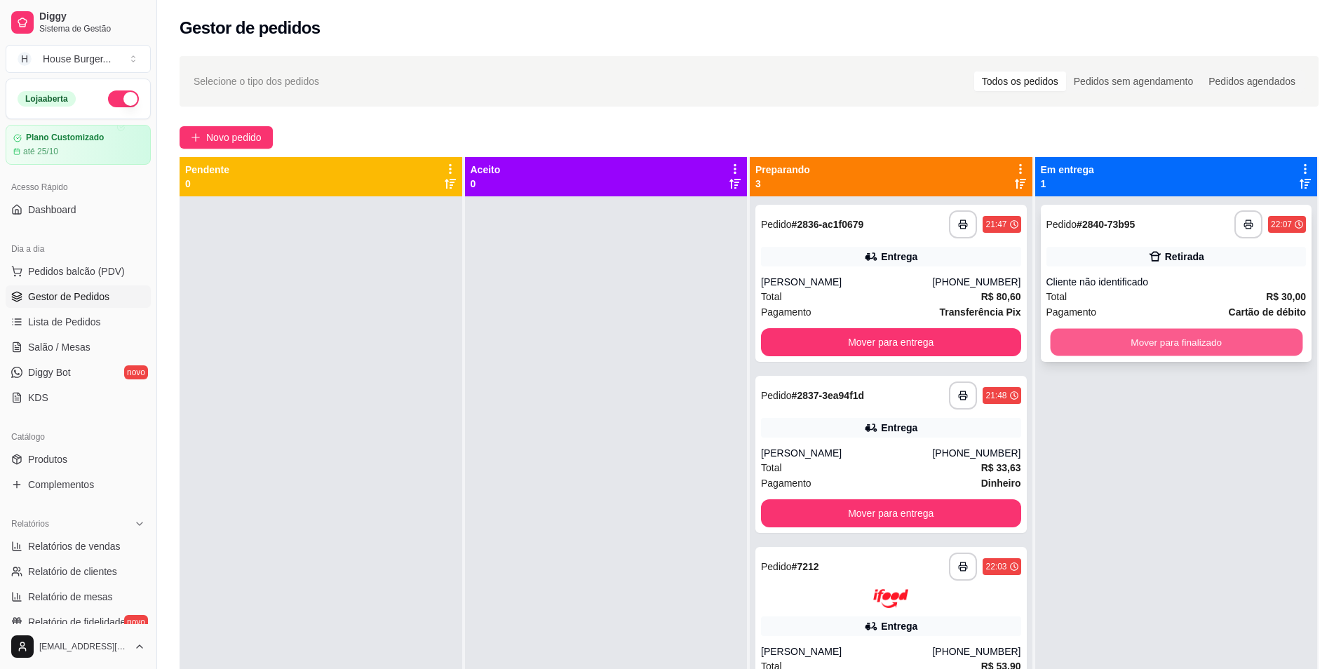
click at [1094, 329] on button "Mover para finalizado" at bounding box center [1176, 342] width 252 height 27
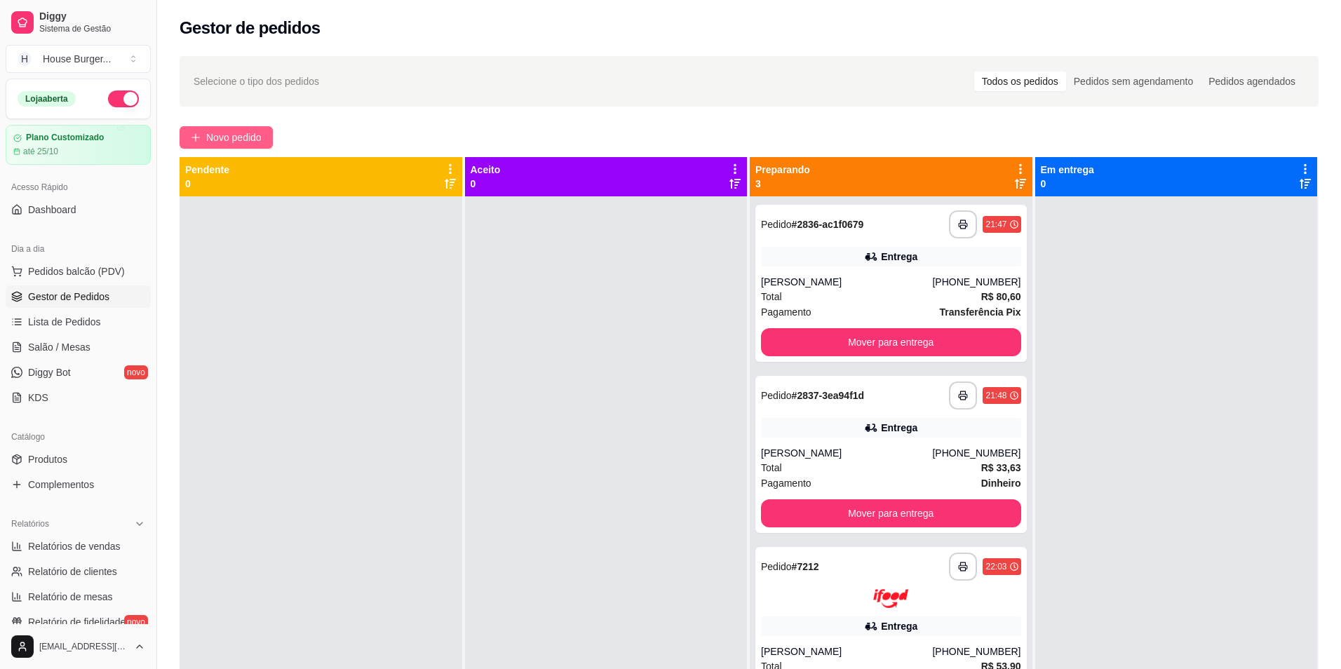
click at [230, 130] on span "Novo pedido" at bounding box center [233, 137] width 55 height 15
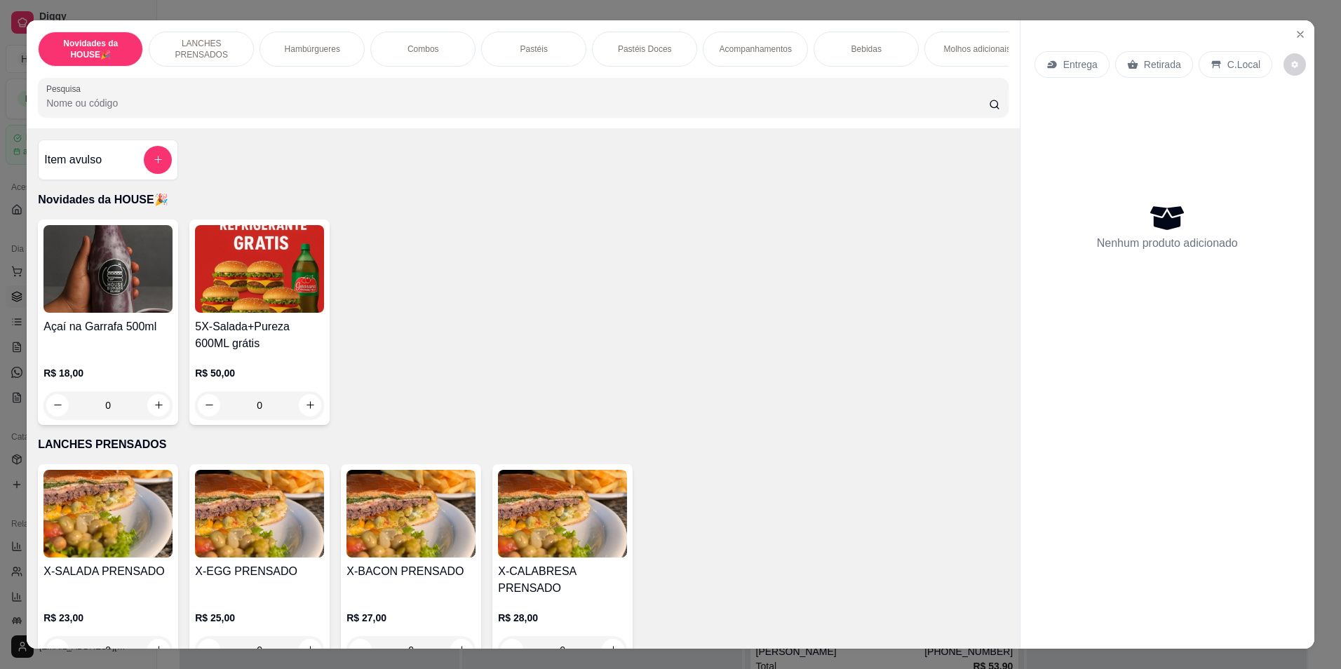
click at [316, 54] on p "Hambúrgueres" at bounding box center [312, 48] width 55 height 11
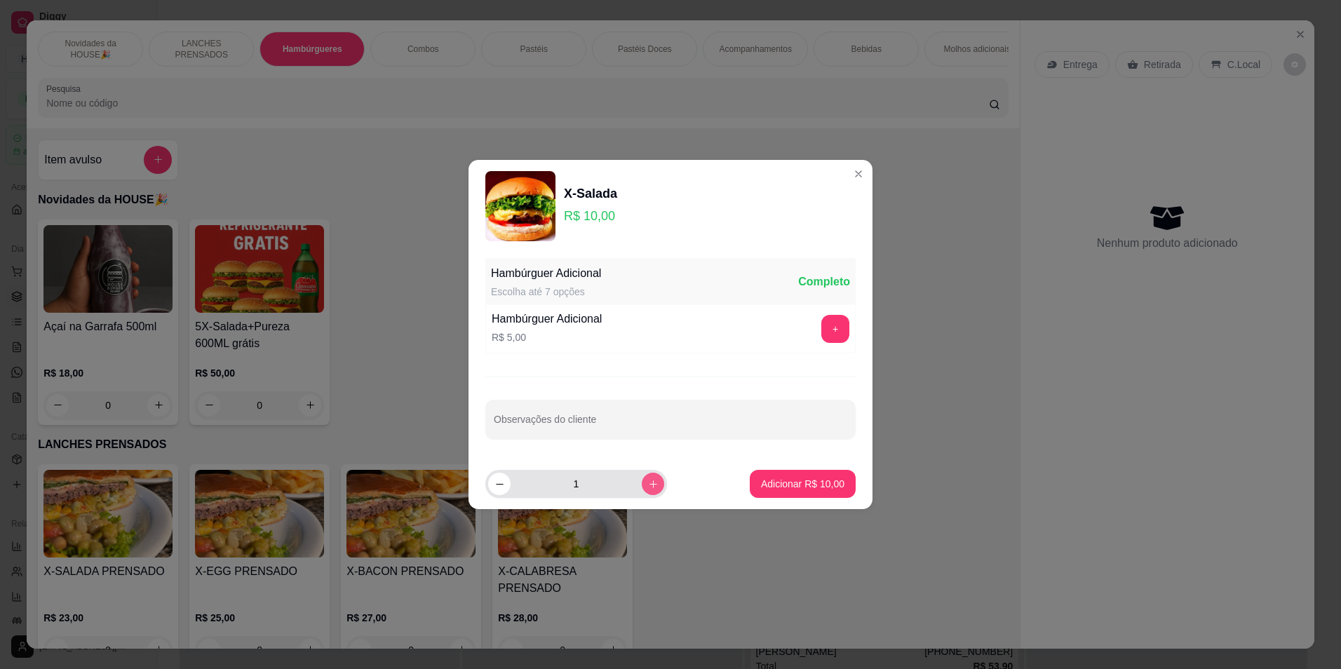
click at [649, 481] on button "increase-product-quantity" at bounding box center [653, 484] width 22 height 22
type input "2"
click at [649, 481] on button "increase-product-quantity" at bounding box center [653, 484] width 22 height 22
click at [648, 481] on icon "increase-product-quantity" at bounding box center [653, 484] width 11 height 11
click at [790, 487] on p "Adicionar R$ 40,00" at bounding box center [802, 484] width 83 height 14
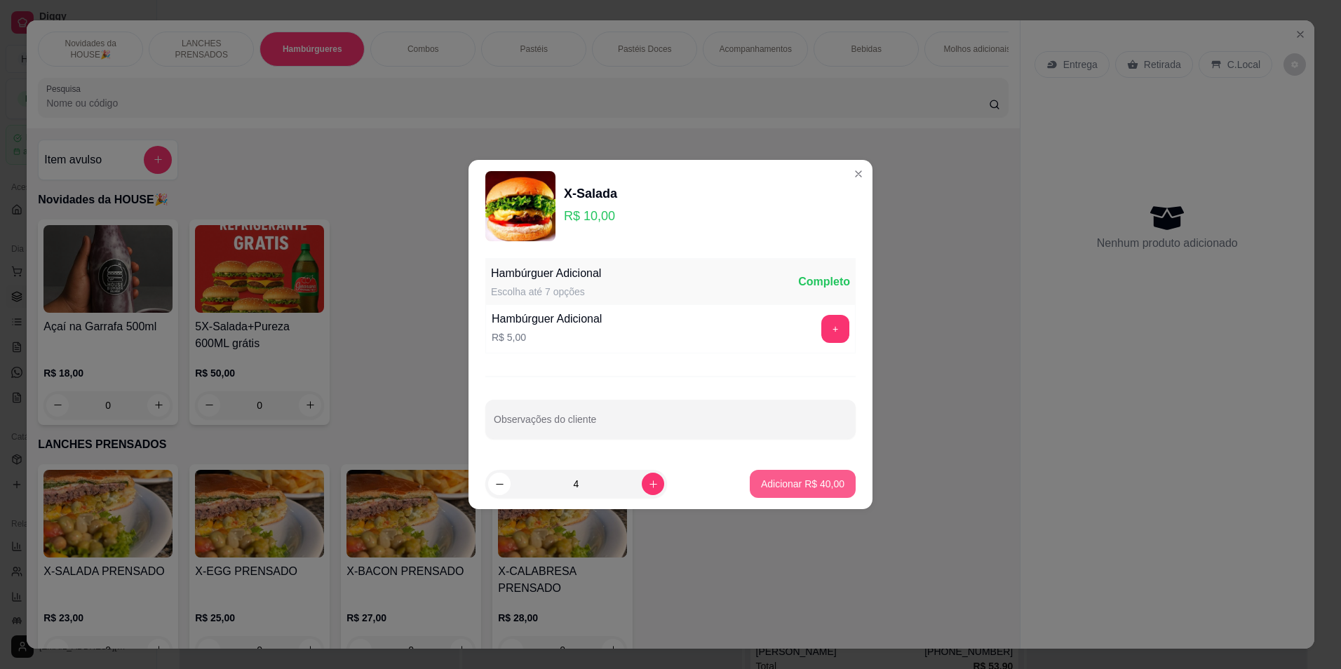
type input "4"
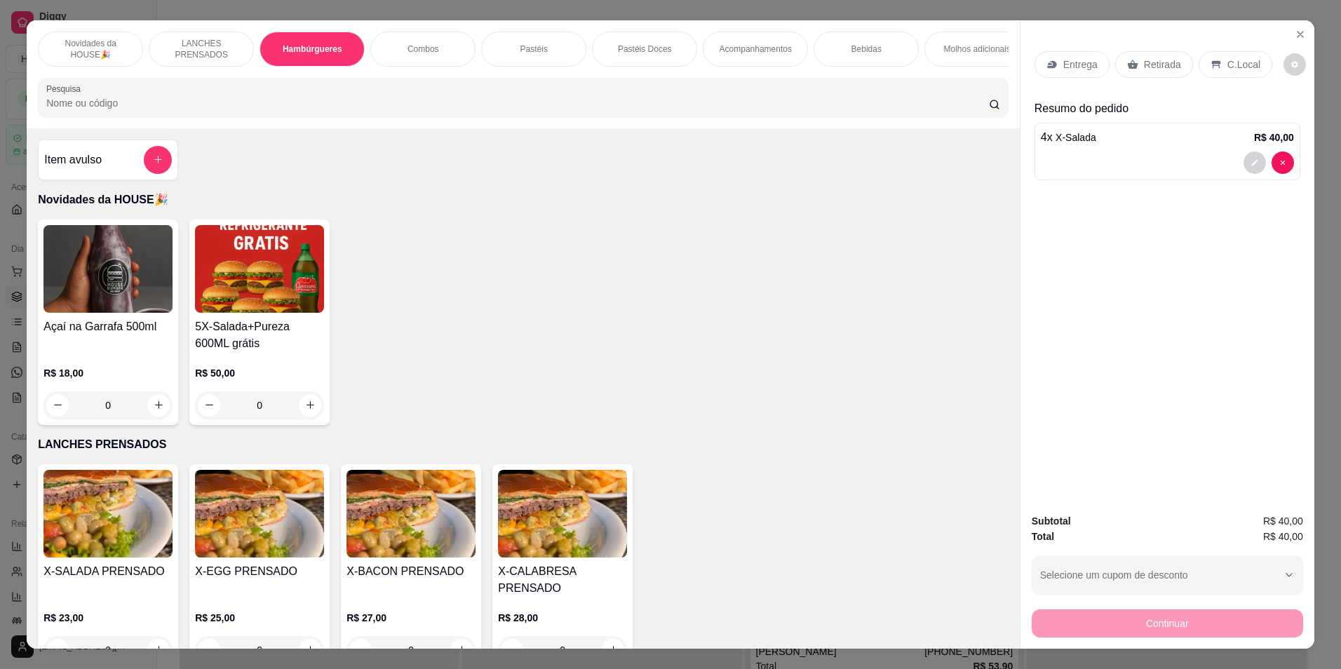
click at [1130, 59] on icon at bounding box center [1132, 64] width 11 height 11
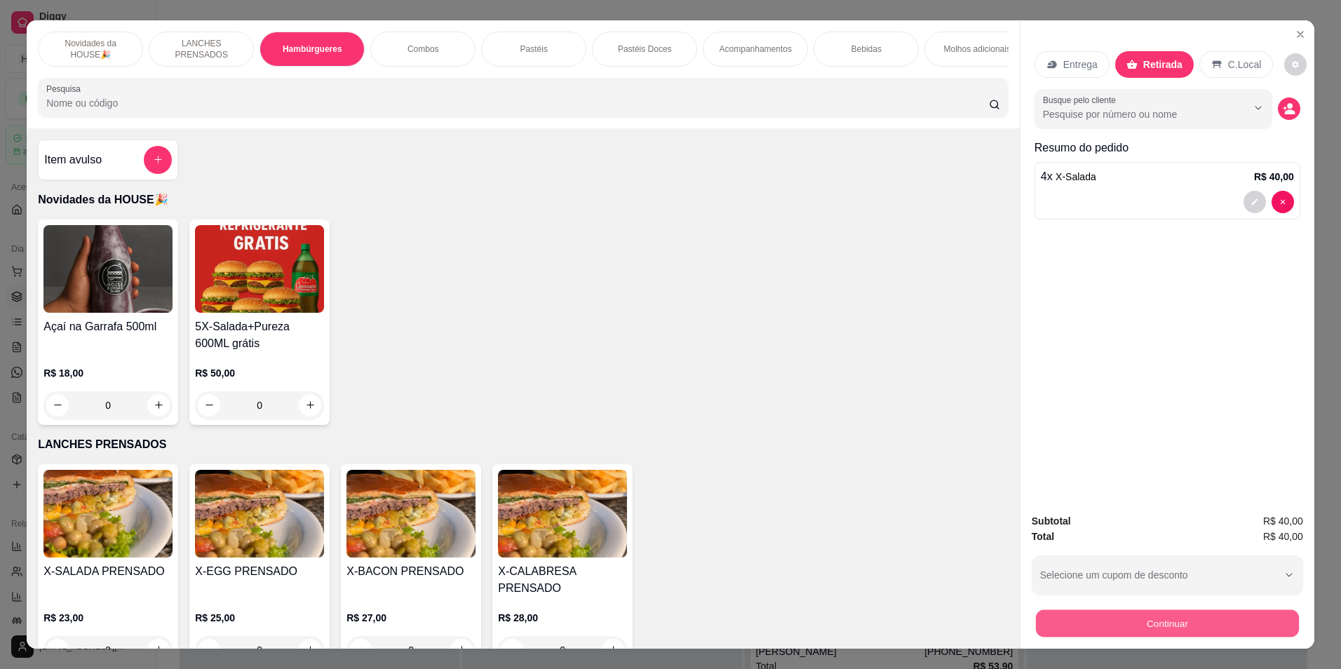
click at [1096, 610] on button "Continuar" at bounding box center [1167, 623] width 263 height 27
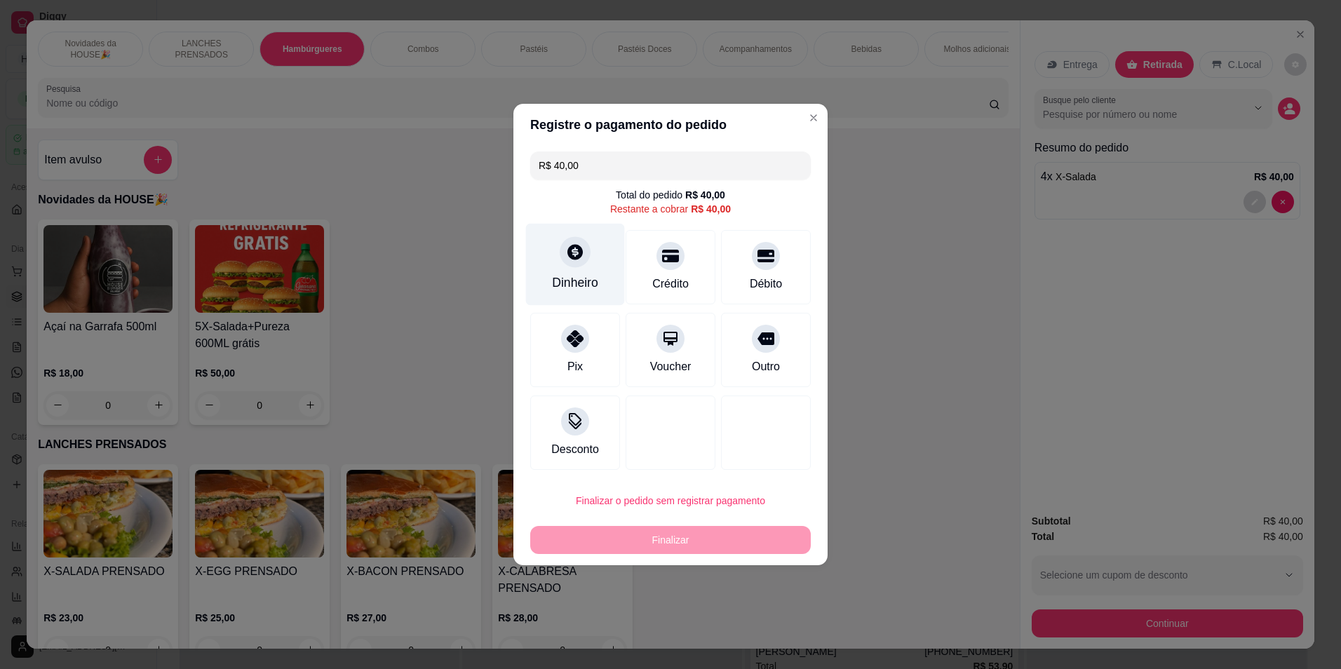
click at [567, 272] on div "Dinheiro" at bounding box center [575, 265] width 99 height 82
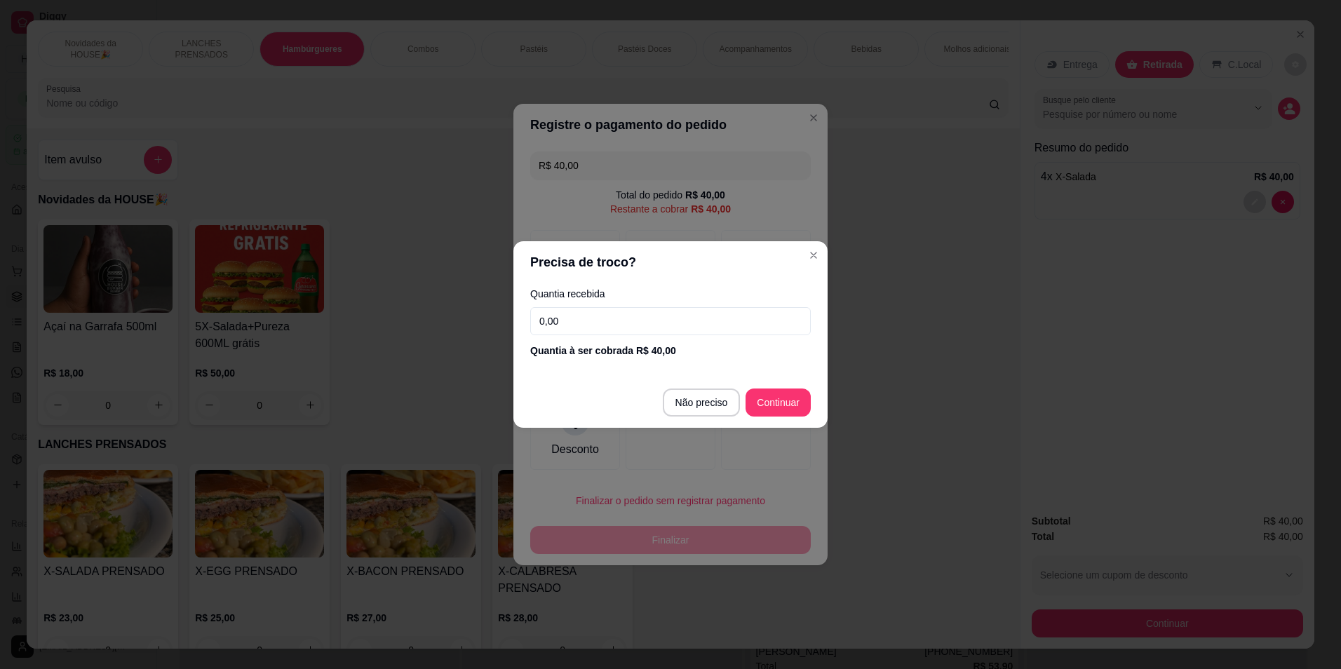
click at [609, 322] on input "0,00" at bounding box center [670, 321] width 281 height 28
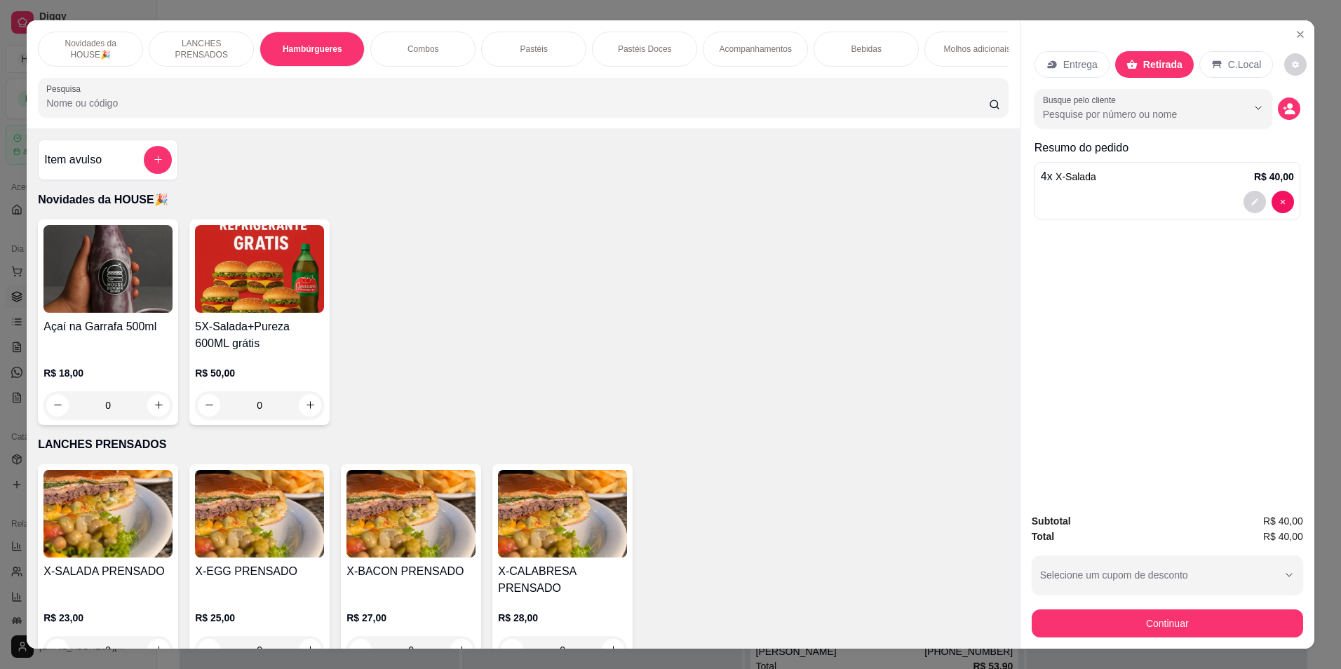
click at [860, 43] on p "Bebidas" at bounding box center [867, 48] width 30 height 11
type input "1"
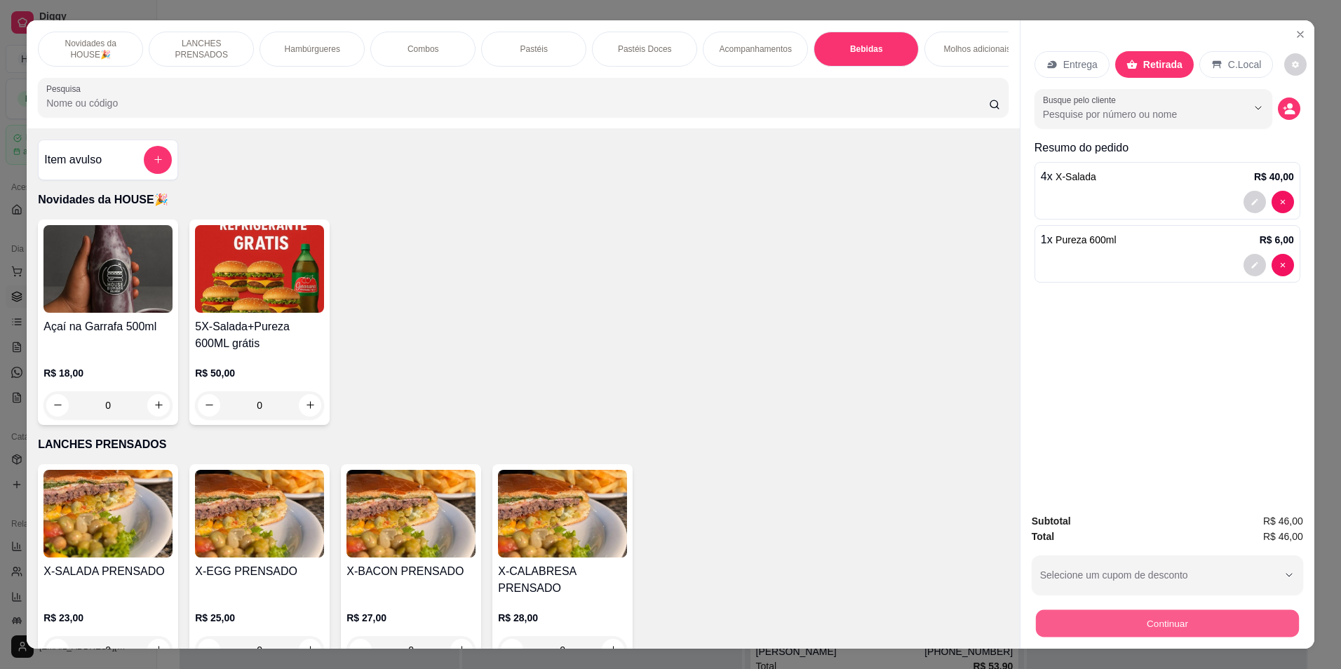
click at [1169, 610] on button "Continuar" at bounding box center [1167, 623] width 263 height 27
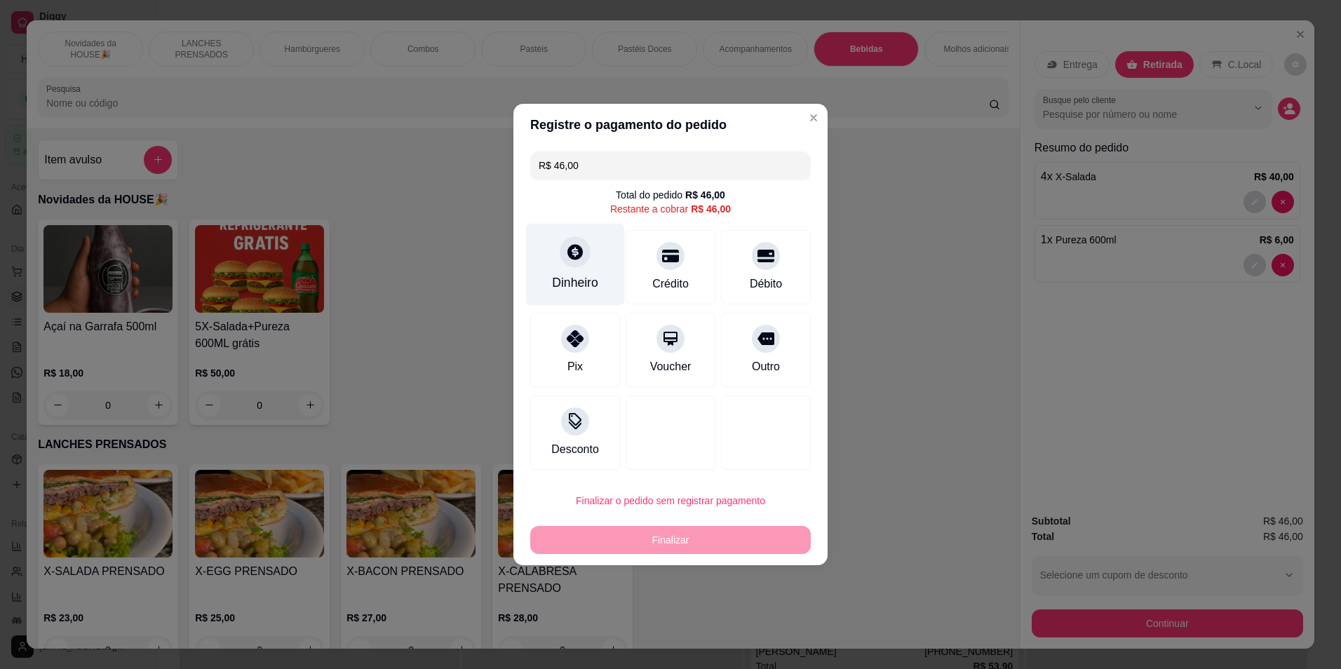
click at [579, 270] on div "Dinheiro" at bounding box center [575, 265] width 99 height 82
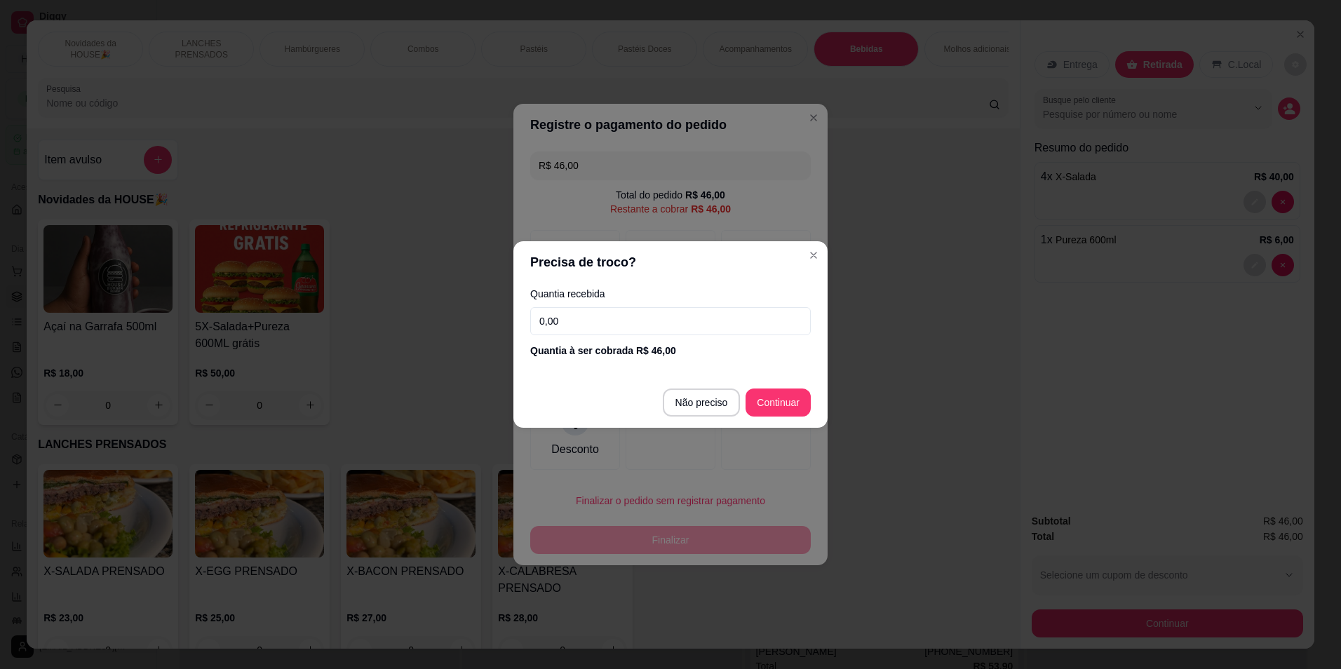
click at [553, 323] on input "0,00" at bounding box center [670, 321] width 281 height 28
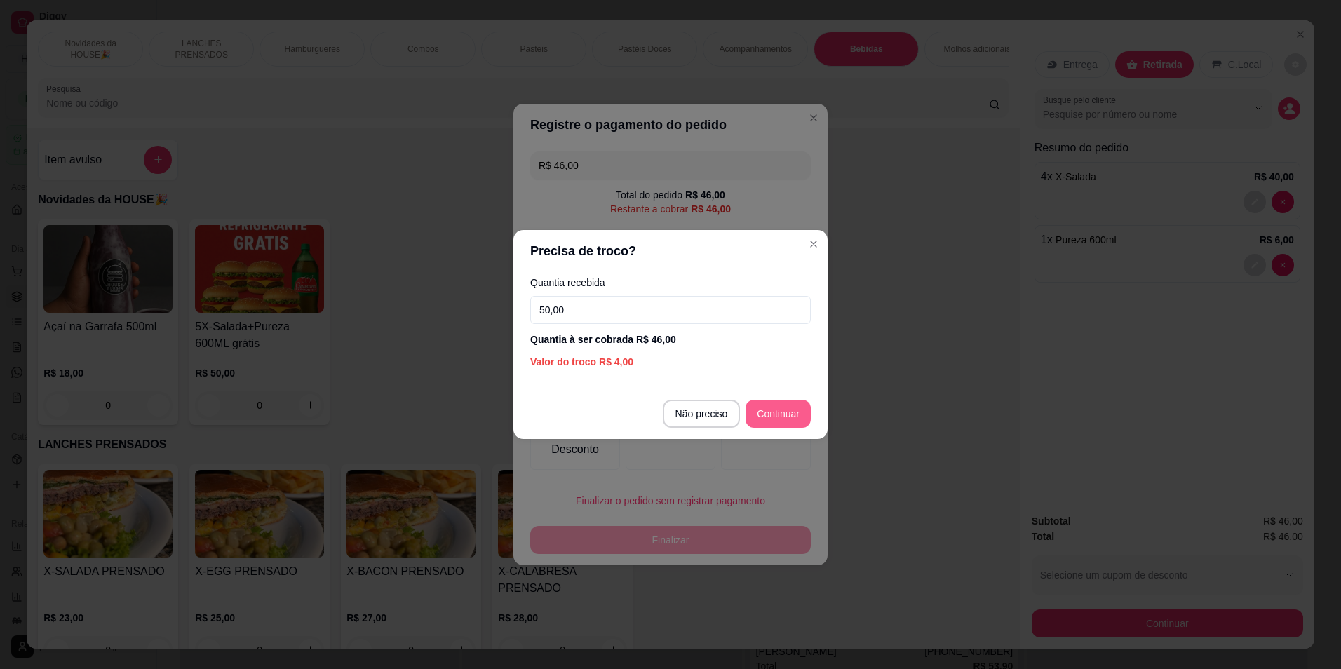
type input "R$ 0,00"
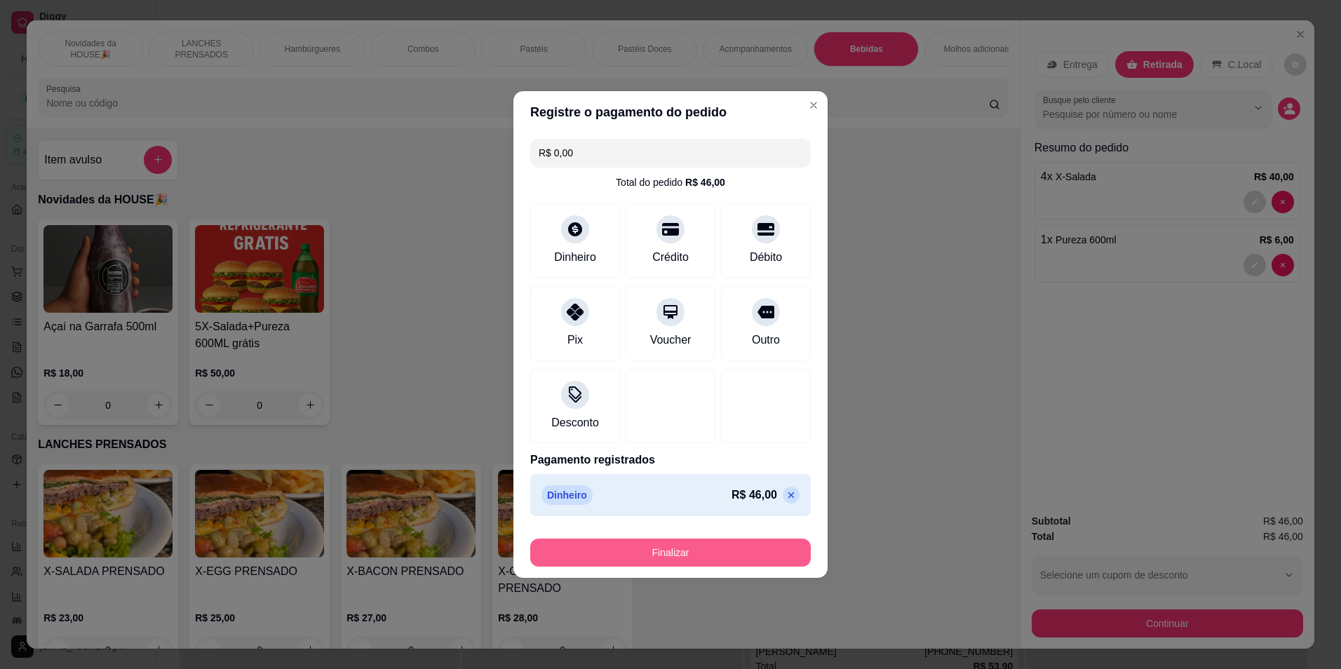
click at [573, 556] on button "Finalizar" at bounding box center [670, 553] width 281 height 28
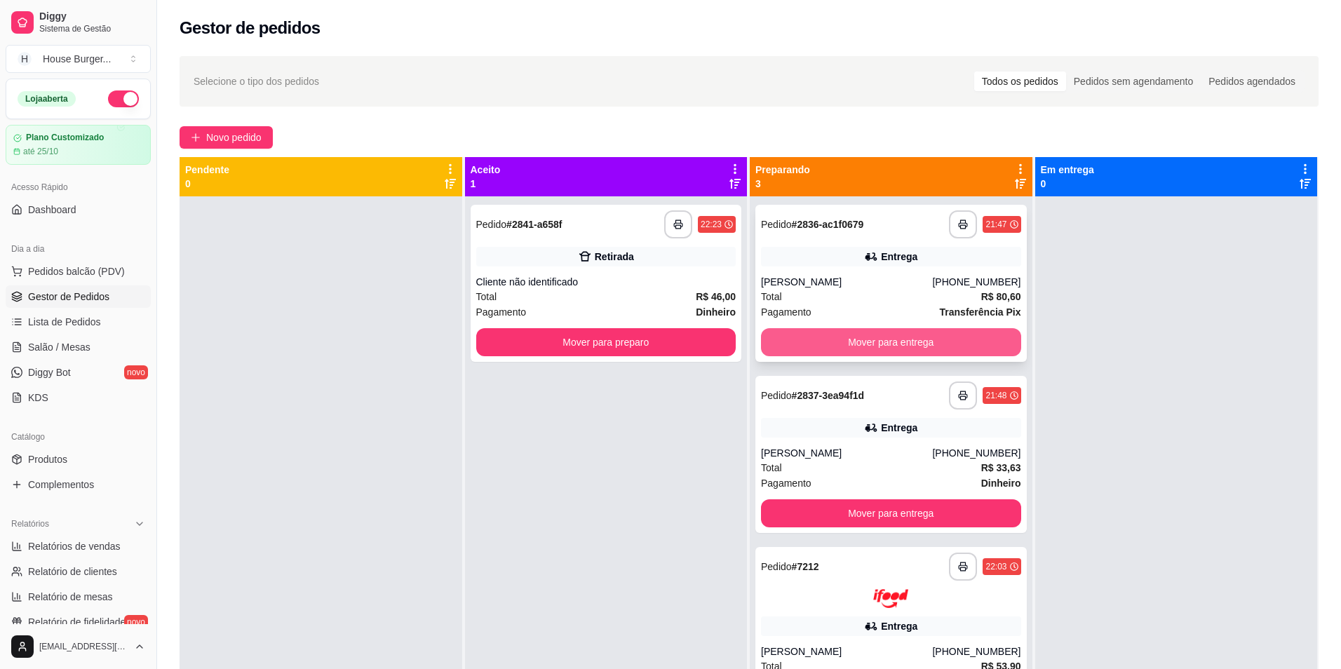
click at [952, 328] on button "Mover para entrega" at bounding box center [891, 342] width 260 height 28
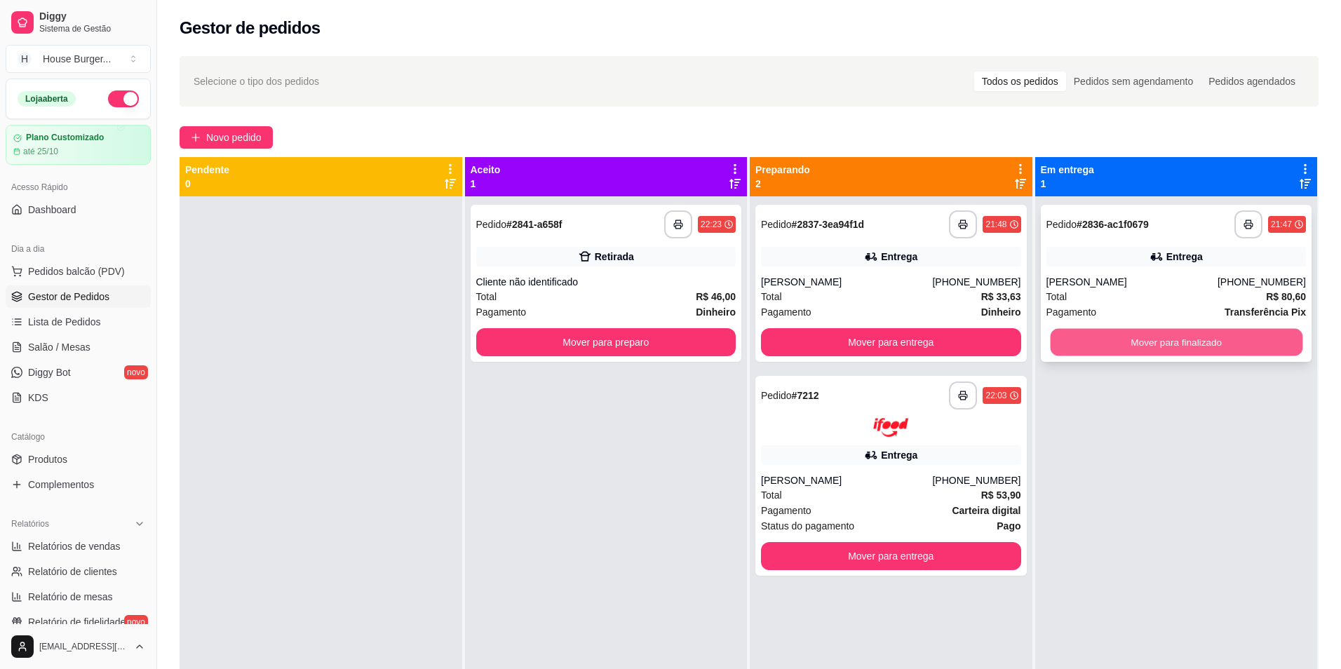
click at [1108, 329] on button "Mover para finalizado" at bounding box center [1176, 342] width 252 height 27
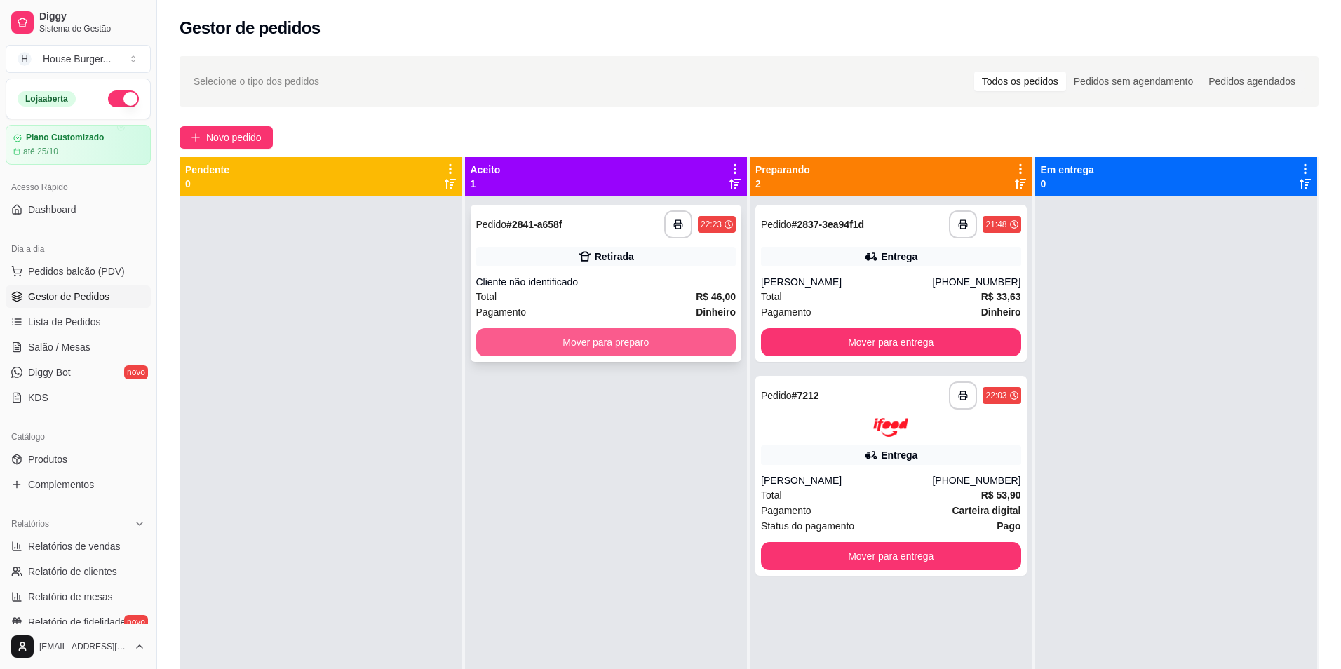
click at [663, 328] on button "Mover para preparo" at bounding box center [606, 342] width 260 height 28
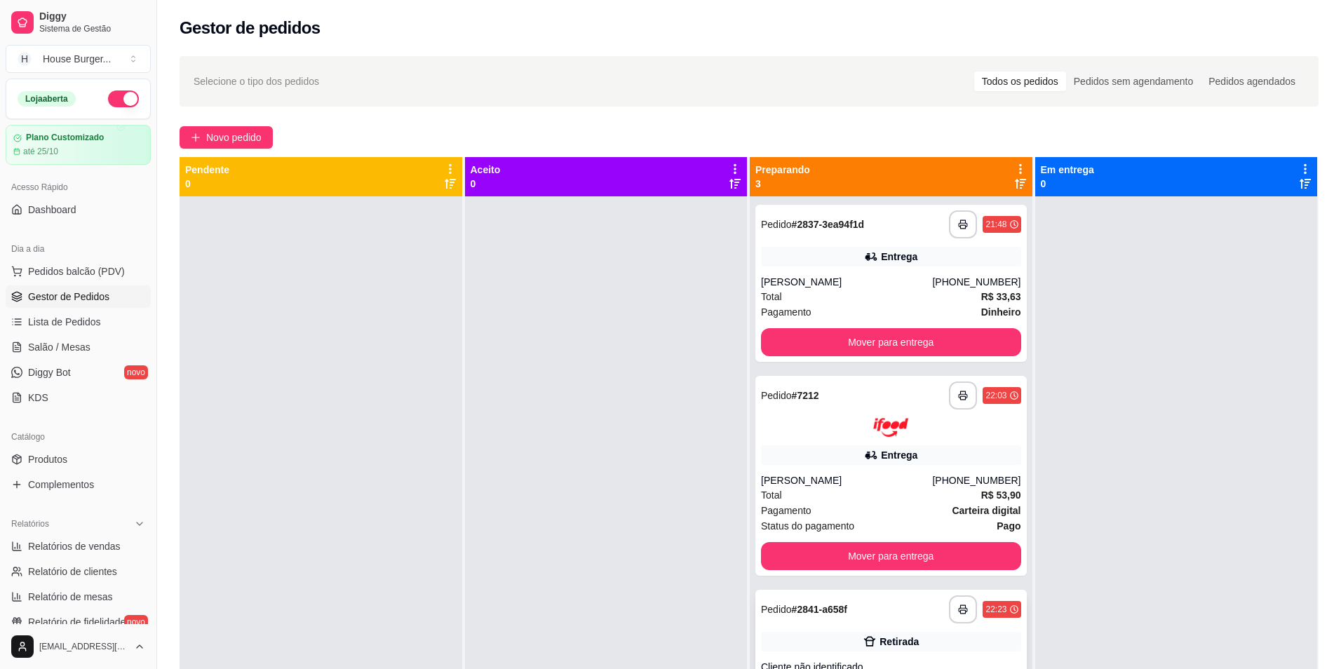
click at [926, 632] on div "Retirada" at bounding box center [891, 642] width 260 height 20
click at [931, 542] on button "Mover para entrega" at bounding box center [891, 555] width 252 height 27
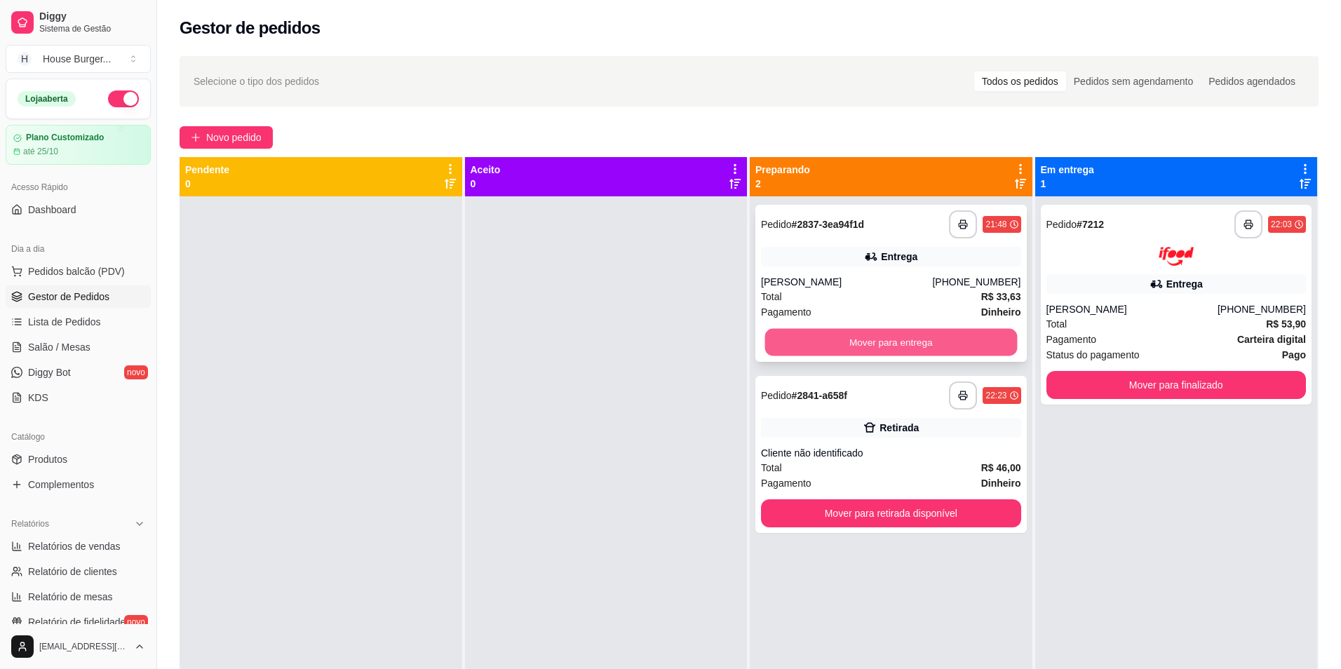
click at [974, 329] on button "Mover para entrega" at bounding box center [891, 342] width 252 height 27
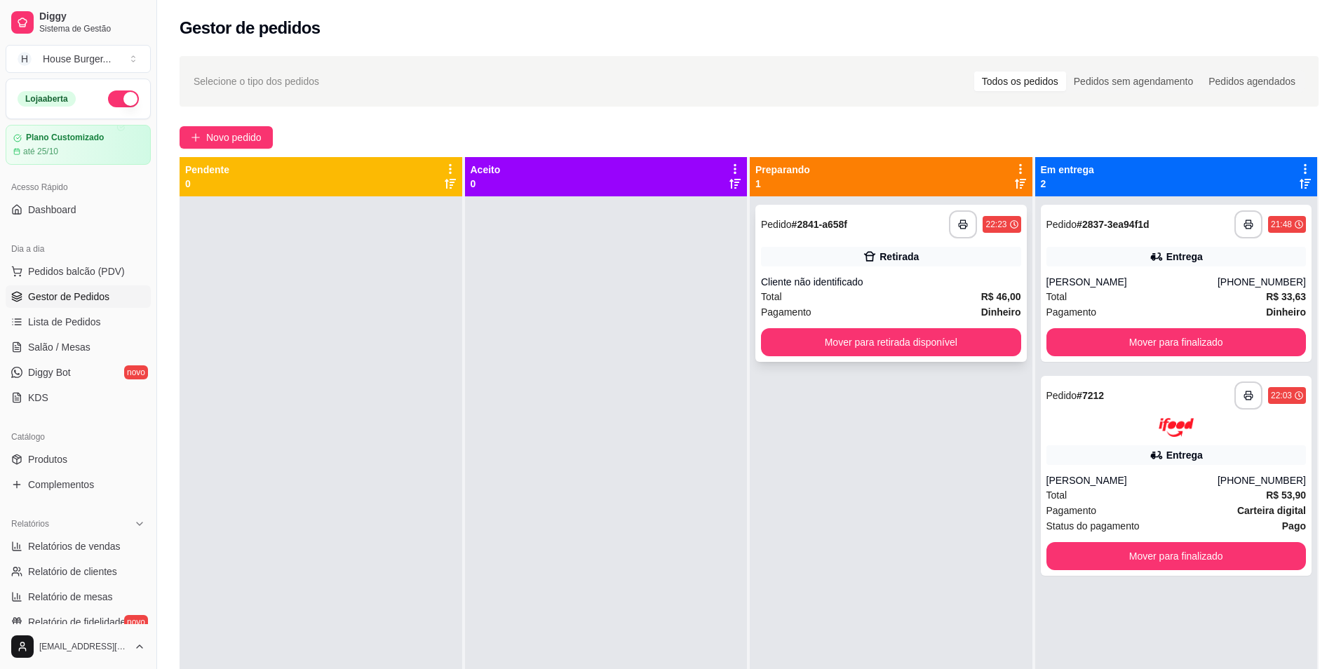
click at [884, 289] on div "Total R$ 46,00" at bounding box center [891, 296] width 260 height 15
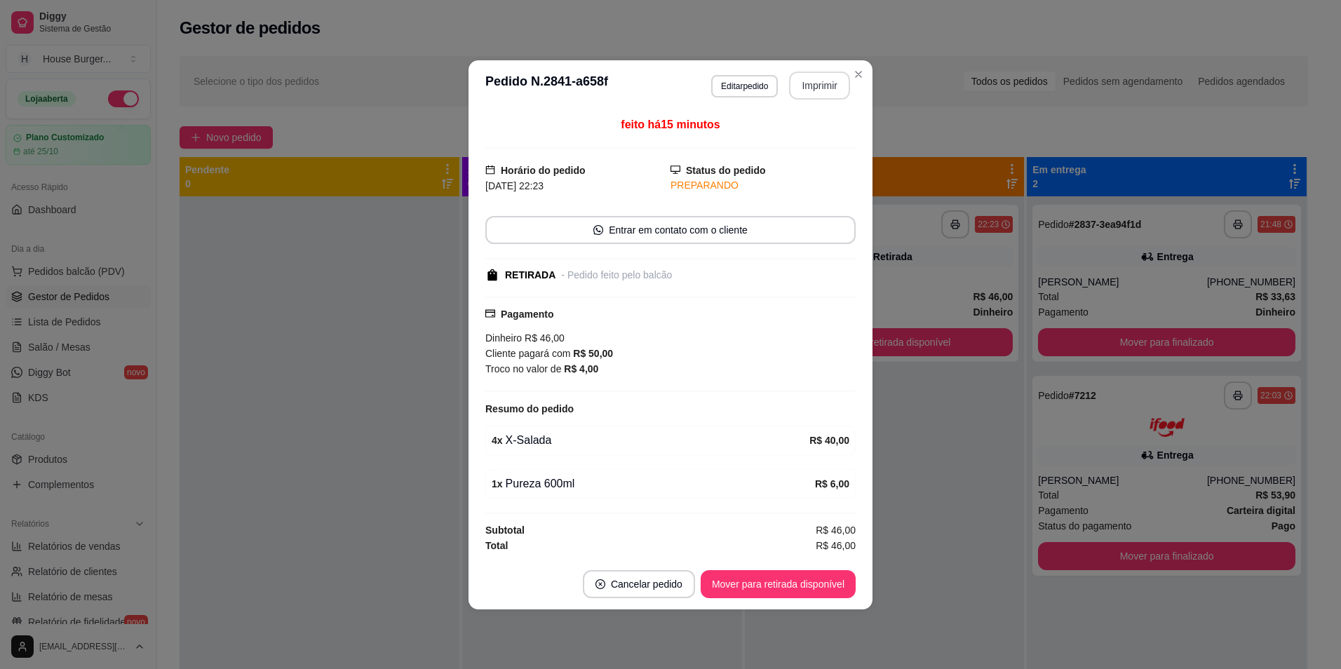
click at [805, 89] on button "Imprimir" at bounding box center [819, 86] width 61 height 28
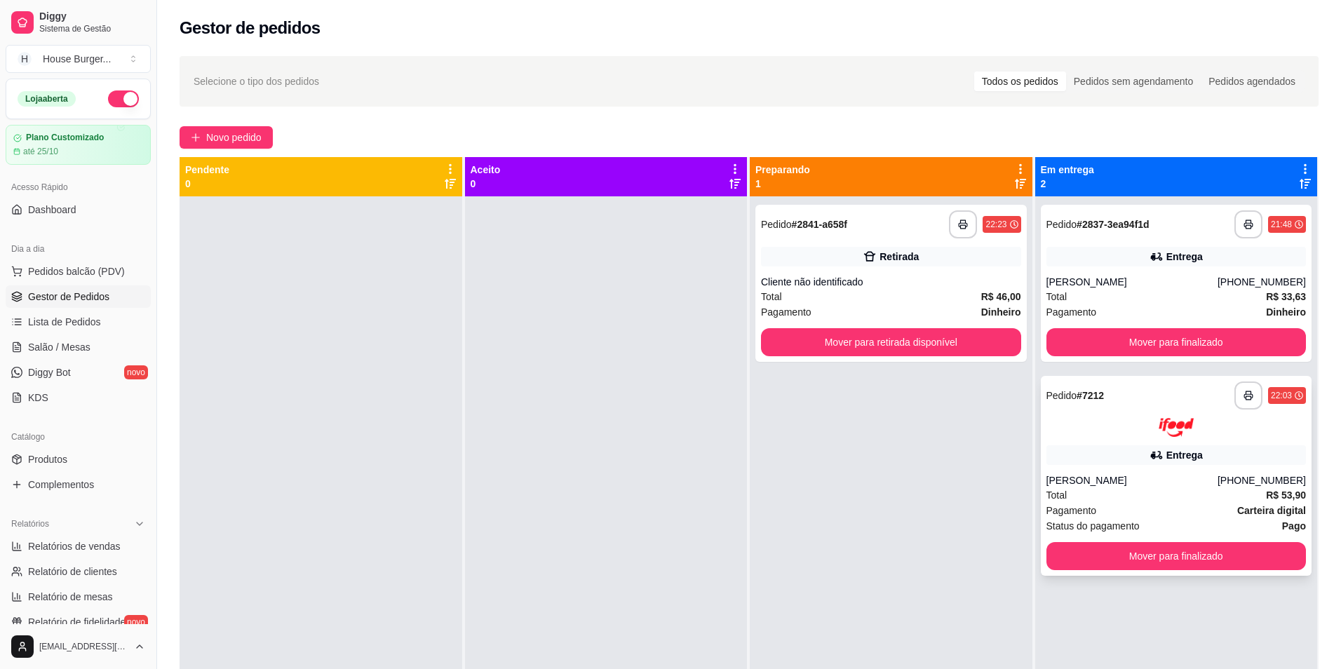
click at [1110, 473] on div "[PERSON_NAME]" at bounding box center [1132, 480] width 171 height 14
click at [1084, 205] on div "**********" at bounding box center [1176, 283] width 271 height 157
click at [971, 349] on button "Mover para retirada disponível" at bounding box center [891, 342] width 260 height 28
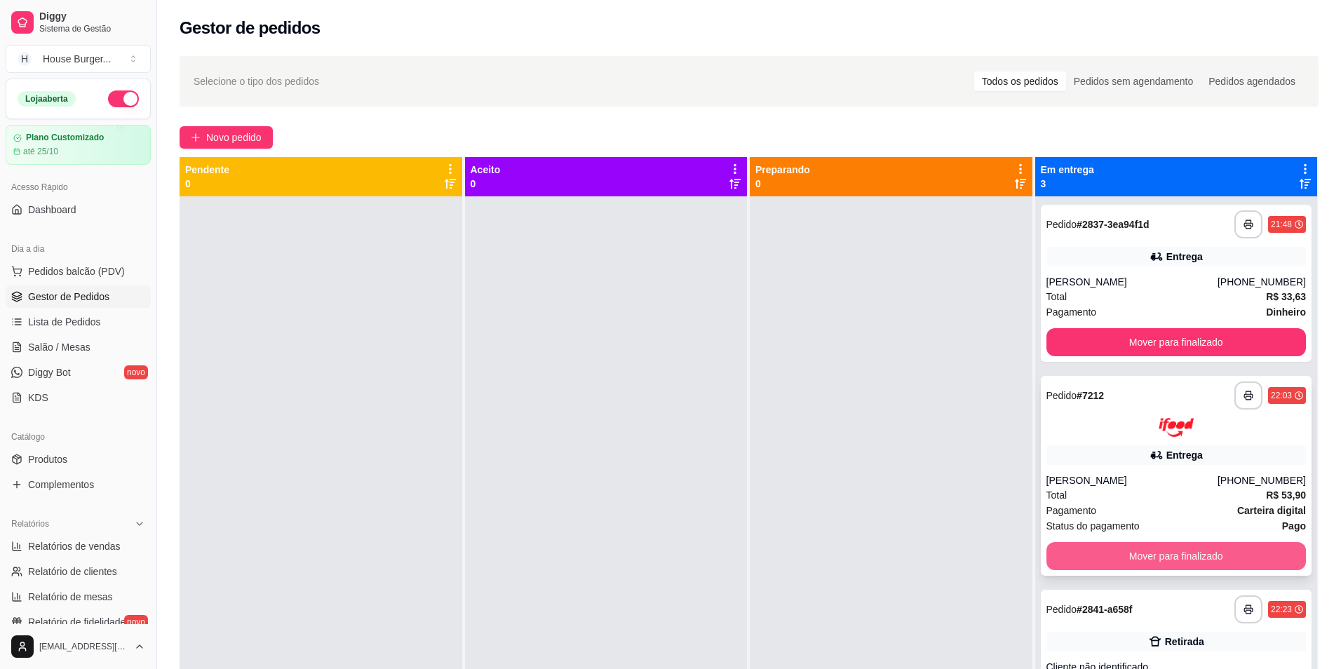
click at [1047, 555] on button "Mover para finalizado" at bounding box center [1177, 556] width 260 height 28
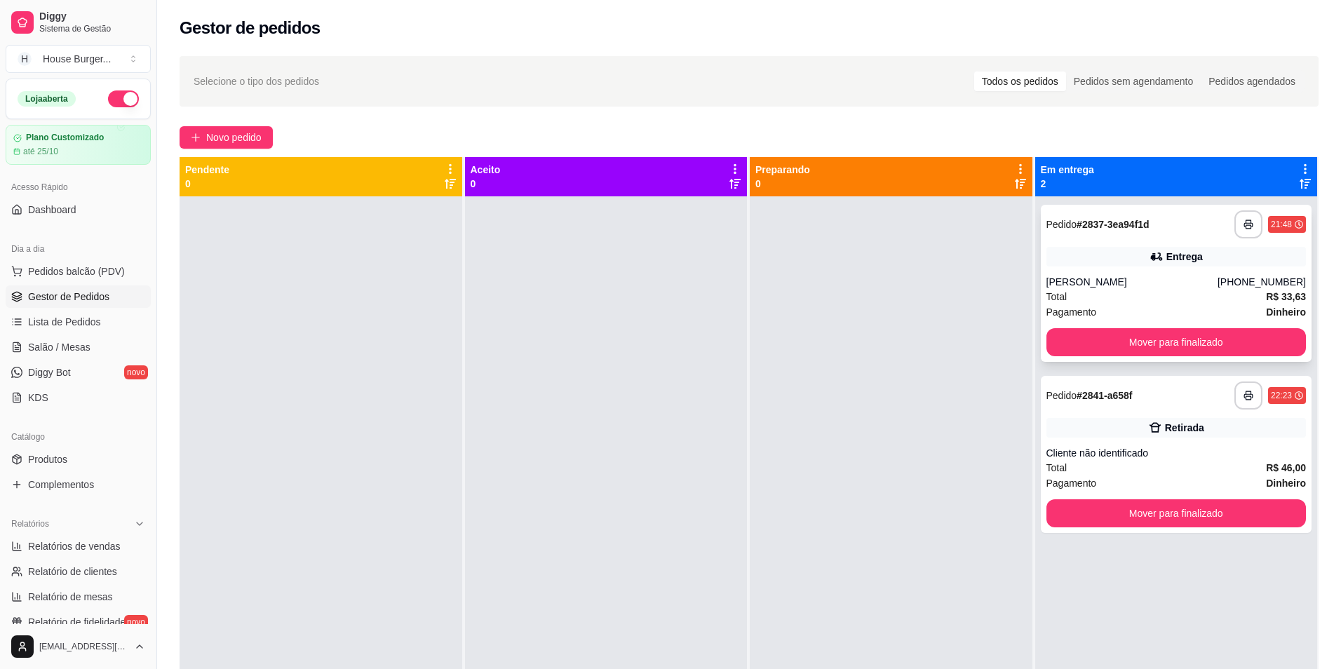
click at [1166, 250] on div "Entrega" at bounding box center [1184, 257] width 36 height 14
click at [1165, 433] on div "Retirada" at bounding box center [1184, 428] width 39 height 14
click at [1148, 523] on button "Mover para finalizado" at bounding box center [1177, 513] width 260 height 28
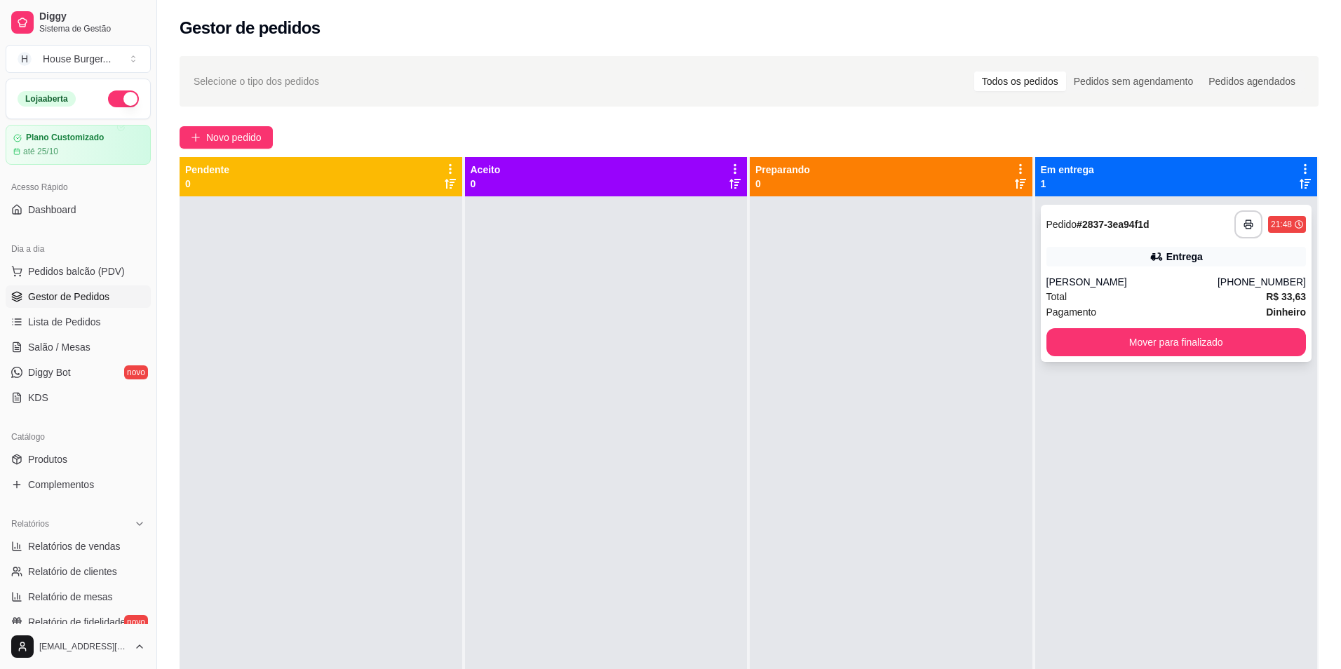
click at [1117, 284] on div "[PERSON_NAME]" at bounding box center [1132, 282] width 171 height 14
click at [1227, 339] on button "Mover para finalizado" at bounding box center [1177, 342] width 260 height 28
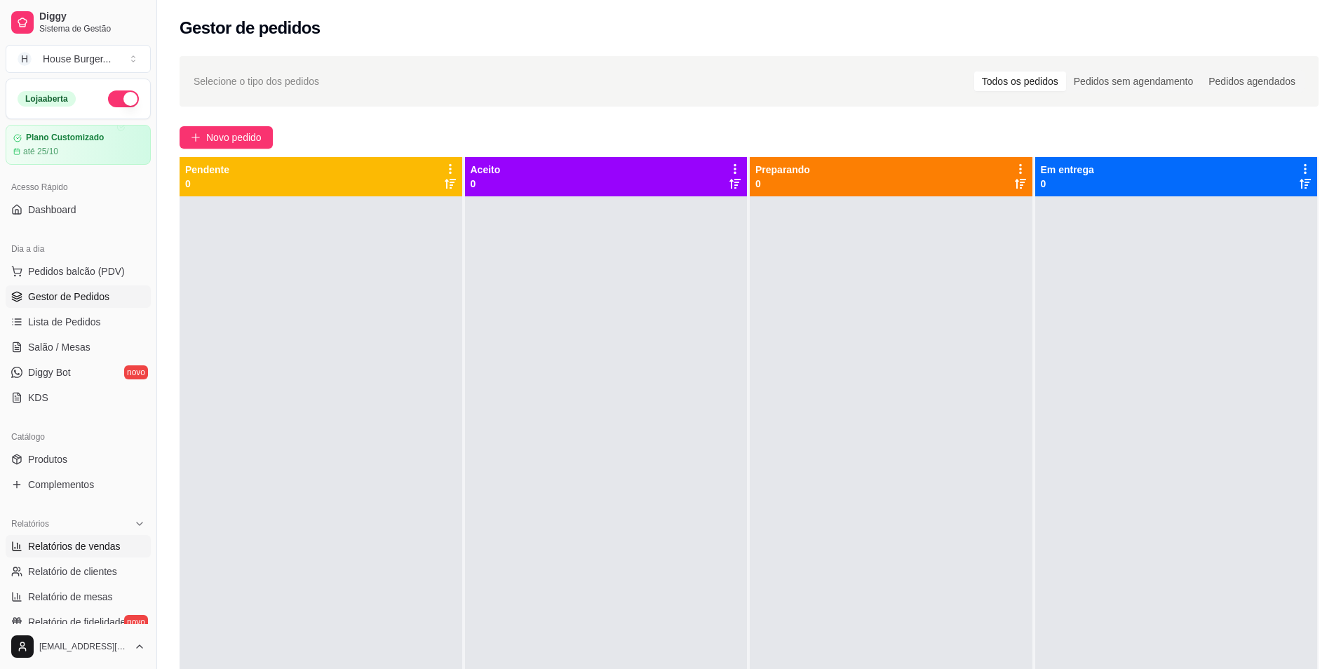
click at [102, 544] on span "Relatórios de vendas" at bounding box center [74, 546] width 93 height 14
select select "ALL"
select select "0"
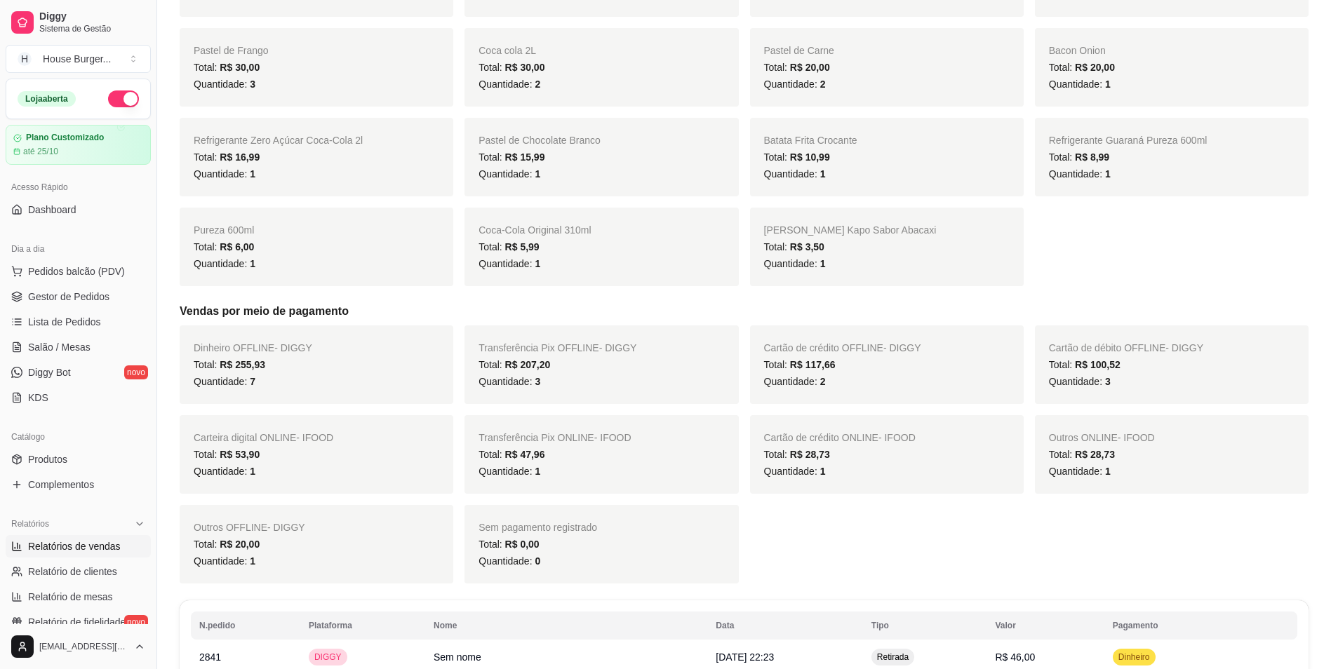
scroll to position [491, 0]
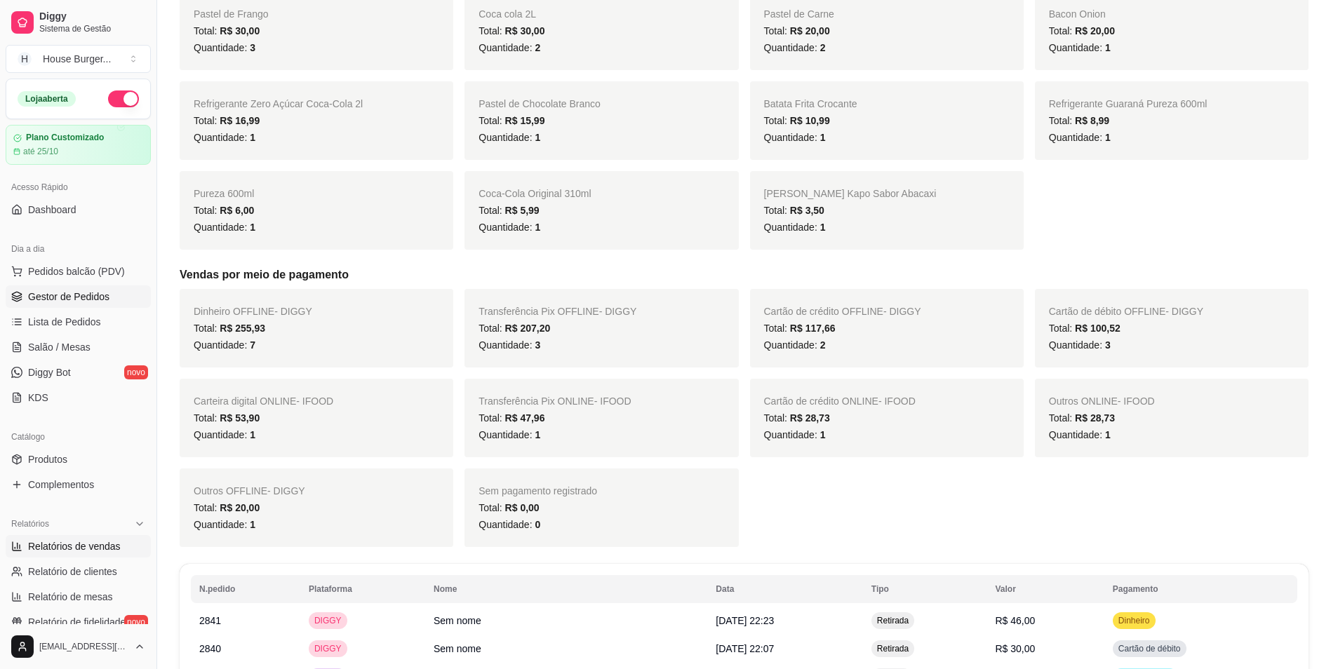
click at [68, 297] on span "Gestor de Pedidos" at bounding box center [68, 297] width 81 height 14
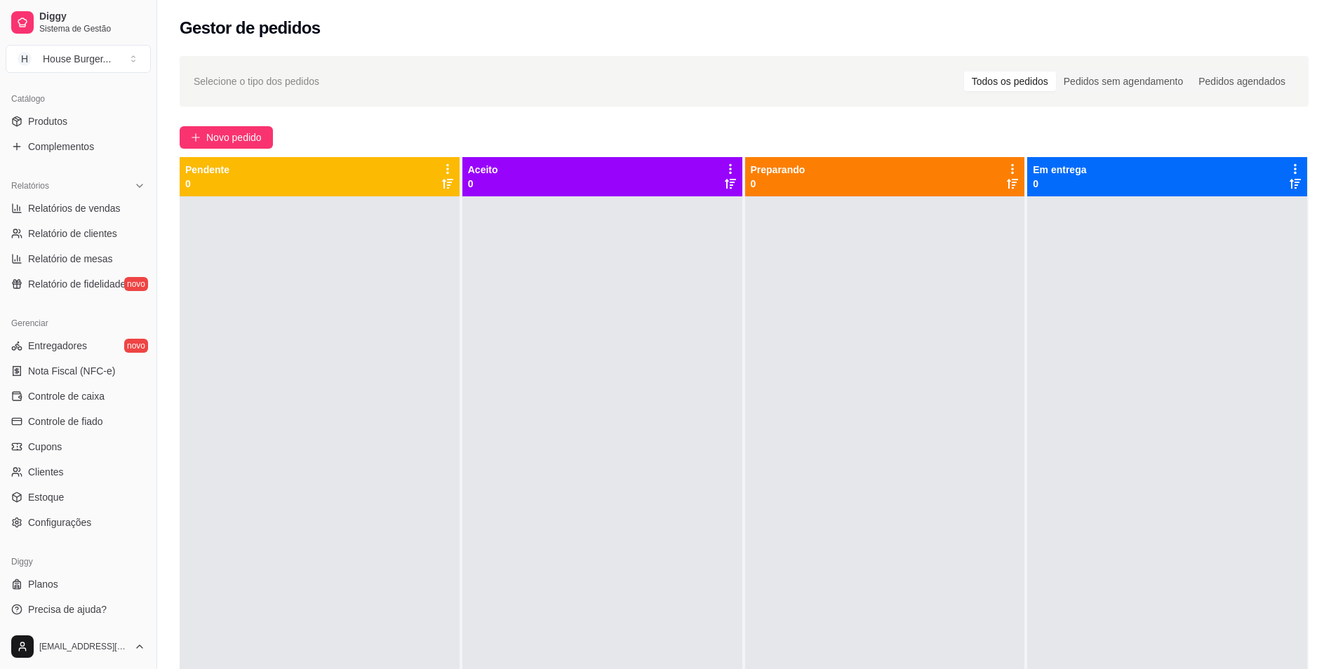
scroll to position [340, 0]
click at [71, 388] on span "Controle de caixa" at bounding box center [66, 394] width 76 height 14
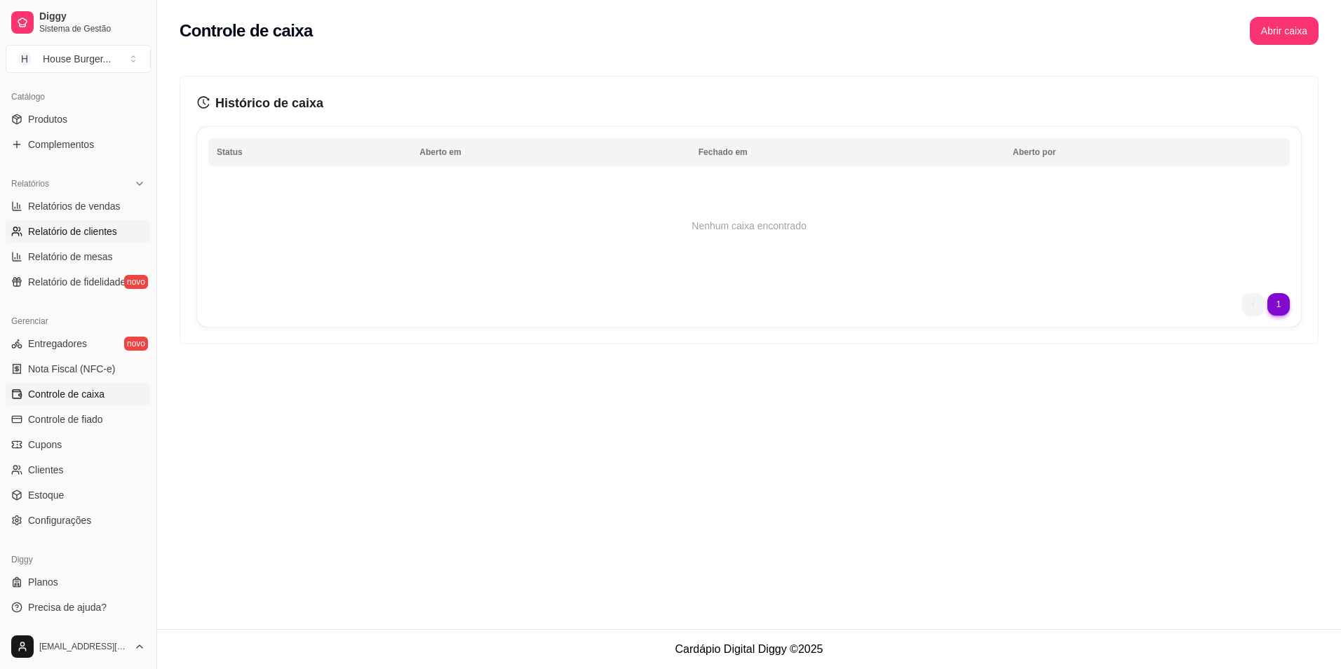
click at [100, 237] on span "Relatório de clientes" at bounding box center [72, 231] width 89 height 14
select select "30"
select select "HIGHEST_TOTAL_SPENT_WITH_ORDERS"
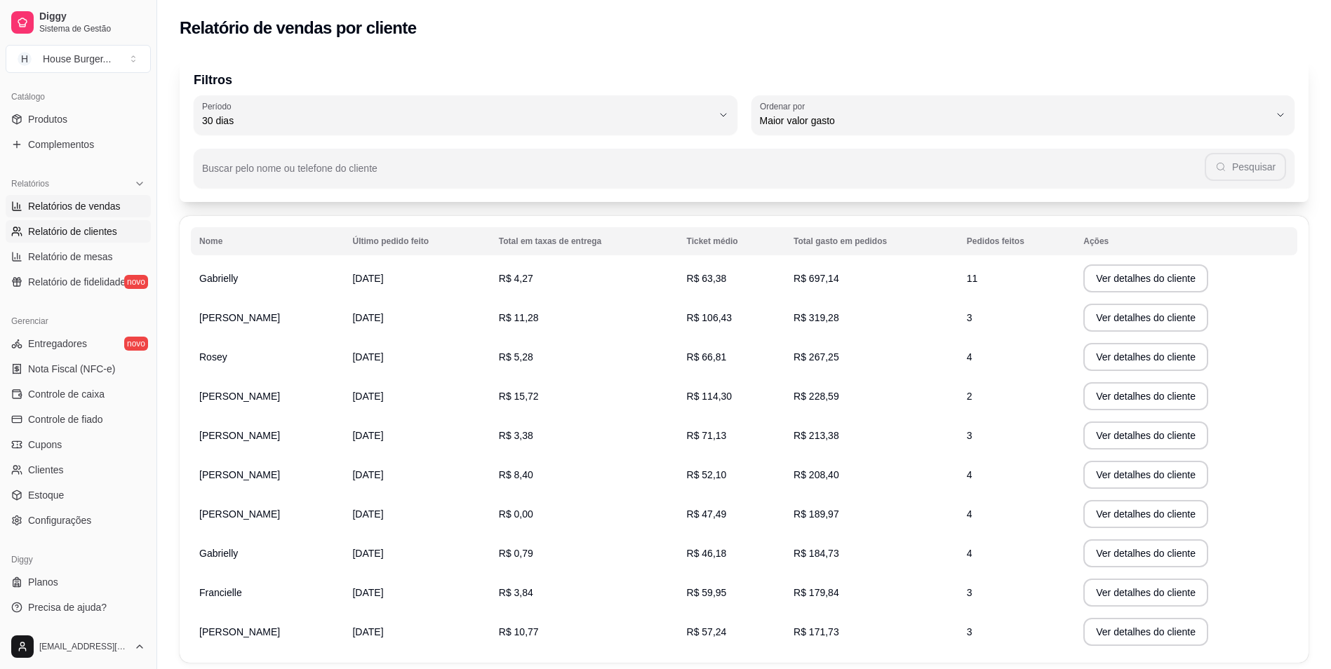
click at [93, 206] on span "Relatórios de vendas" at bounding box center [74, 206] width 93 height 14
select select "ALL"
select select "0"
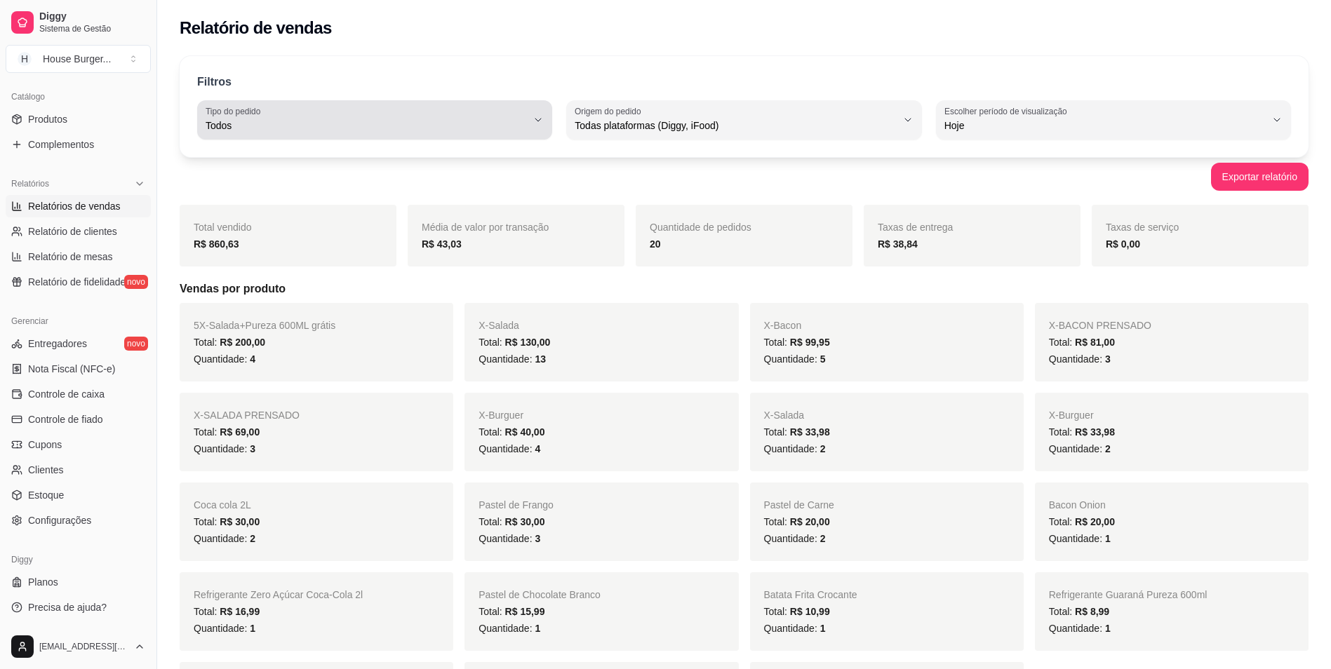
click at [298, 112] on div "Todos" at bounding box center [366, 120] width 321 height 28
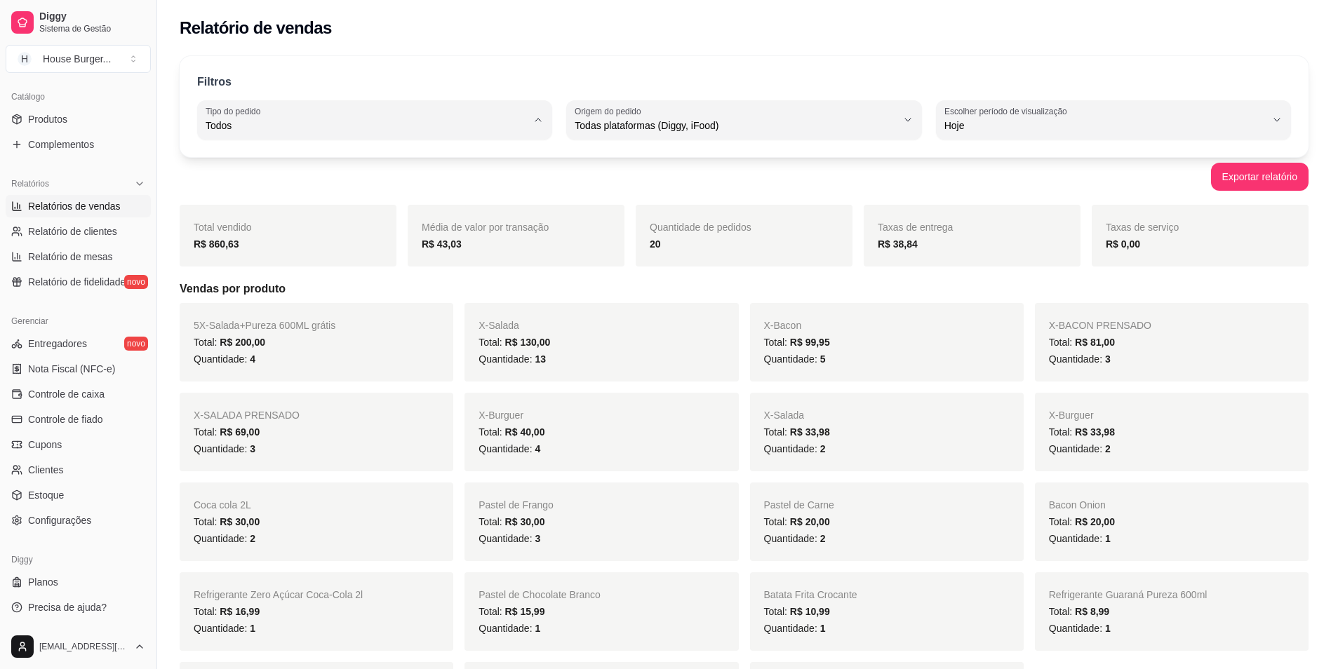
click at [281, 189] on span "Entrega" at bounding box center [368, 181] width 306 height 13
type input "DELIVERY"
select select "DELIVERY"
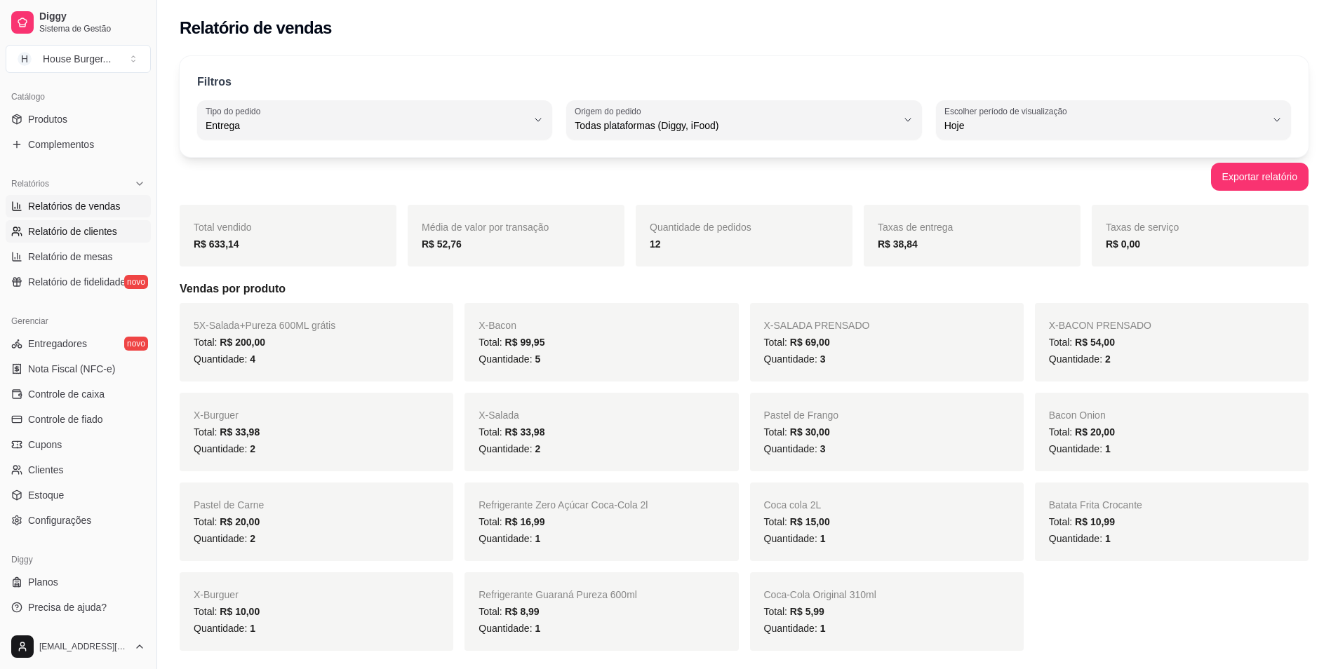
click at [72, 229] on span "Relatório de clientes" at bounding box center [72, 231] width 89 height 14
select select "30"
select select "HIGHEST_TOTAL_SPENT_WITH_ORDERS"
